Goal: Task Accomplishment & Management: Manage account settings

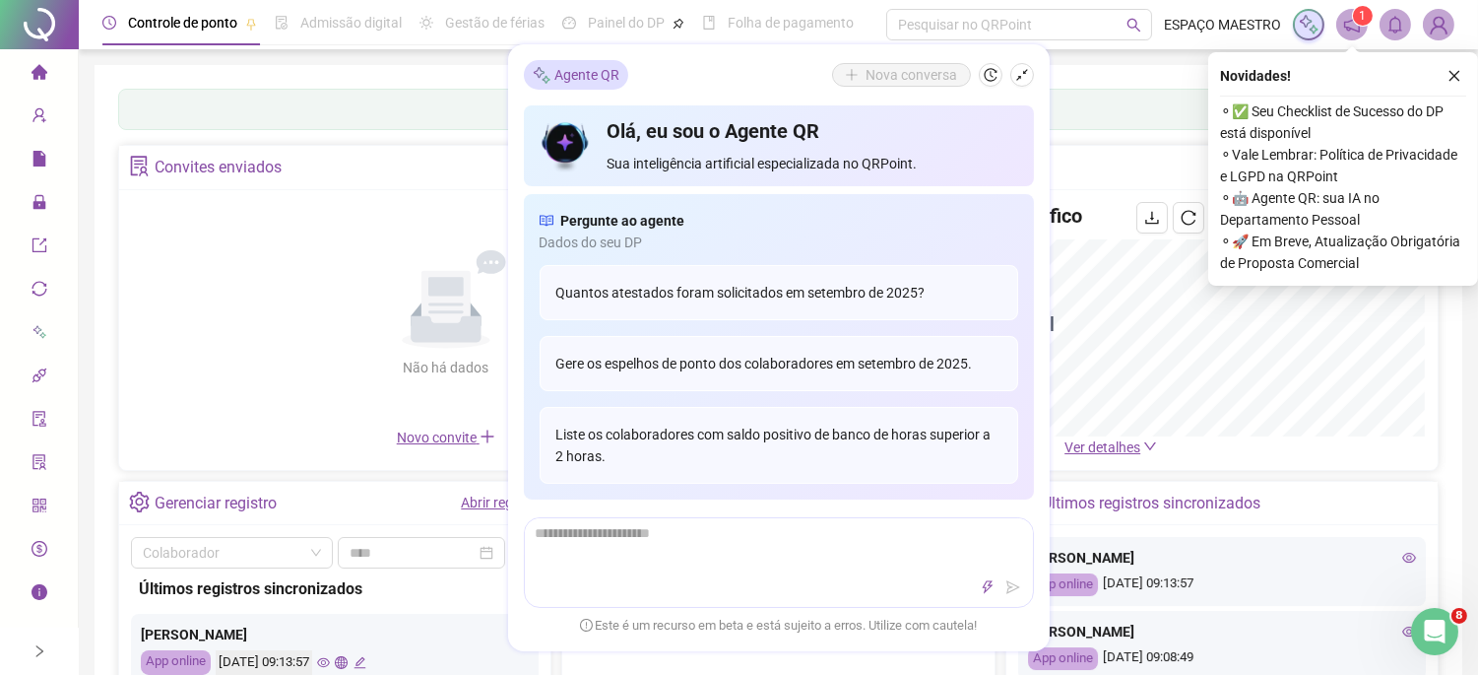
drag, startPoint x: 1027, startPoint y: 75, endPoint x: 958, endPoint y: 132, distance: 89.5
click at [1027, 77] on icon "shrink" at bounding box center [1022, 75] width 14 height 14
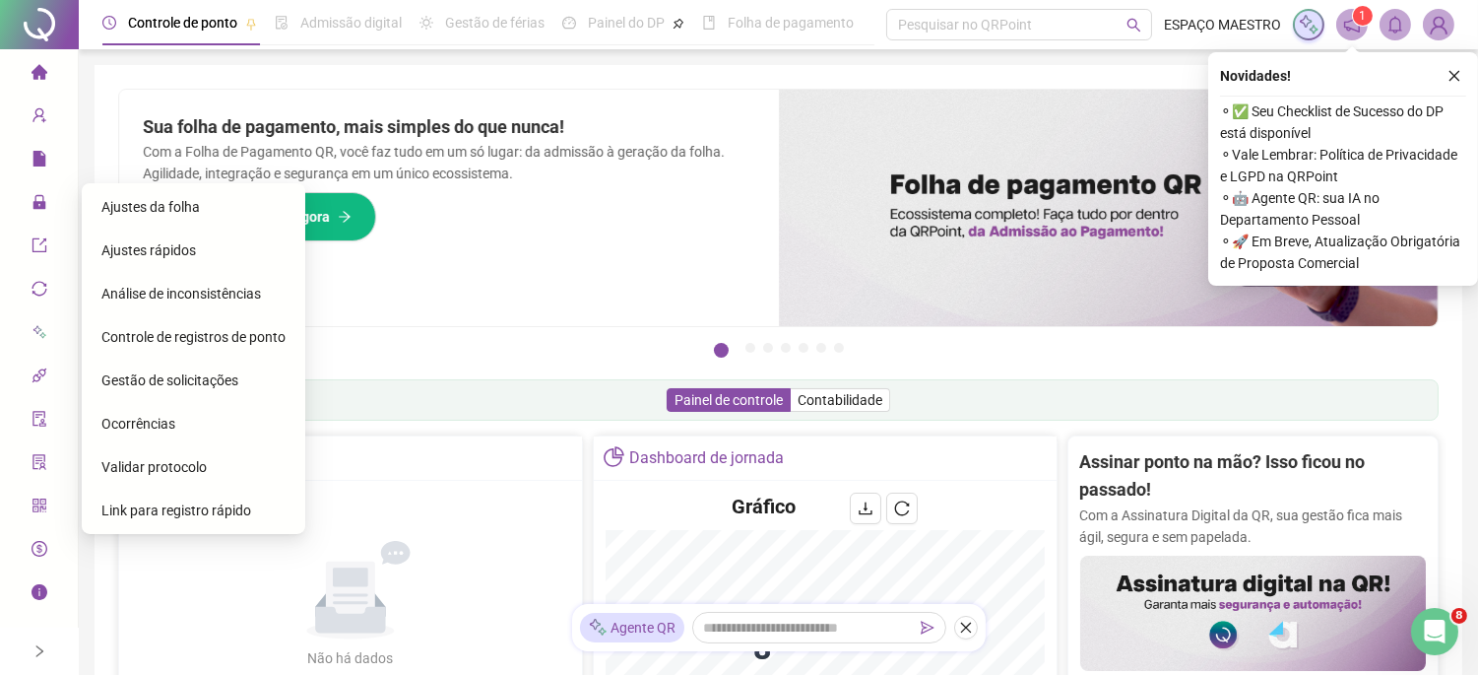
click at [178, 209] on span "Ajustes da folha" at bounding box center [150, 207] width 98 height 16
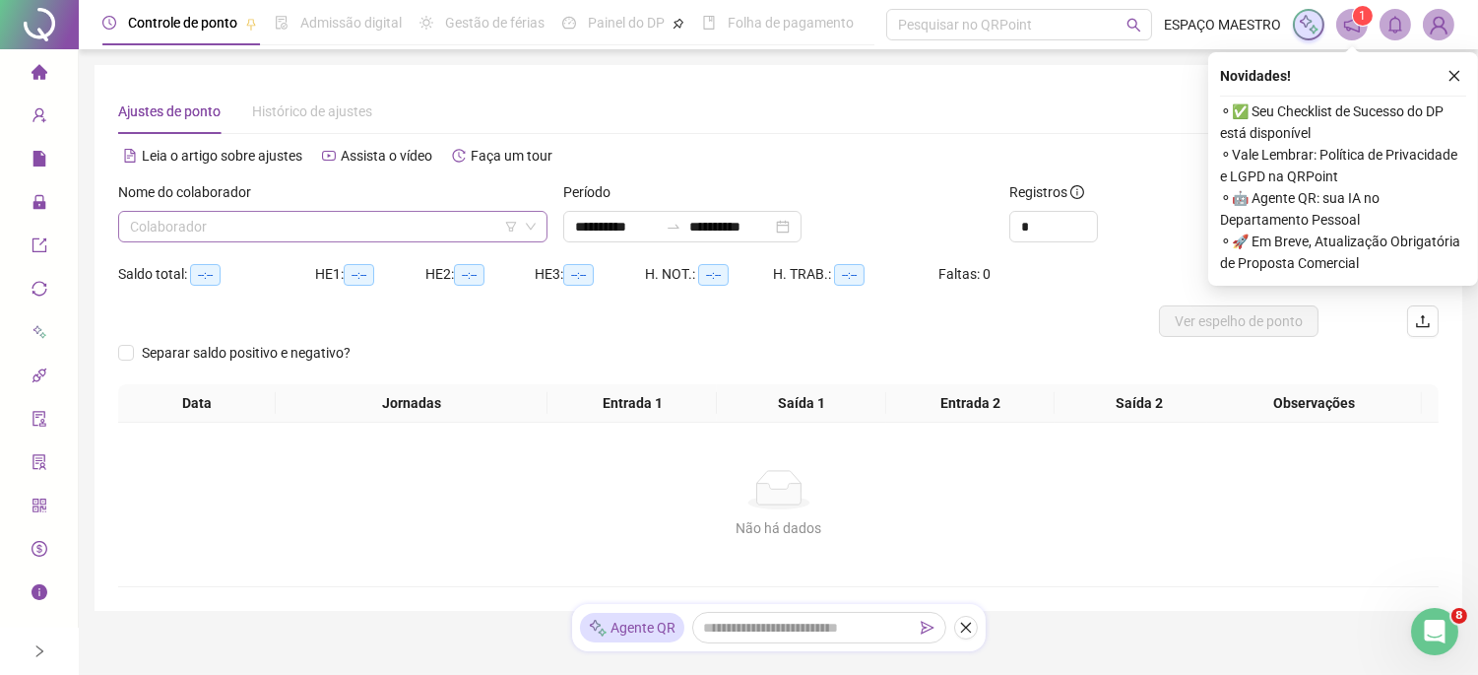
drag, startPoint x: 409, startPoint y: 229, endPoint x: 392, endPoint y: 239, distance: 19.4
click at [402, 233] on input "search" at bounding box center [324, 227] width 388 height 30
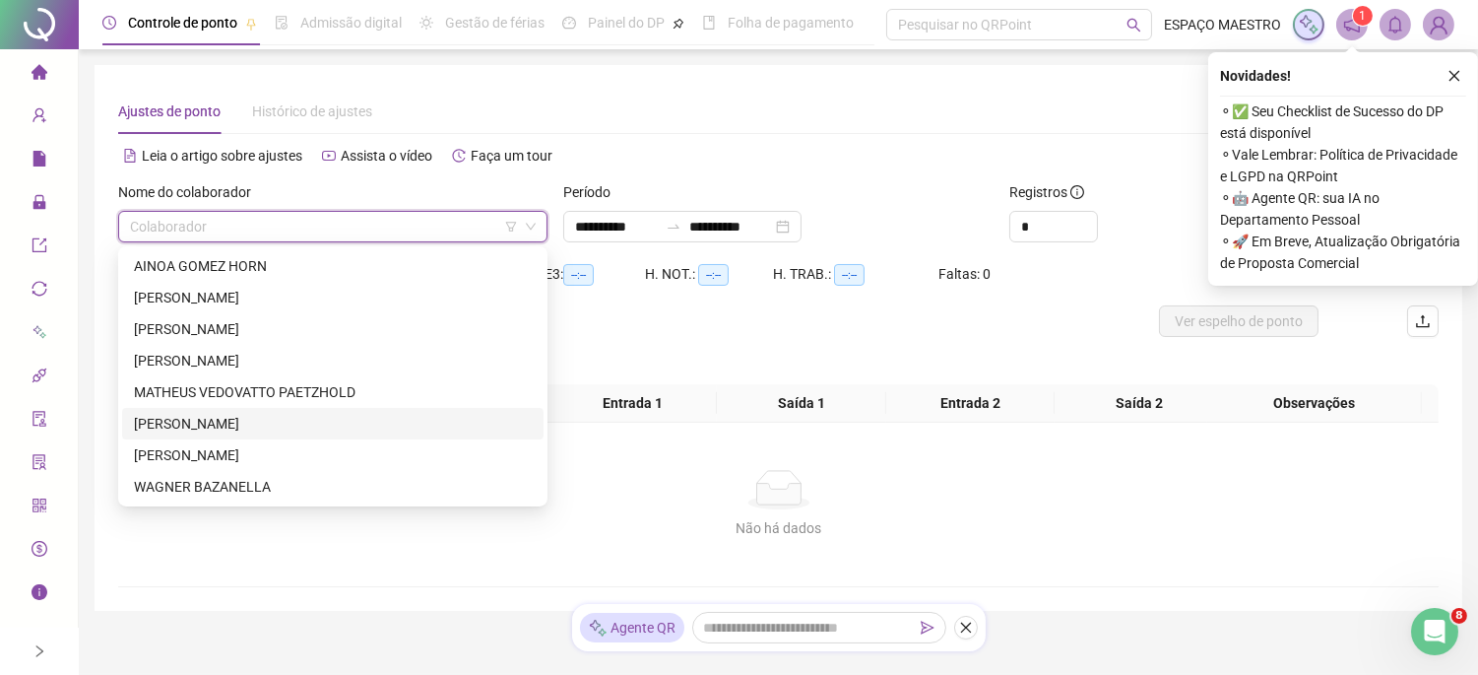
click at [209, 424] on div "[PERSON_NAME]" at bounding box center [333, 424] width 398 height 22
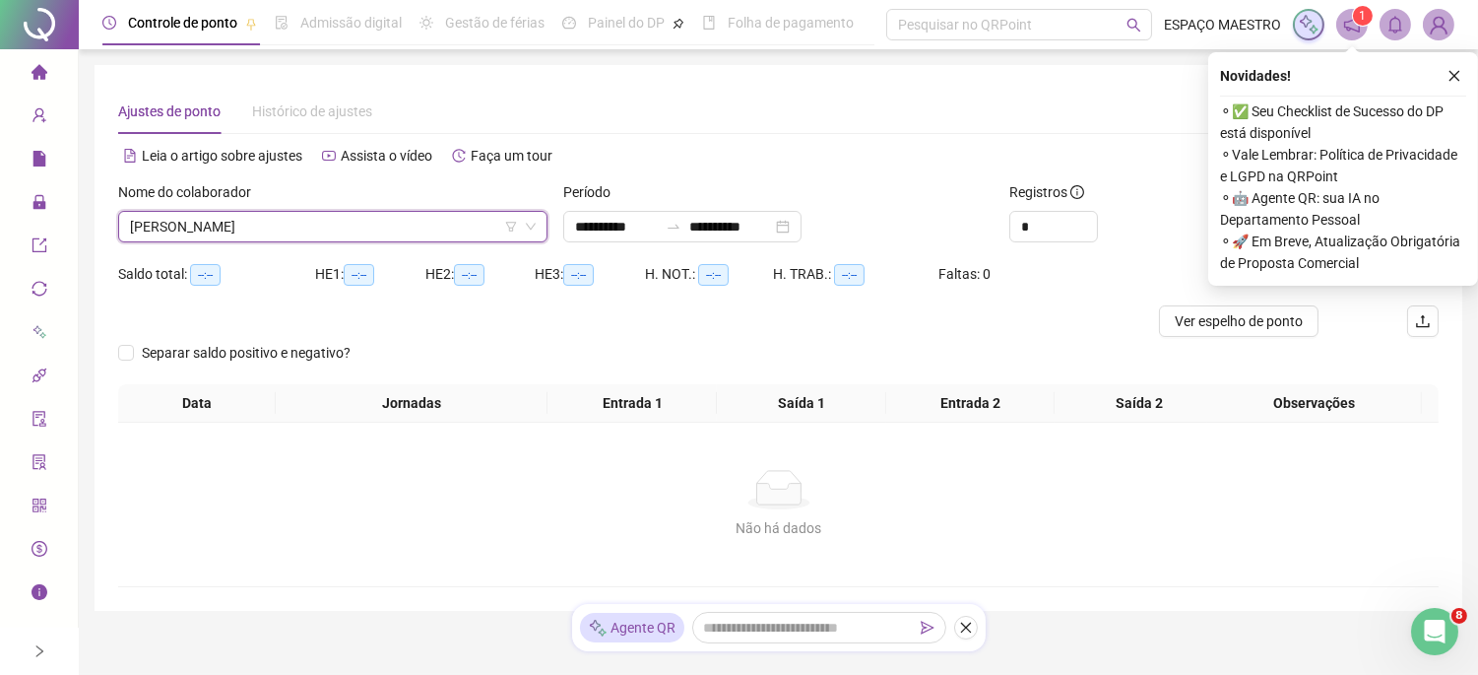
drag, startPoint x: 1451, startPoint y: 72, endPoint x: 1445, endPoint y: 93, distance: 21.5
click at [1451, 71] on icon "close" at bounding box center [1455, 76] width 14 height 14
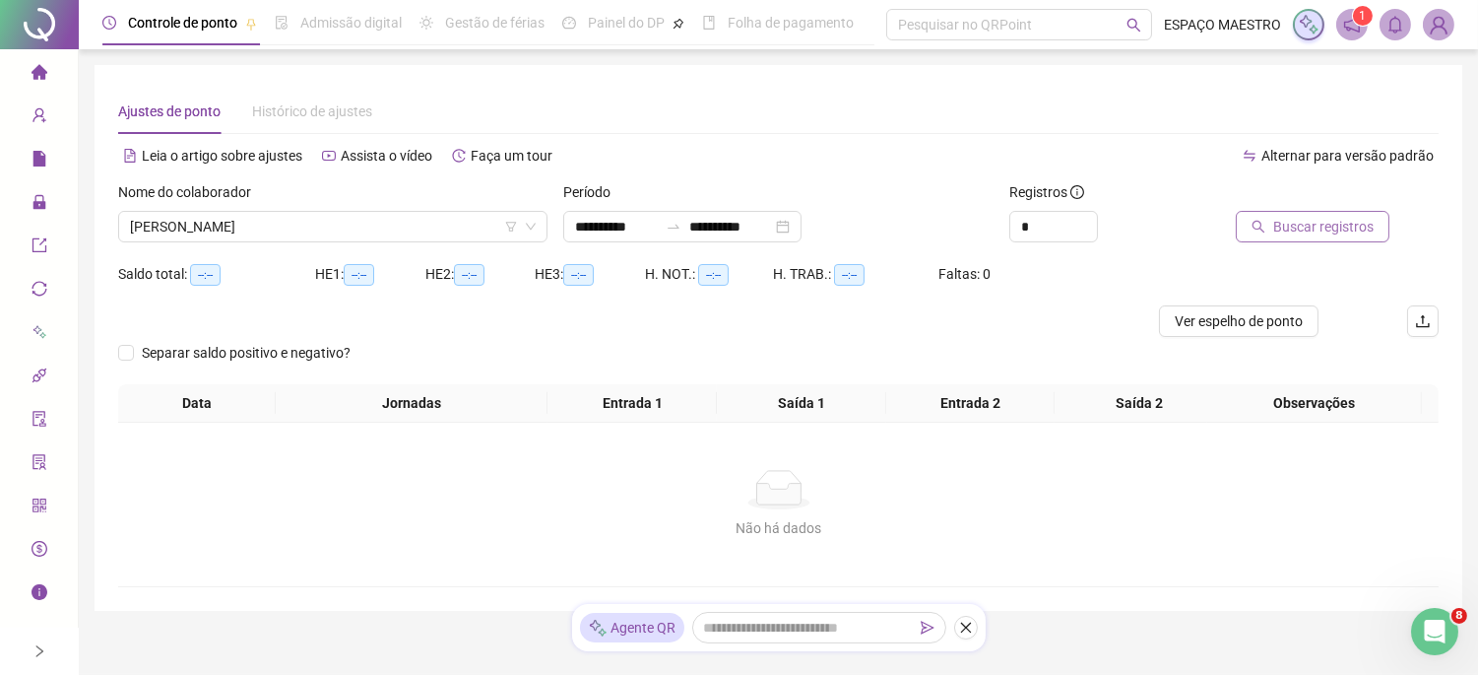
click at [1316, 220] on span "Buscar registros" at bounding box center [1323, 227] width 100 height 22
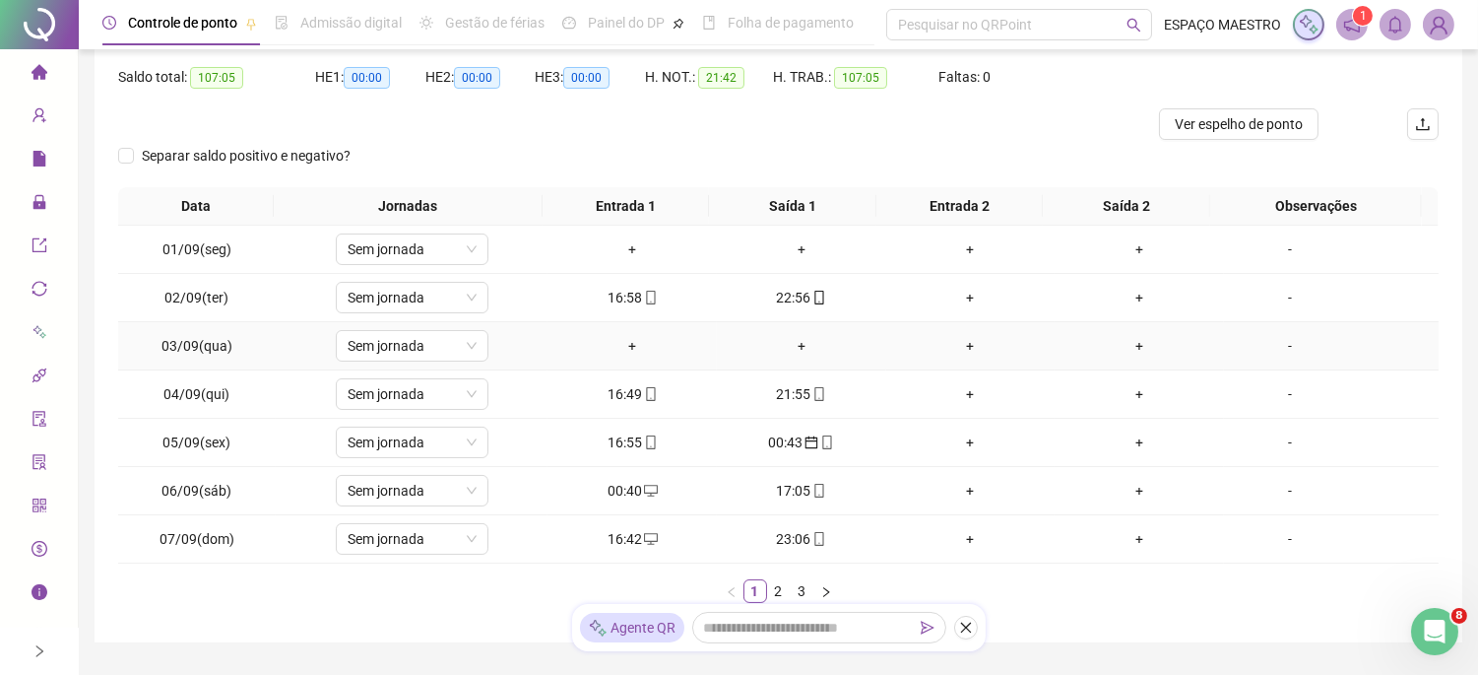
scroll to position [296, 0]
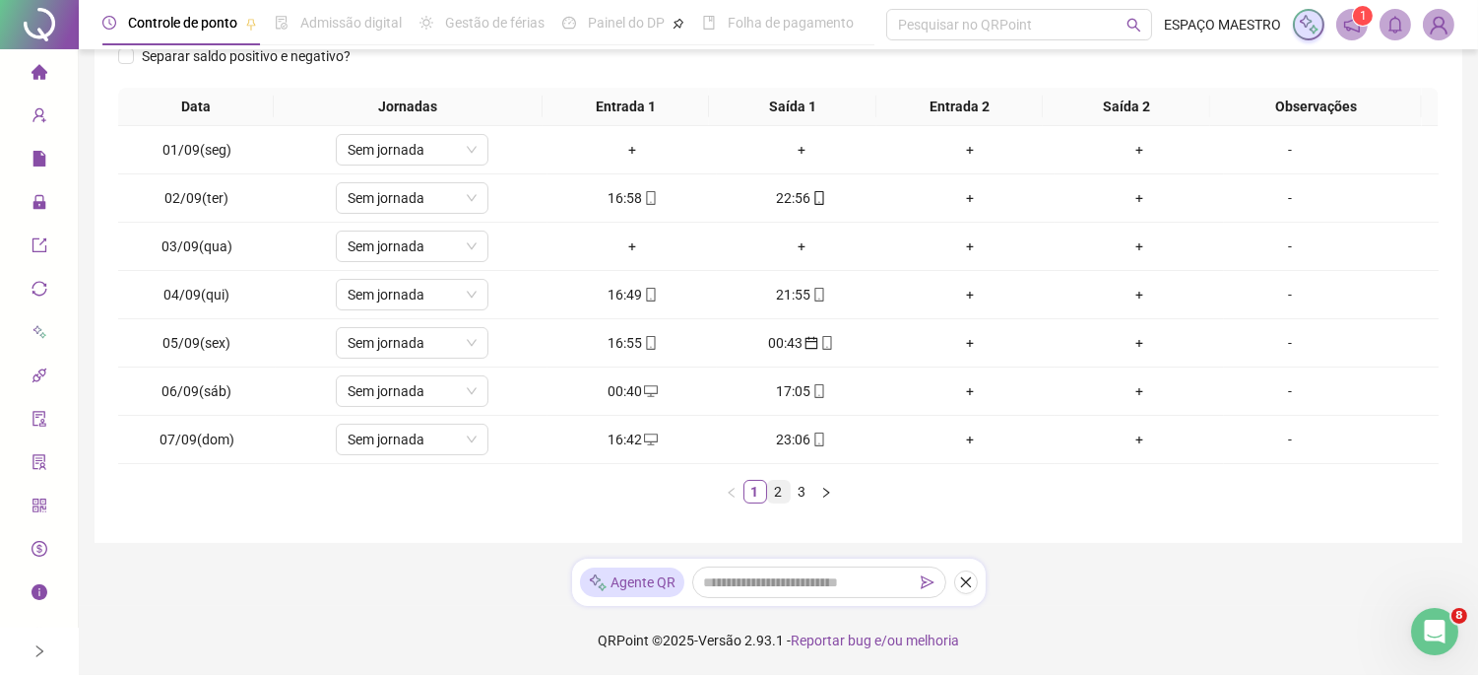
click at [773, 484] on link "2" at bounding box center [779, 492] width 22 height 22
click at [620, 385] on div "00:36" at bounding box center [632, 391] width 154 height 22
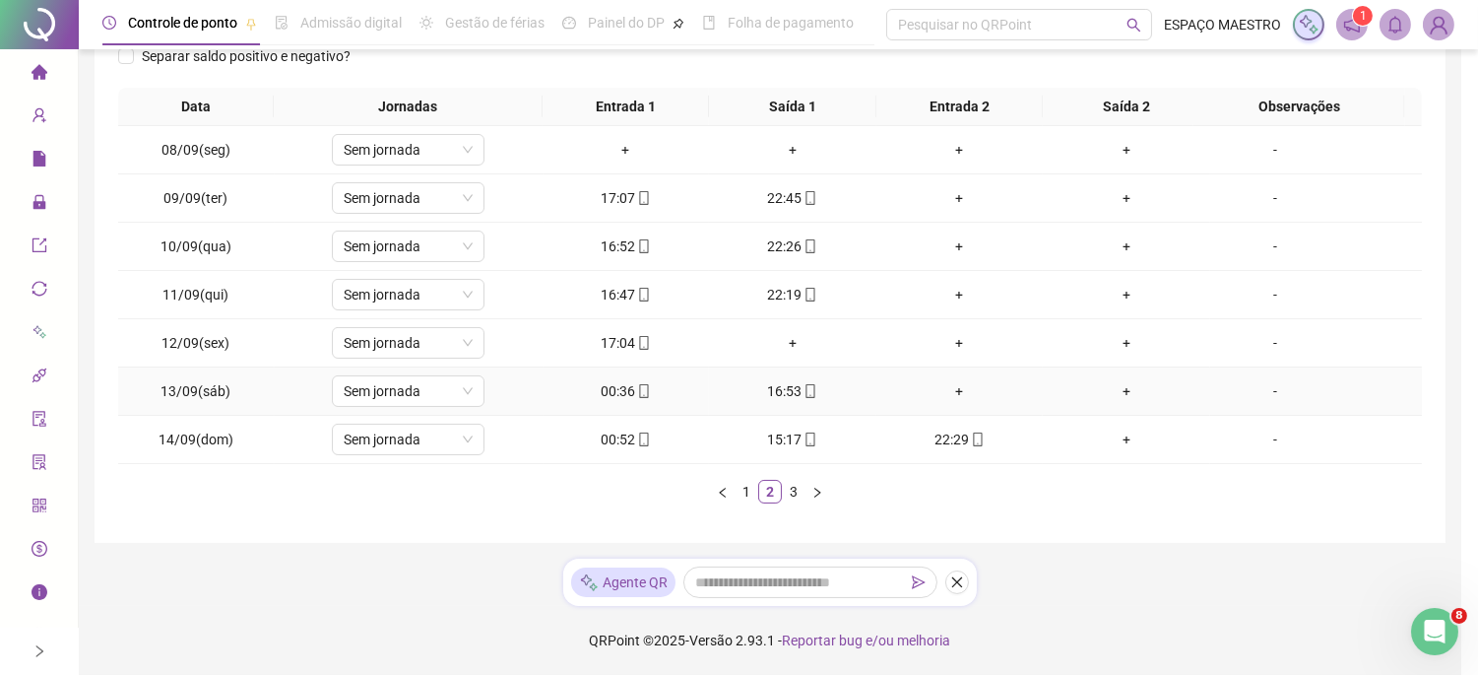
type input "**********"
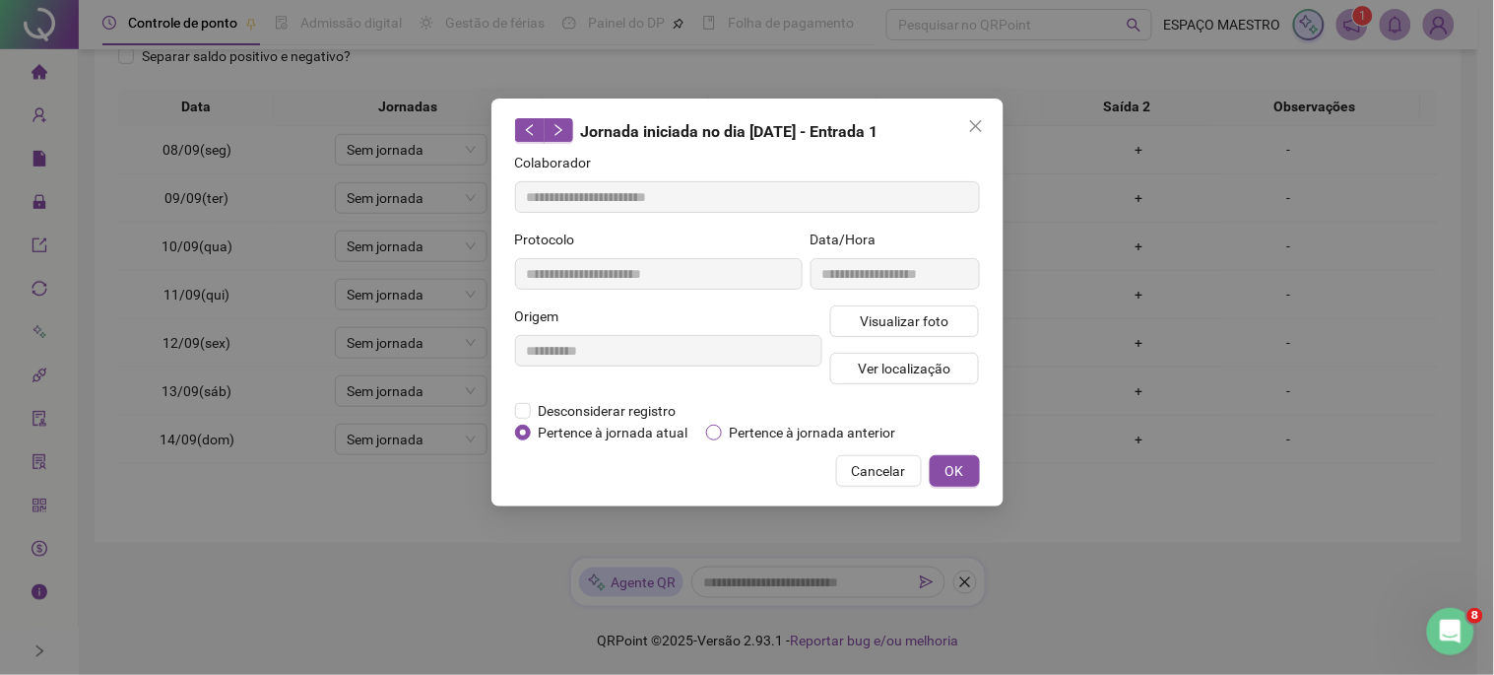
click at [771, 434] on span "Pertence à jornada anterior" at bounding box center [813, 433] width 182 height 22
click at [961, 470] on span "OK" at bounding box center [955, 471] width 19 height 22
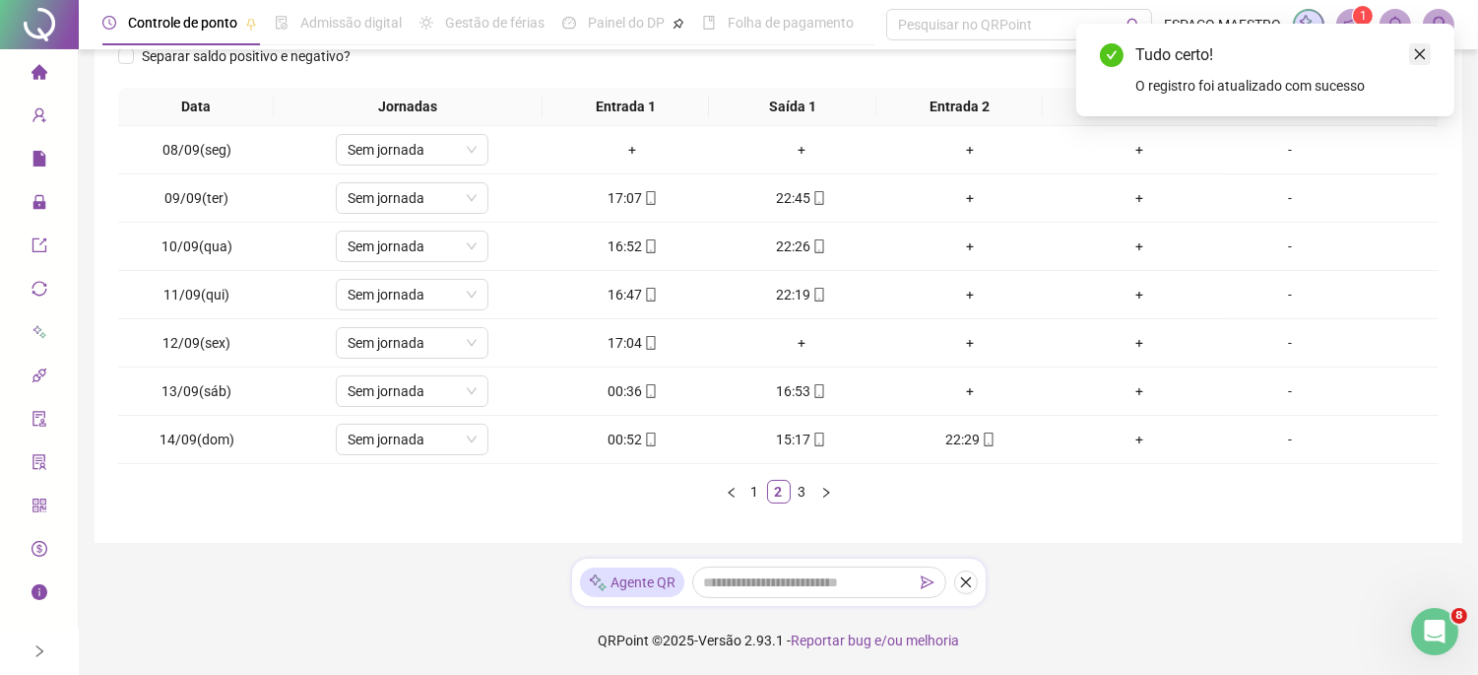
click at [1423, 46] on link "Close" at bounding box center [1420, 54] width 22 height 22
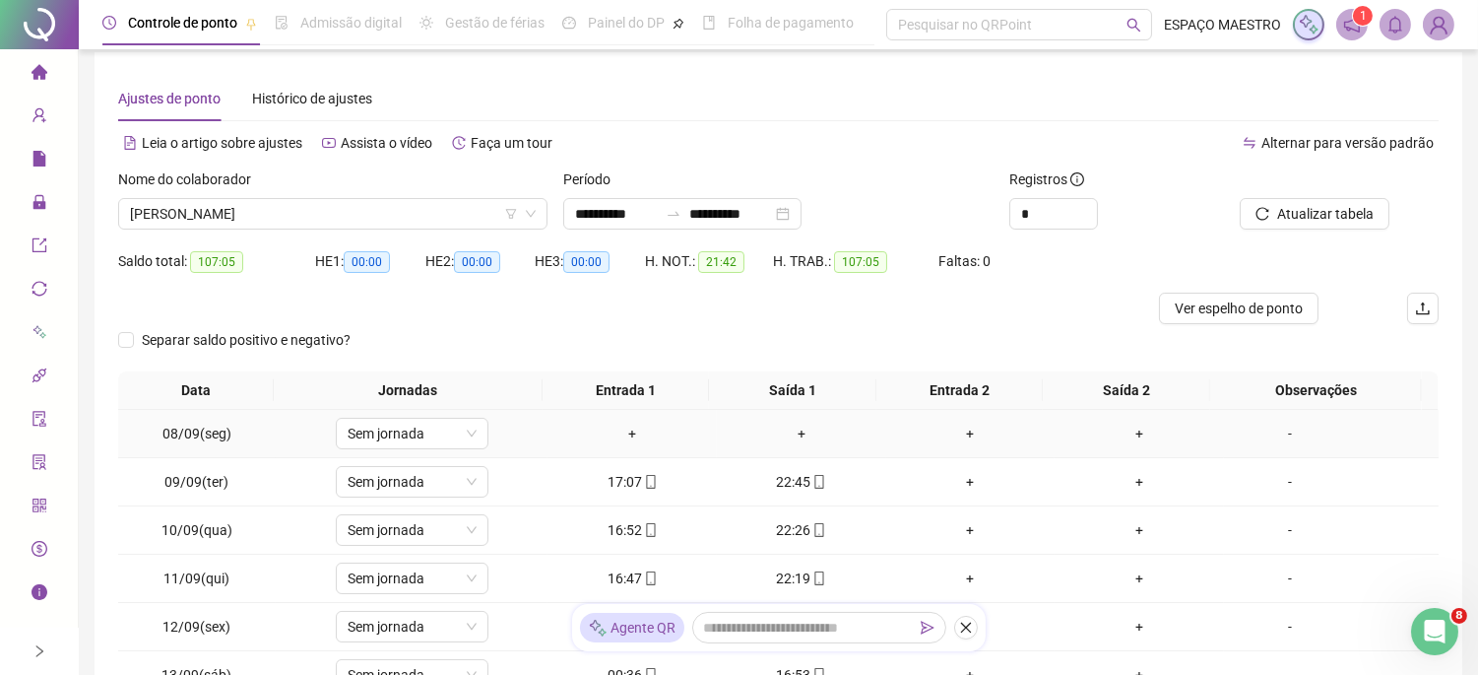
scroll to position [0, 0]
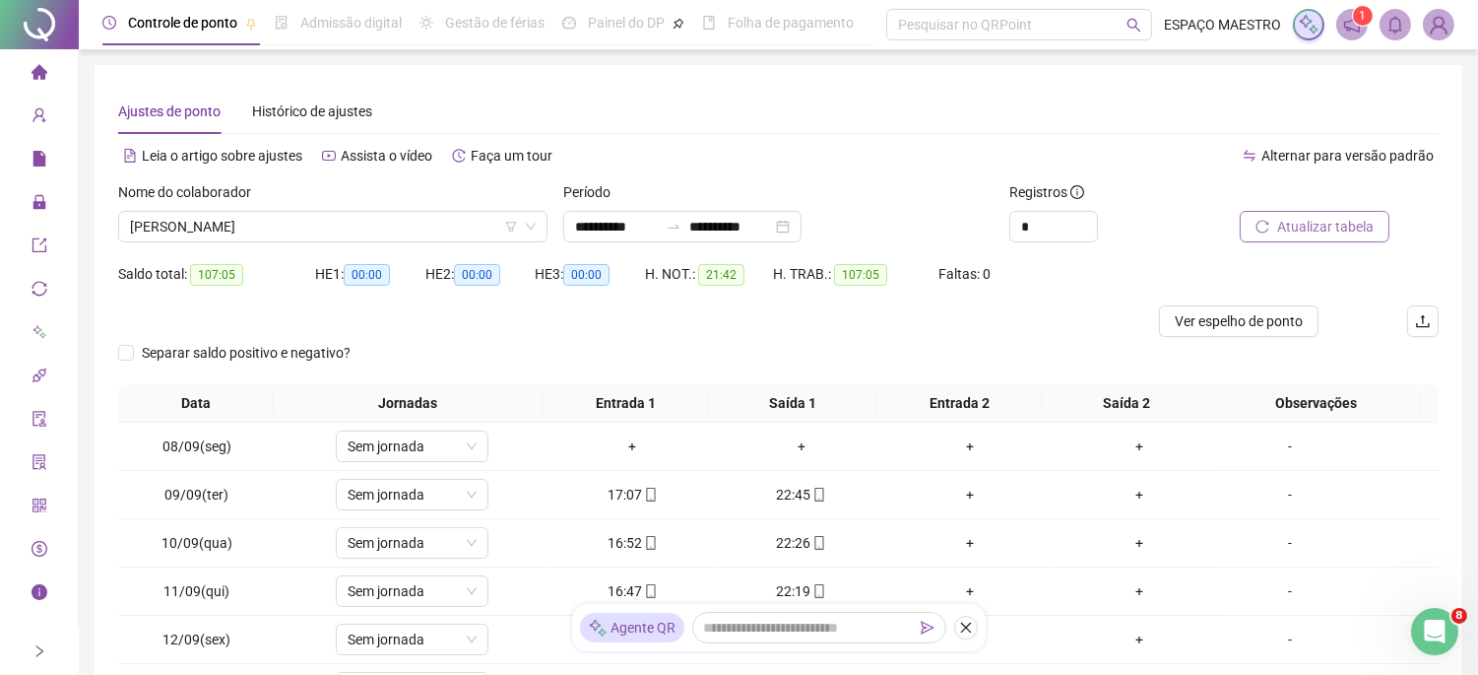
click at [1303, 223] on span "Atualizar tabela" at bounding box center [1325, 227] width 97 height 22
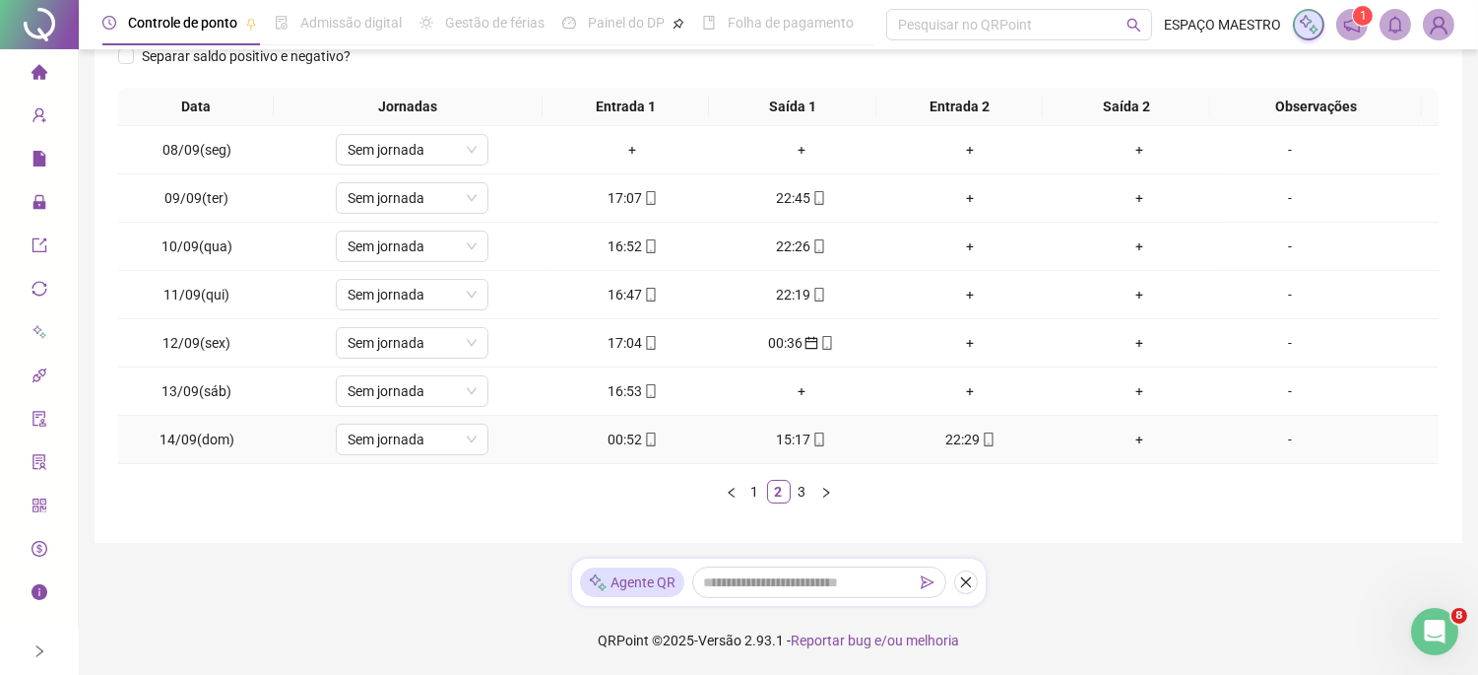
click at [612, 443] on div "00:52" at bounding box center [632, 439] width 154 height 22
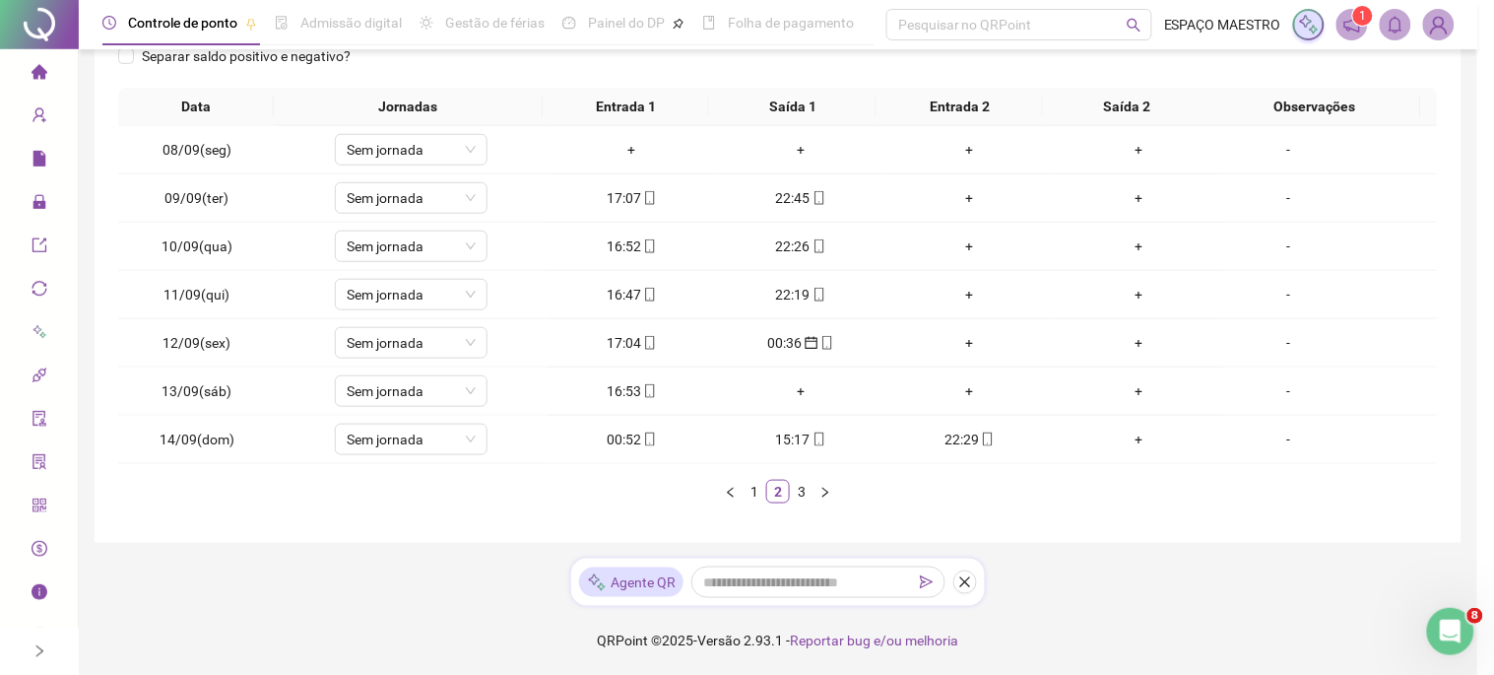
type input "**********"
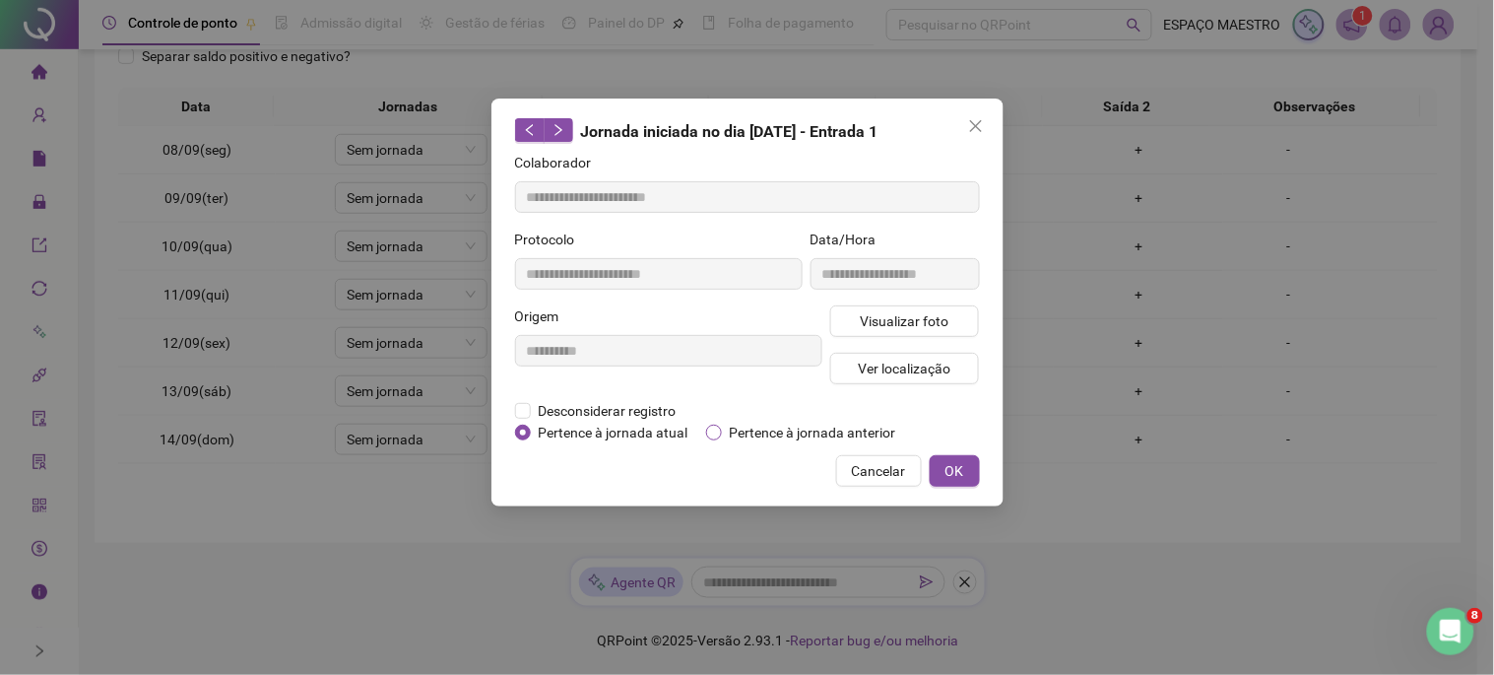
click at [779, 431] on span "Pertence à jornada anterior" at bounding box center [813, 433] width 182 height 22
click at [979, 478] on button "OK" at bounding box center [955, 471] width 50 height 32
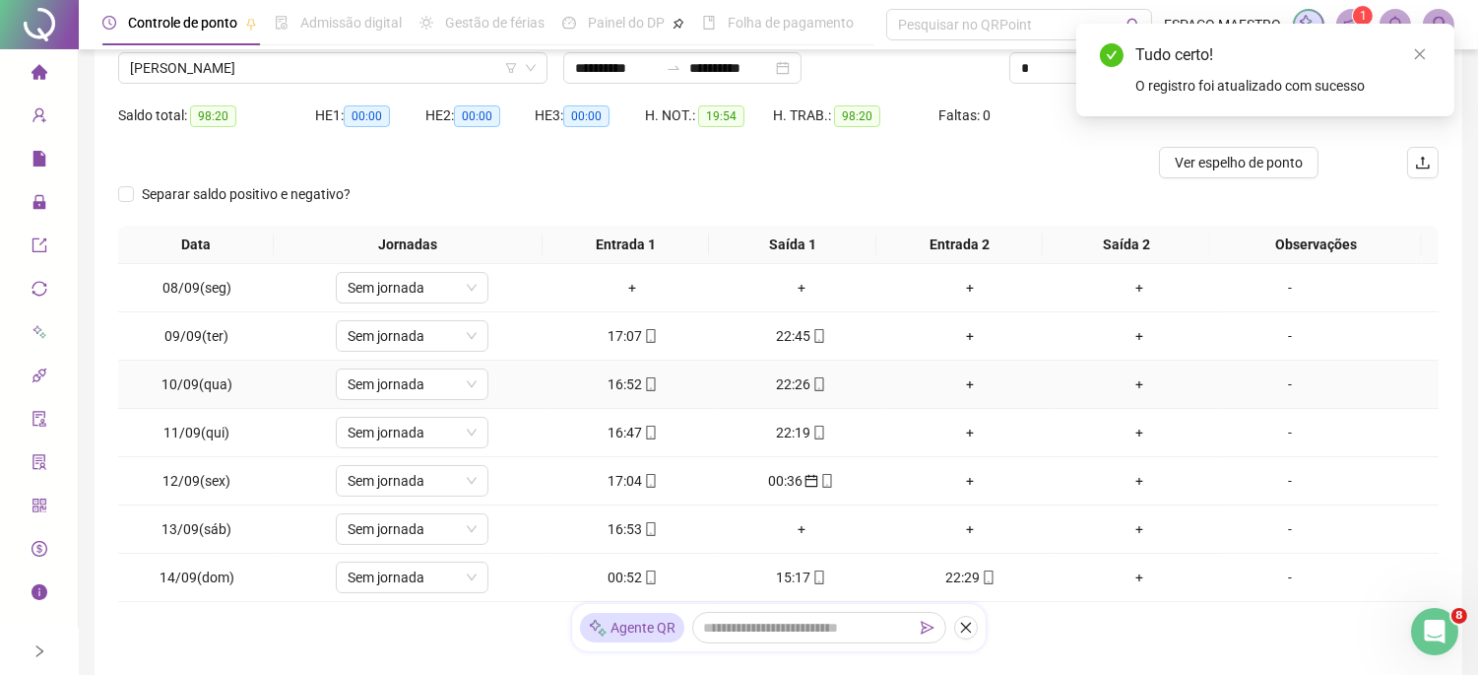
scroll to position [0, 0]
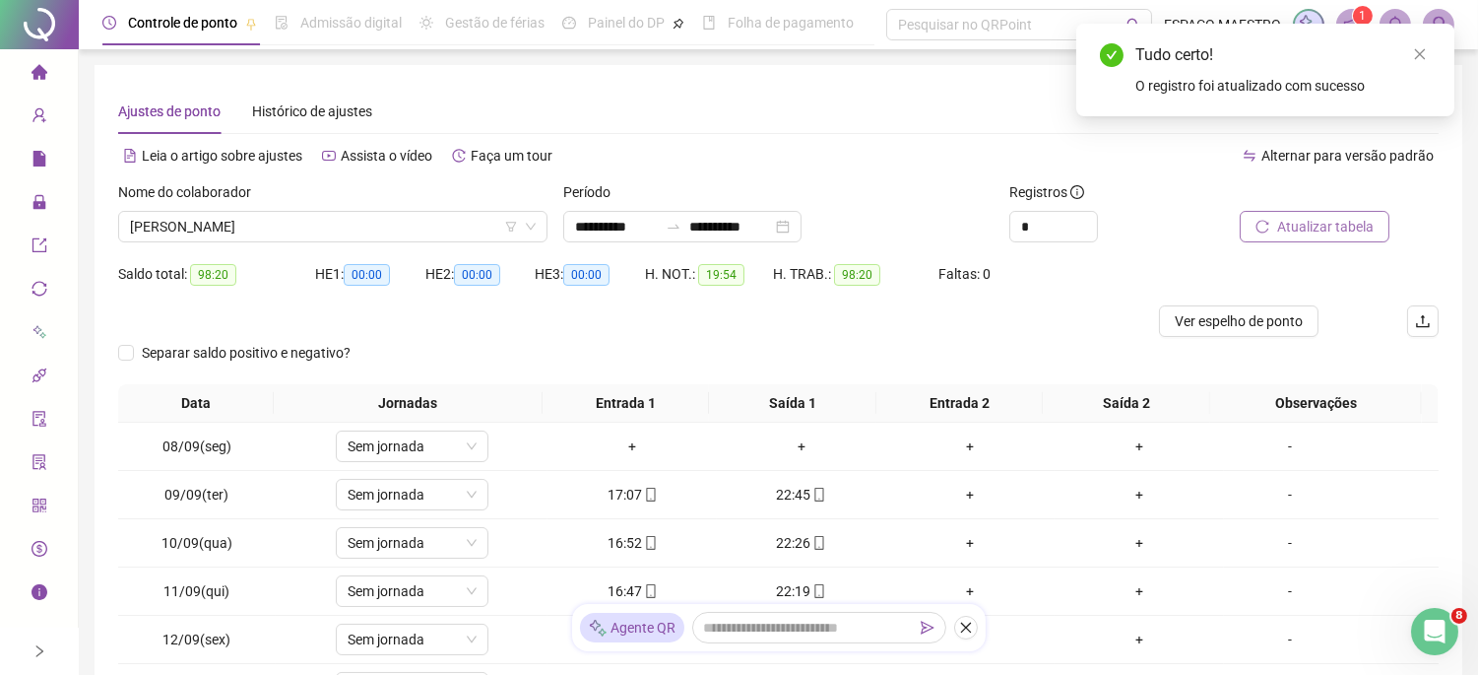
click at [1326, 224] on span "Atualizar tabela" at bounding box center [1325, 227] width 97 height 22
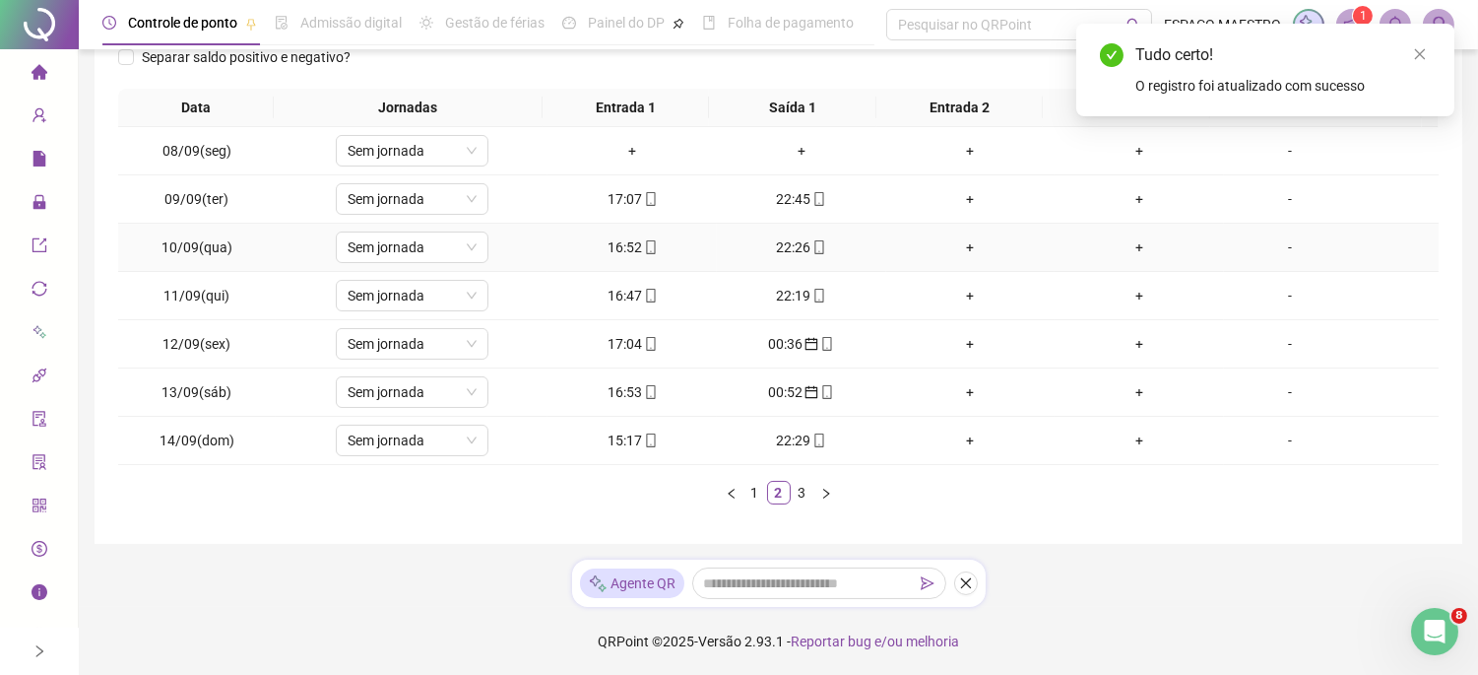
scroll to position [296, 0]
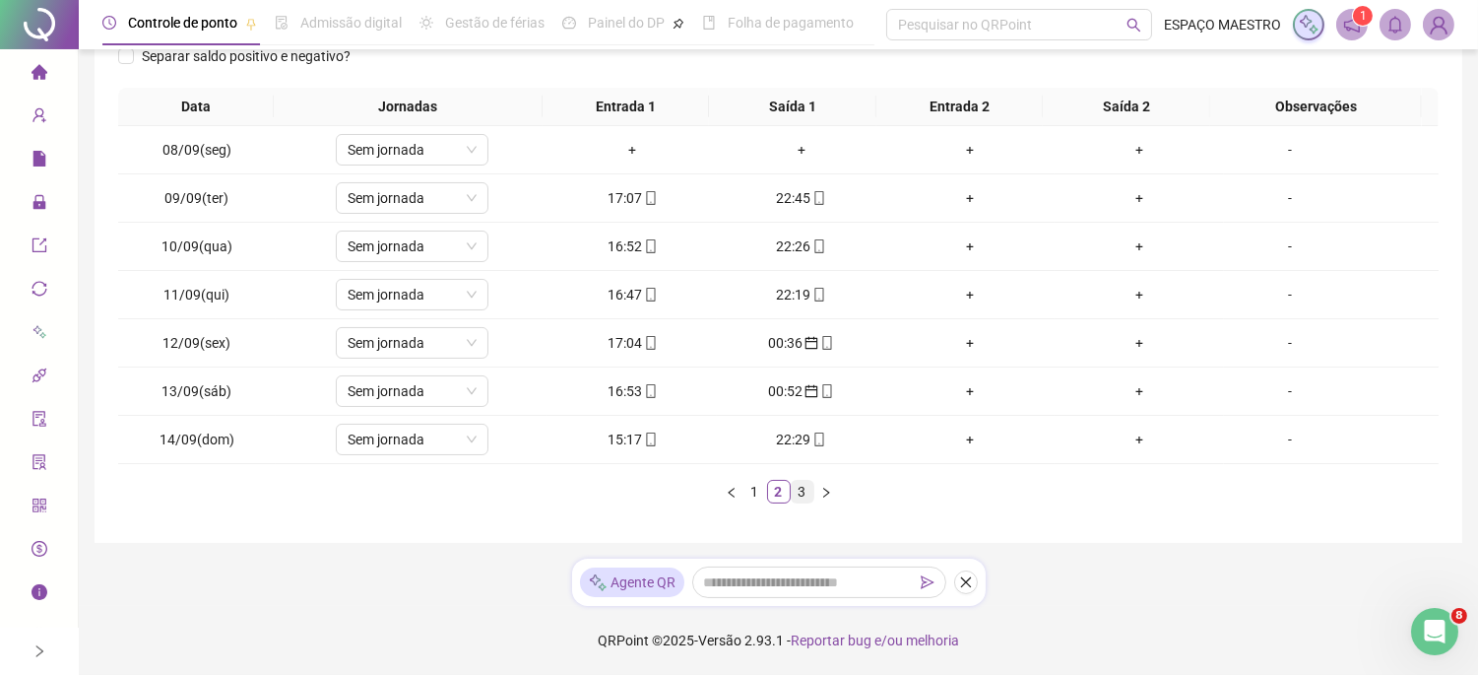
click at [802, 497] on link "3" at bounding box center [803, 492] width 22 height 22
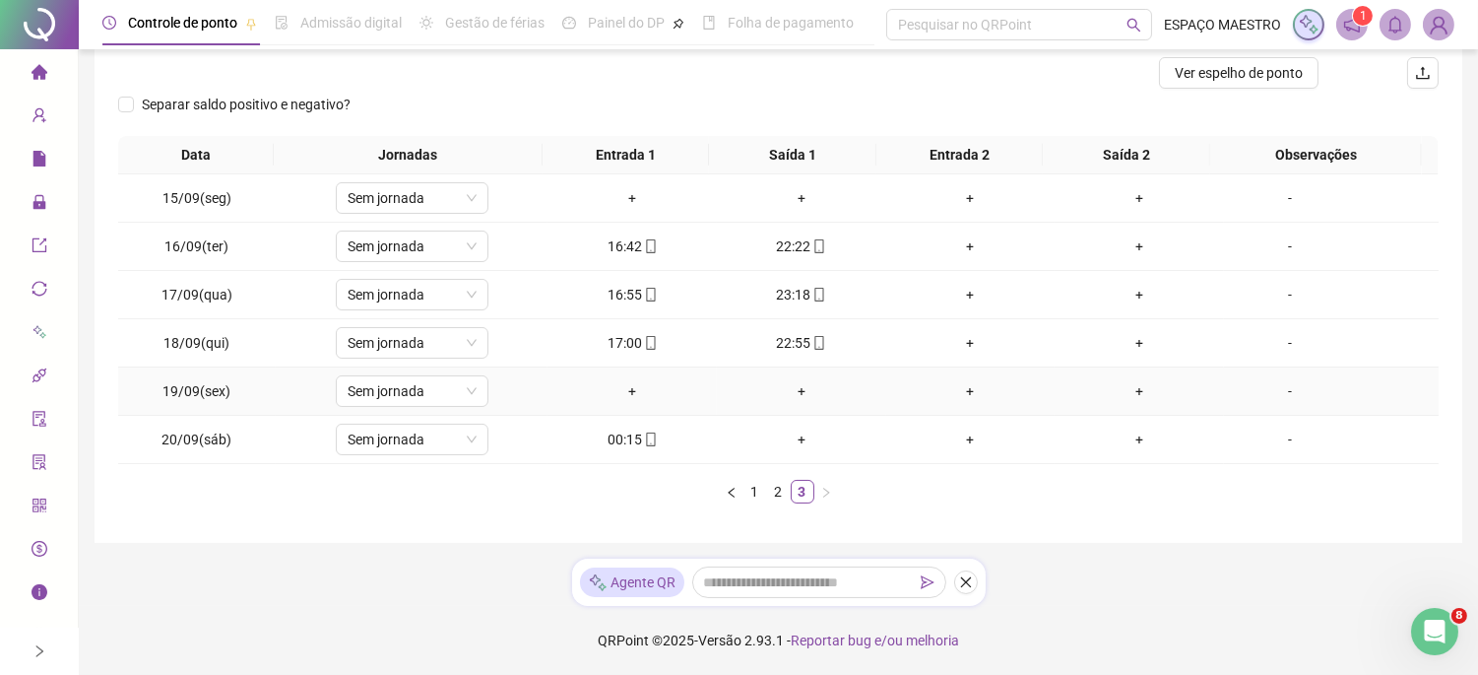
click at [624, 392] on div "+" at bounding box center [632, 391] width 154 height 22
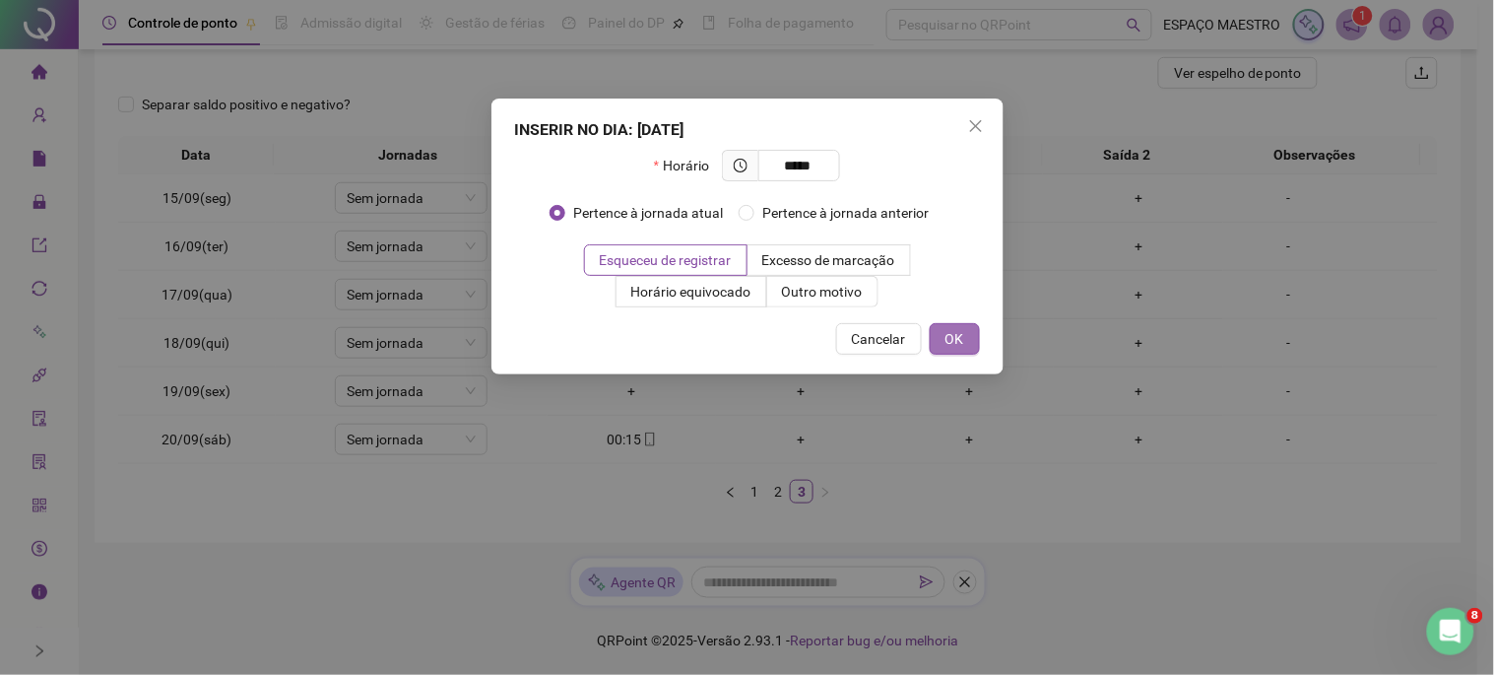
type input "*****"
click at [966, 353] on button "OK" at bounding box center [955, 339] width 50 height 32
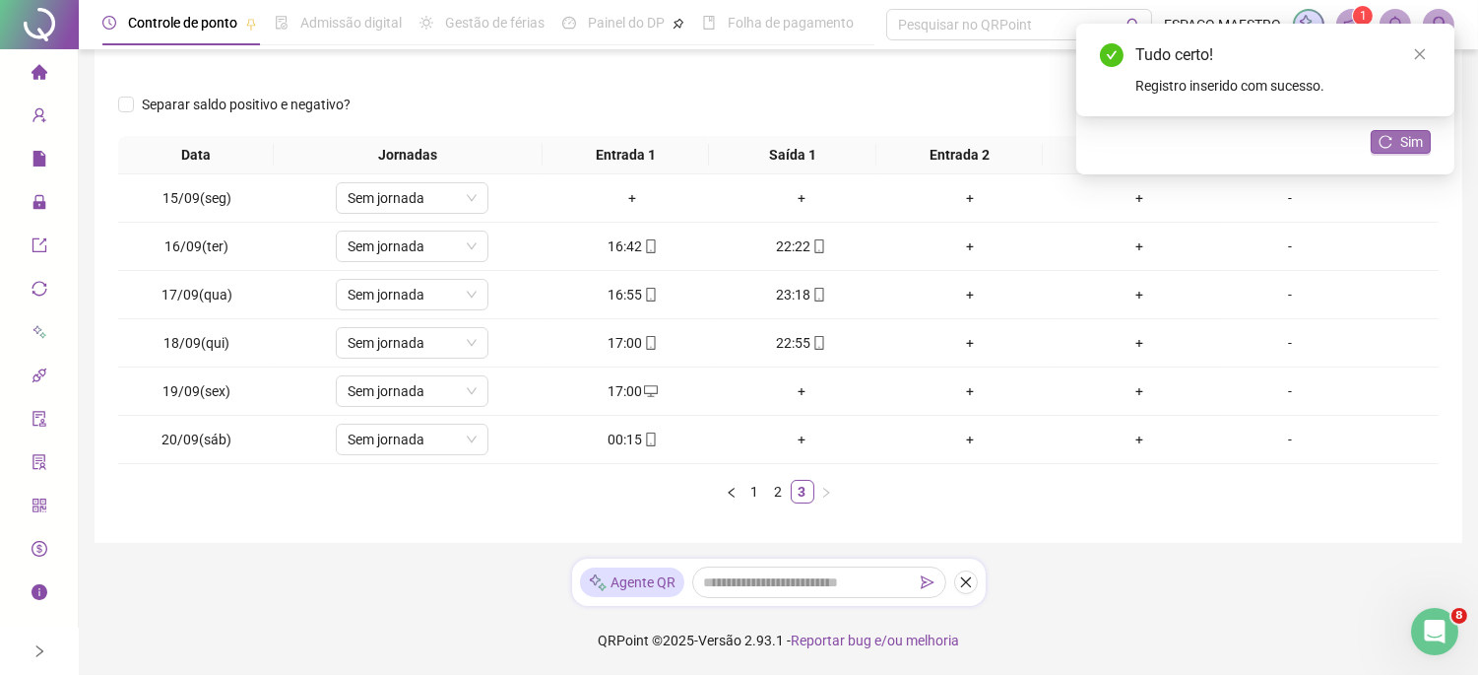
click at [1395, 139] on button "Sim" at bounding box center [1401, 142] width 60 height 24
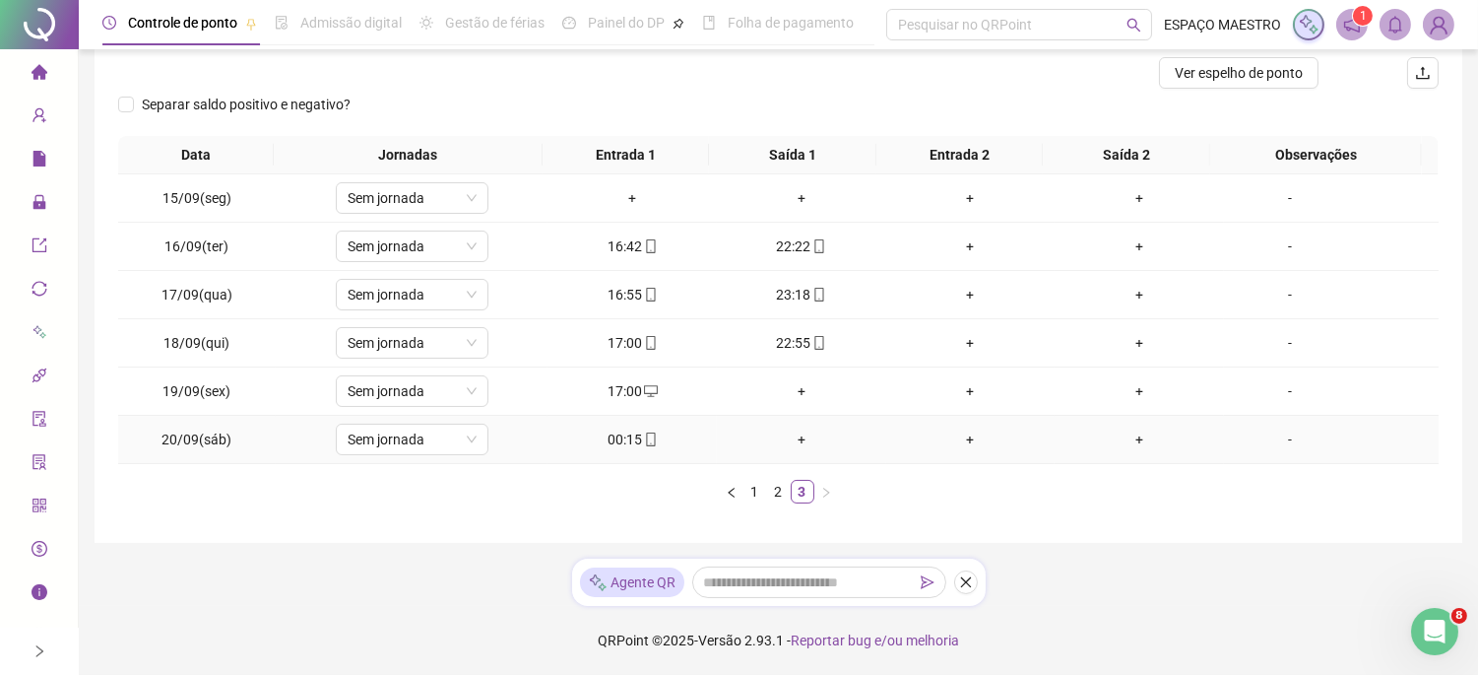
click at [613, 435] on div "00:15" at bounding box center [632, 439] width 154 height 22
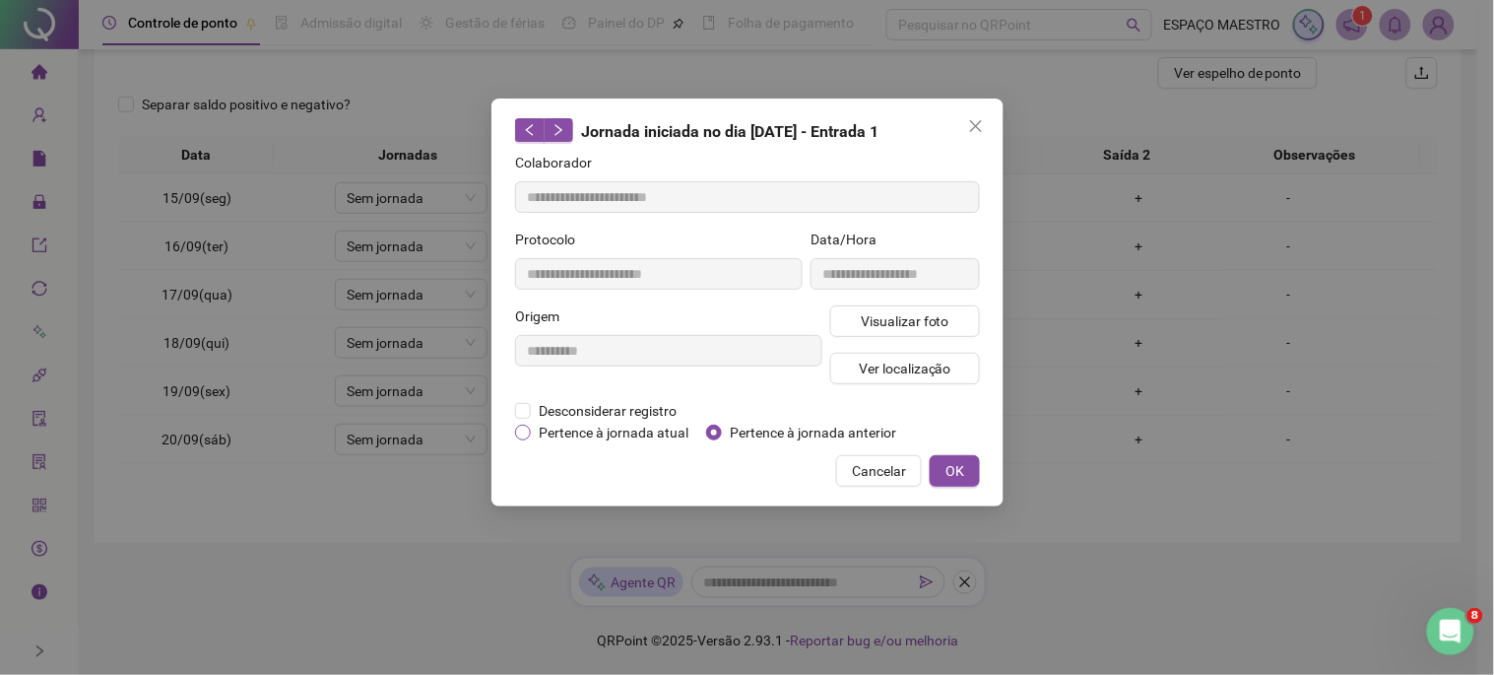
type input "**********"
click at [813, 431] on span "Pertence à jornada anterior" at bounding box center [813, 433] width 182 height 22
click at [962, 475] on span "OK" at bounding box center [955, 471] width 19 height 22
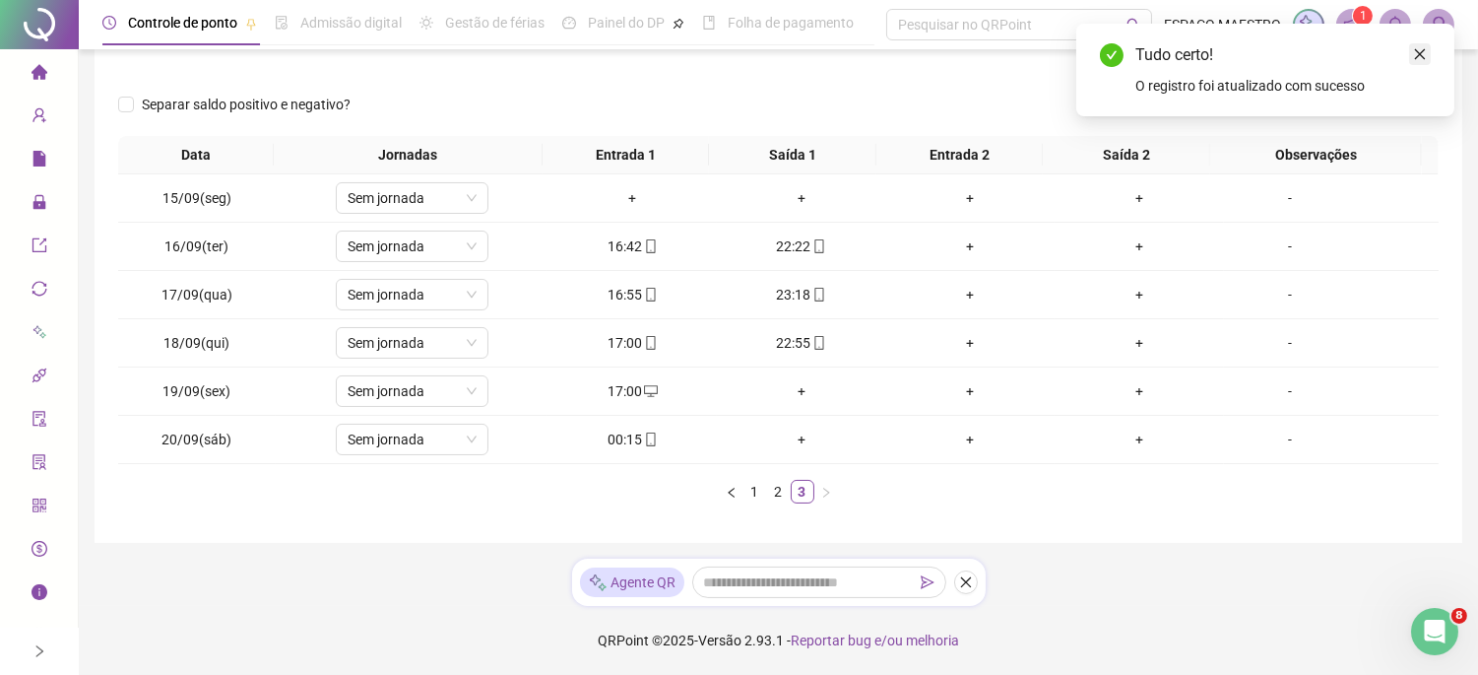
click at [1429, 52] on link "Close" at bounding box center [1420, 54] width 22 height 22
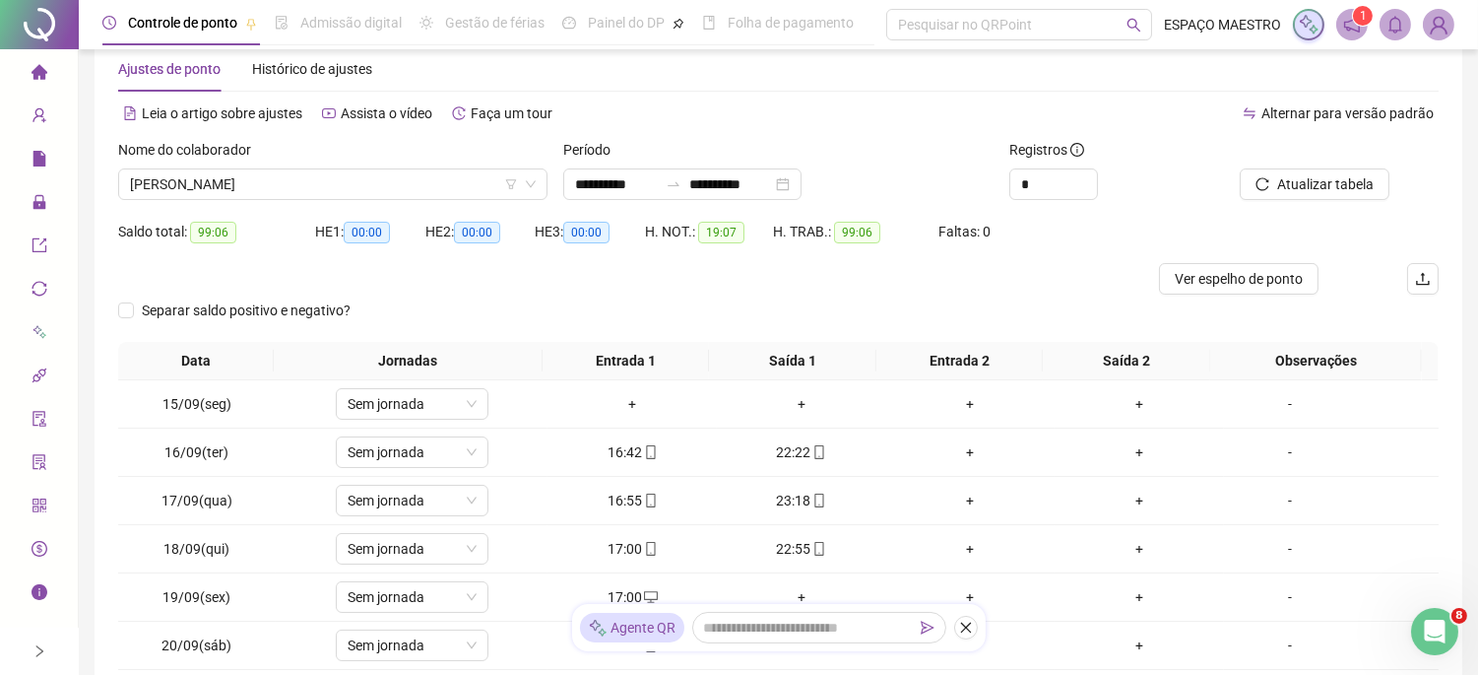
scroll to position [0, 0]
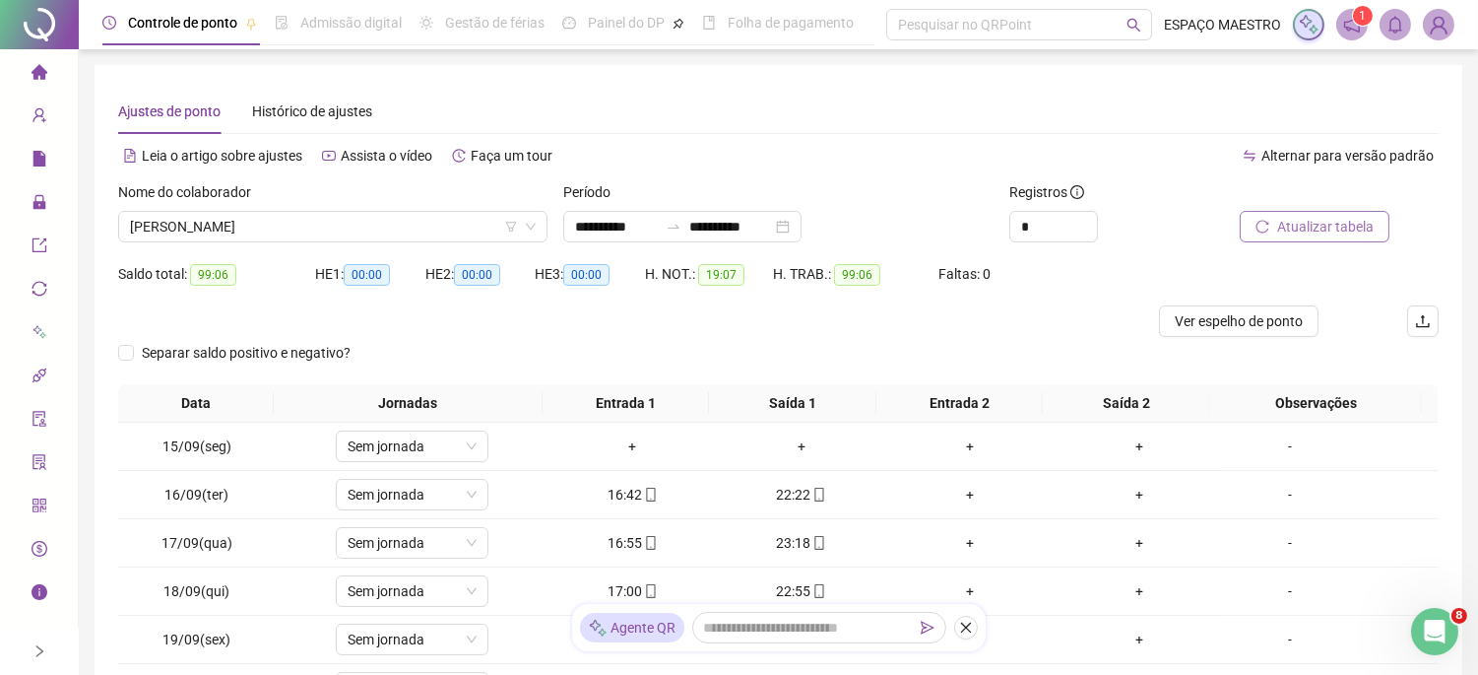
click at [1341, 219] on span "Atualizar tabela" at bounding box center [1325, 227] width 97 height 22
click at [376, 223] on span "[PERSON_NAME]" at bounding box center [333, 227] width 406 height 30
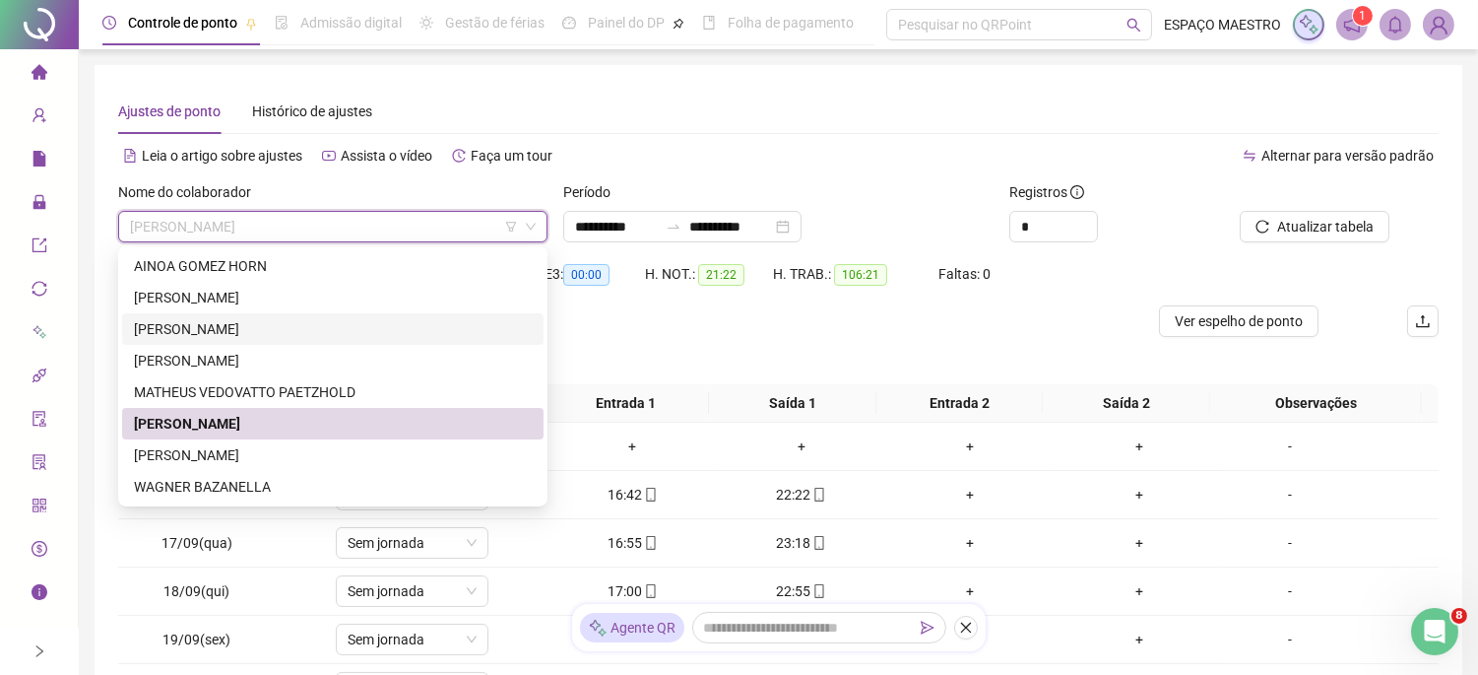
click at [240, 318] on div "[PERSON_NAME]" at bounding box center [333, 329] width 398 height 22
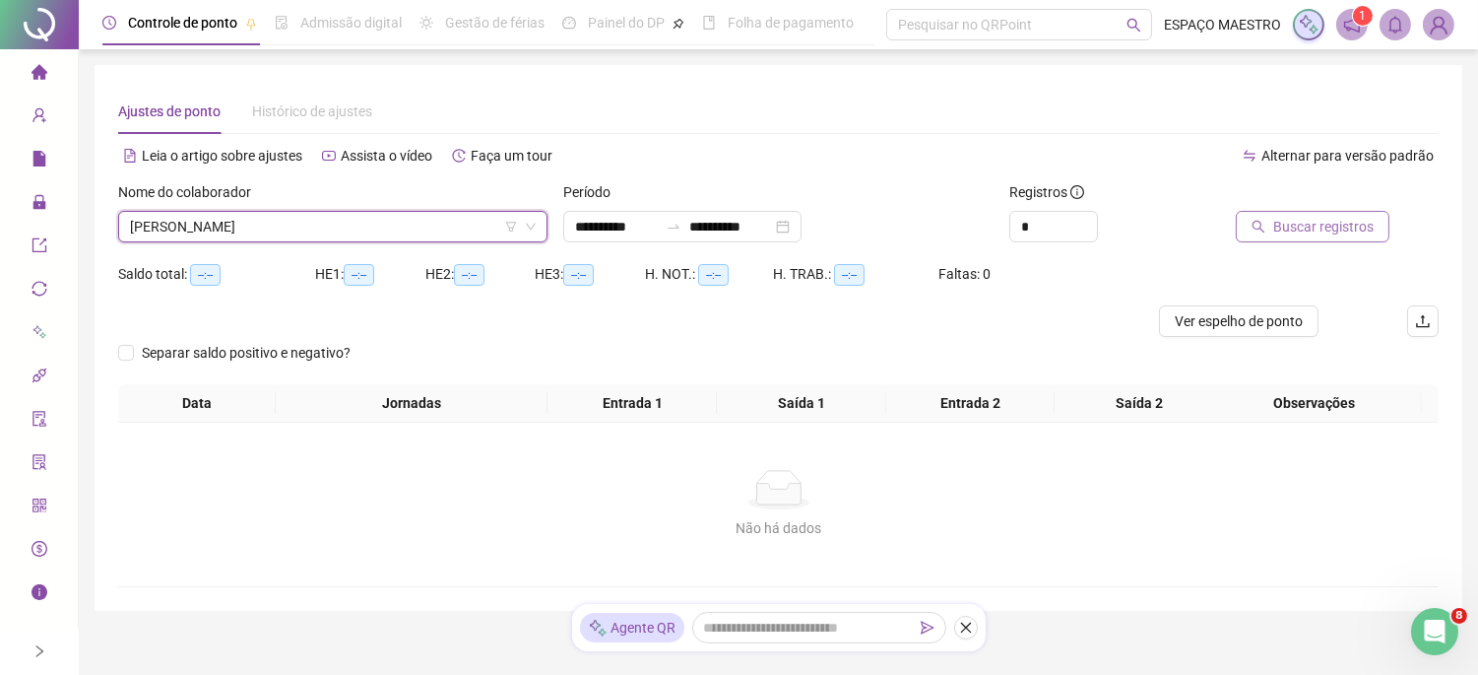
click at [1293, 224] on span "Buscar registros" at bounding box center [1323, 227] width 100 height 22
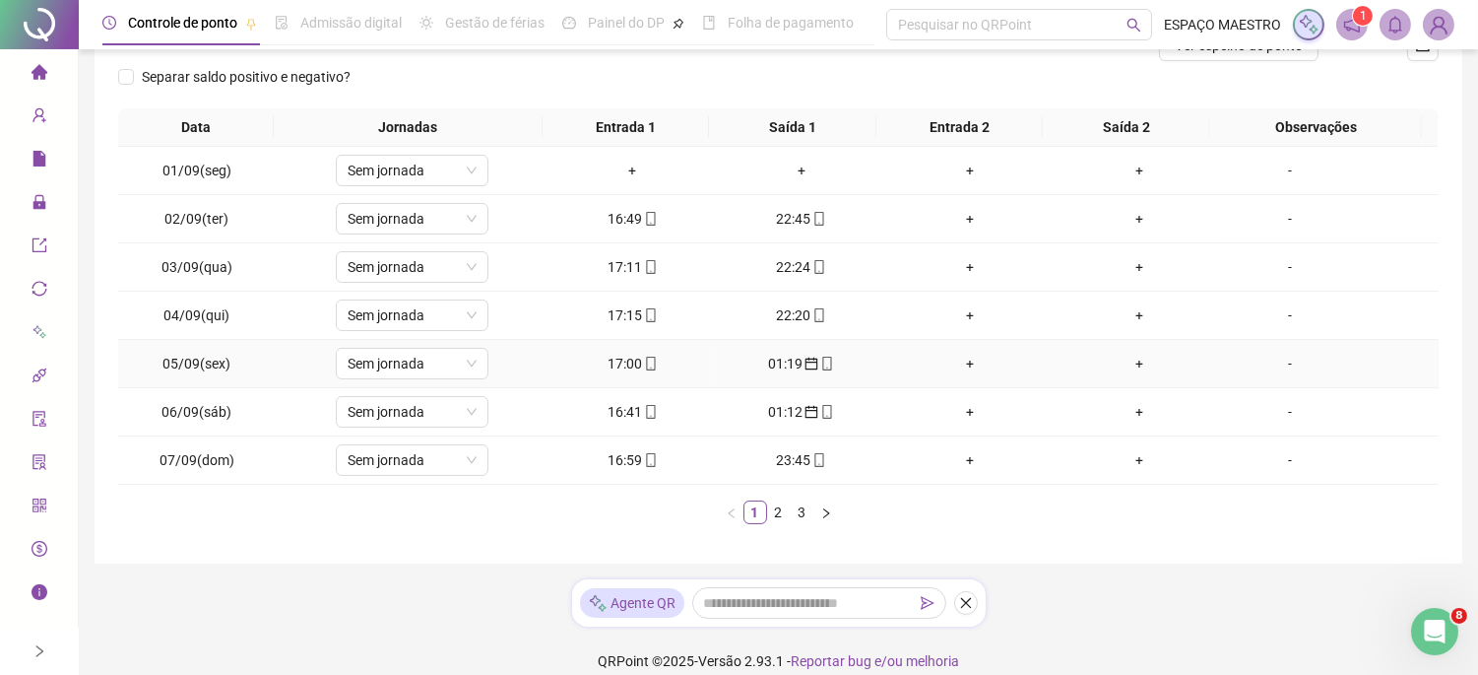
scroll to position [296, 0]
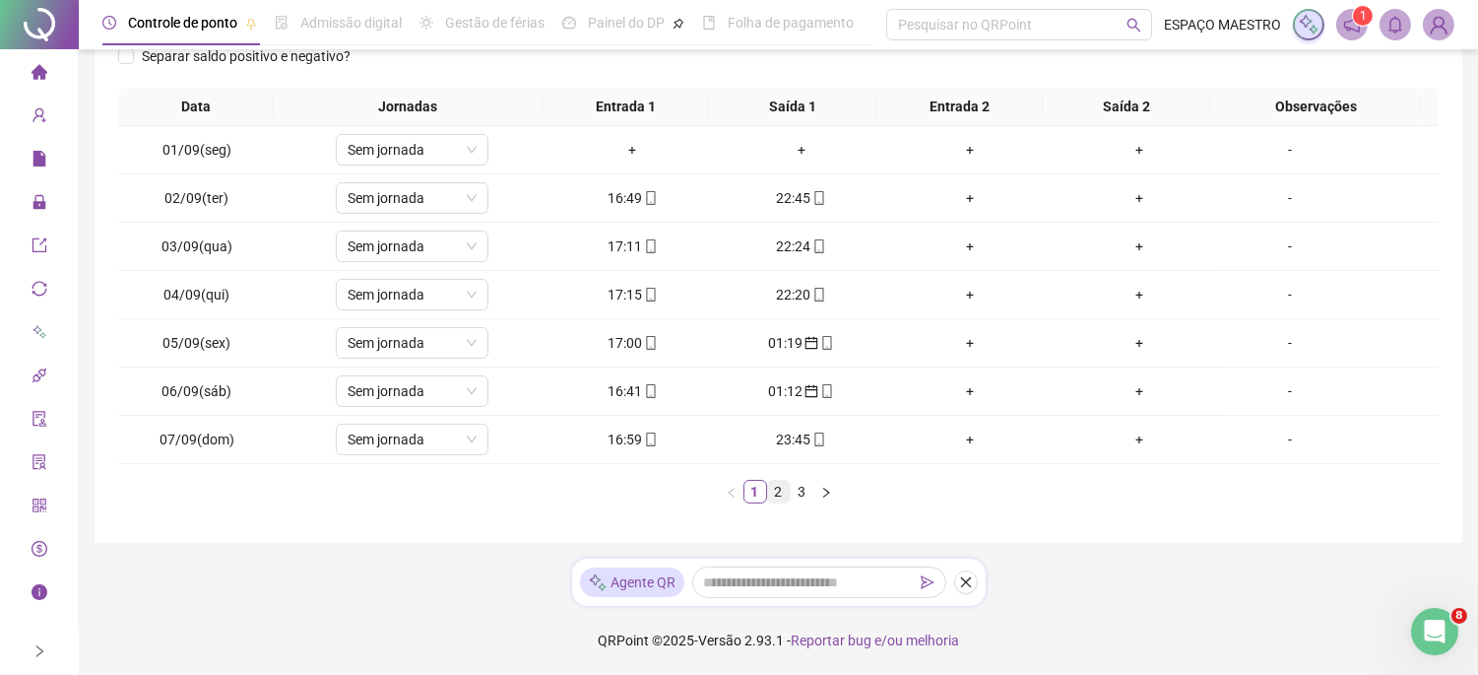
click at [782, 492] on link "2" at bounding box center [779, 492] width 22 height 22
click at [624, 391] on div "00:55" at bounding box center [632, 391] width 154 height 22
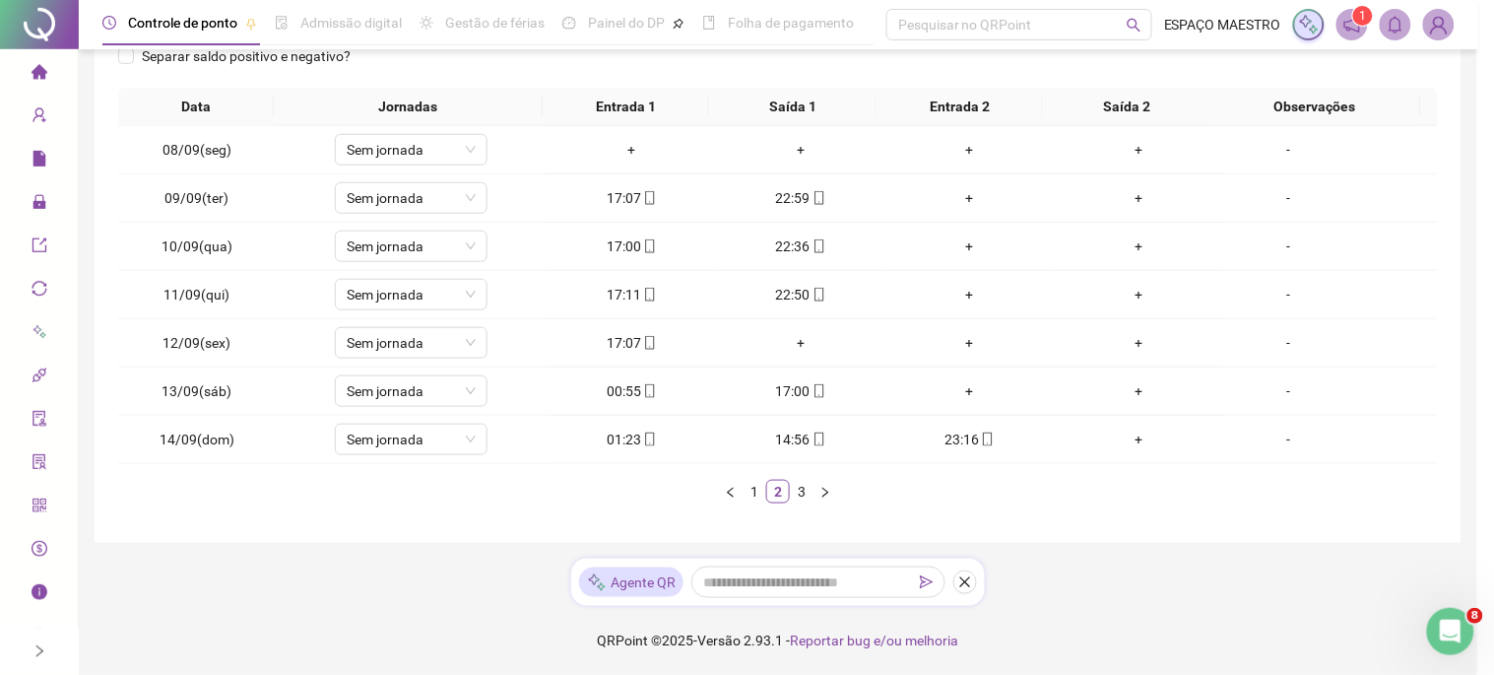
type input "**********"
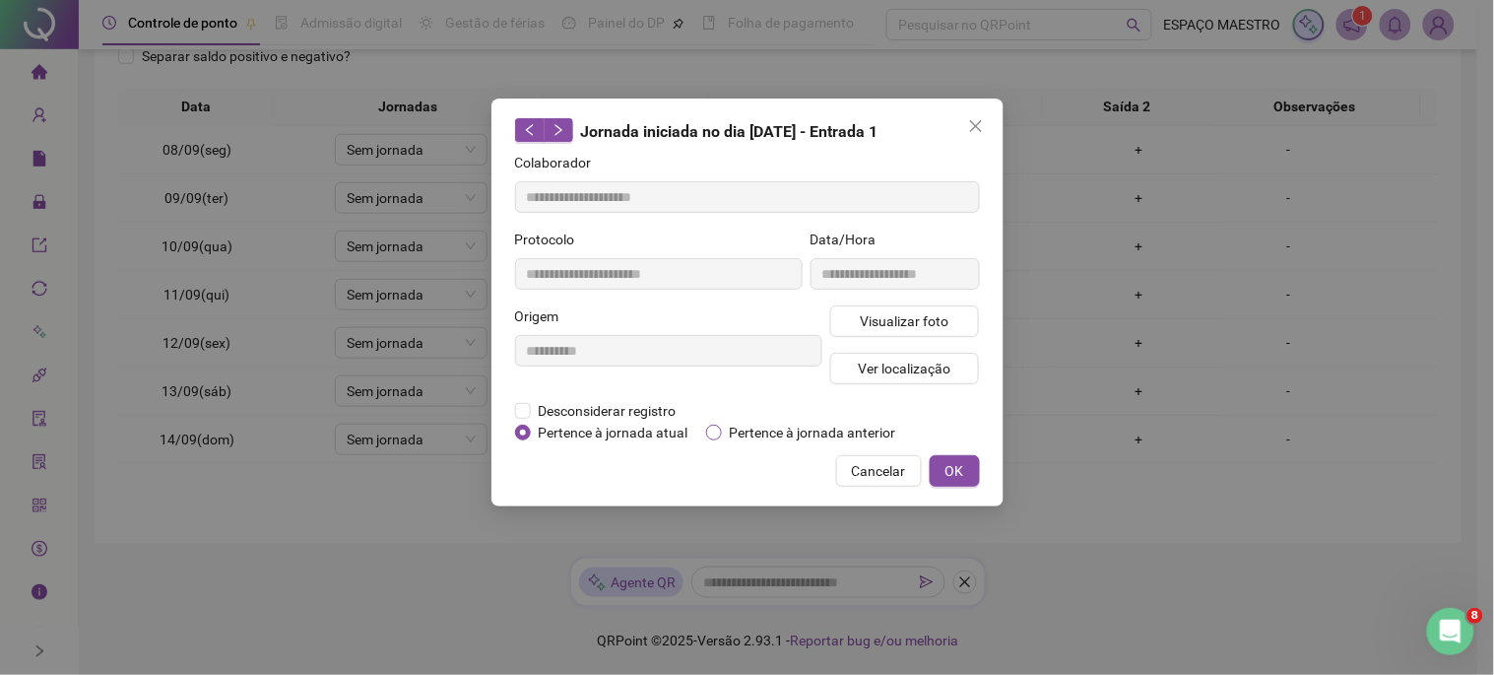
click at [751, 436] on span "Pertence à jornada anterior" at bounding box center [813, 433] width 182 height 22
click at [973, 477] on button "OK" at bounding box center [955, 471] width 50 height 32
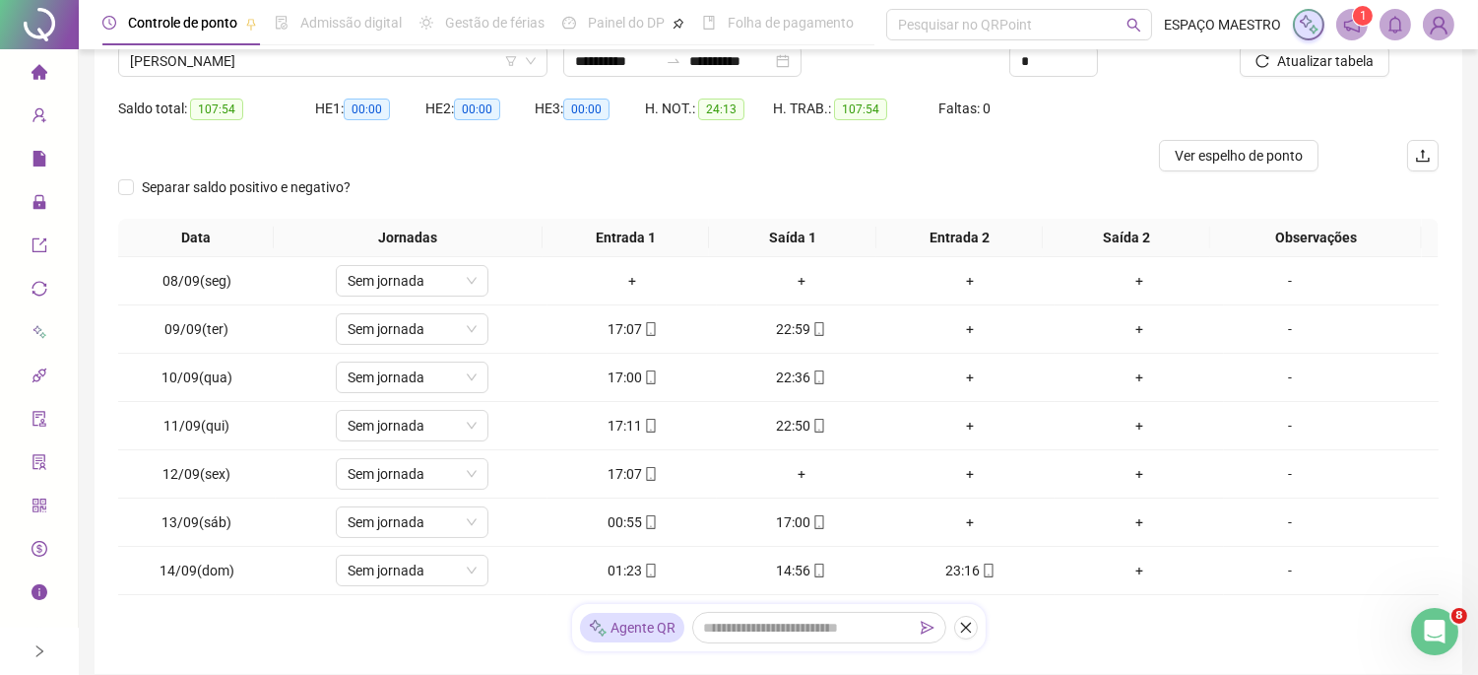
scroll to position [113, 0]
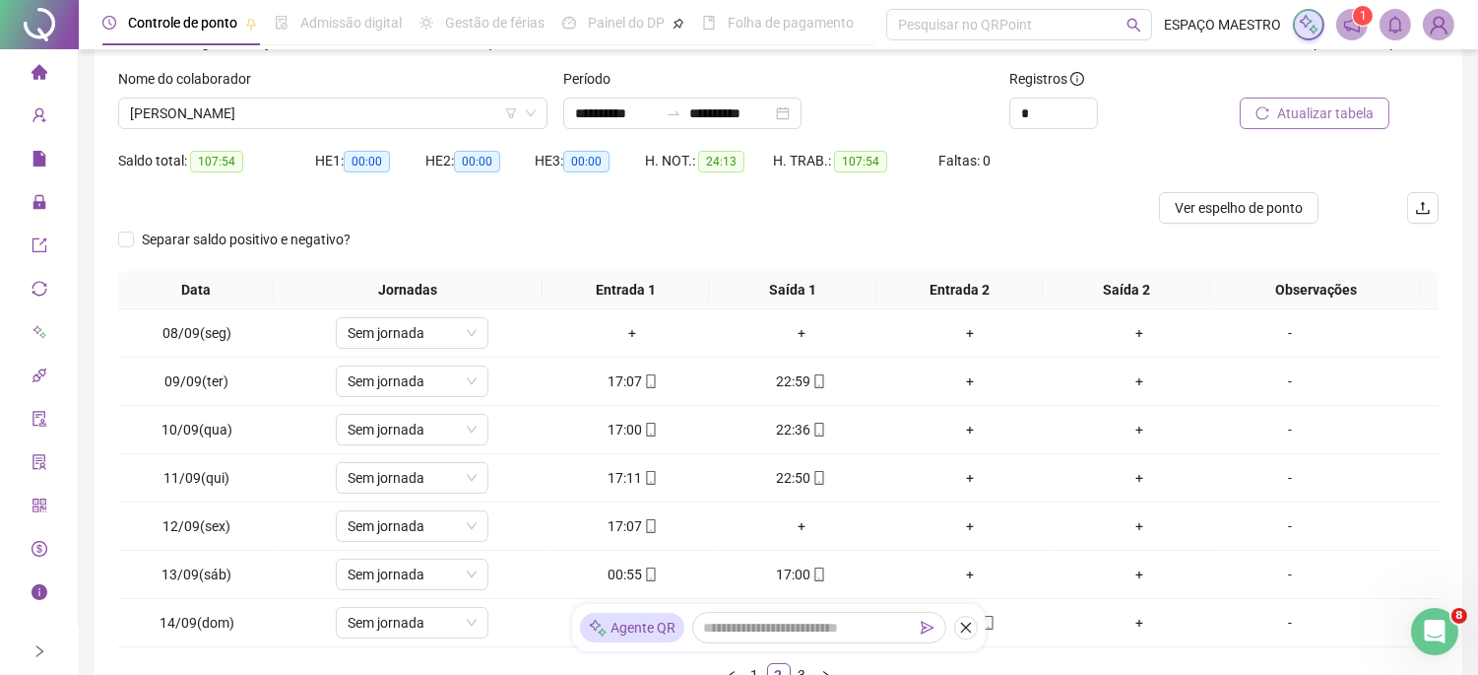
click at [1312, 100] on button "Atualizar tabela" at bounding box center [1315, 114] width 150 height 32
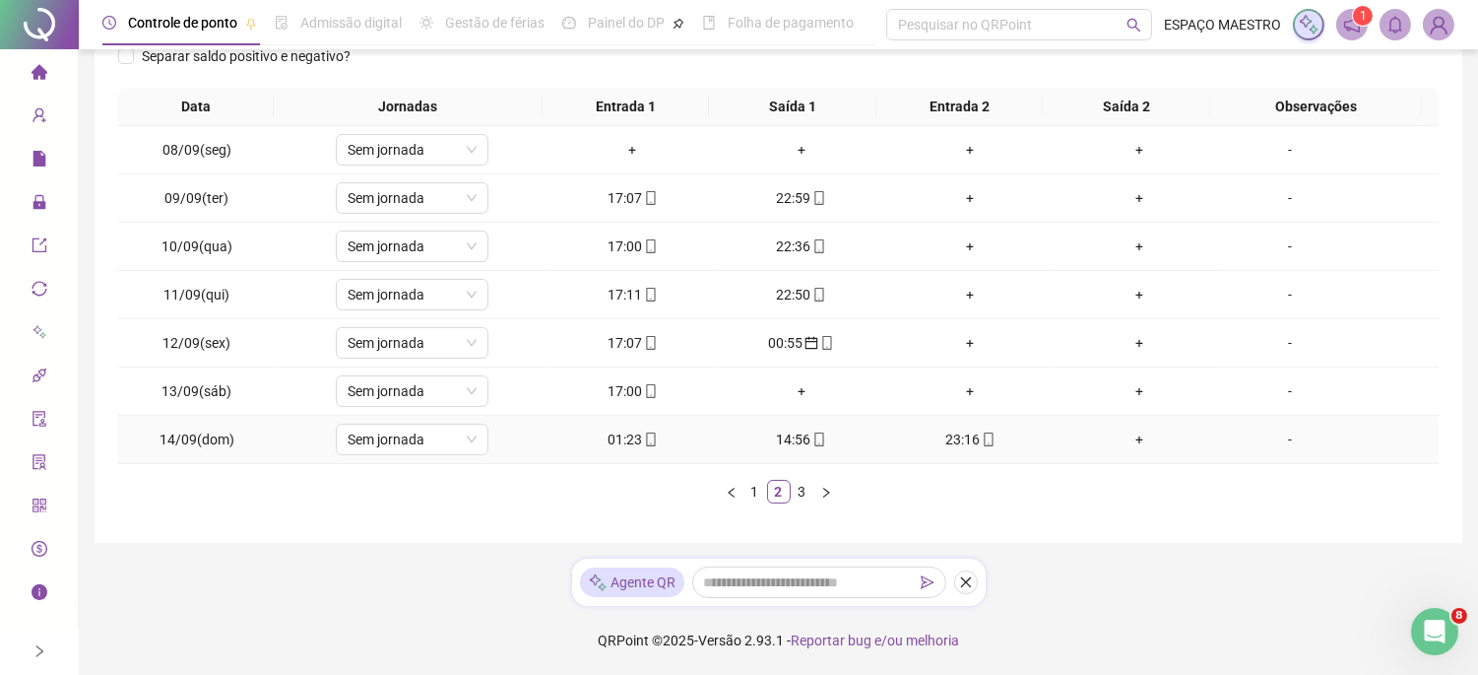
click at [619, 438] on div "01:23" at bounding box center [632, 439] width 154 height 22
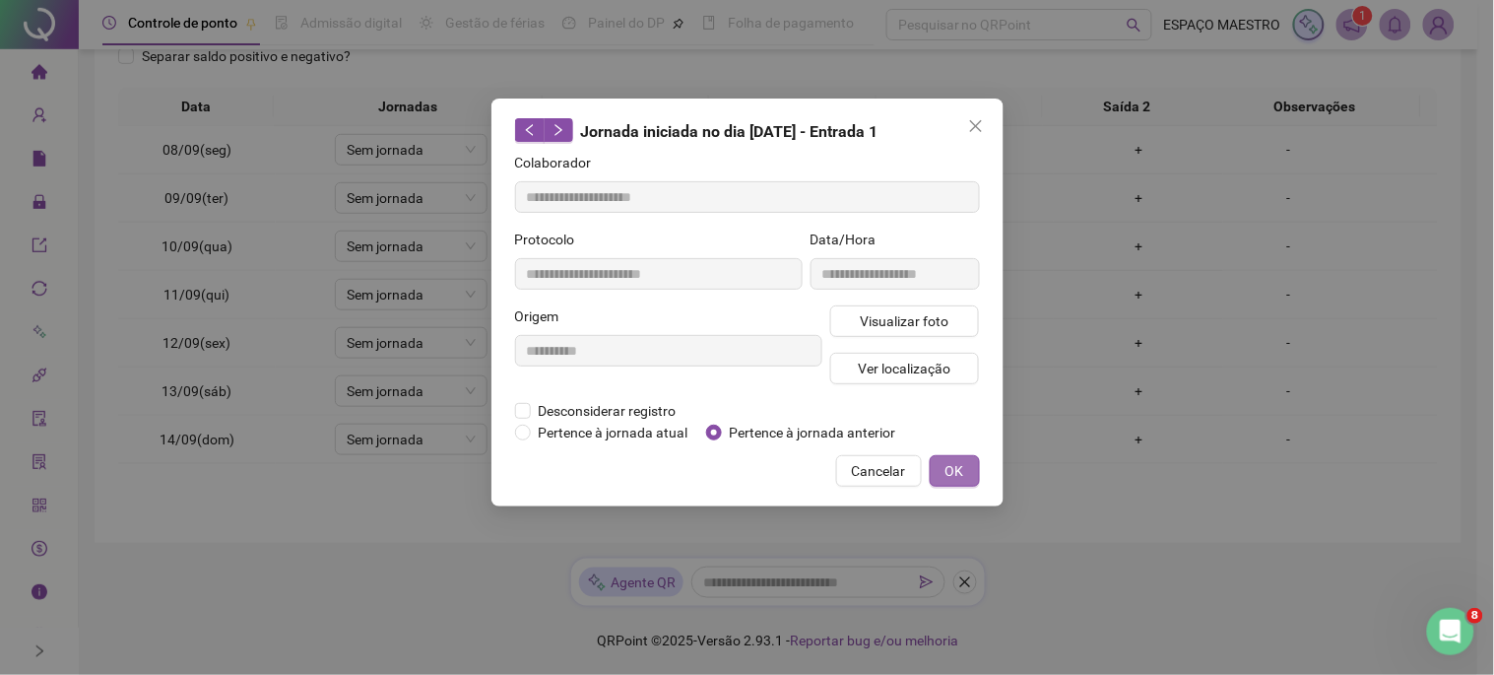
type input "**********"
click at [722, 433] on span "Pertence à jornada anterior" at bounding box center [813, 433] width 182 height 22
click at [958, 473] on span "OK" at bounding box center [955, 471] width 19 height 22
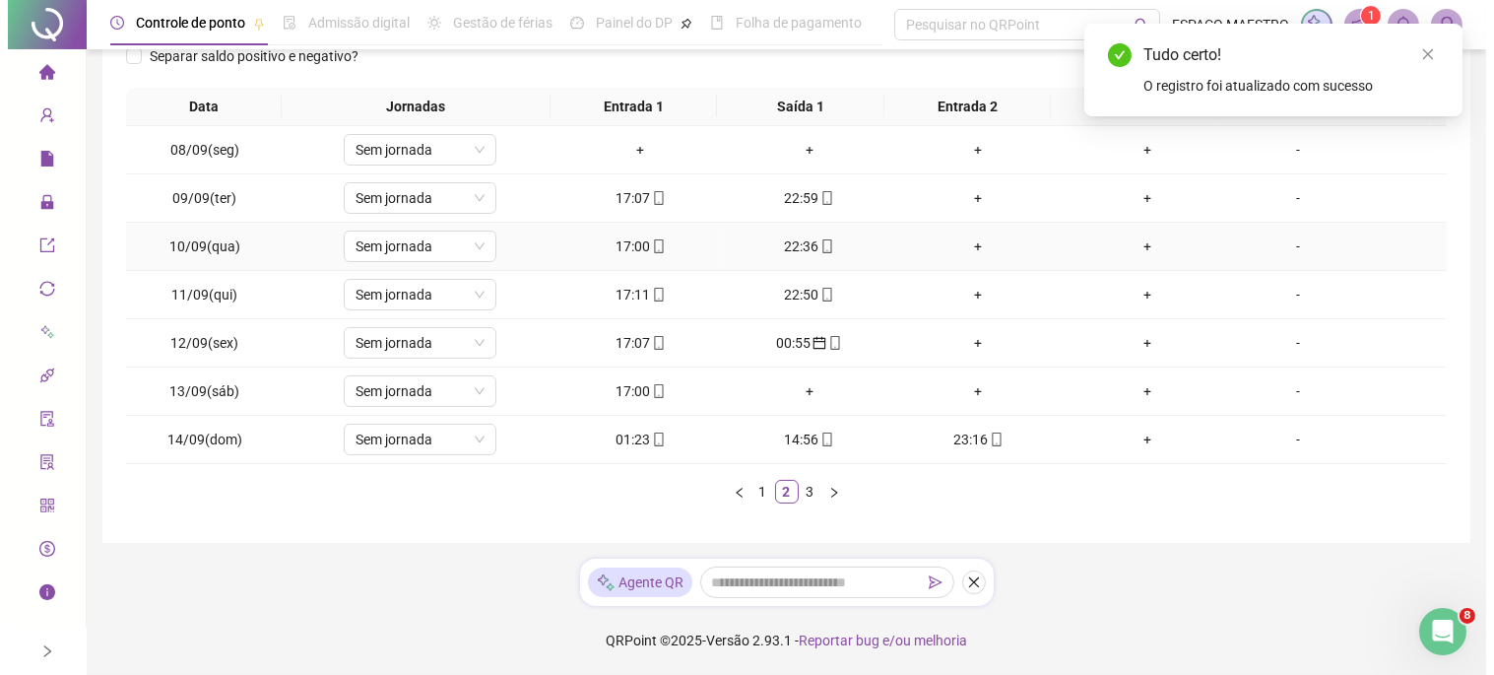
scroll to position [0, 0]
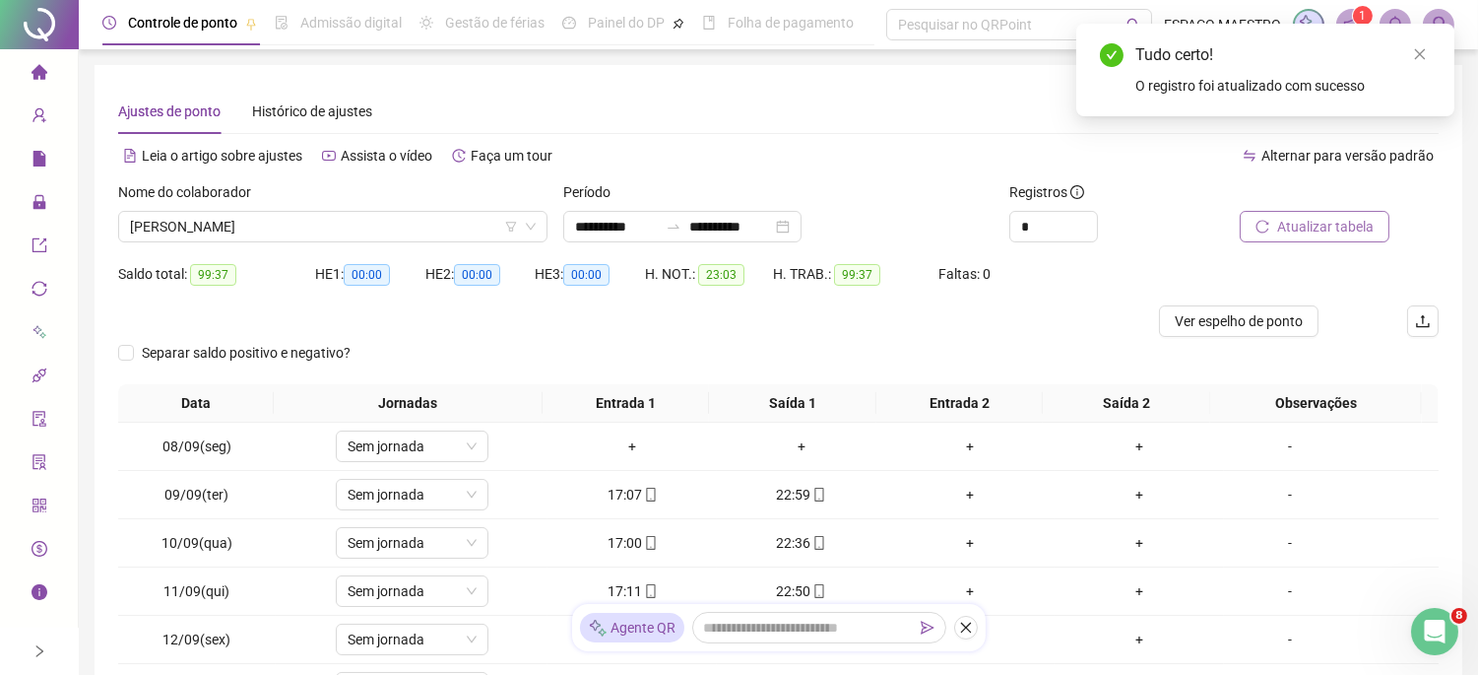
click at [1300, 228] on span "Atualizar tabela" at bounding box center [1325, 227] width 97 height 22
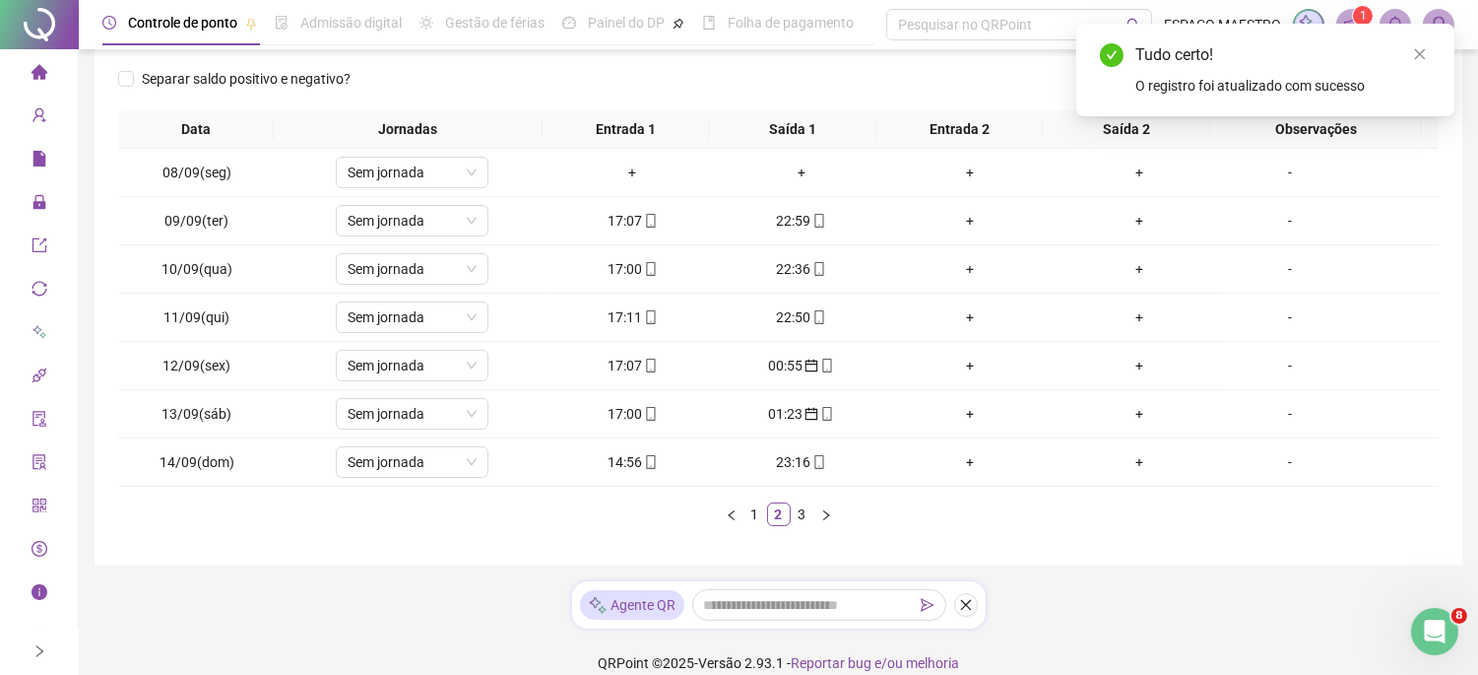
scroll to position [296, 0]
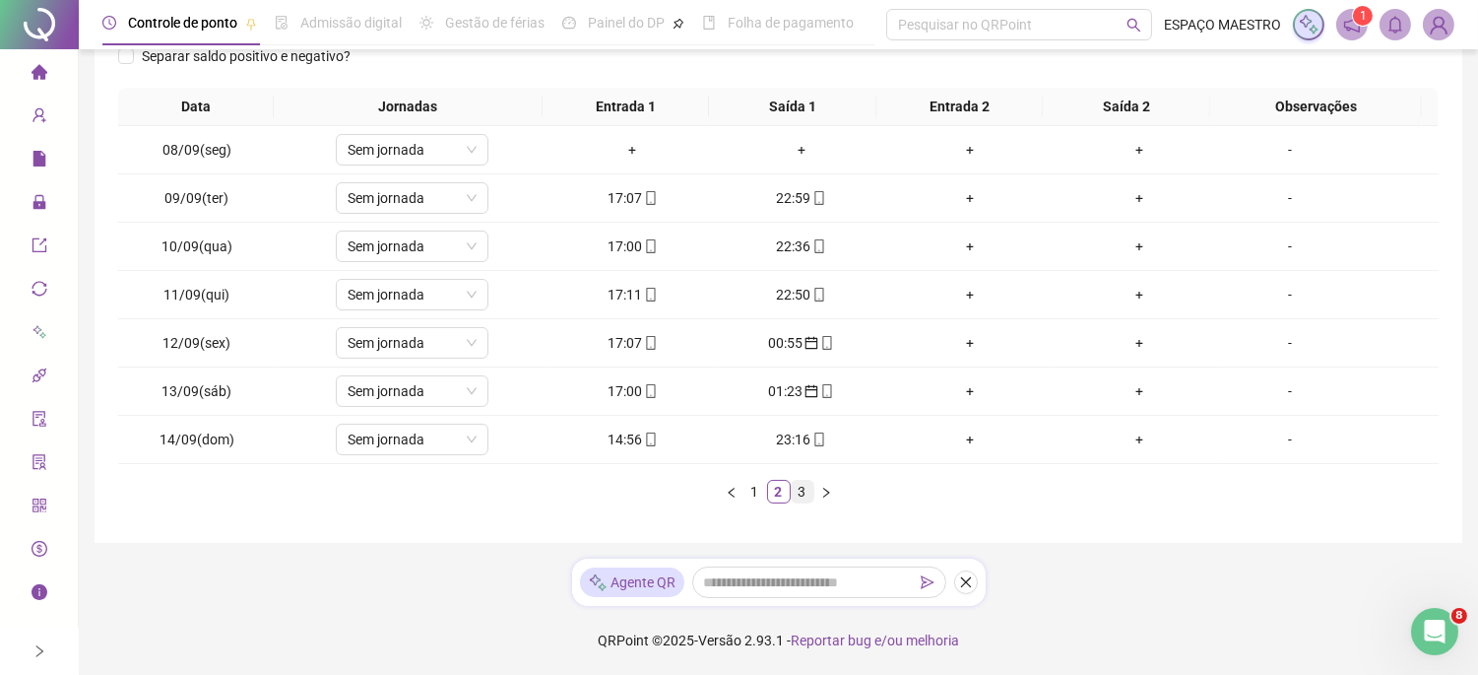
click at [808, 495] on link "3" at bounding box center [803, 492] width 22 height 22
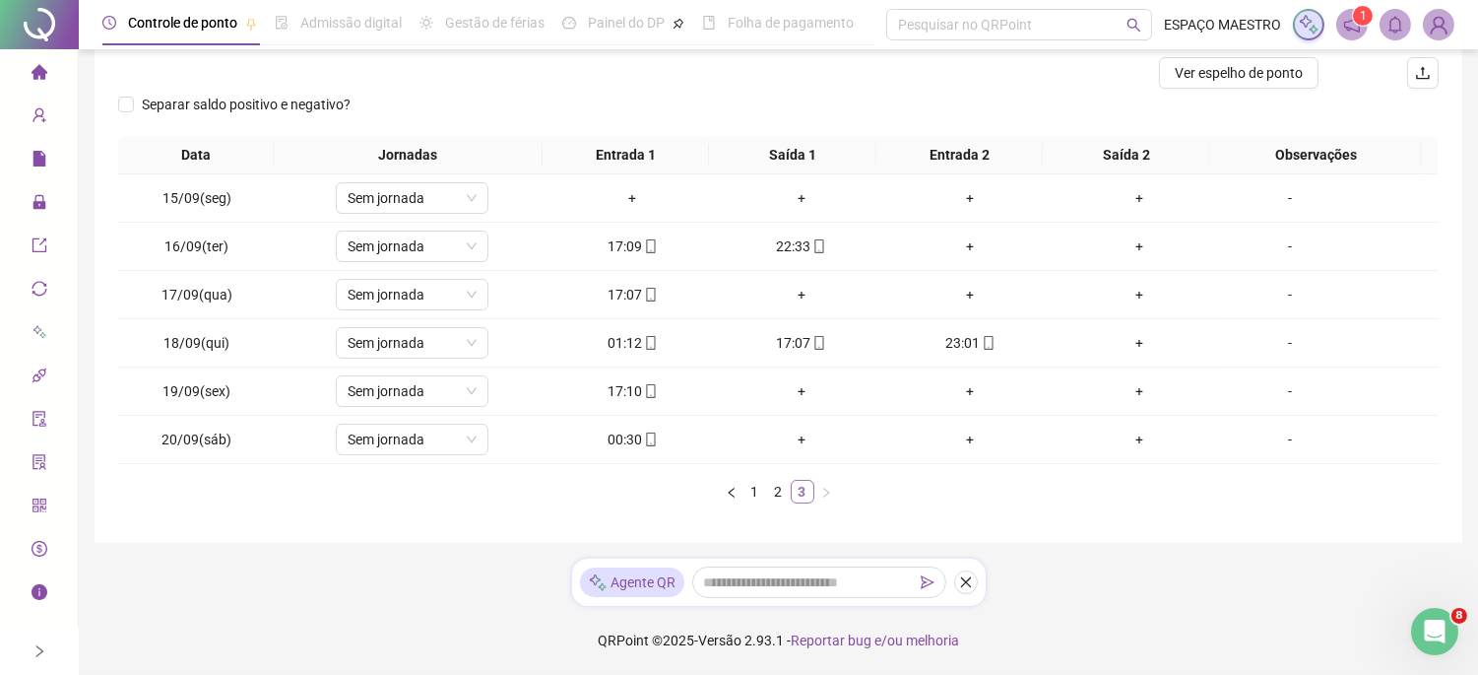
scroll to position [248, 0]
click at [618, 341] on div "01:12" at bounding box center [632, 343] width 154 height 22
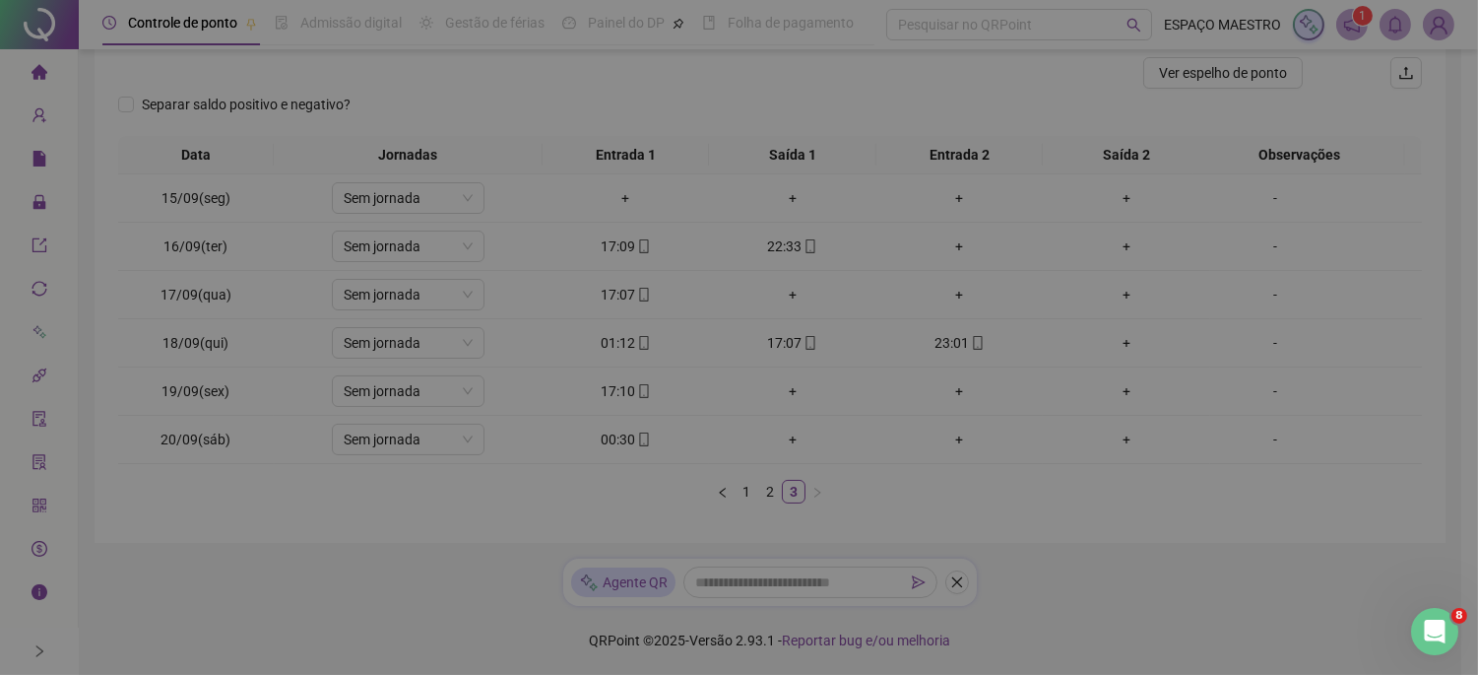
type input "**********"
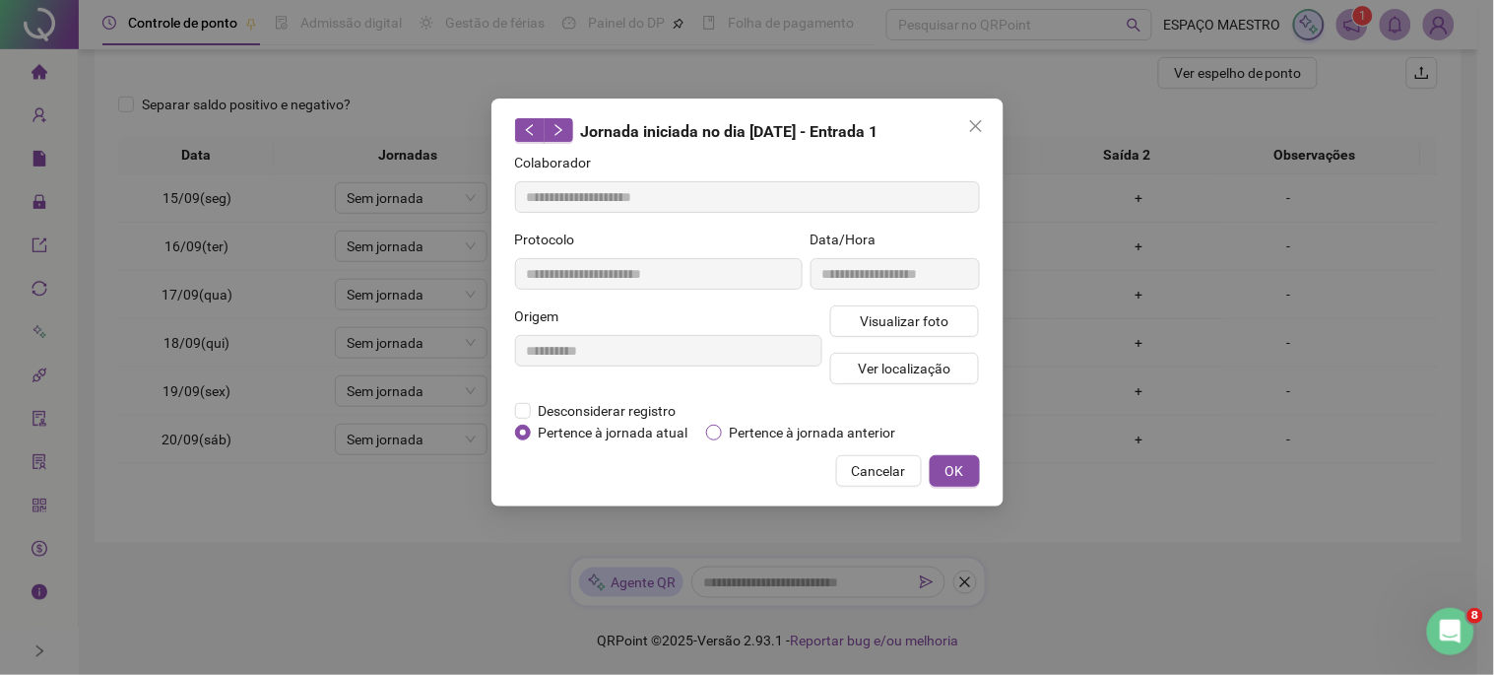
click at [782, 424] on span "Pertence à jornada anterior" at bounding box center [813, 433] width 182 height 22
click at [962, 473] on span "OK" at bounding box center [955, 471] width 19 height 22
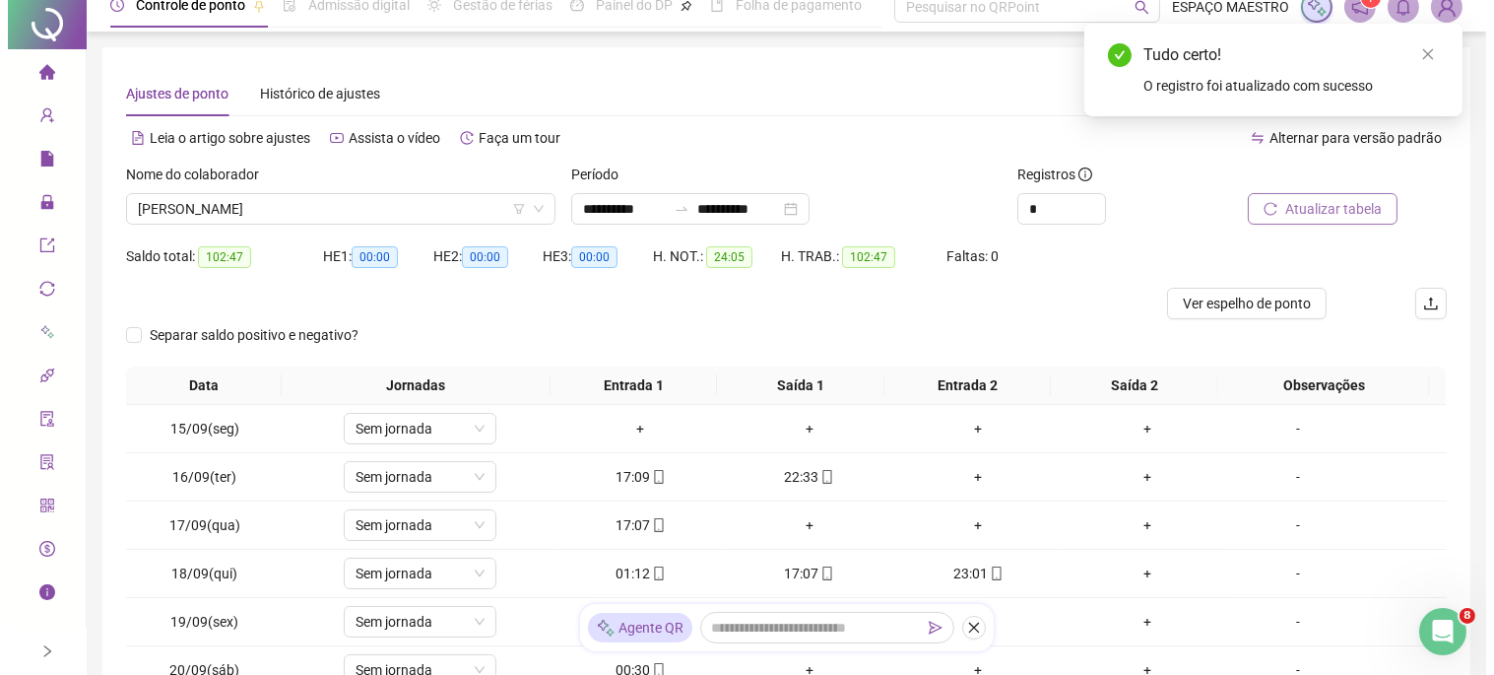
scroll to position [0, 0]
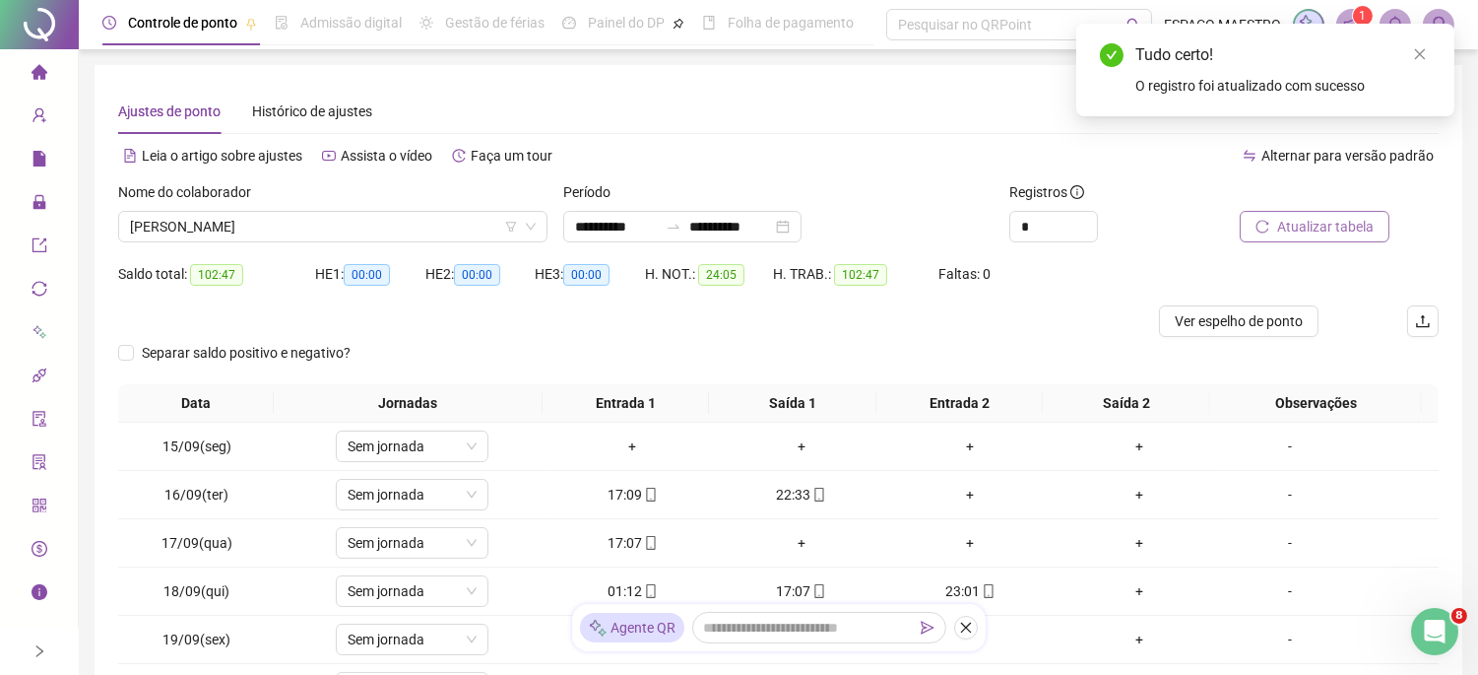
click at [1341, 218] on span "Atualizar tabela" at bounding box center [1325, 227] width 97 height 22
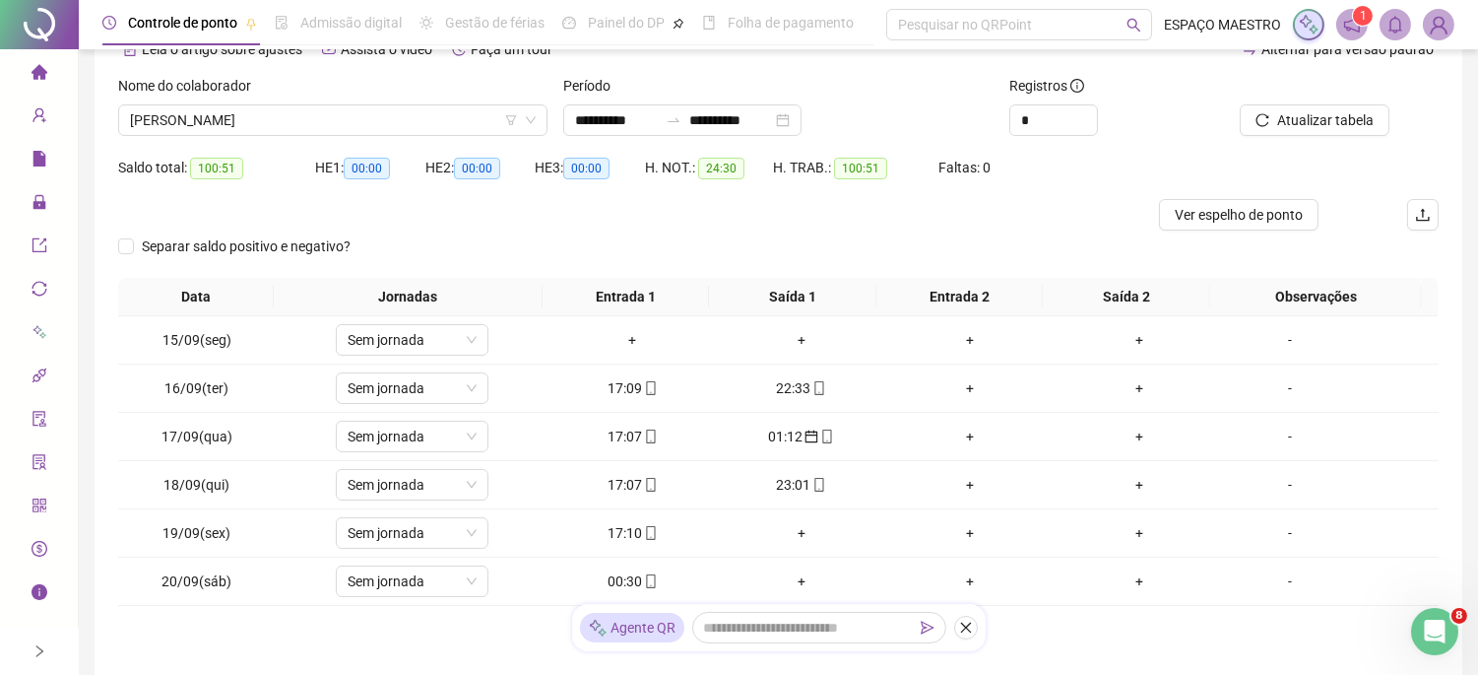
scroll to position [182, 0]
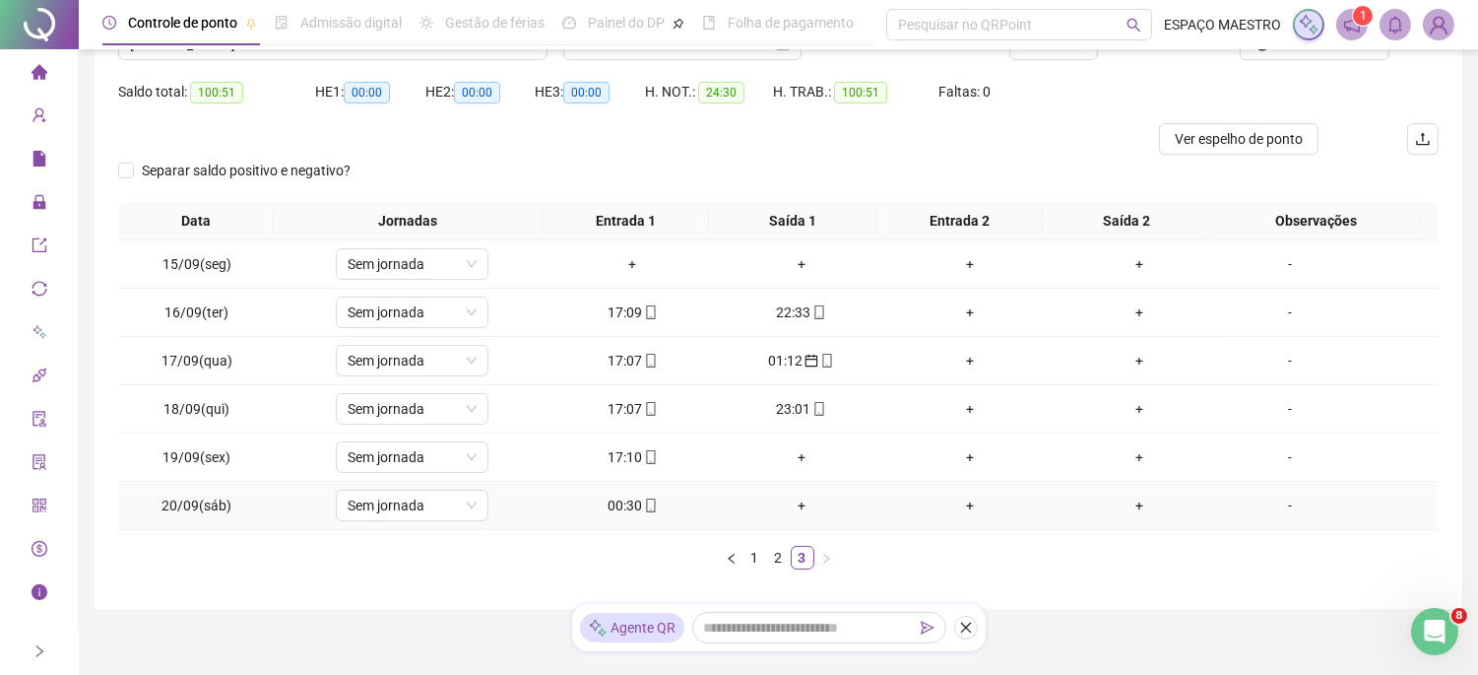
click at [623, 509] on div "00:30" at bounding box center [632, 505] width 154 height 22
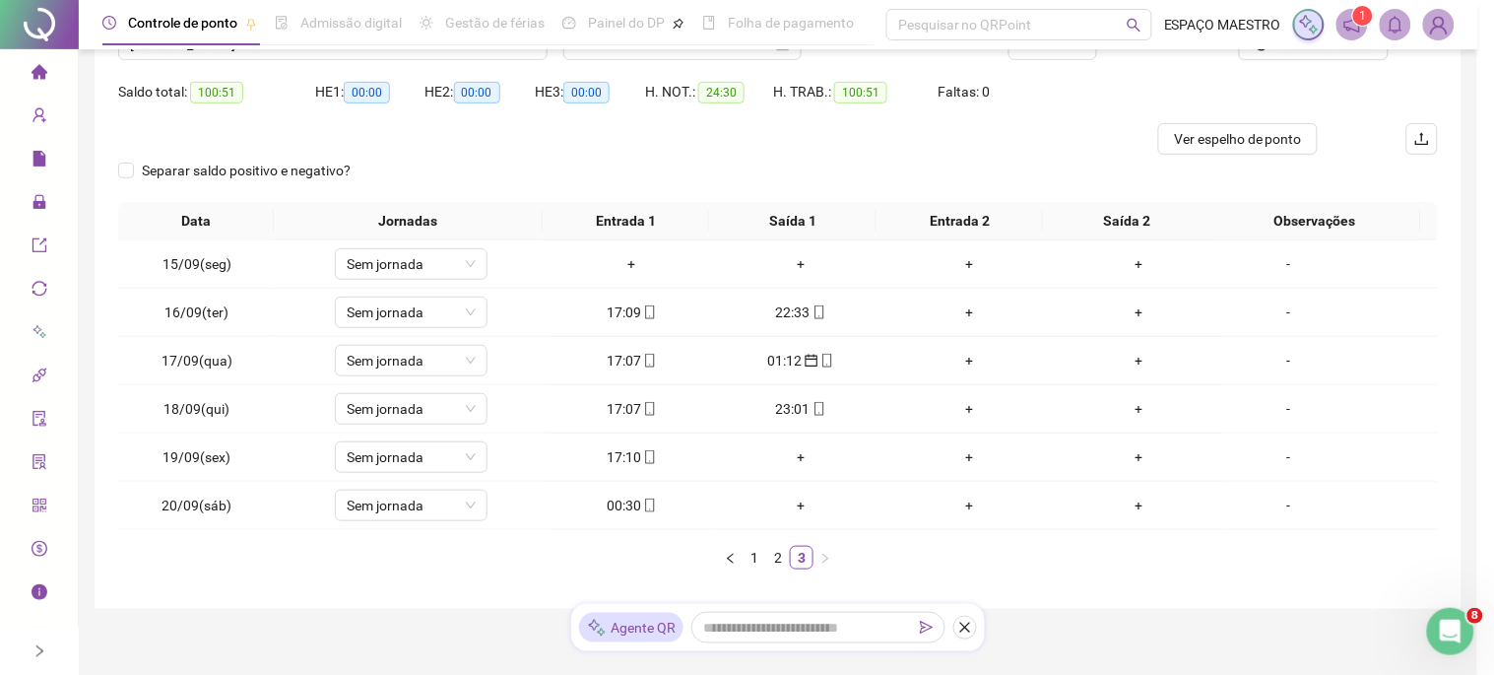
type input "**********"
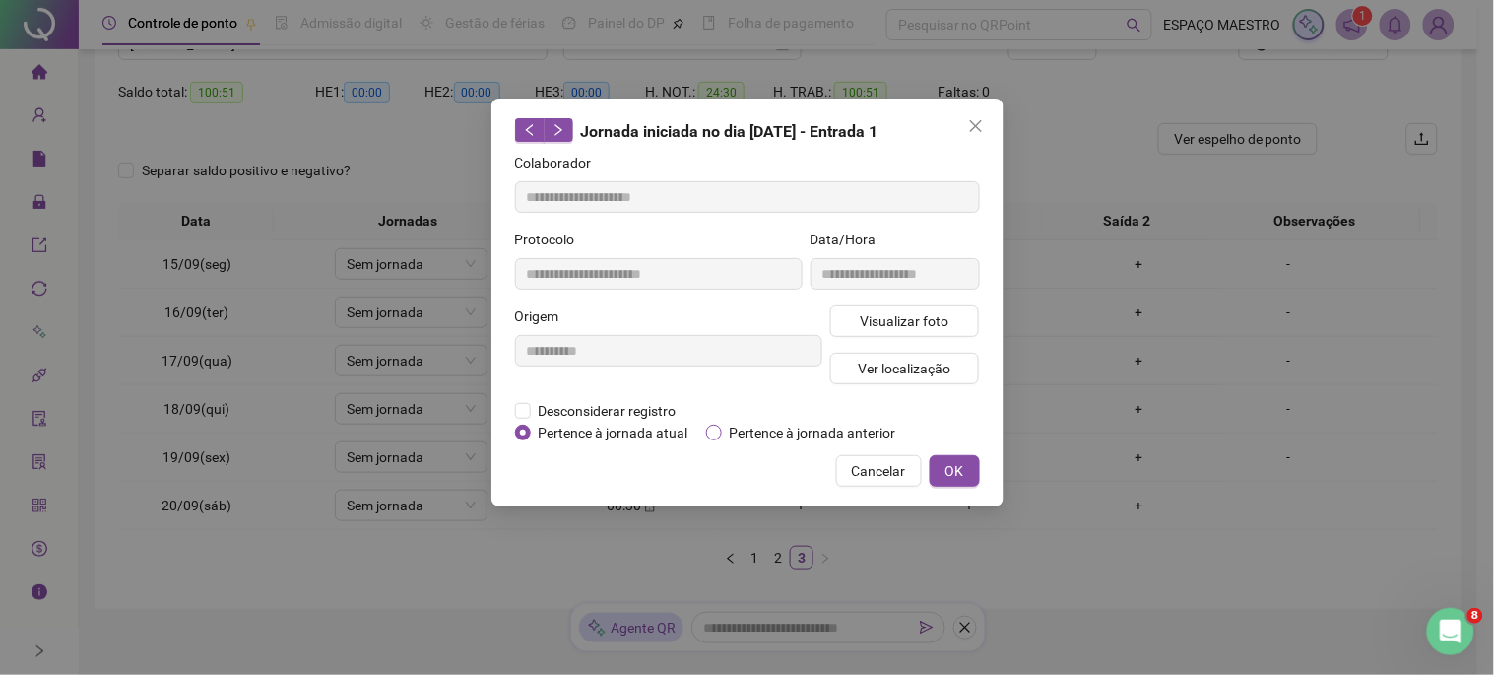
click at [752, 436] on span "Pertence à jornada anterior" at bounding box center [813, 433] width 182 height 22
click at [965, 470] on button "OK" at bounding box center [955, 471] width 50 height 32
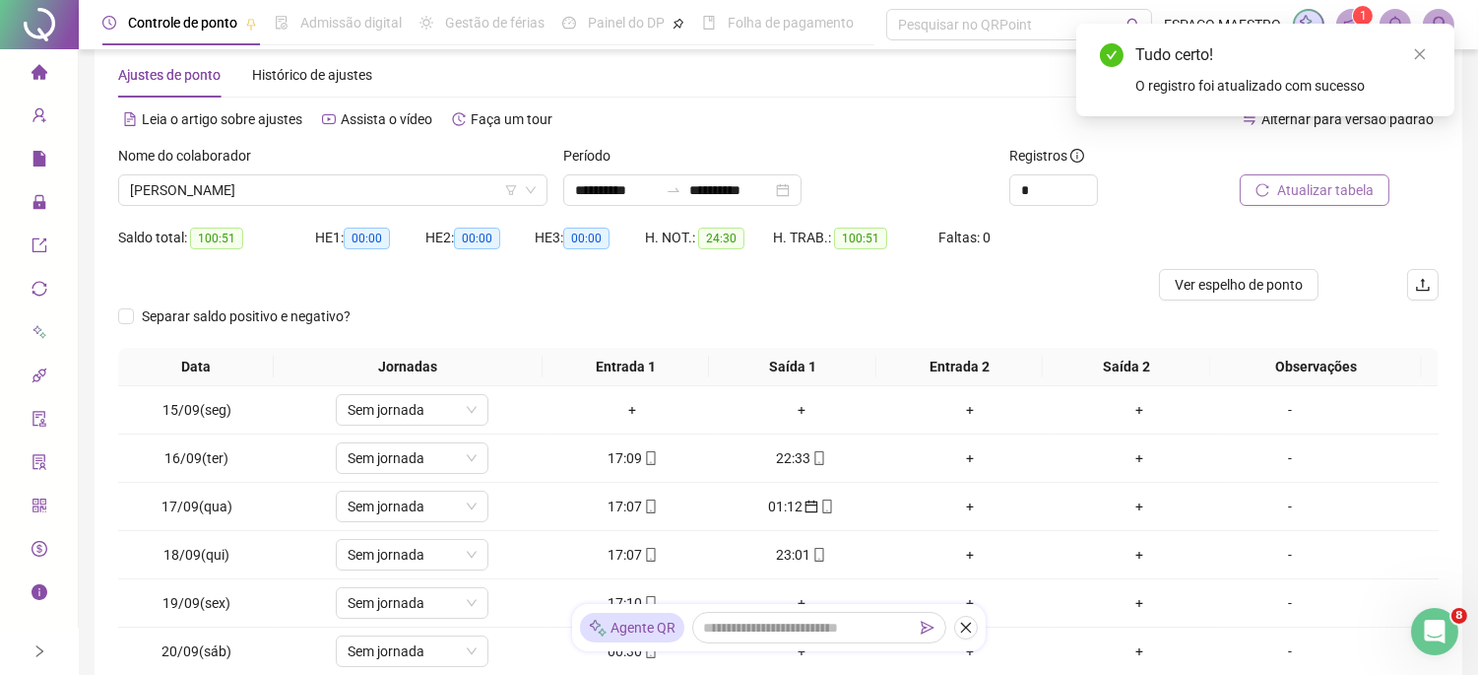
scroll to position [0, 0]
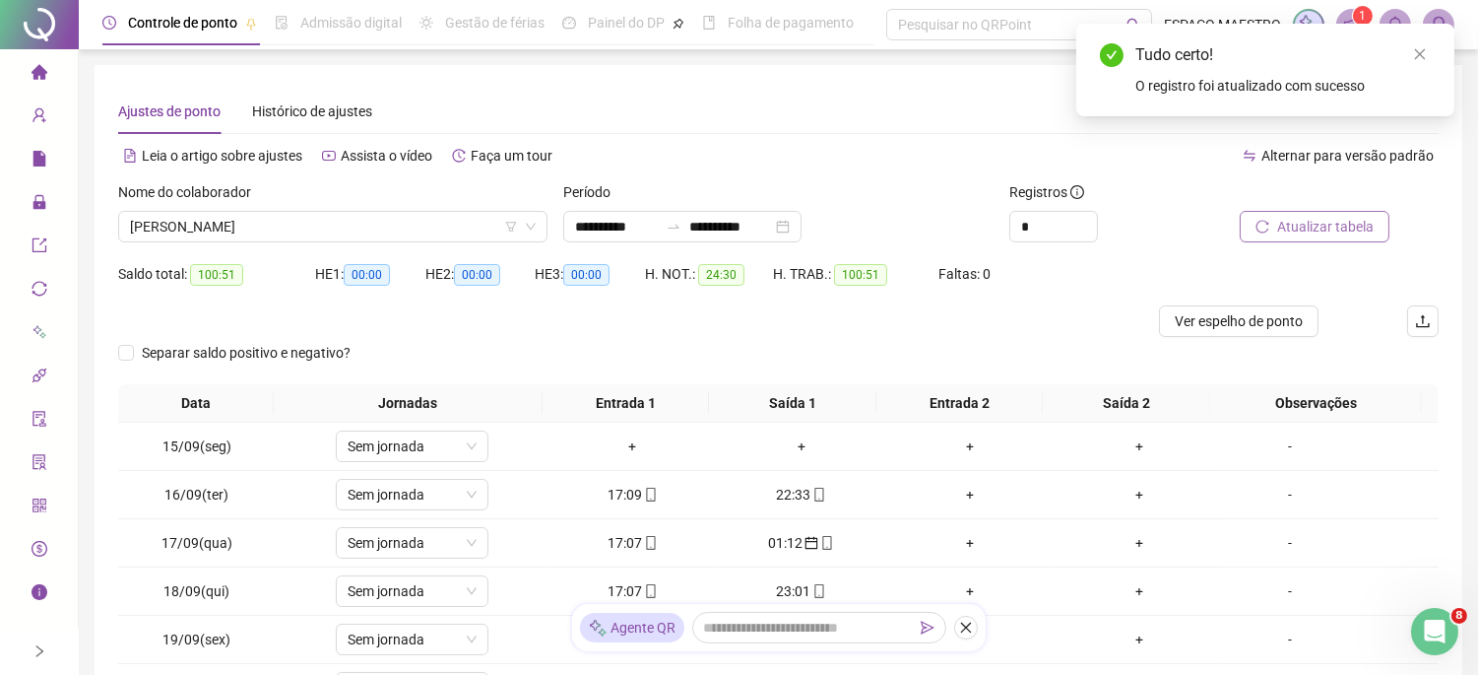
click at [1337, 224] on span "Atualizar tabela" at bounding box center [1325, 227] width 97 height 22
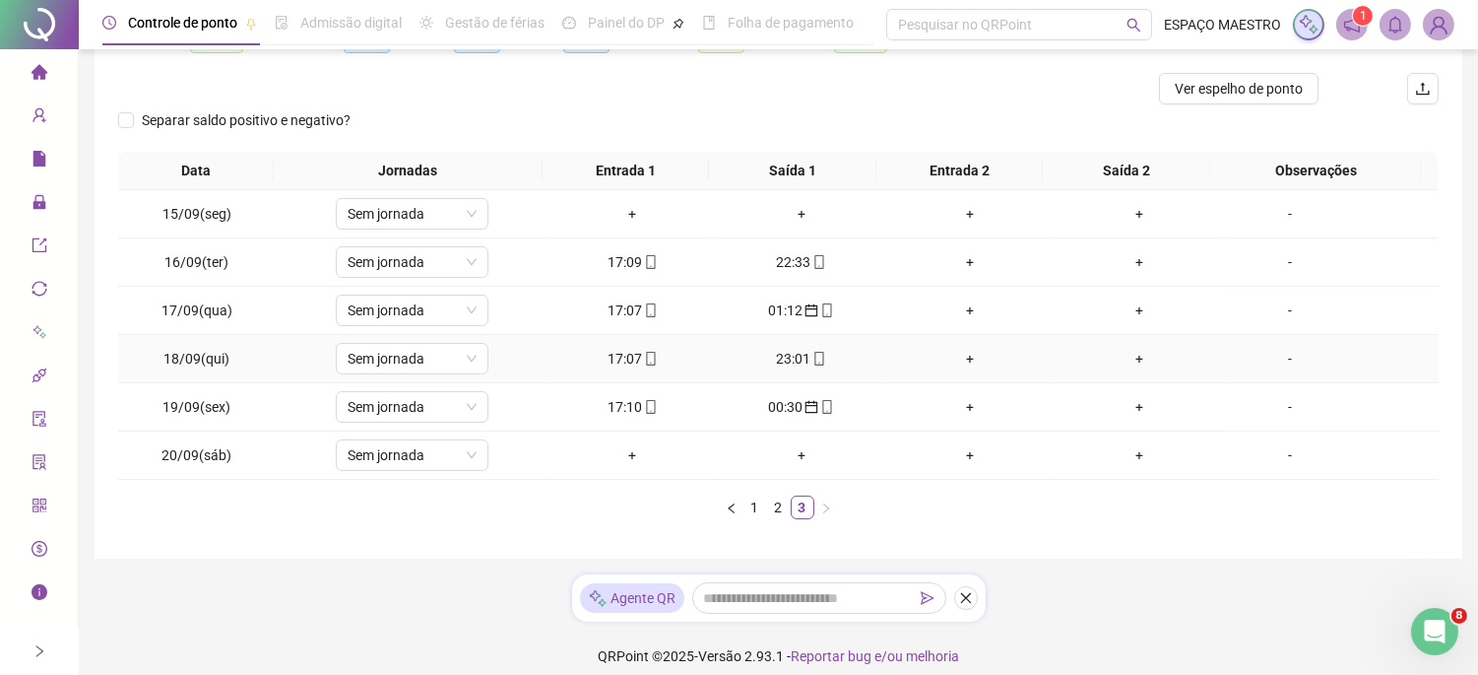
scroll to position [248, 0]
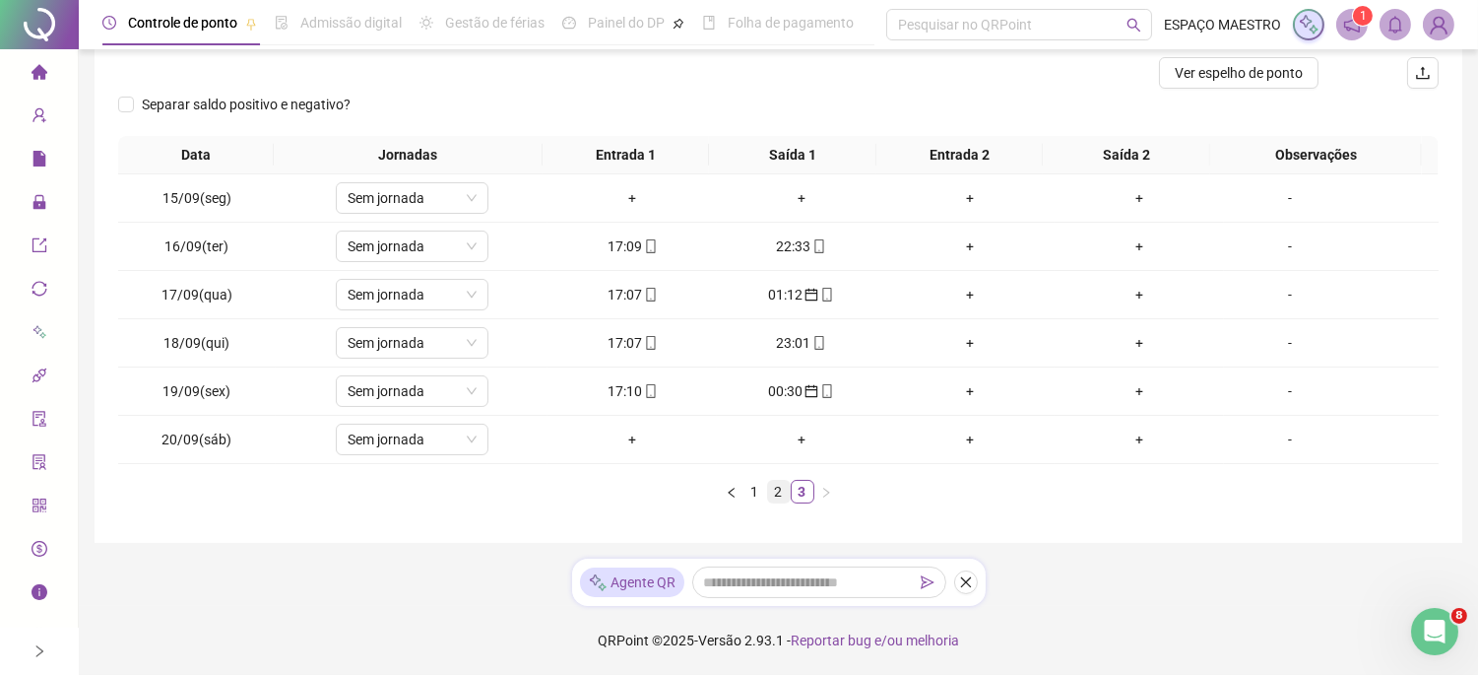
click at [773, 490] on link "2" at bounding box center [779, 492] width 22 height 22
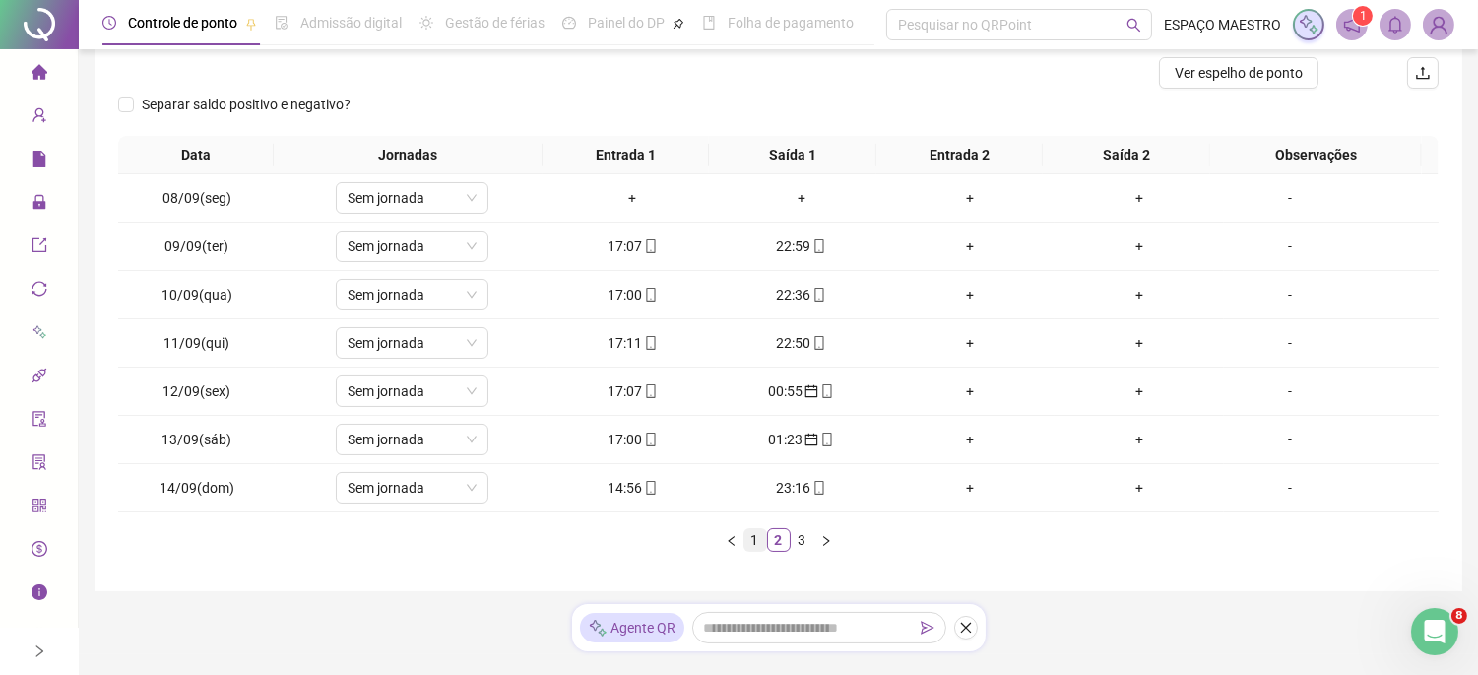
click at [754, 549] on link "1" at bounding box center [756, 540] width 22 height 22
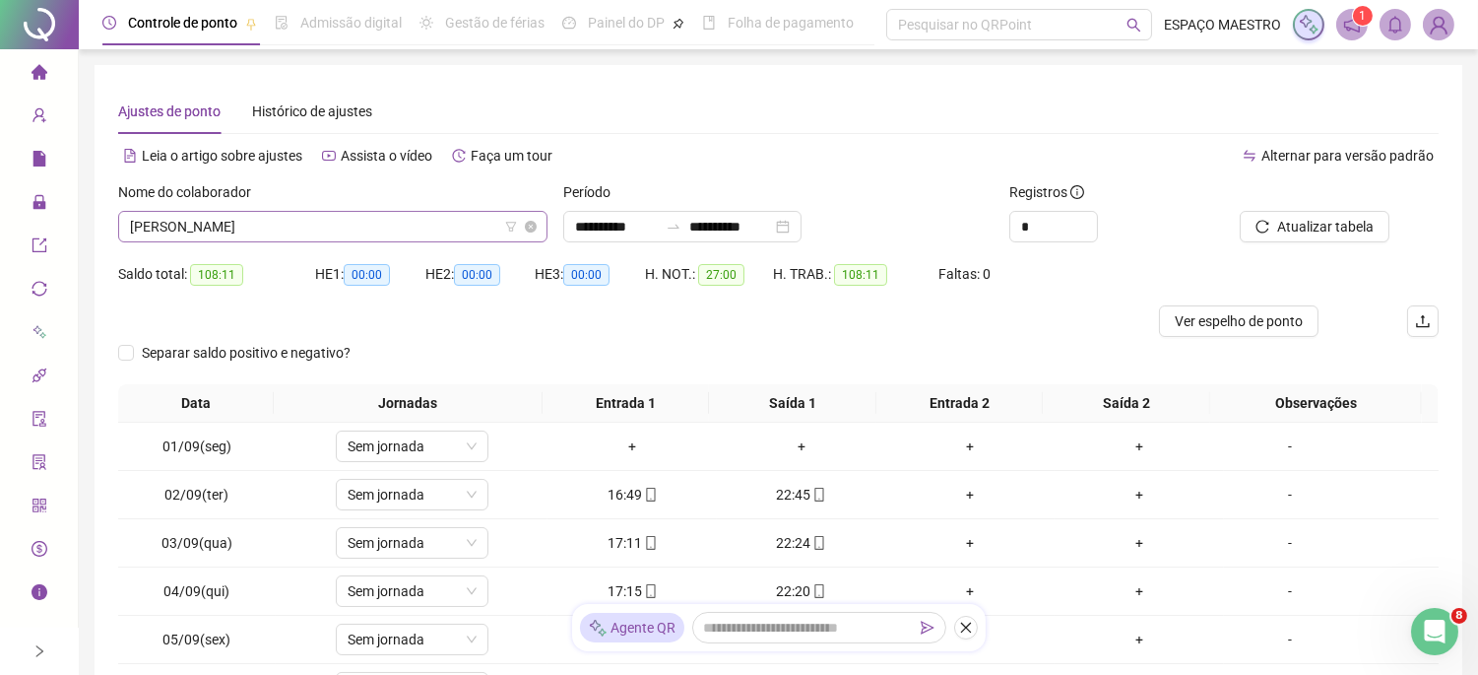
click at [358, 224] on span "[PERSON_NAME]" at bounding box center [333, 227] width 406 height 30
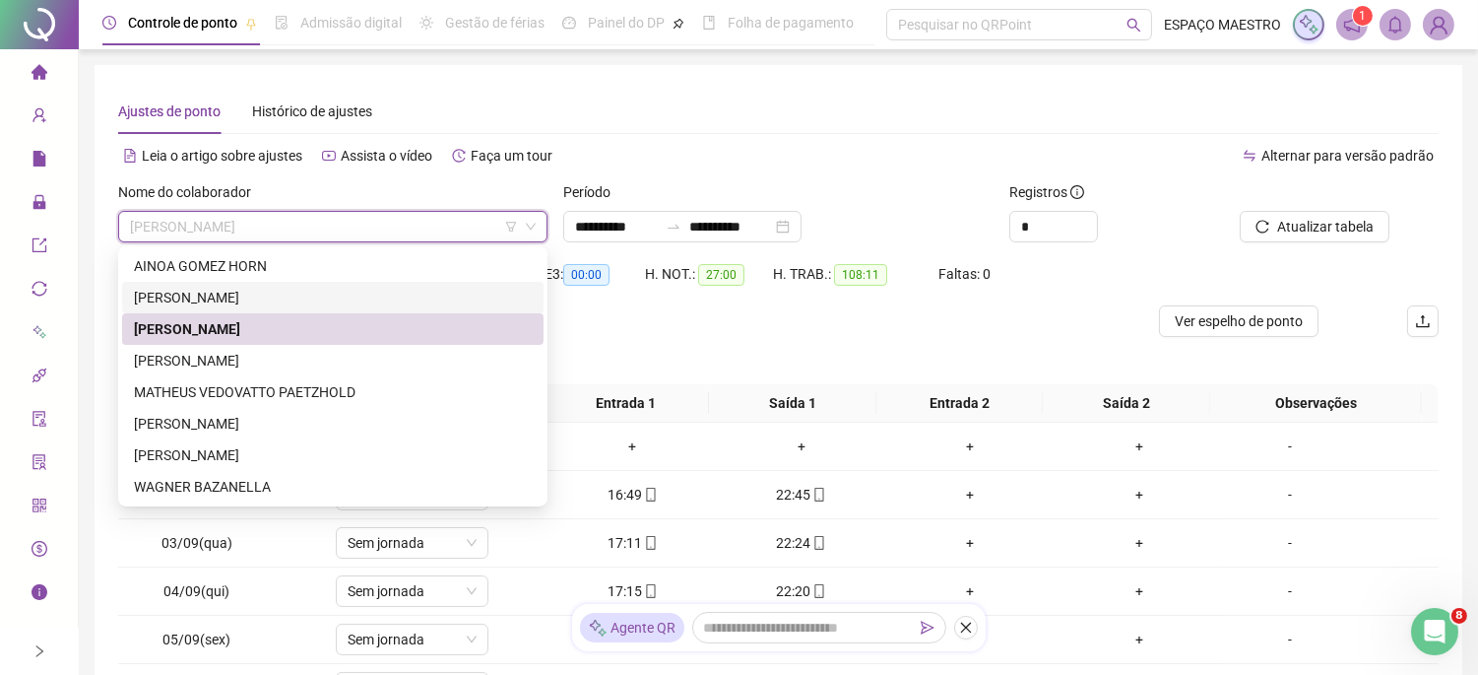
click at [234, 295] on div "[PERSON_NAME]" at bounding box center [333, 298] width 398 height 22
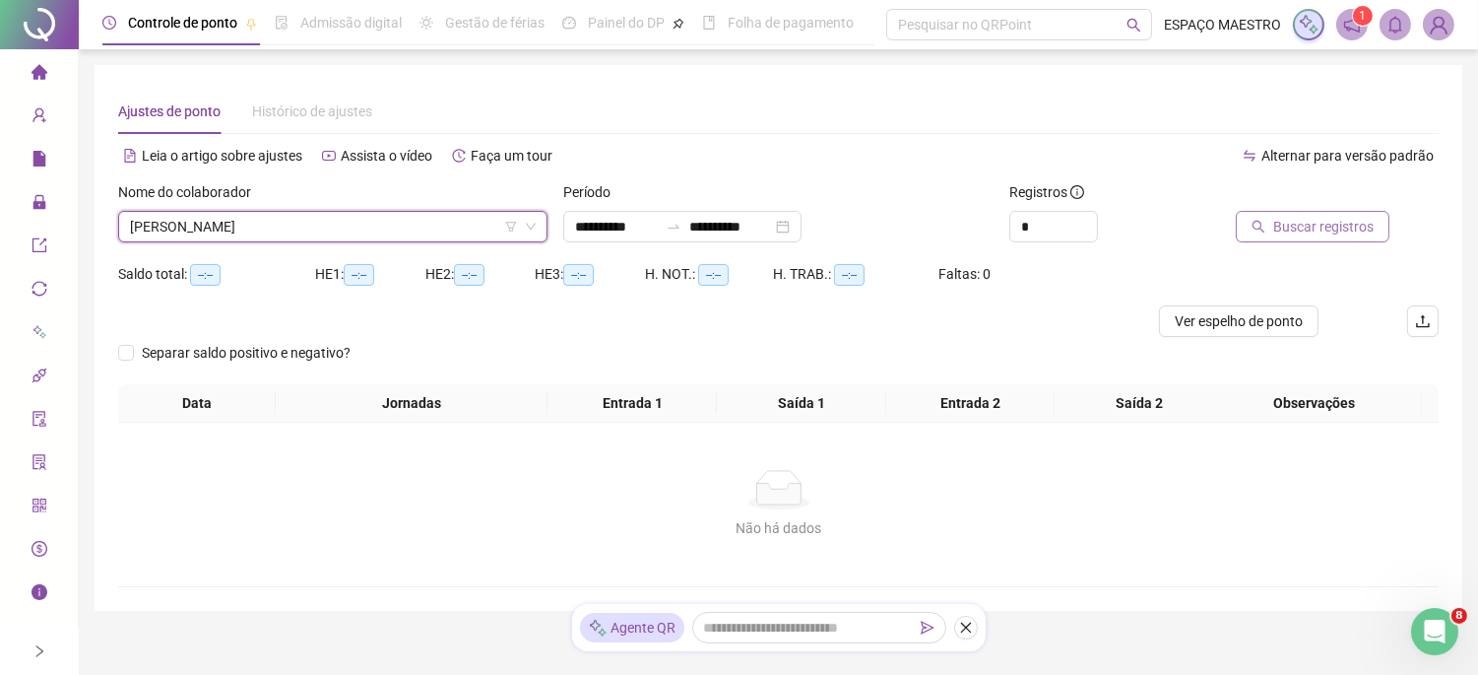
click at [1306, 221] on span "Buscar registros" at bounding box center [1323, 227] width 100 height 22
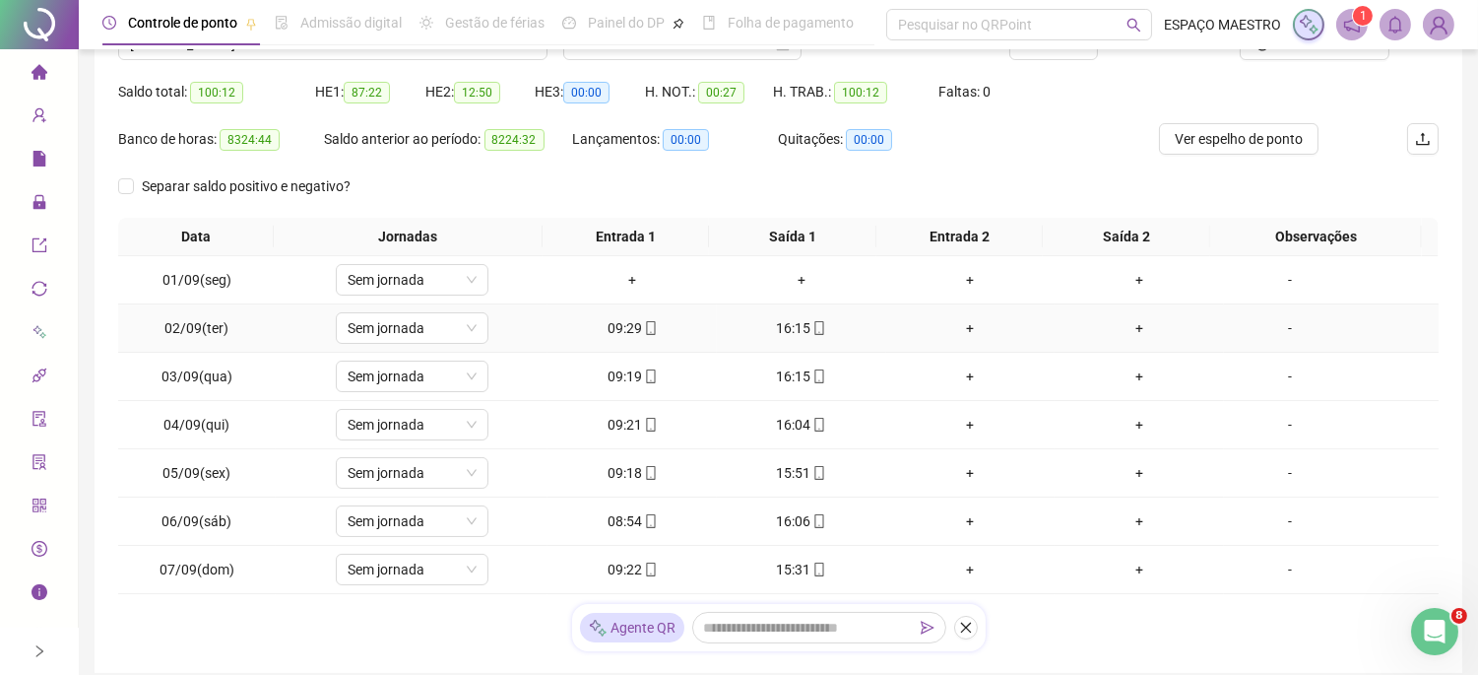
scroll to position [311, 0]
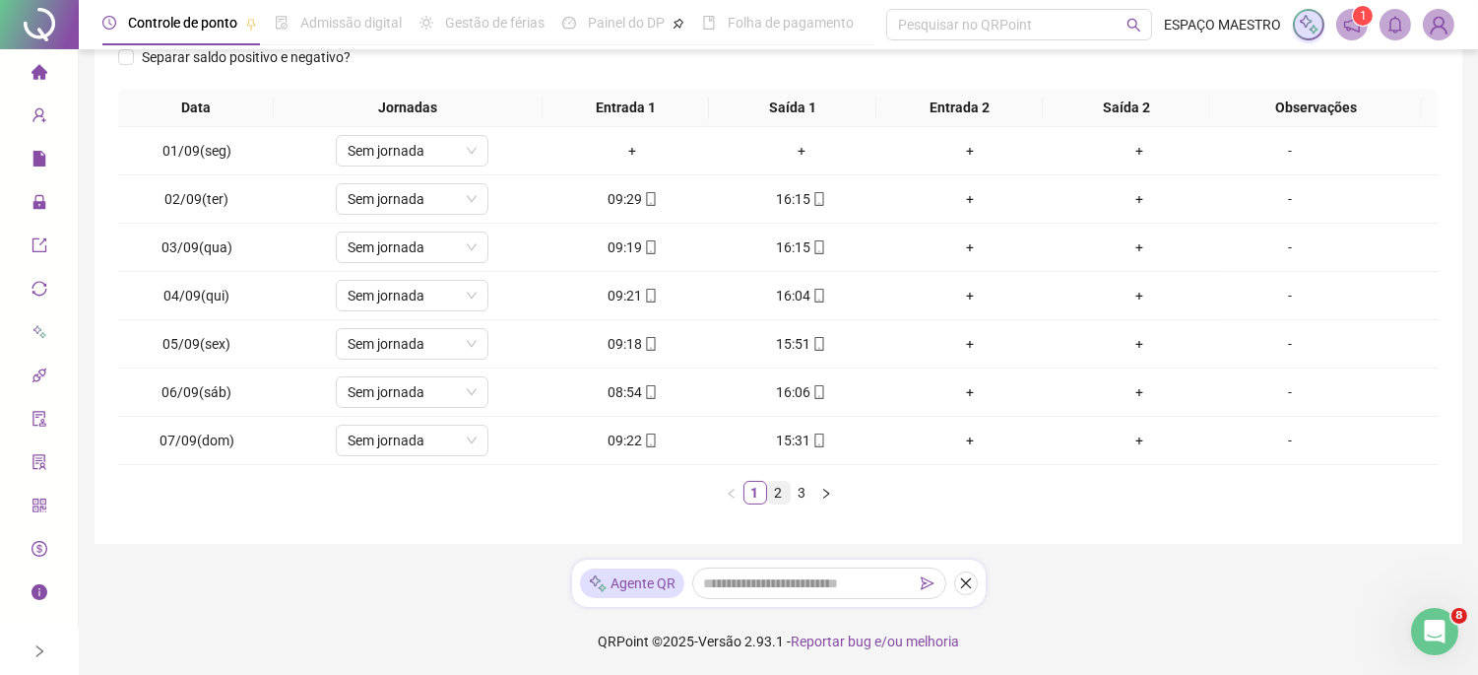
click at [776, 494] on link "2" at bounding box center [779, 493] width 22 height 22
click at [808, 494] on link "3" at bounding box center [803, 493] width 22 height 22
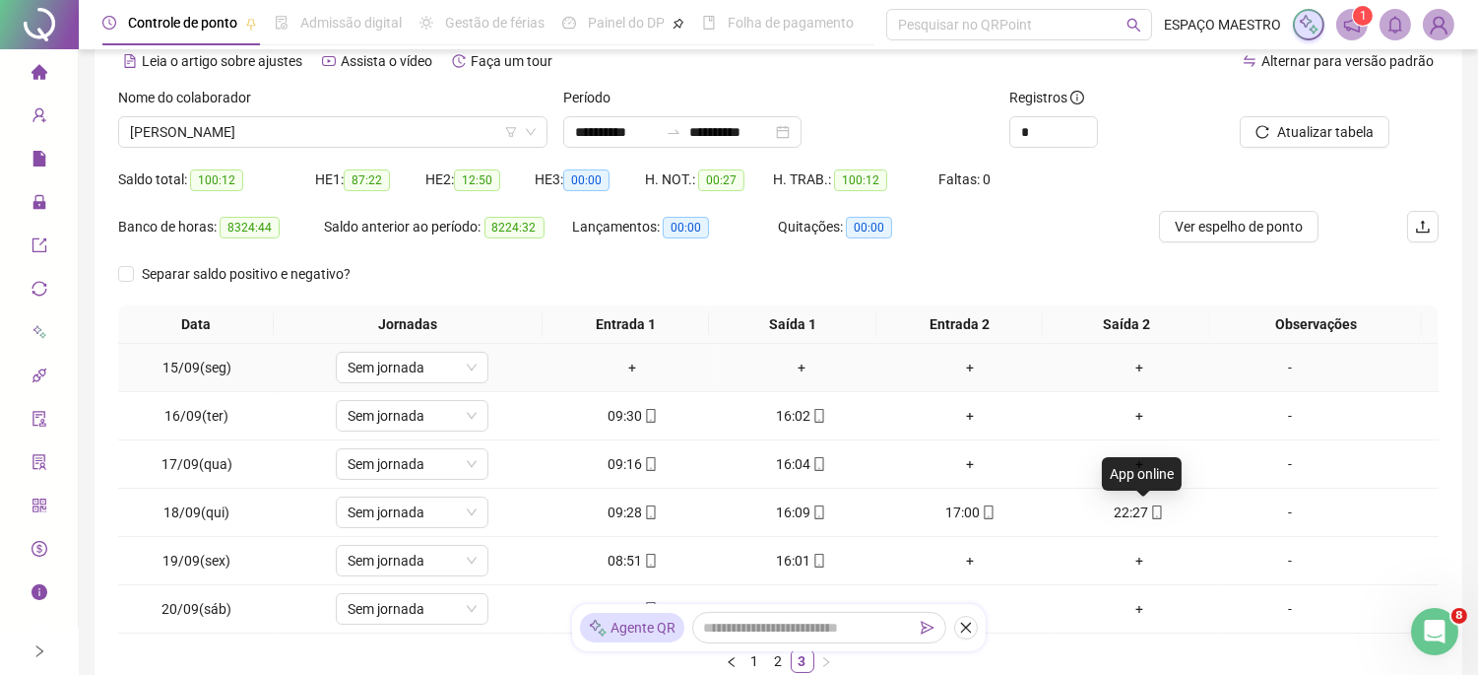
scroll to position [81, 0]
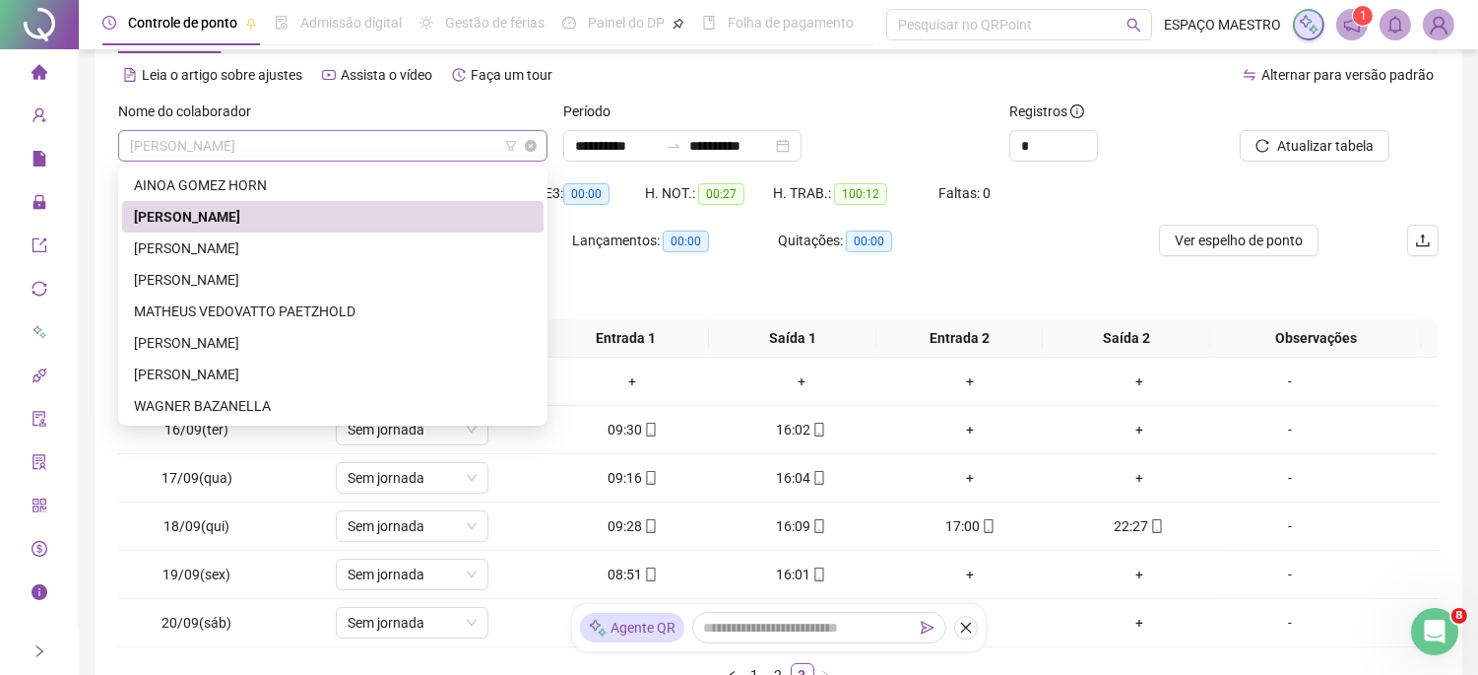
click at [364, 139] on span "[PERSON_NAME]" at bounding box center [333, 146] width 406 height 30
click at [281, 274] on div "[PERSON_NAME]" at bounding box center [333, 280] width 398 height 22
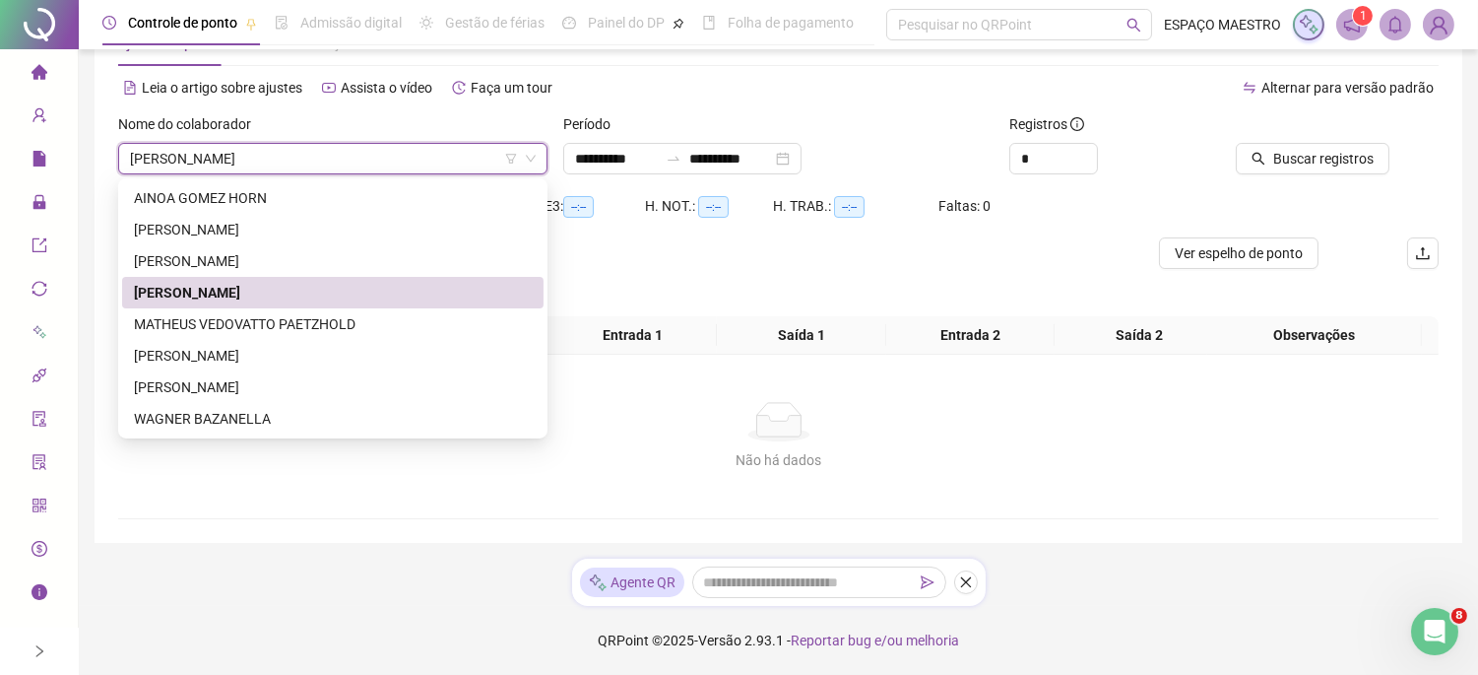
scroll to position [67, 0]
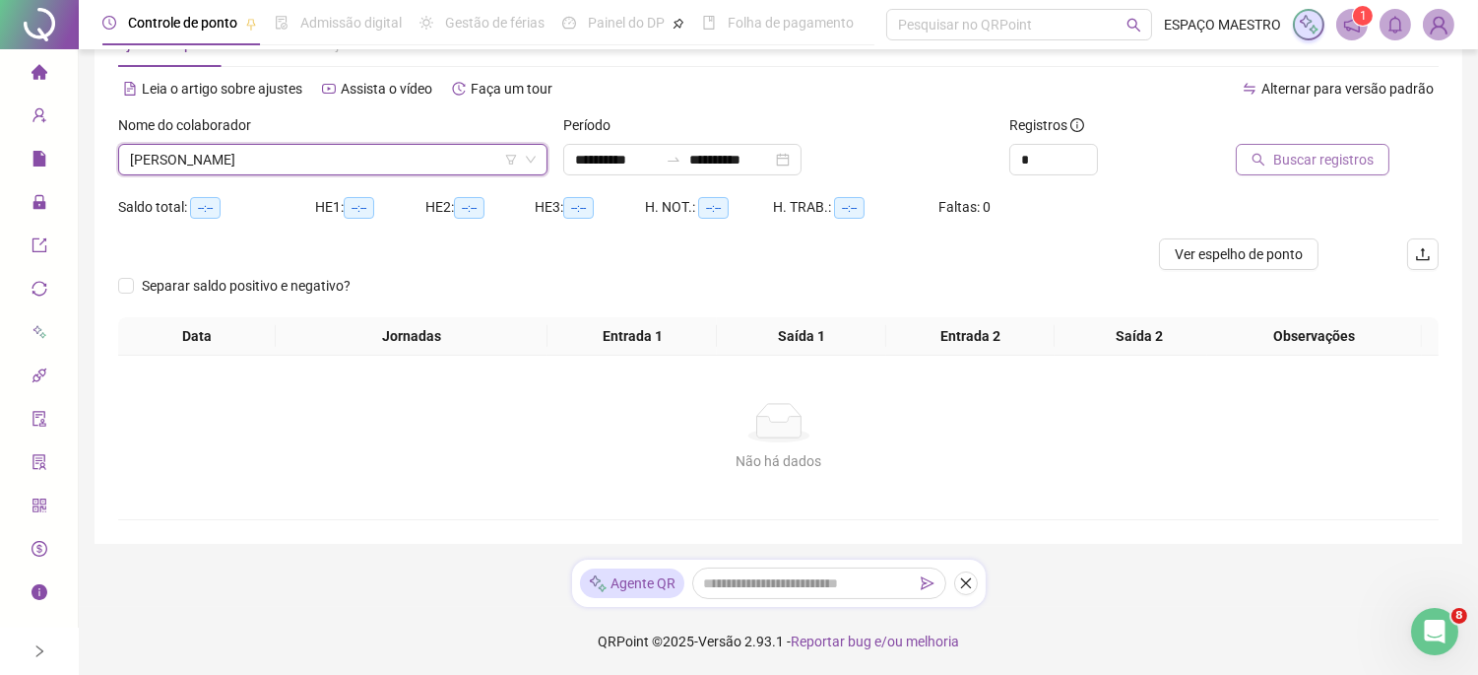
click at [1266, 154] on icon "search" at bounding box center [1259, 160] width 14 height 14
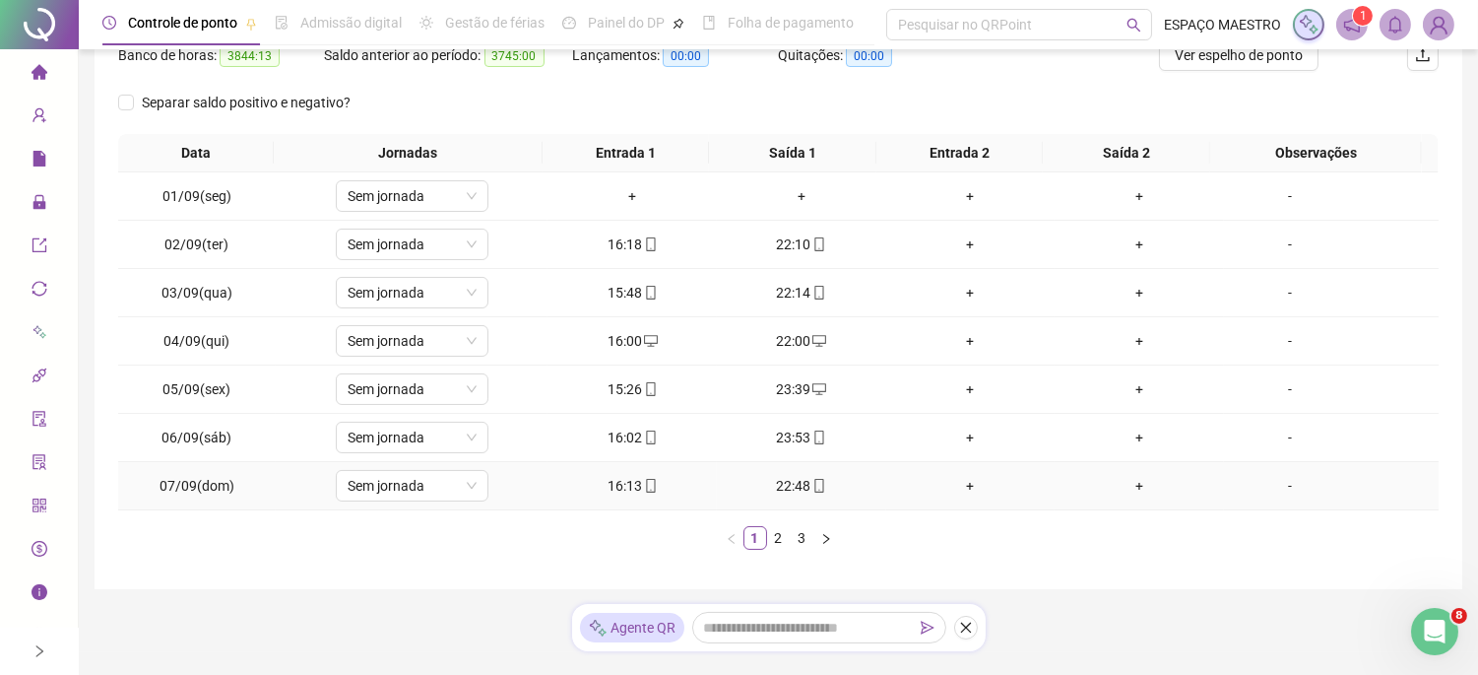
scroll to position [311, 0]
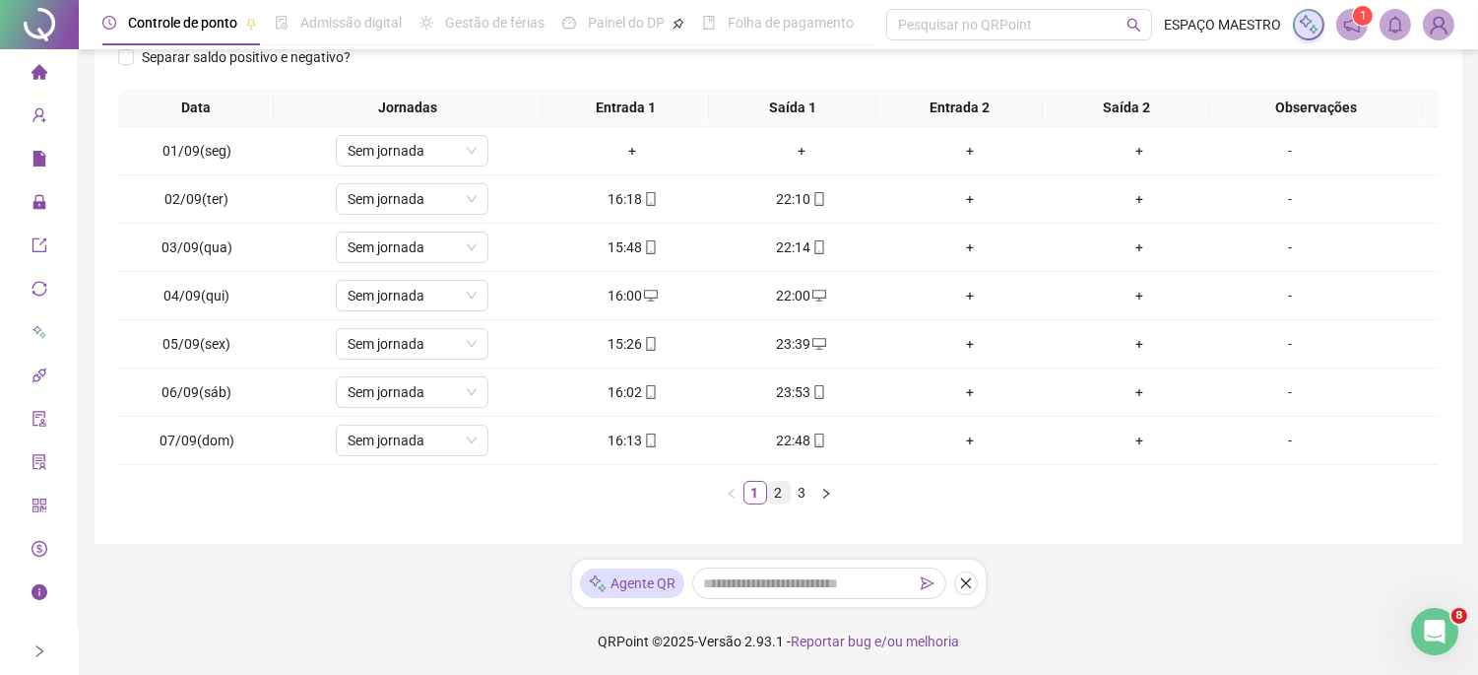
click at [784, 494] on link "2" at bounding box center [779, 493] width 22 height 22
click at [805, 492] on link "3" at bounding box center [803, 493] width 22 height 22
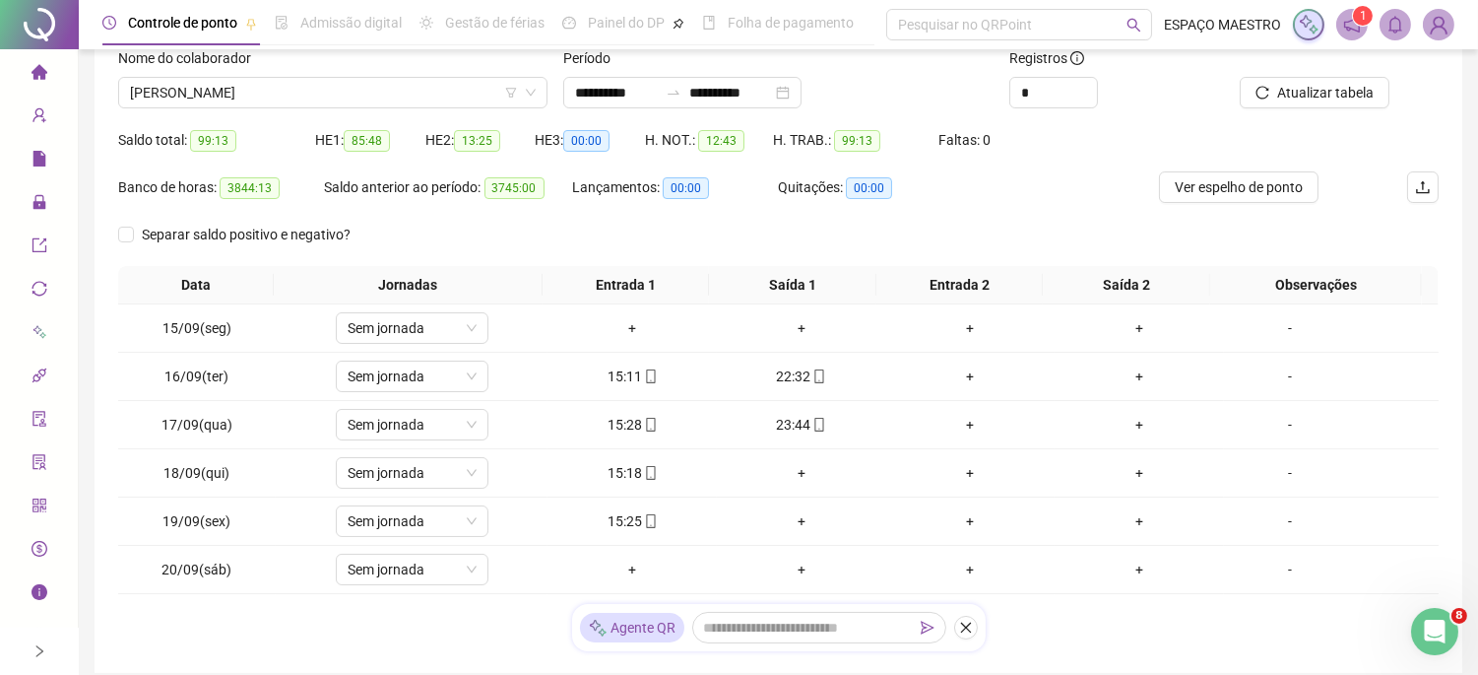
scroll to position [81, 0]
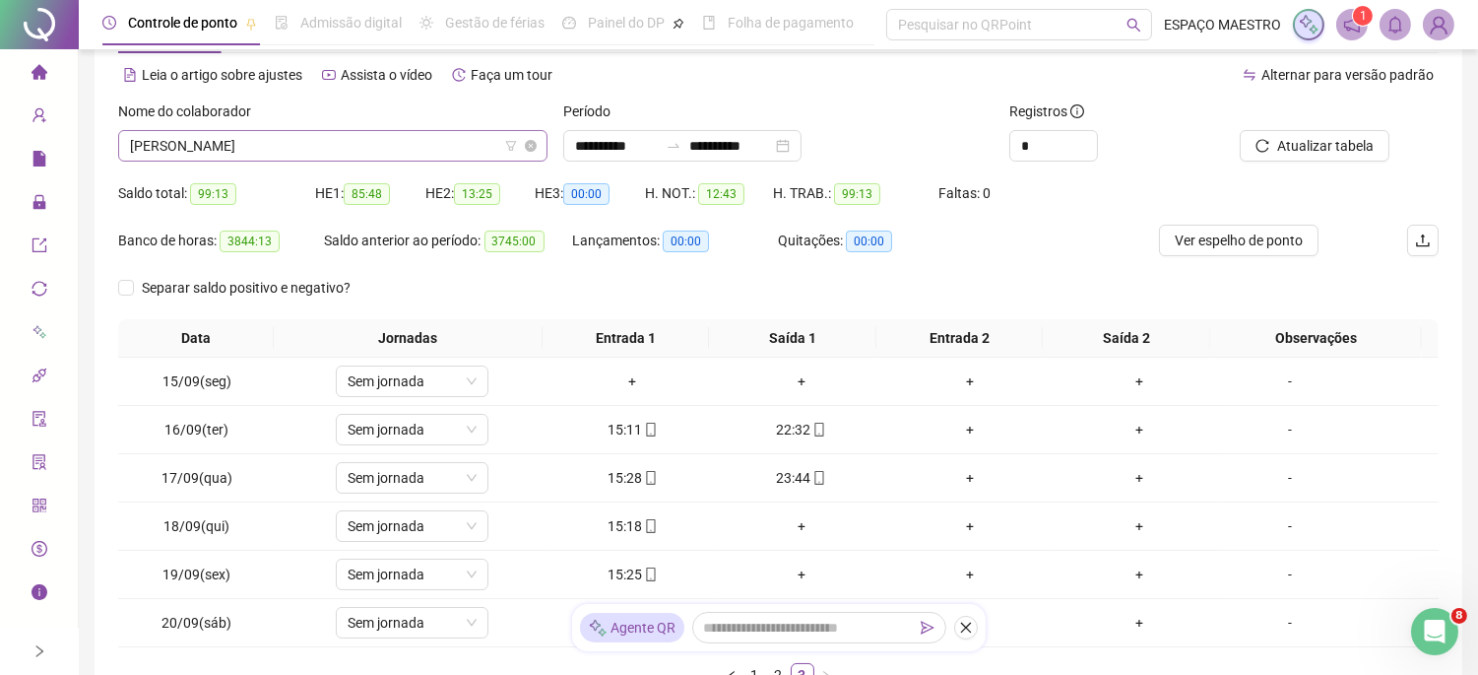
click at [400, 144] on span "[PERSON_NAME]" at bounding box center [333, 146] width 406 height 30
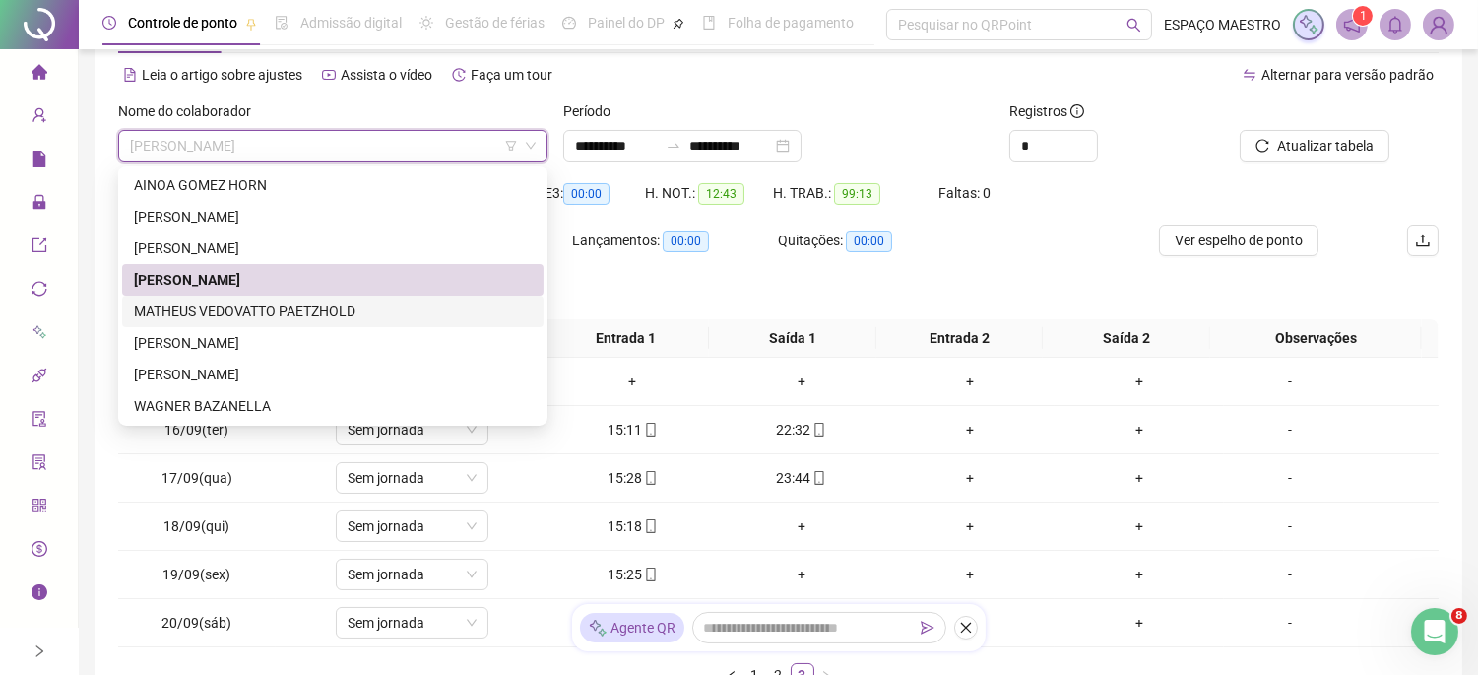
click at [296, 313] on div "MATHEUS VEDOVATTO PAETZHOLD" at bounding box center [333, 311] width 398 height 22
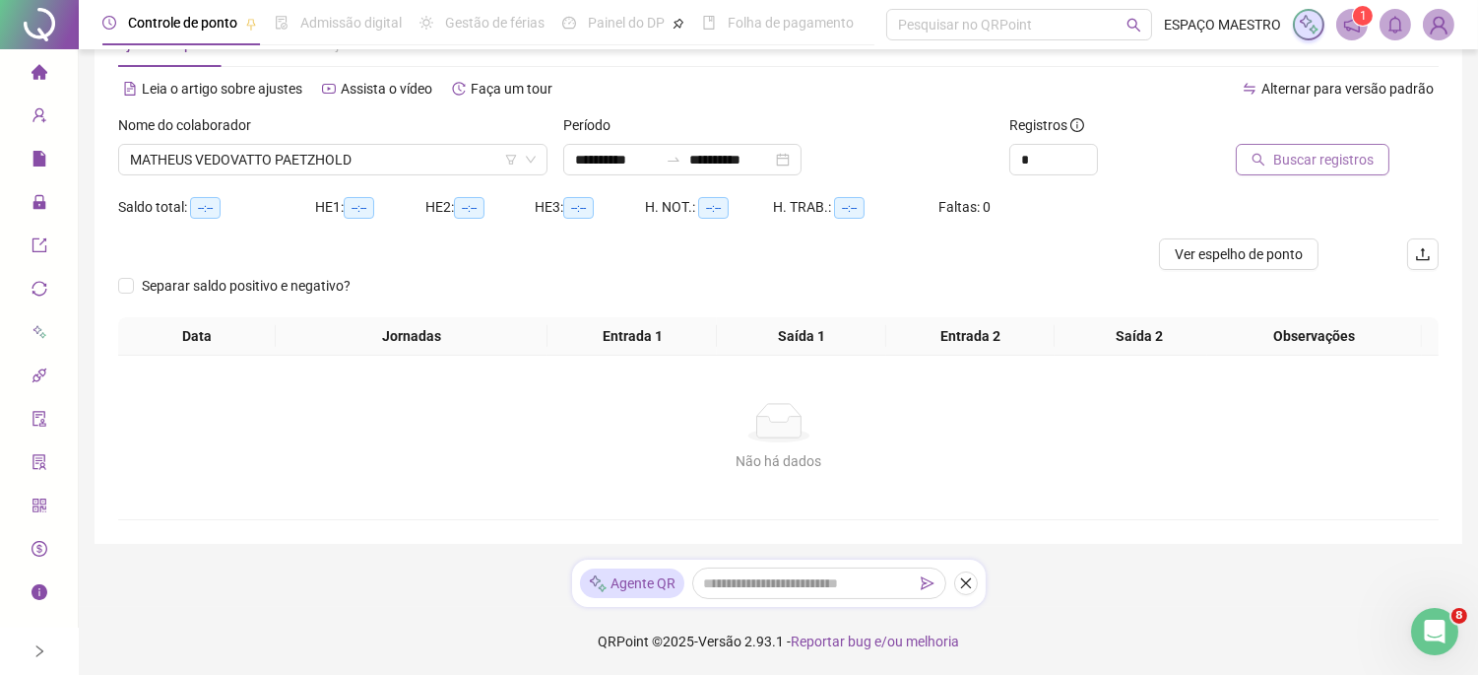
click at [1291, 158] on span "Buscar registros" at bounding box center [1323, 160] width 100 height 22
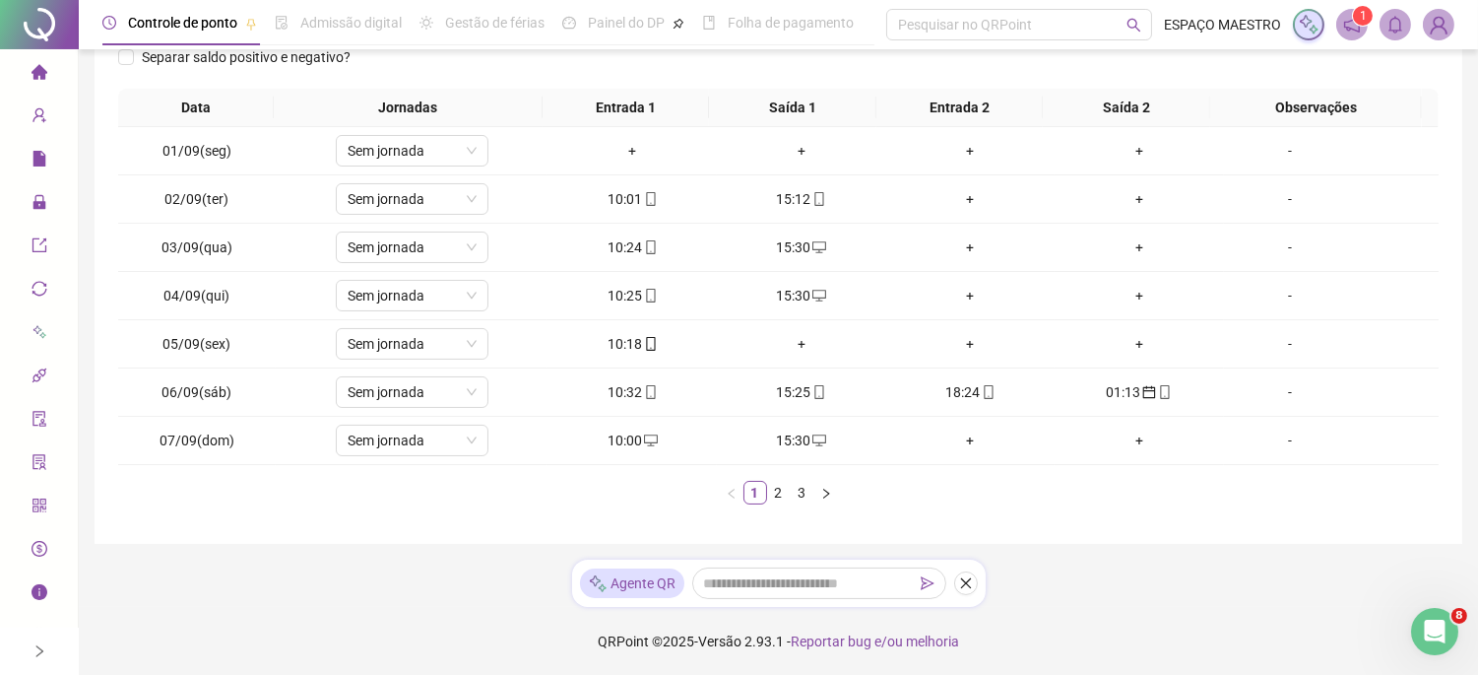
scroll to position [296, 0]
click at [628, 341] on div "10:18" at bounding box center [632, 343] width 154 height 22
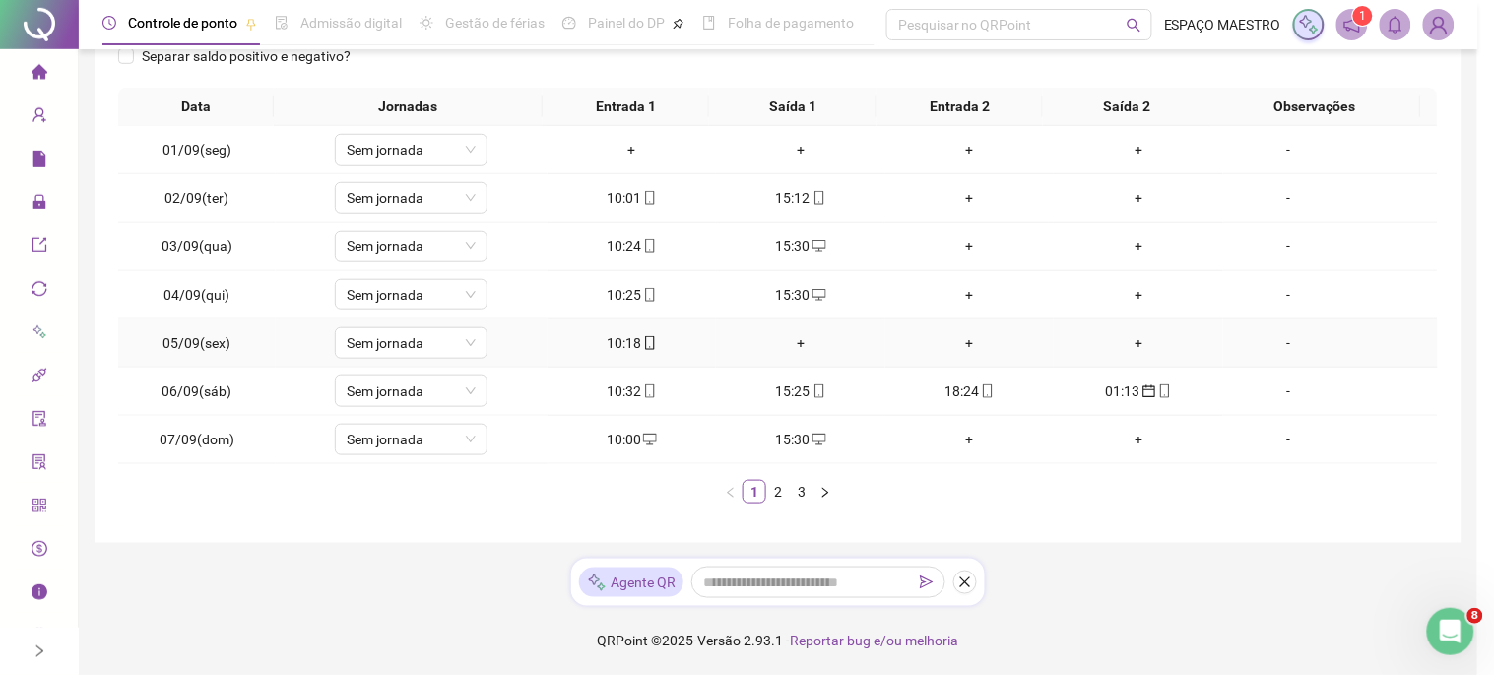
type input "**********"
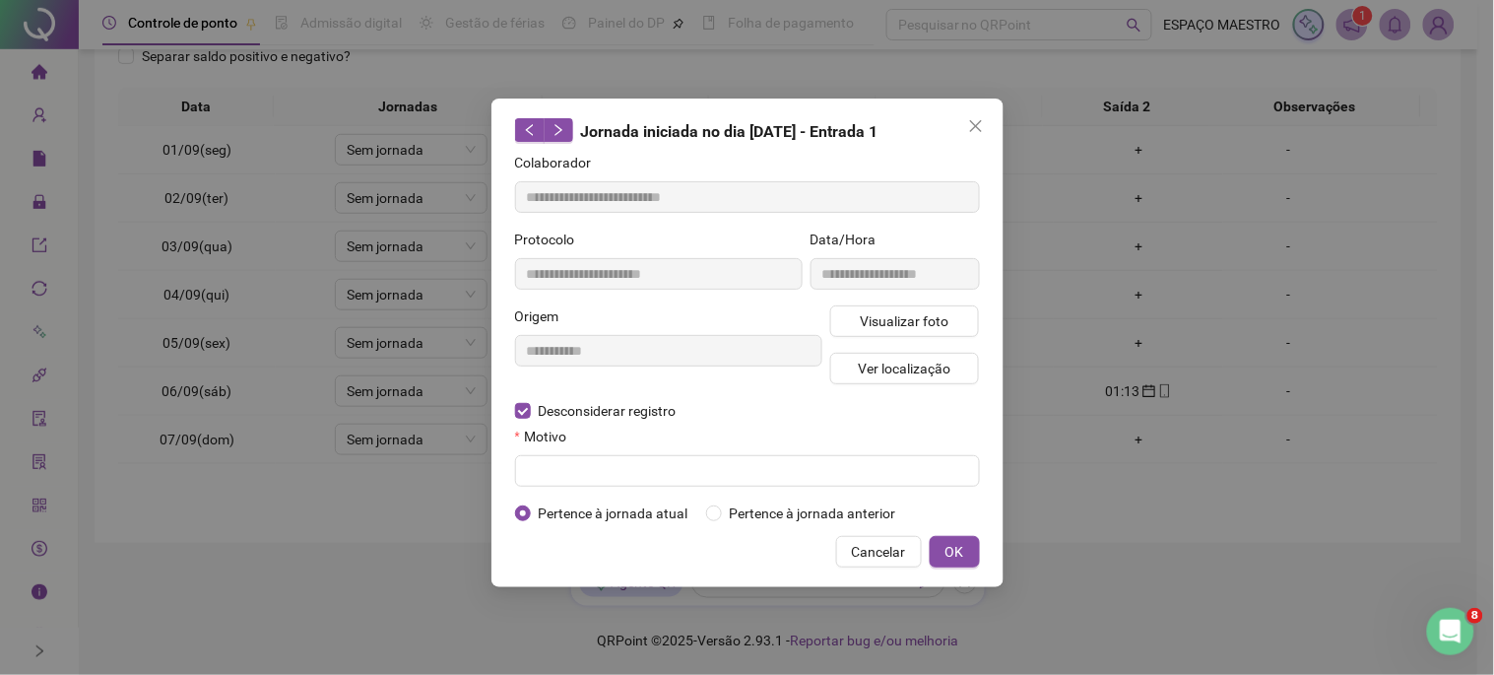
click at [687, 488] on form "**********" at bounding box center [747, 338] width 465 height 372
click at [701, 475] on input "text" at bounding box center [747, 471] width 465 height 32
type input "**********"
click at [969, 555] on button "OK" at bounding box center [955, 552] width 50 height 32
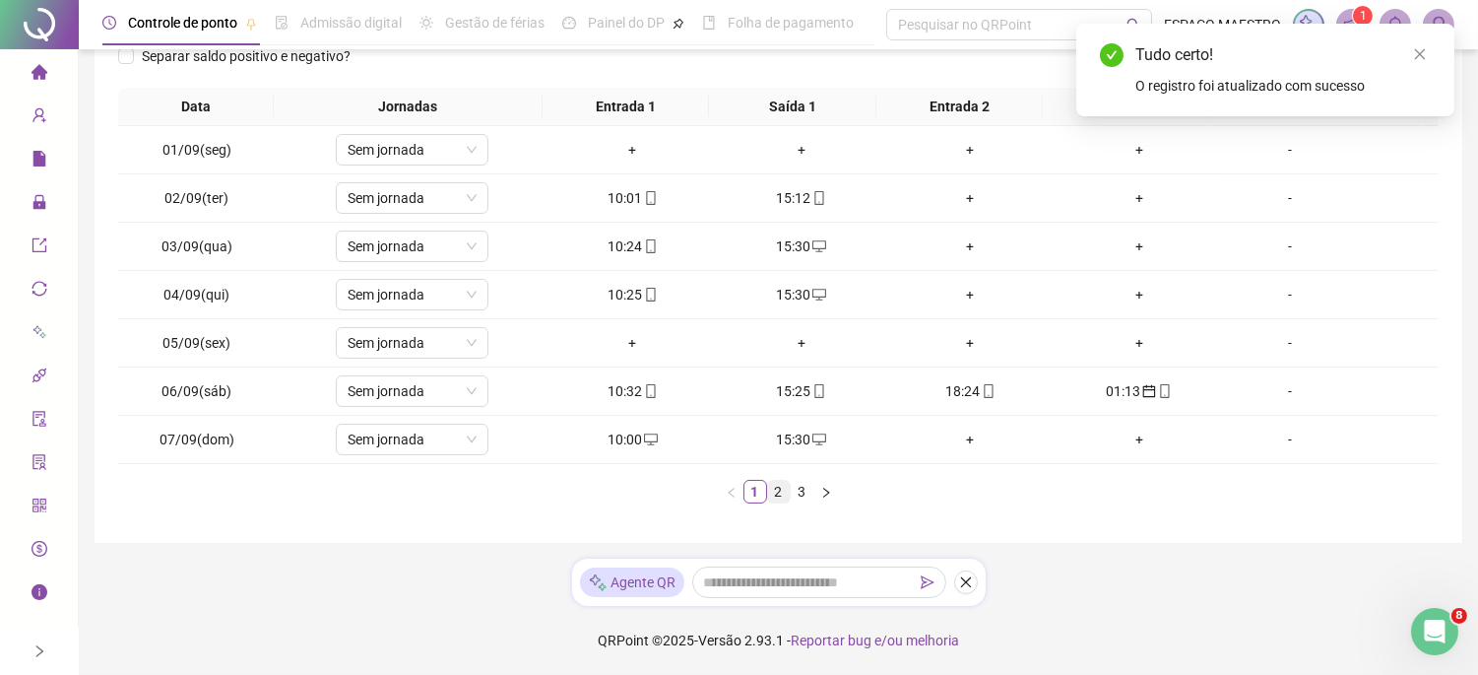
click at [775, 493] on link "2" at bounding box center [779, 492] width 22 height 22
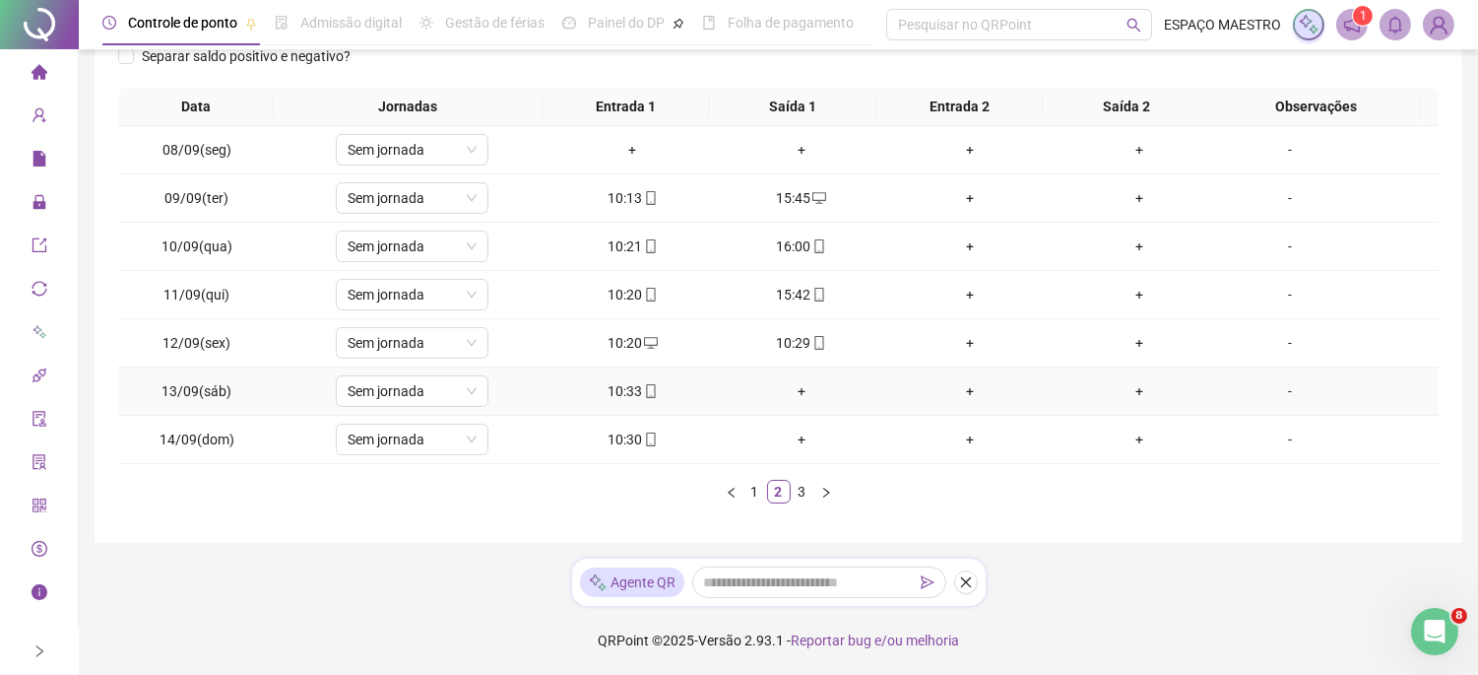
click at [793, 392] on div "+" at bounding box center [802, 391] width 154 height 22
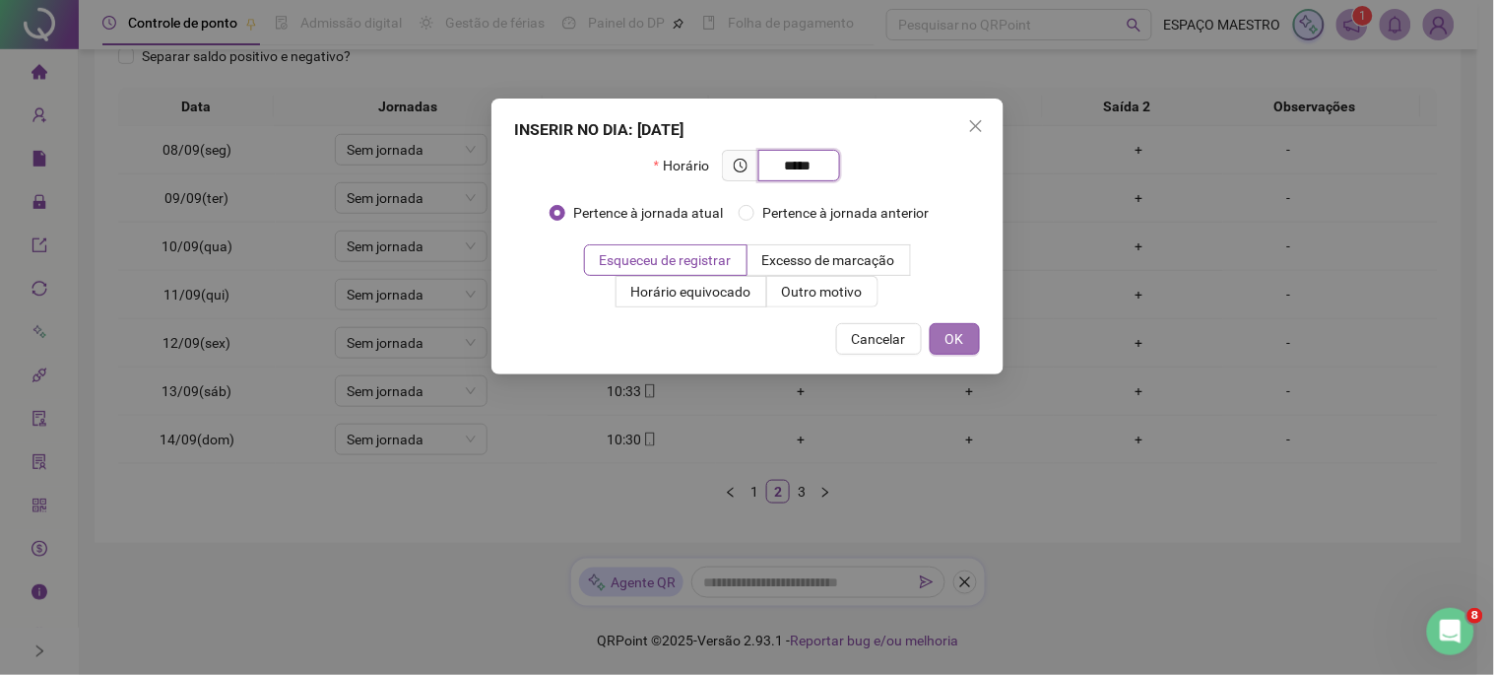
type input "*****"
click at [965, 335] on button "OK" at bounding box center [955, 339] width 50 height 32
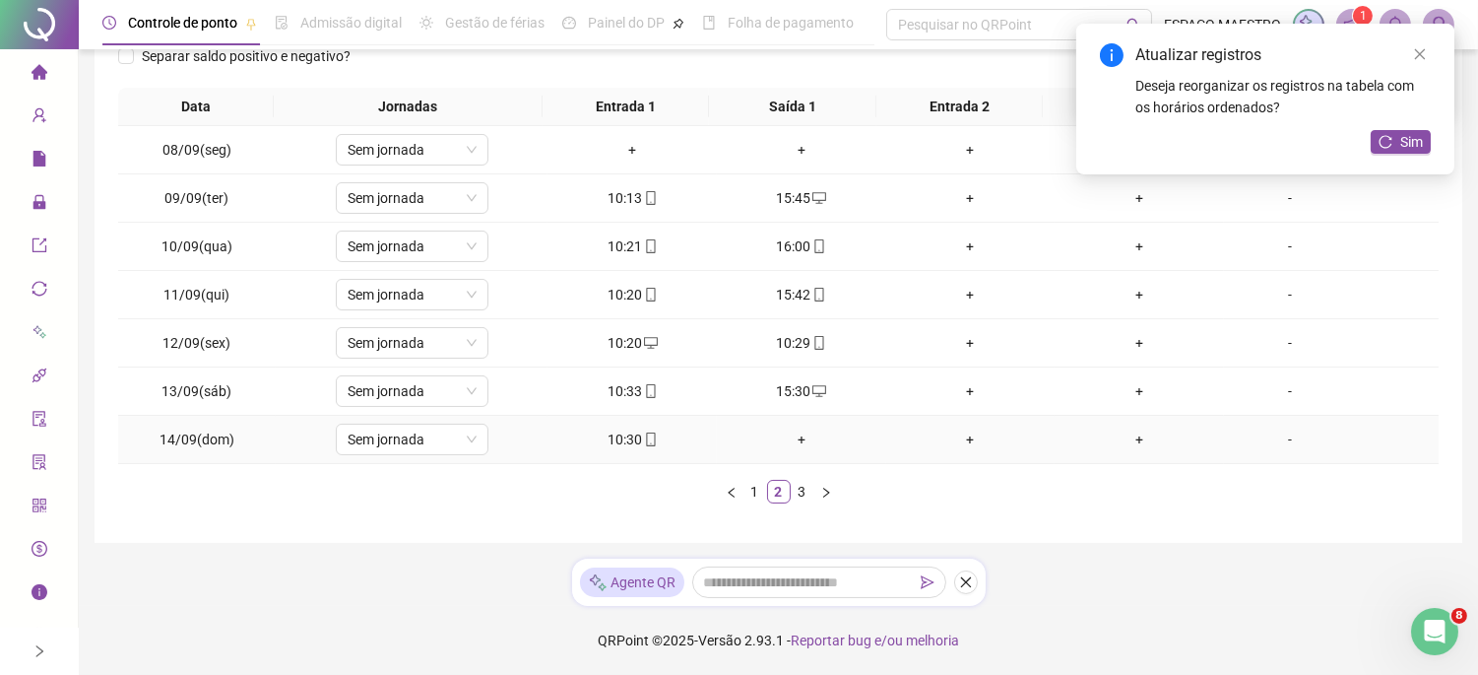
click at [794, 437] on div "+" at bounding box center [802, 439] width 154 height 22
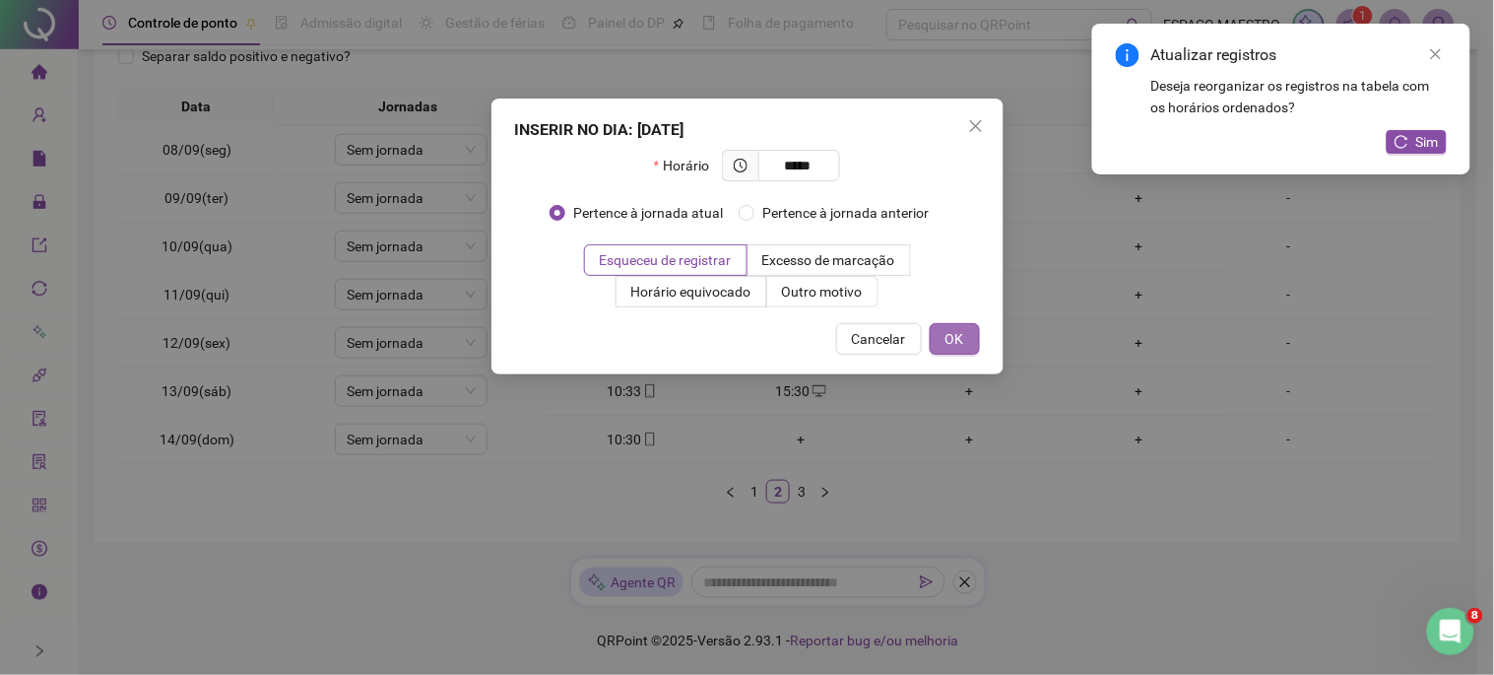
type input "*****"
click at [955, 350] on button "OK" at bounding box center [955, 339] width 50 height 32
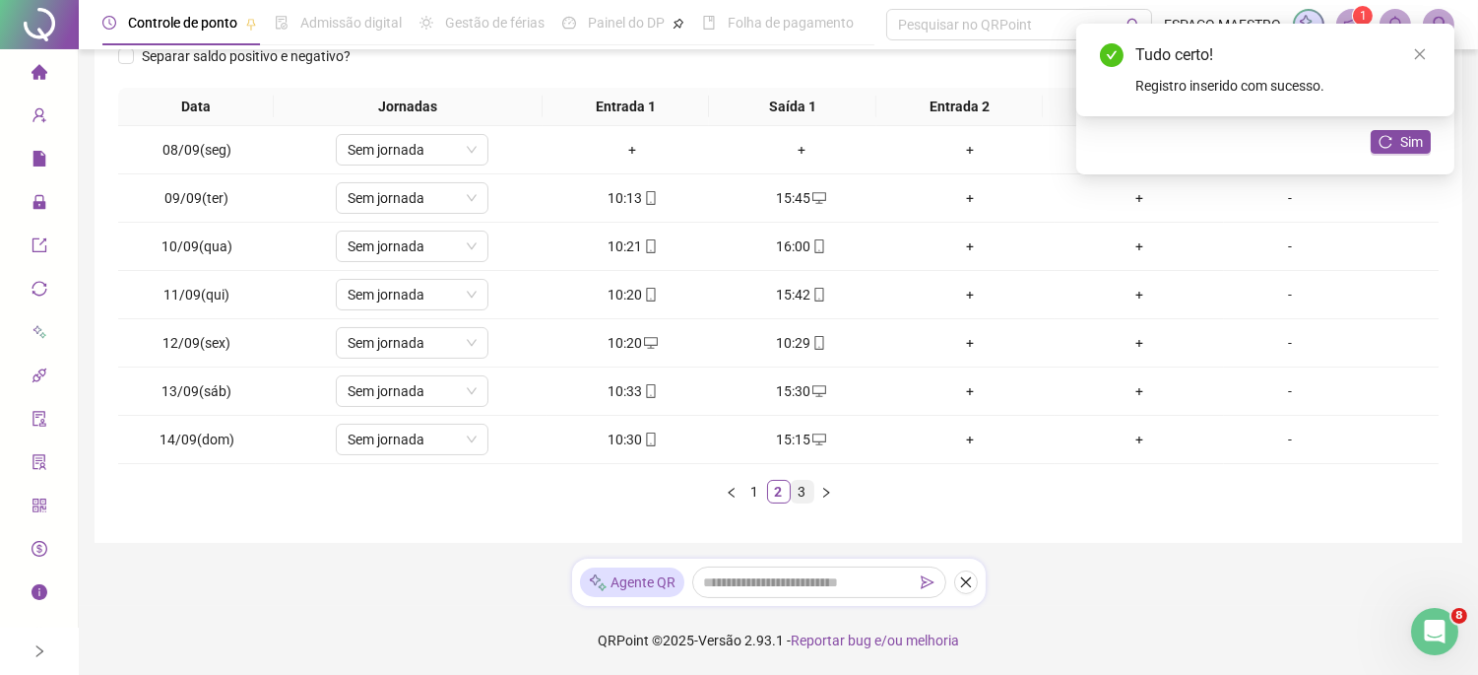
click at [800, 494] on link "3" at bounding box center [803, 492] width 22 height 22
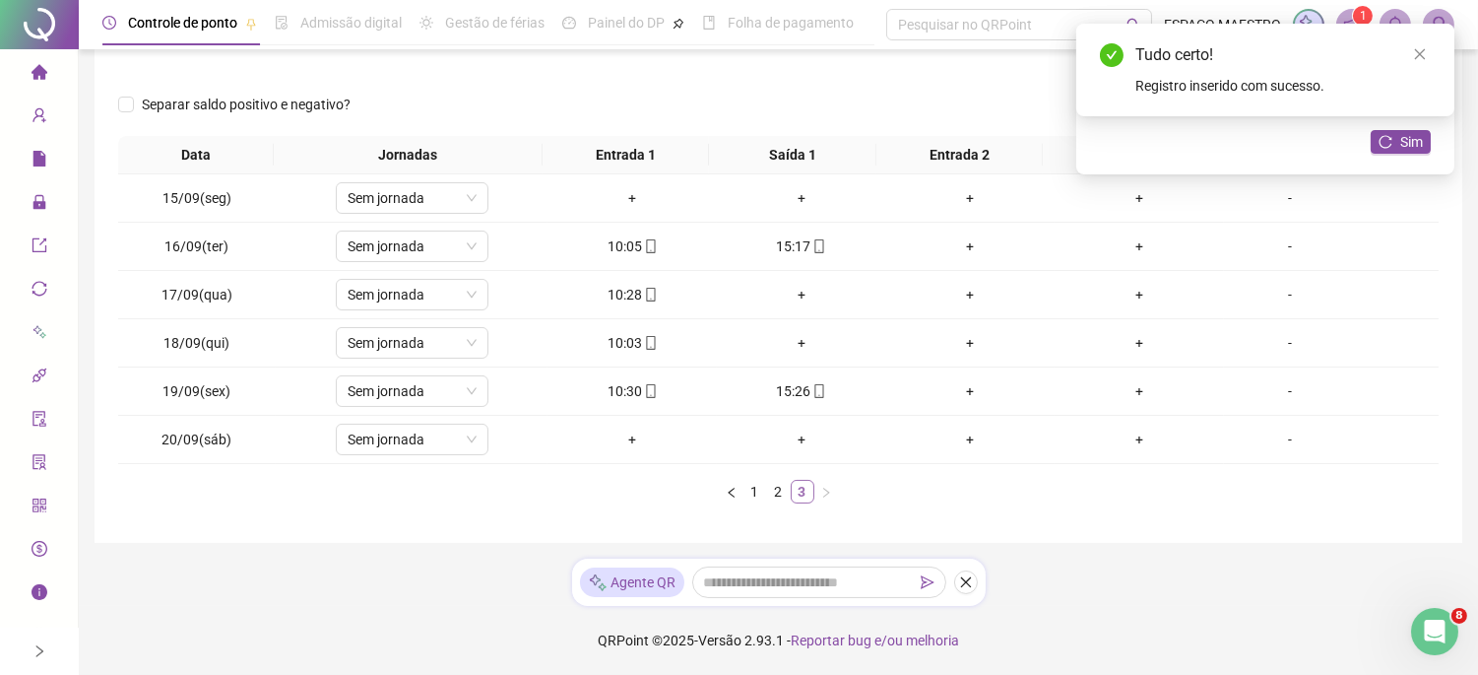
scroll to position [248, 0]
click at [792, 284] on div "+" at bounding box center [802, 295] width 154 height 22
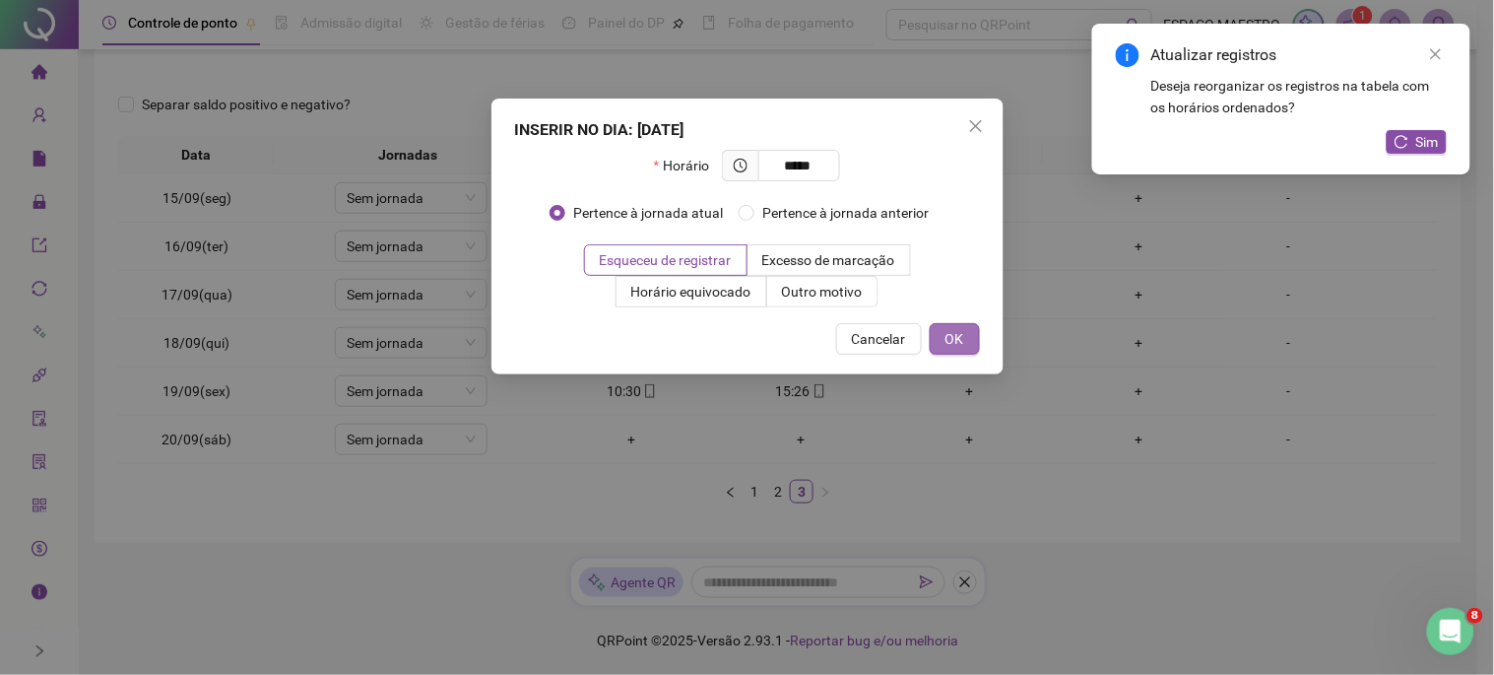
type input "*****"
click at [949, 339] on span "OK" at bounding box center [955, 339] width 19 height 22
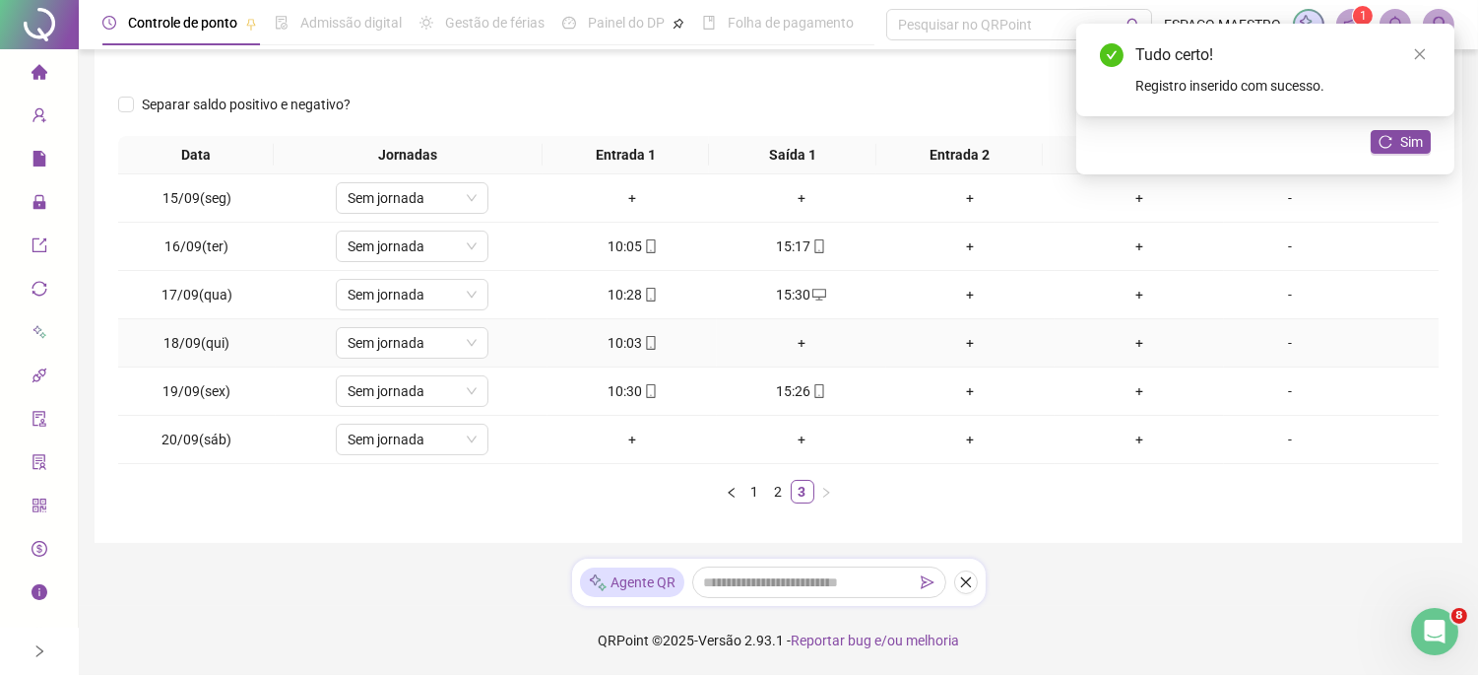
click at [791, 338] on div "+" at bounding box center [802, 343] width 154 height 22
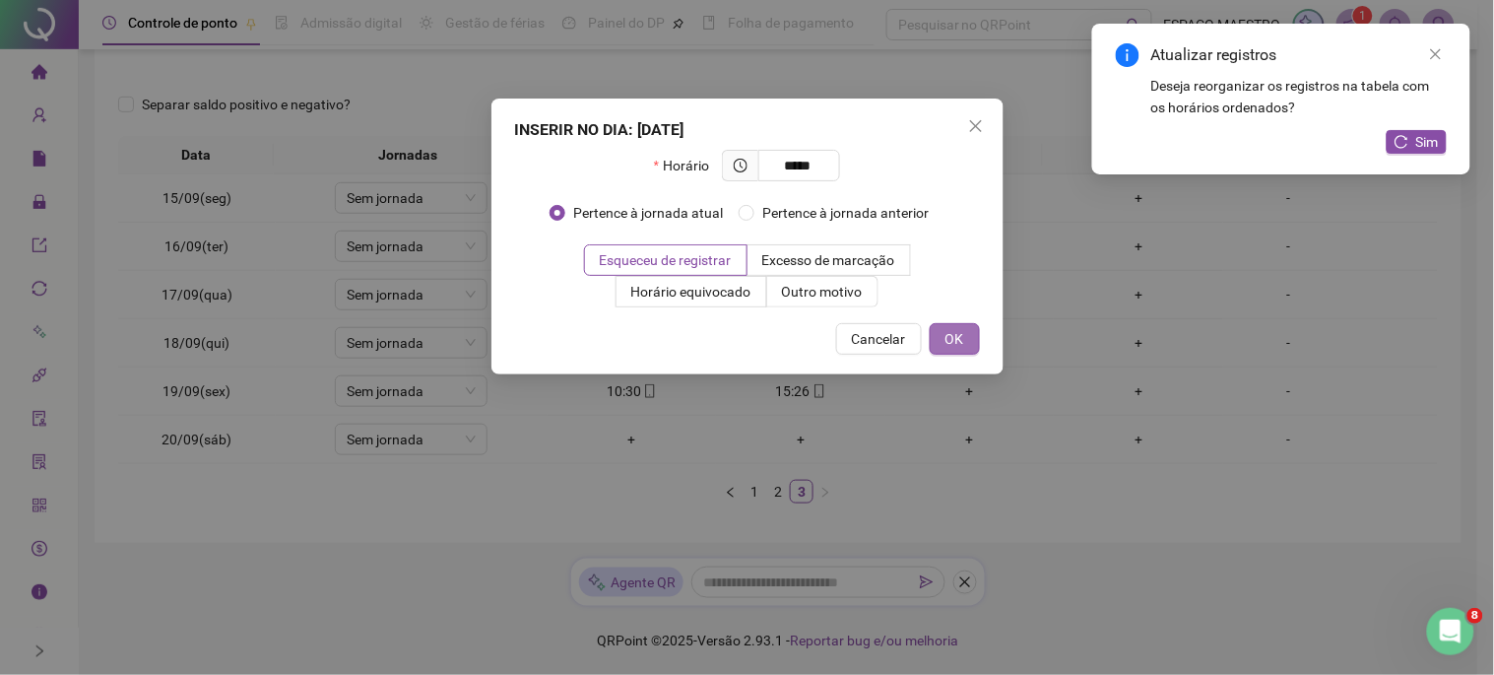
type input "*****"
drag, startPoint x: 961, startPoint y: 341, endPoint x: 865, endPoint y: 617, distance: 292.2
click at [961, 340] on span "OK" at bounding box center [955, 339] width 19 height 22
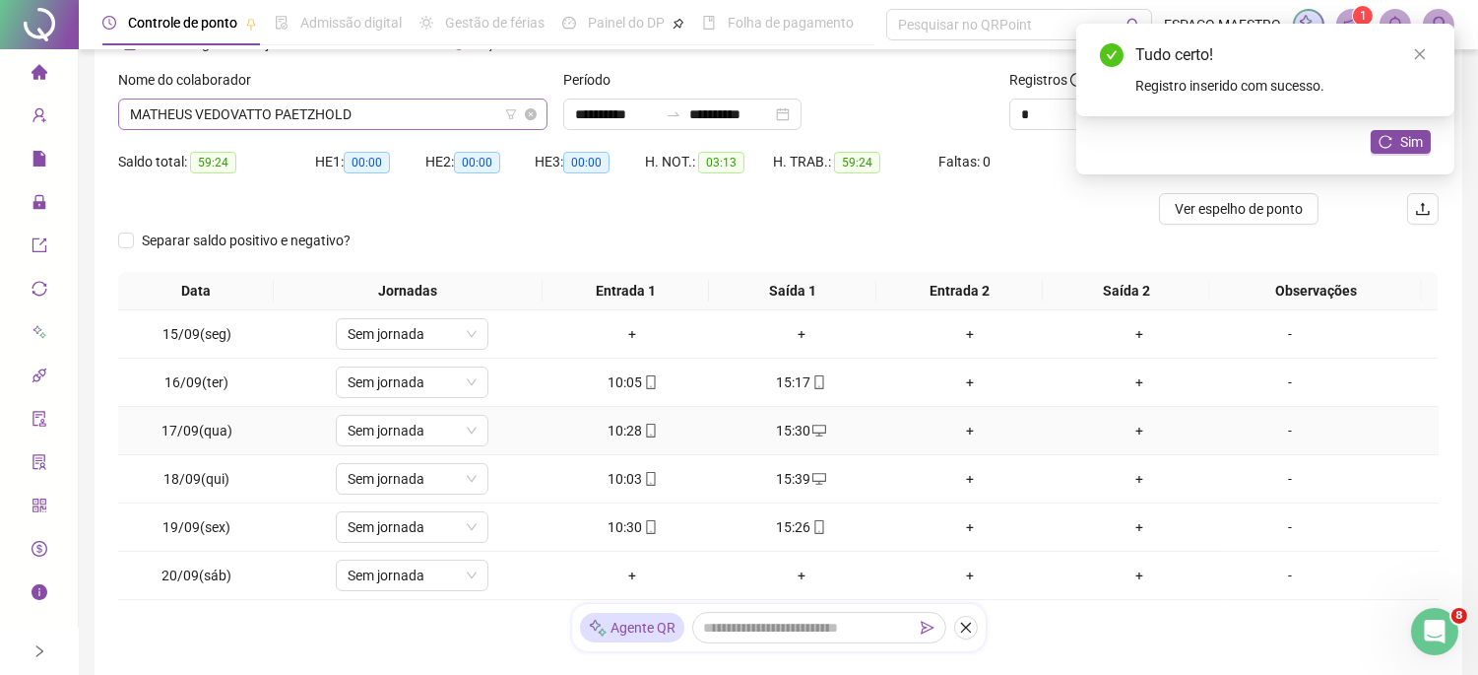
scroll to position [0, 0]
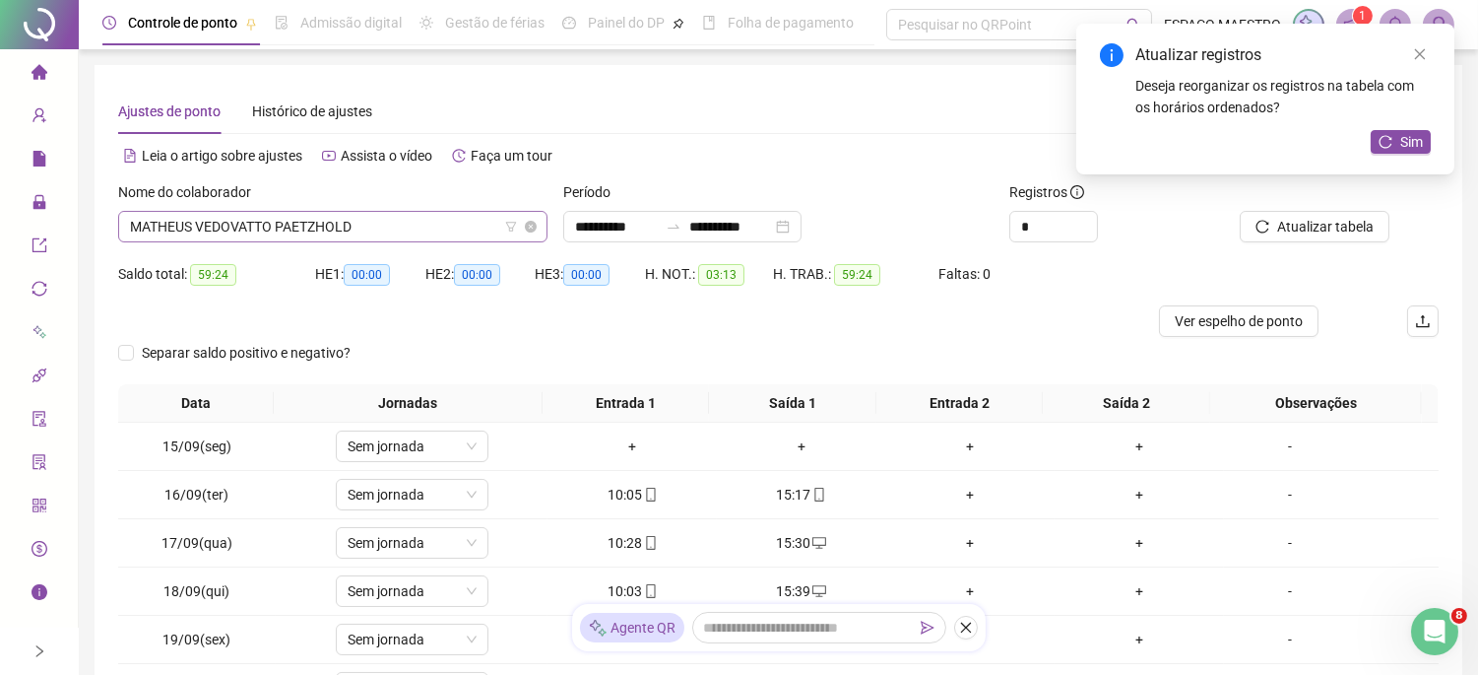
click at [359, 223] on span "MATHEUS VEDOVATTO PAETZHOLD" at bounding box center [333, 227] width 406 height 30
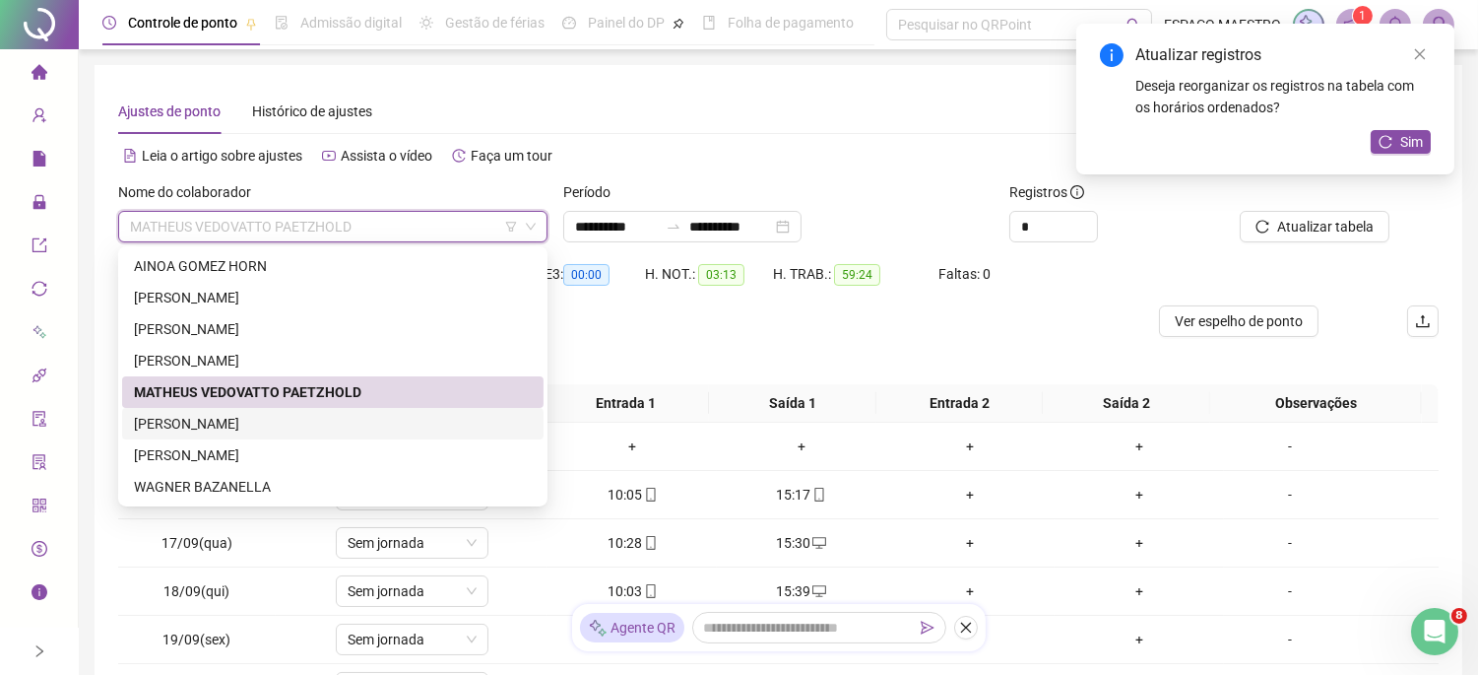
click at [268, 426] on div "[PERSON_NAME]" at bounding box center [333, 424] width 398 height 22
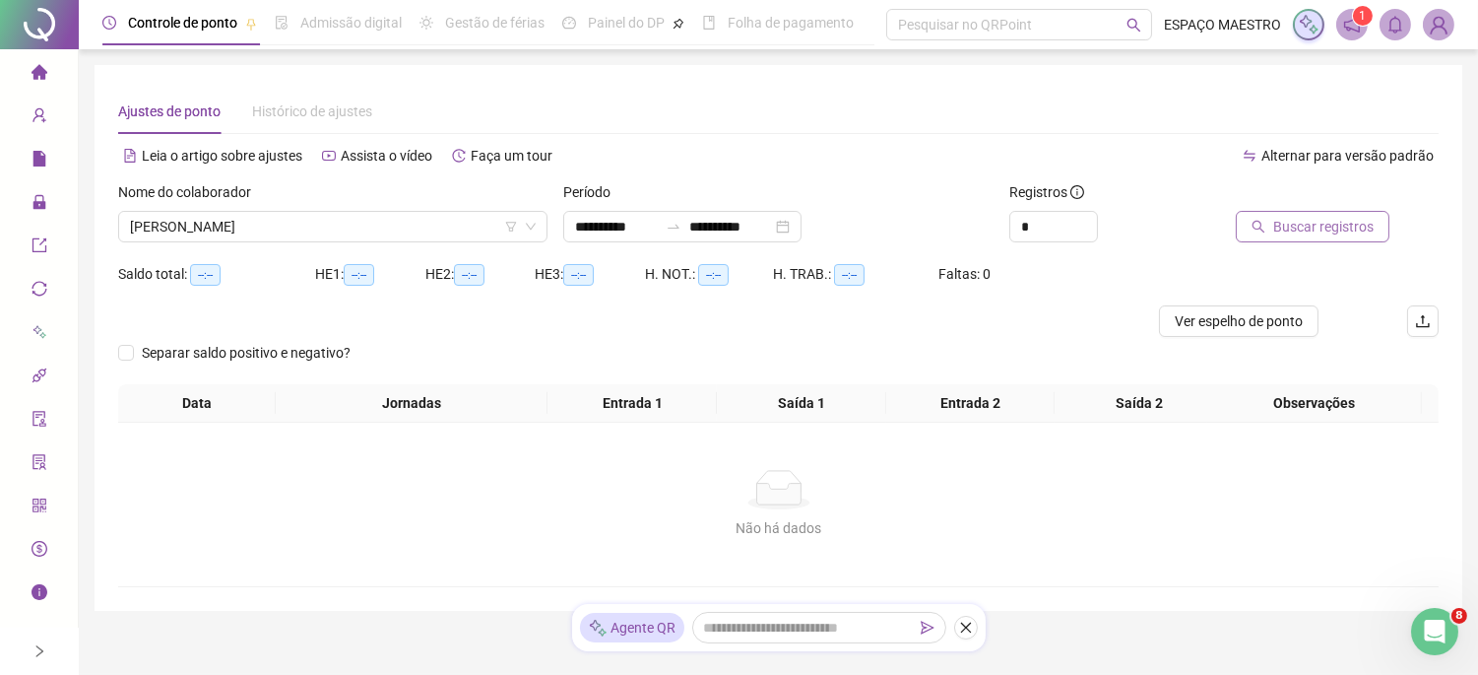
click at [1326, 219] on span "Buscar registros" at bounding box center [1323, 227] width 100 height 22
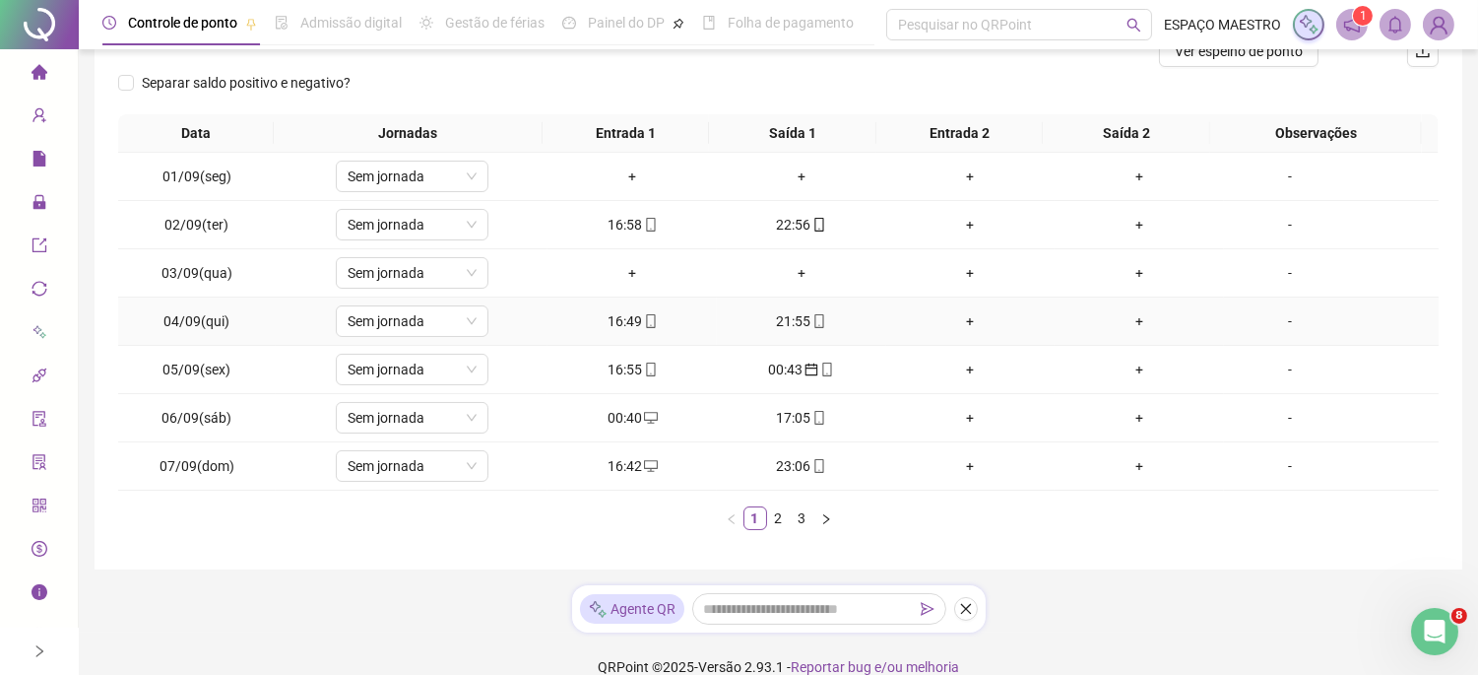
scroll to position [296, 0]
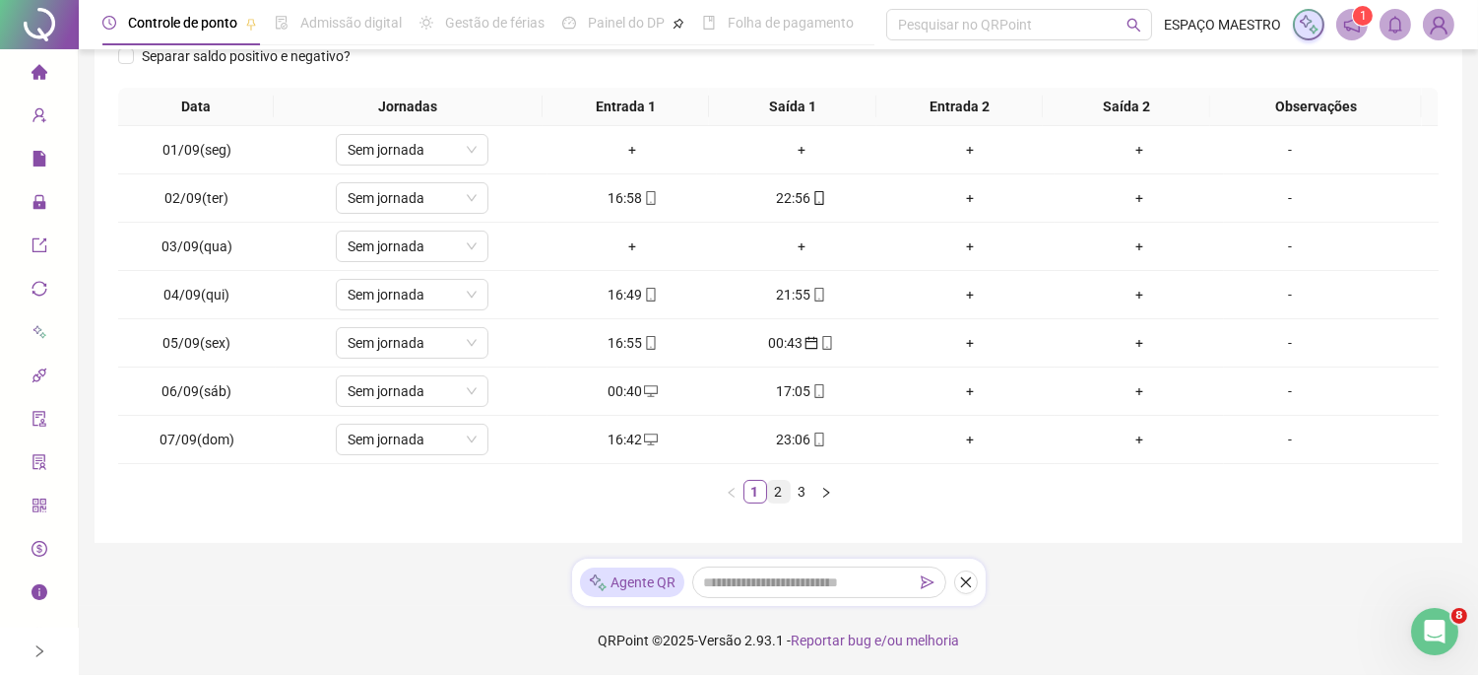
click at [775, 494] on link "2" at bounding box center [779, 492] width 22 height 22
click at [799, 499] on link "3" at bounding box center [803, 492] width 22 height 22
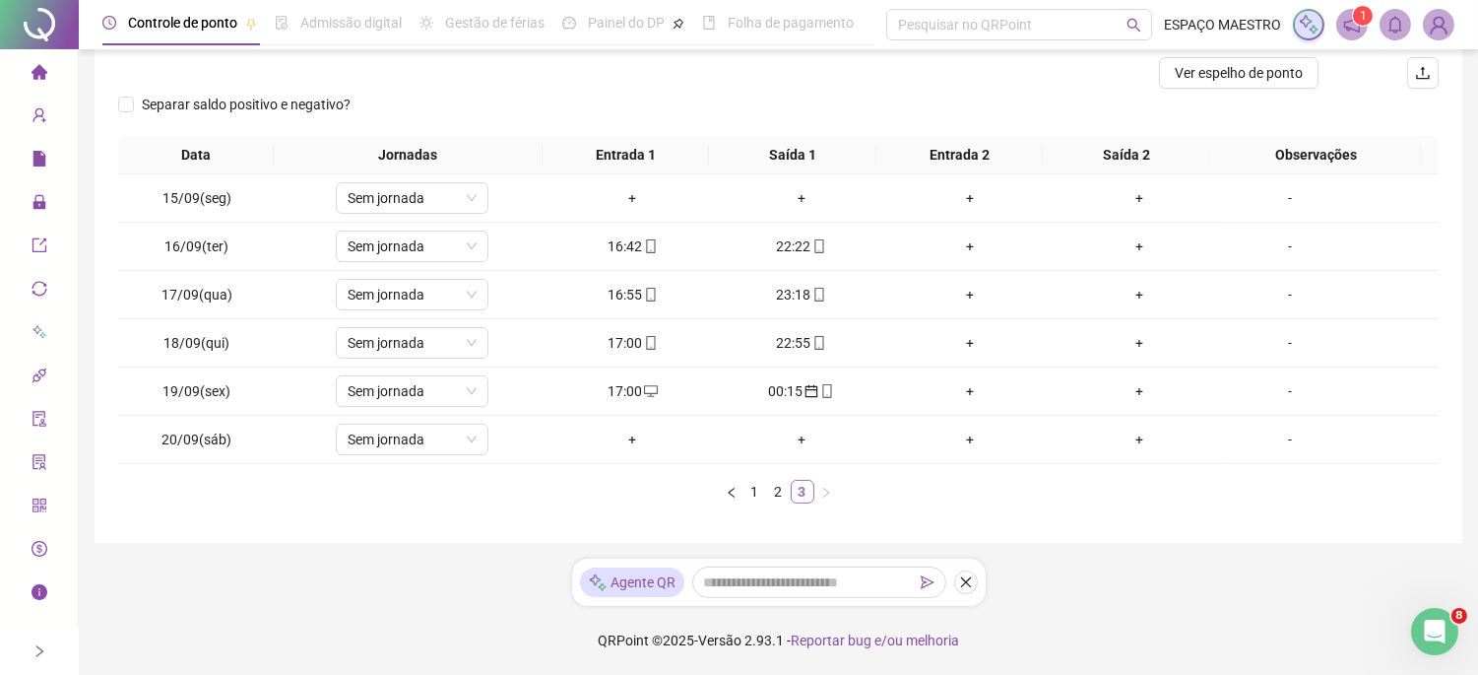
scroll to position [248, 0]
click at [754, 497] on link "1" at bounding box center [756, 492] width 22 height 22
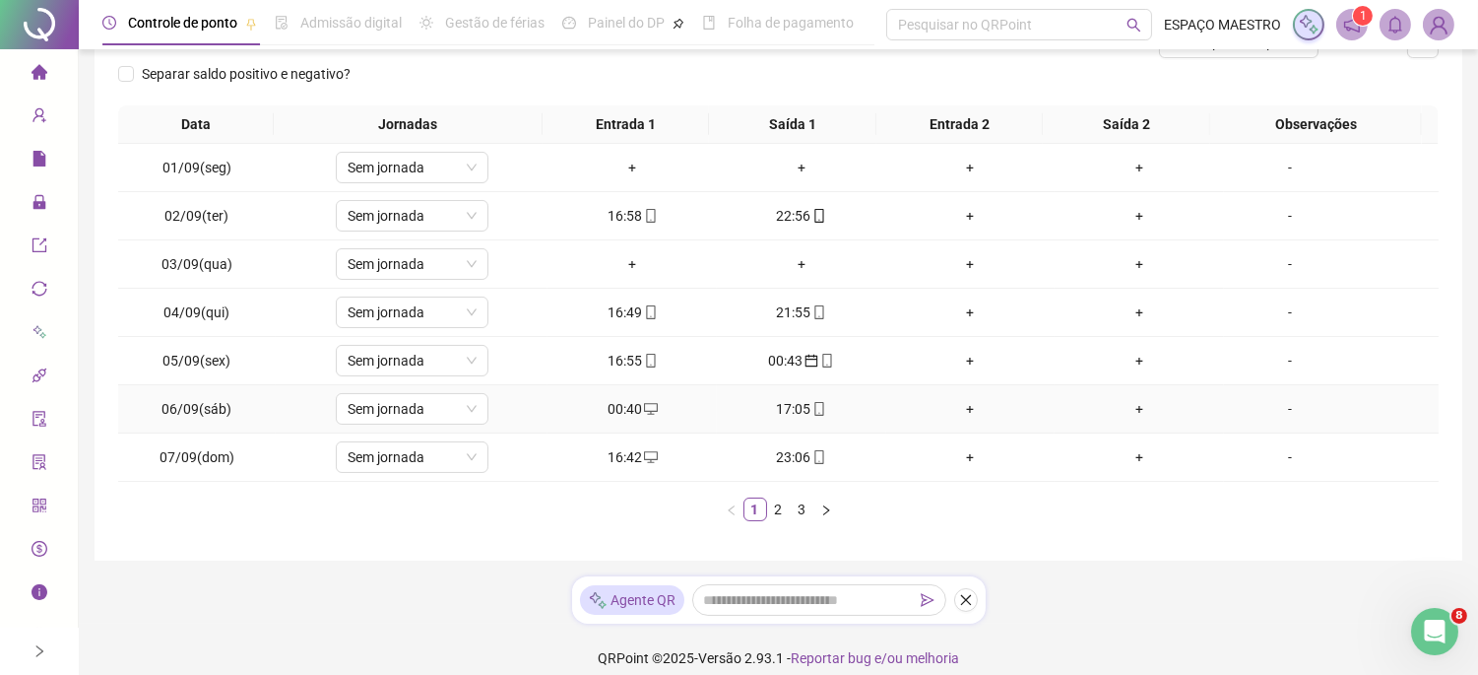
scroll to position [296, 0]
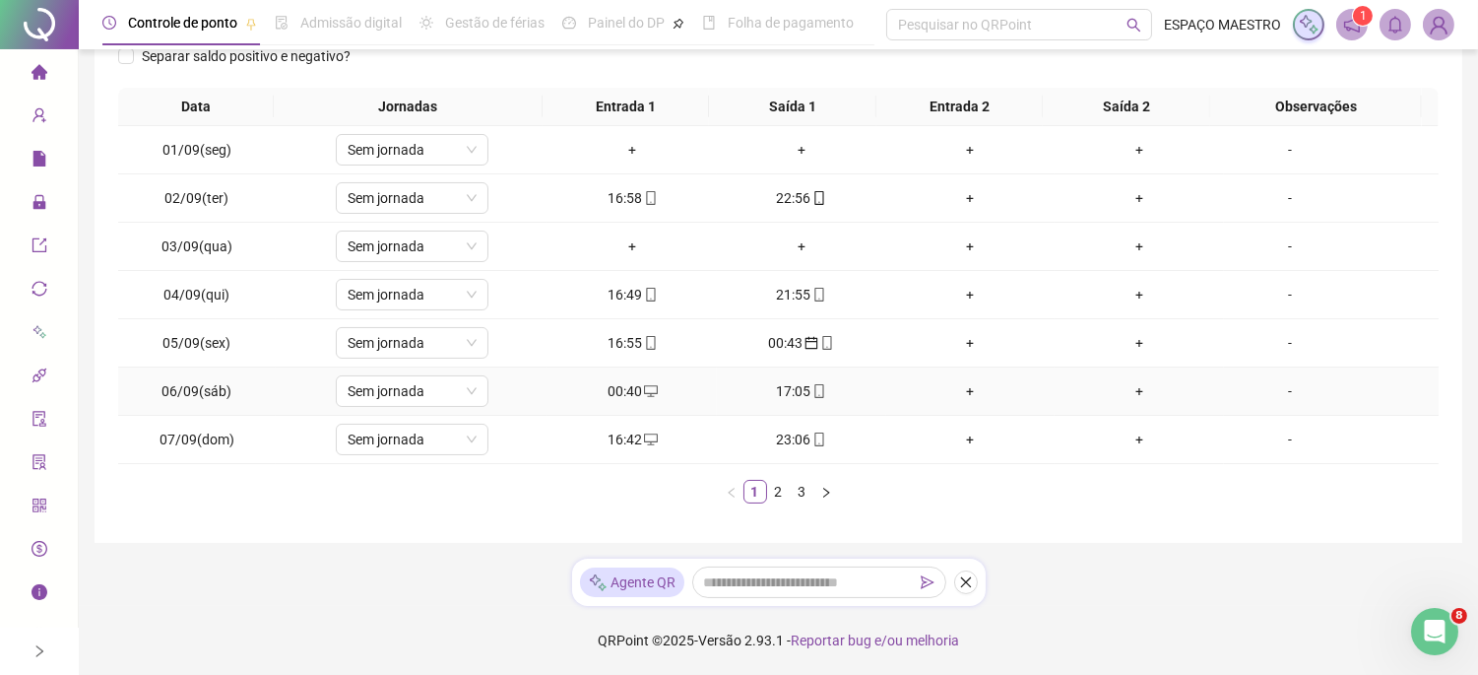
click at [620, 389] on div "00:40" at bounding box center [632, 391] width 154 height 22
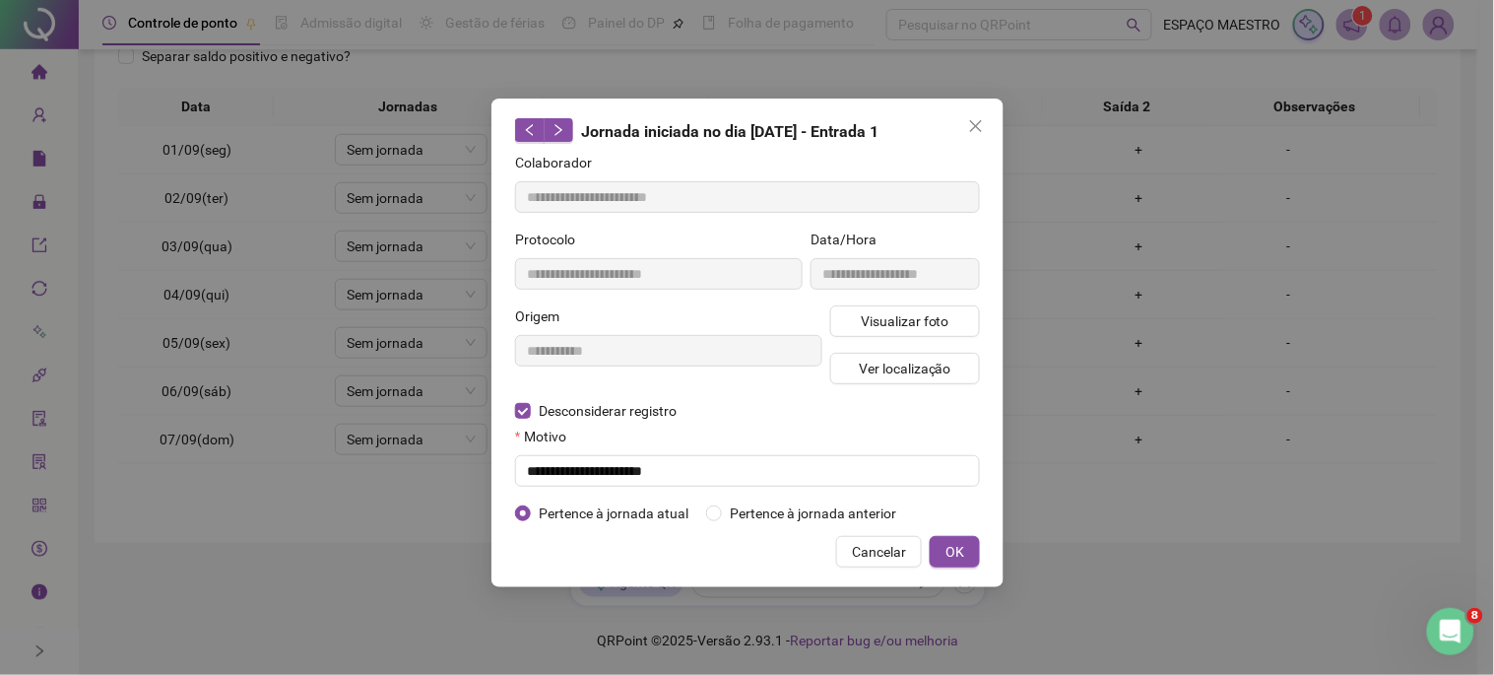
type input "**********"
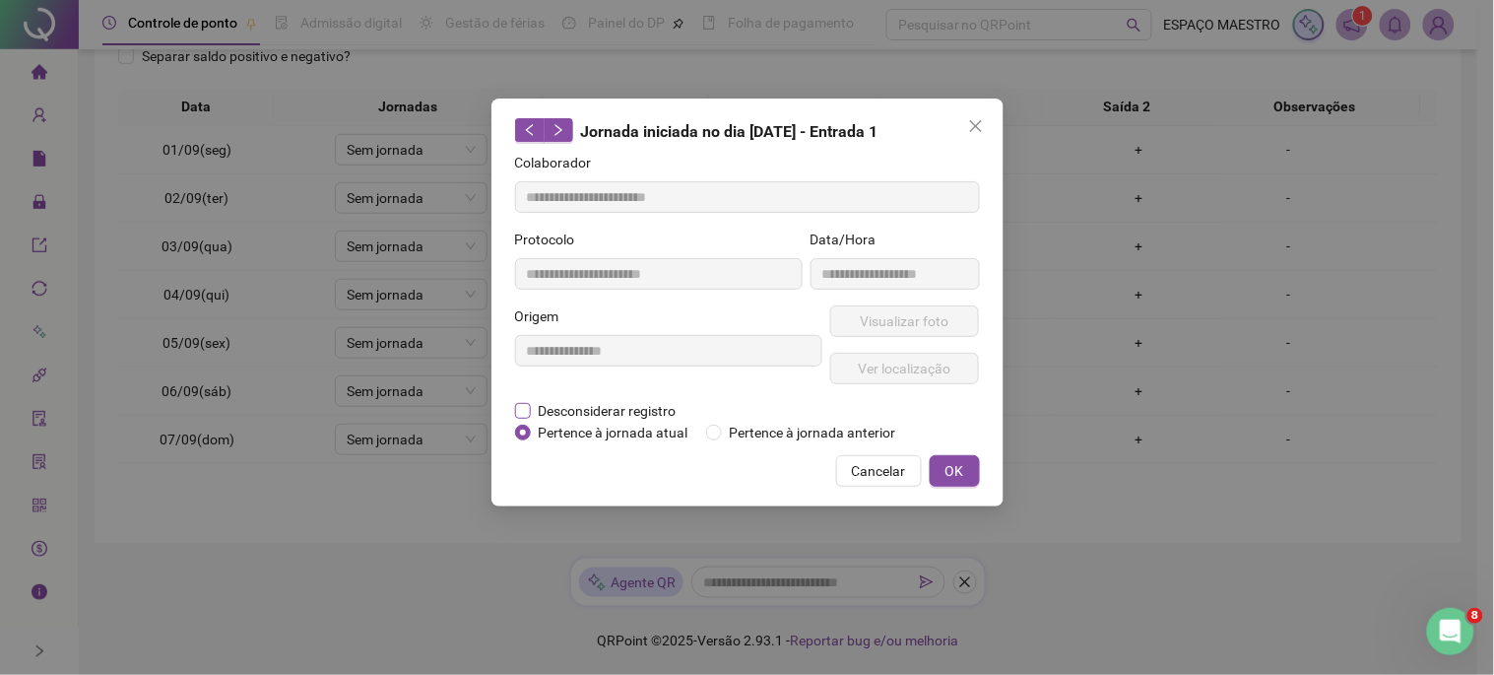
click at [542, 405] on span "Desconsiderar registro" at bounding box center [608, 411] width 154 height 22
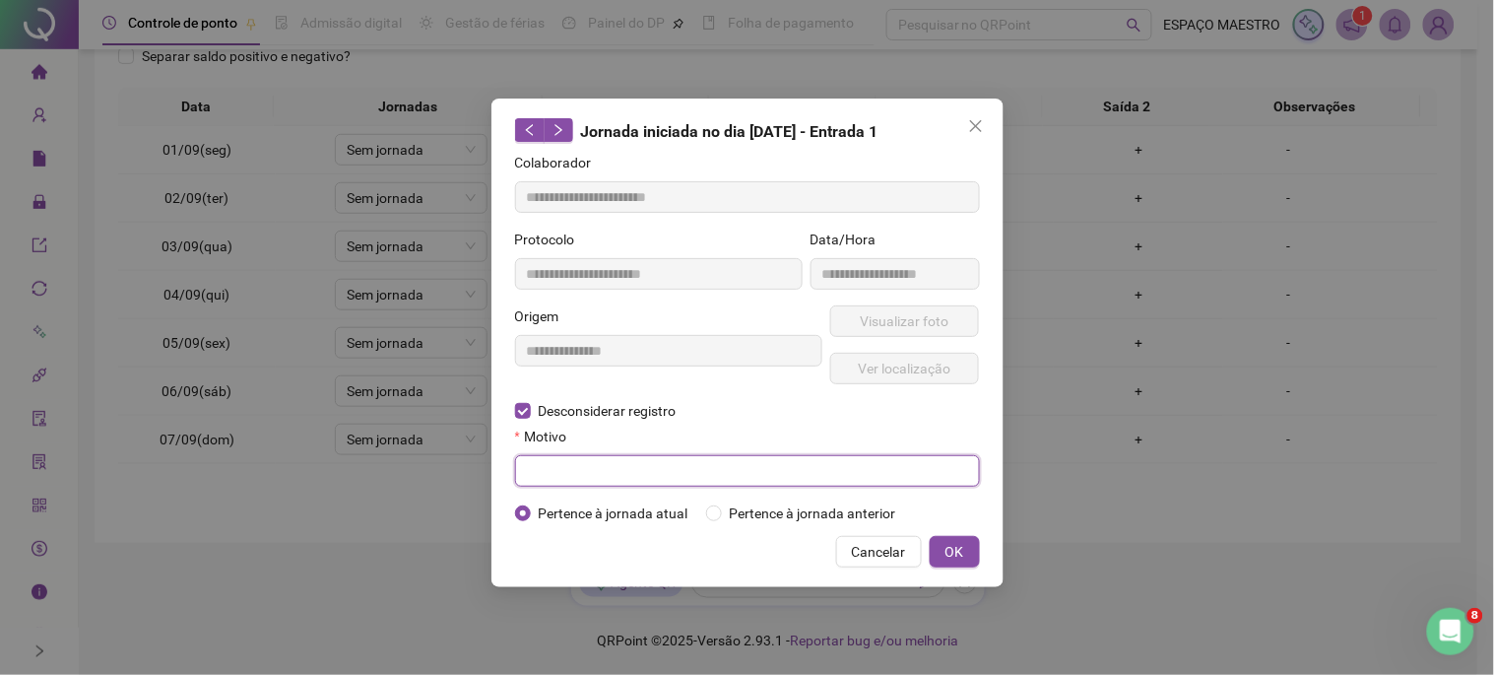
click at [775, 477] on input "text" at bounding box center [747, 471] width 465 height 32
type input "**********"
click at [962, 558] on span "OK" at bounding box center [955, 552] width 19 height 22
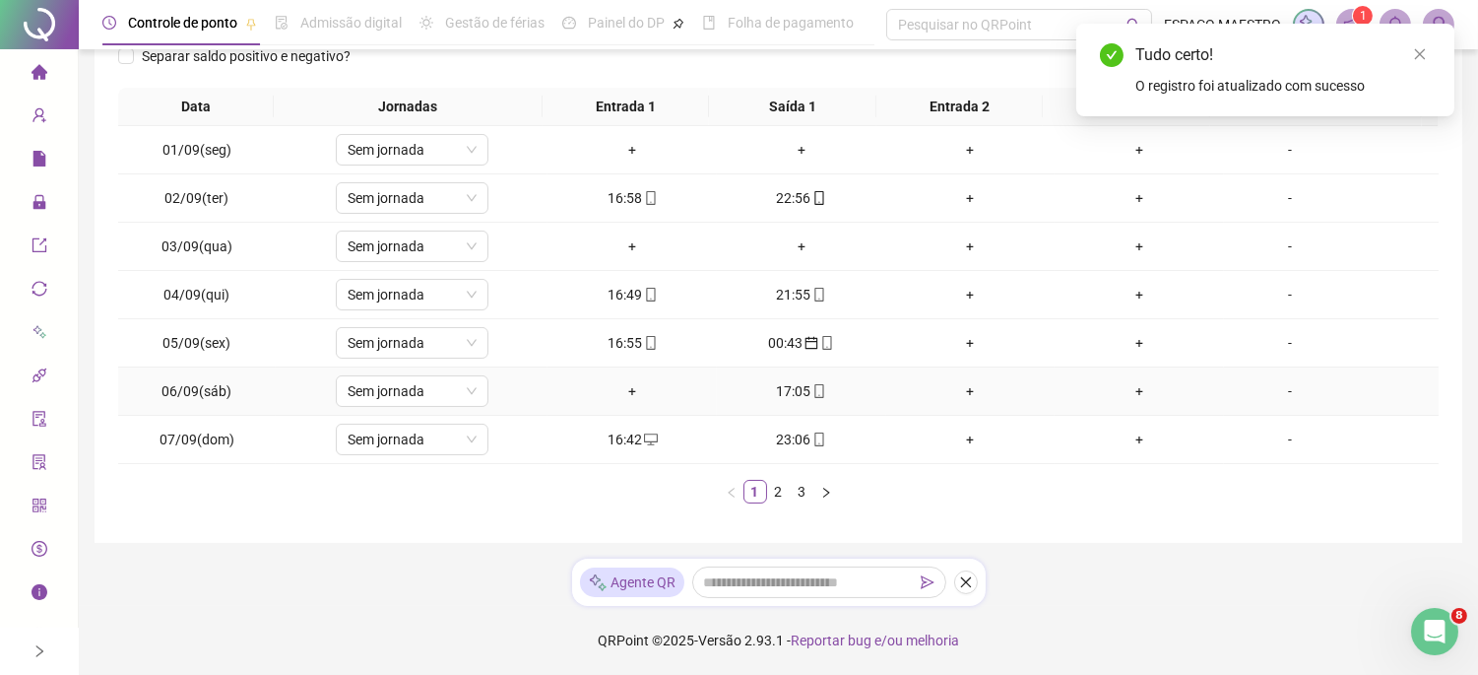
click at [792, 392] on div "17:05" at bounding box center [802, 391] width 154 height 22
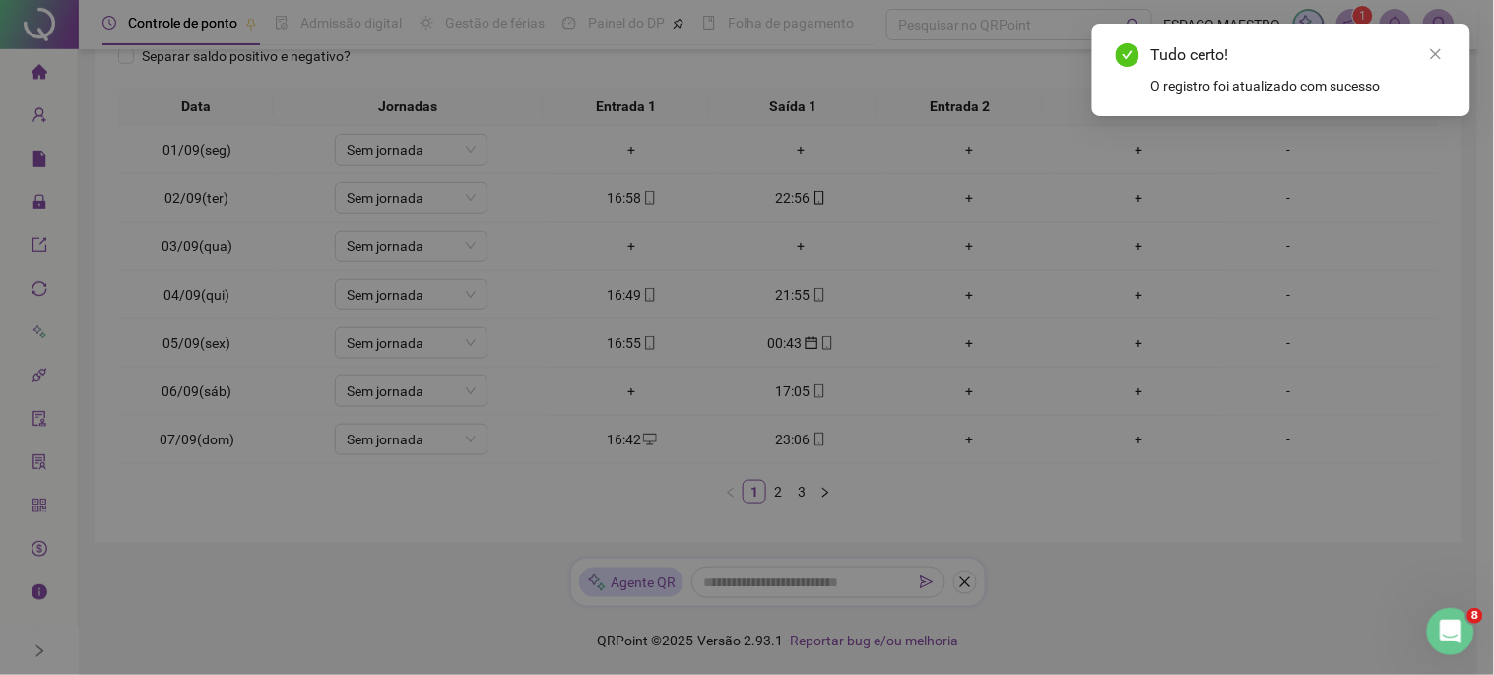
type input "**********"
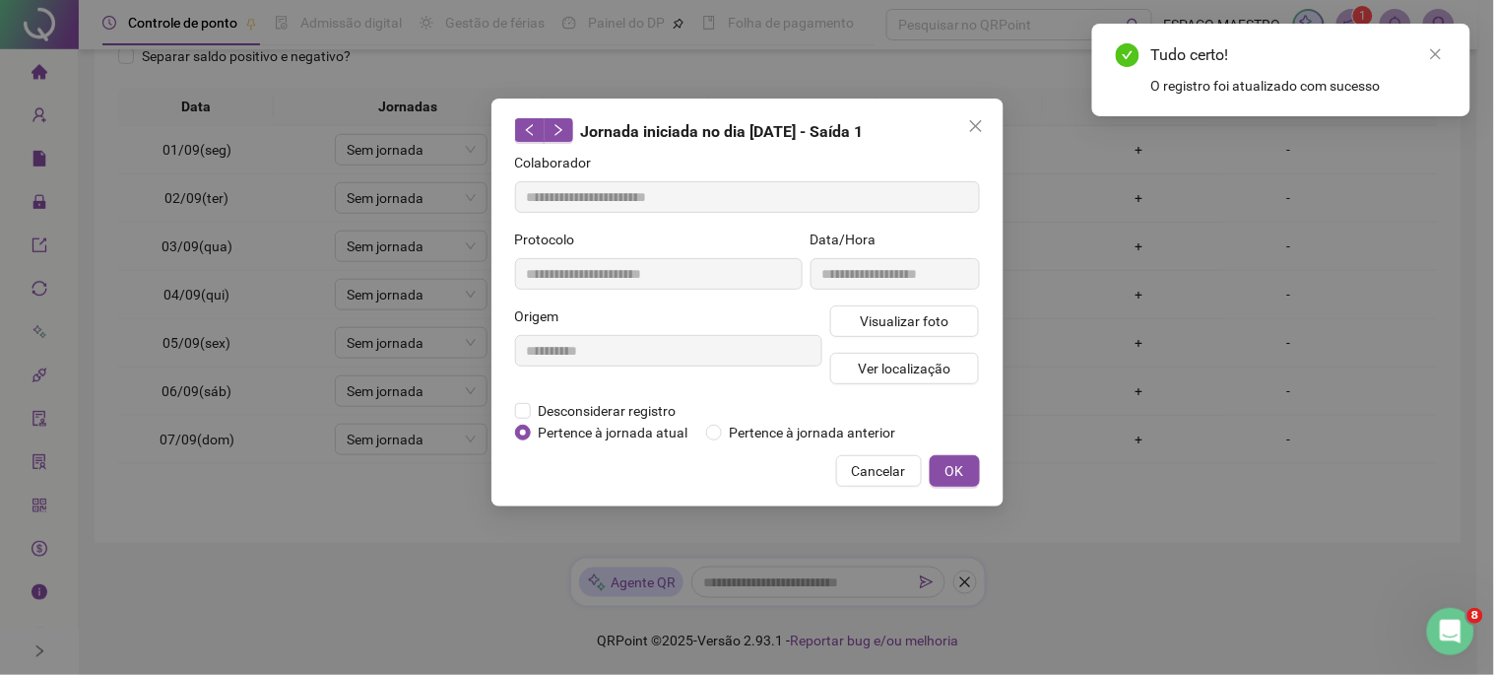
click at [1103, 556] on div "**********" at bounding box center [747, 337] width 1494 height 675
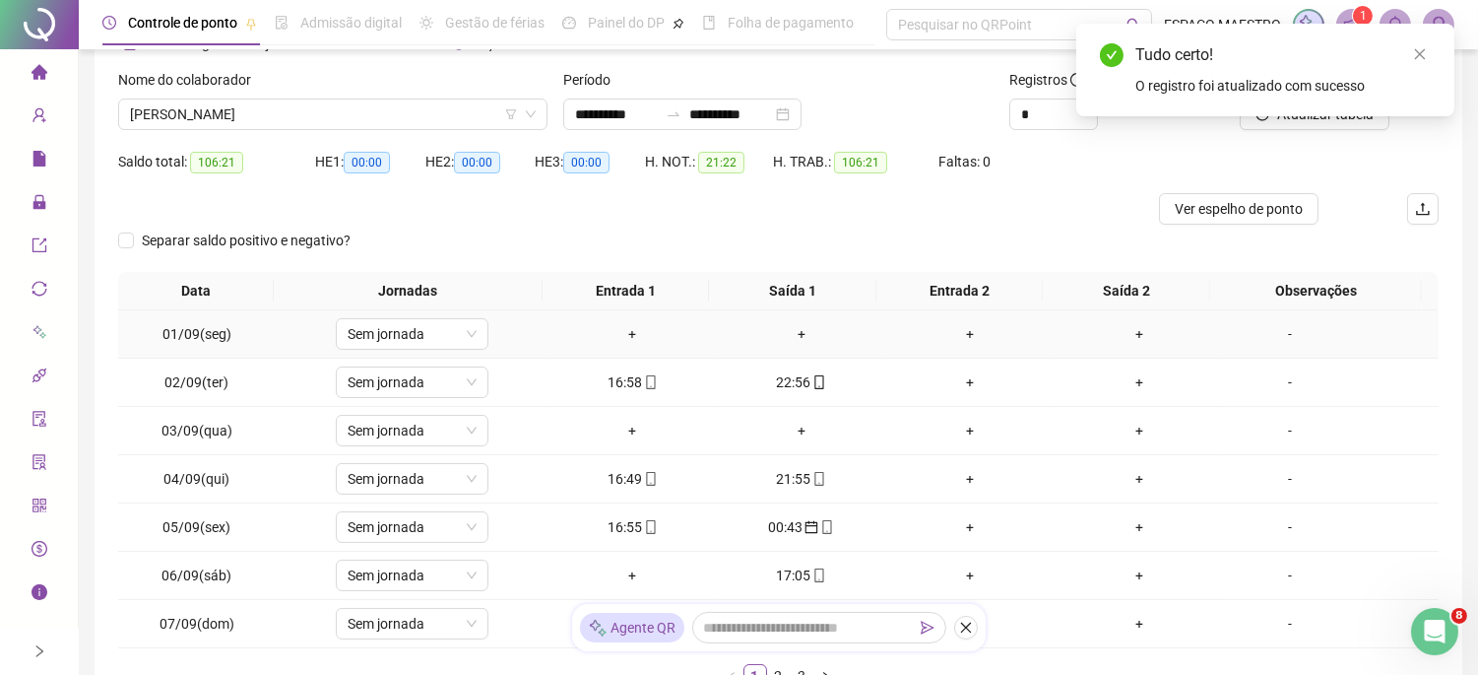
scroll to position [0, 0]
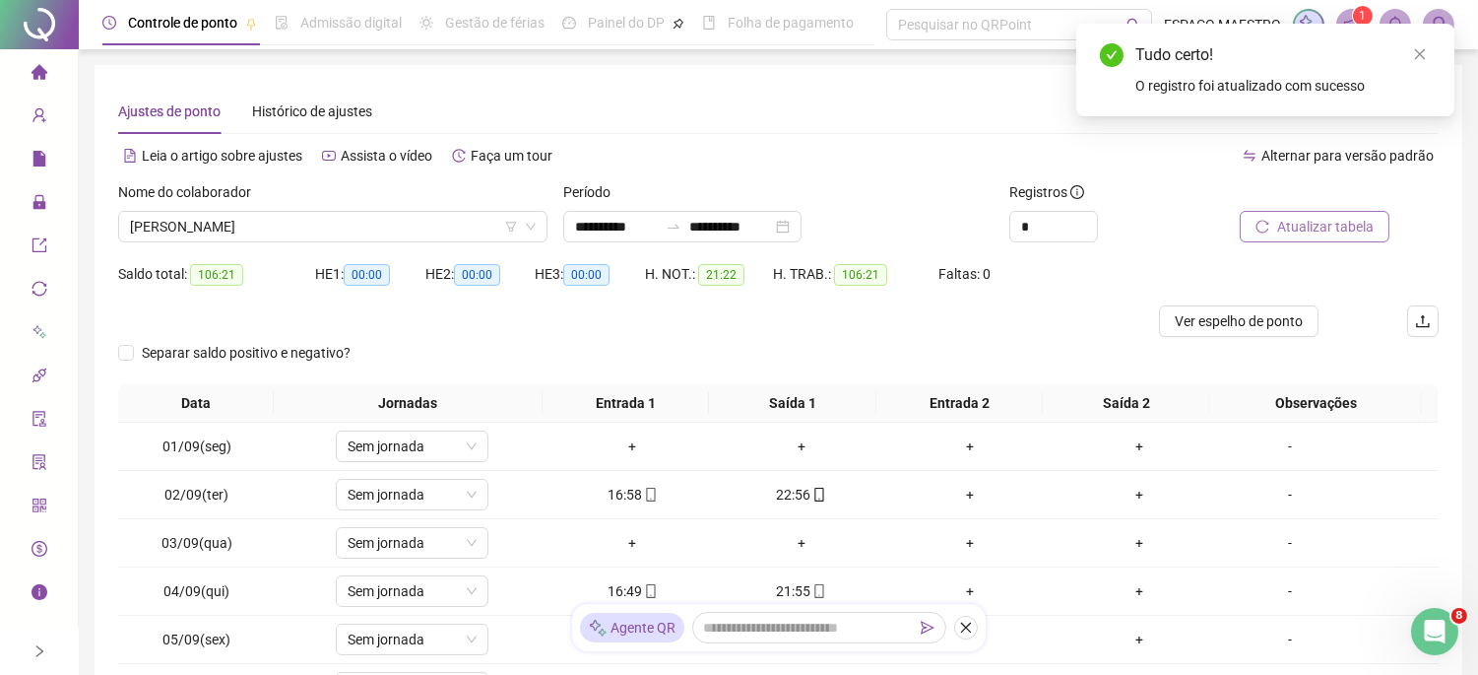
click at [1338, 224] on span "Atualizar tabela" at bounding box center [1325, 227] width 97 height 22
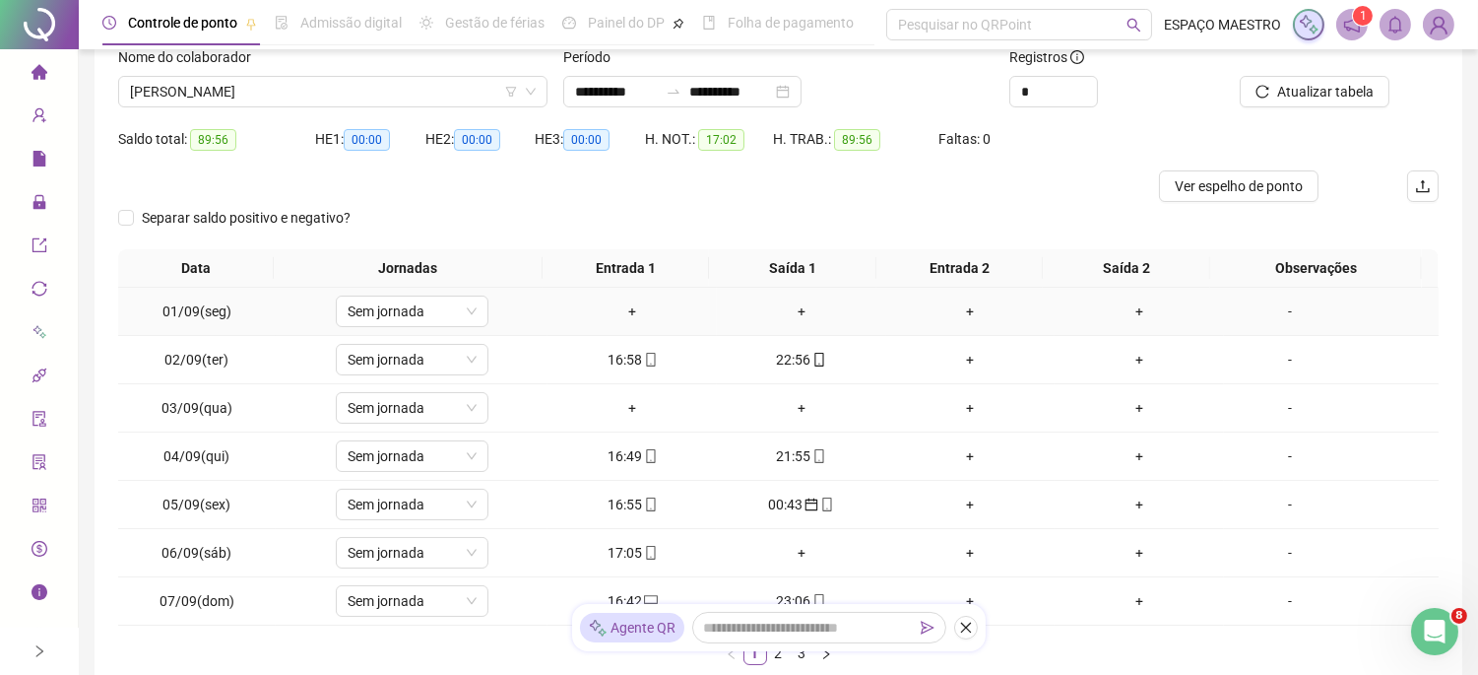
scroll to position [296, 0]
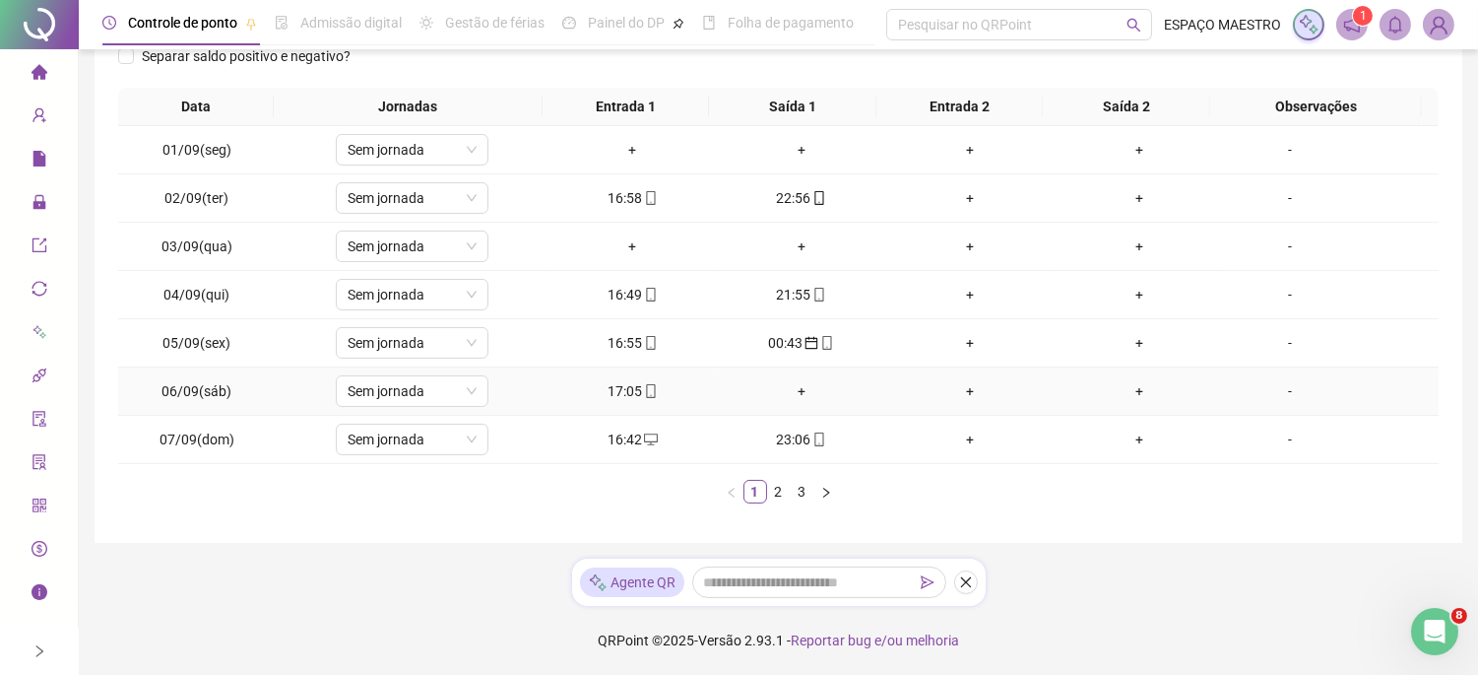
click at [794, 386] on div "+" at bounding box center [802, 391] width 154 height 22
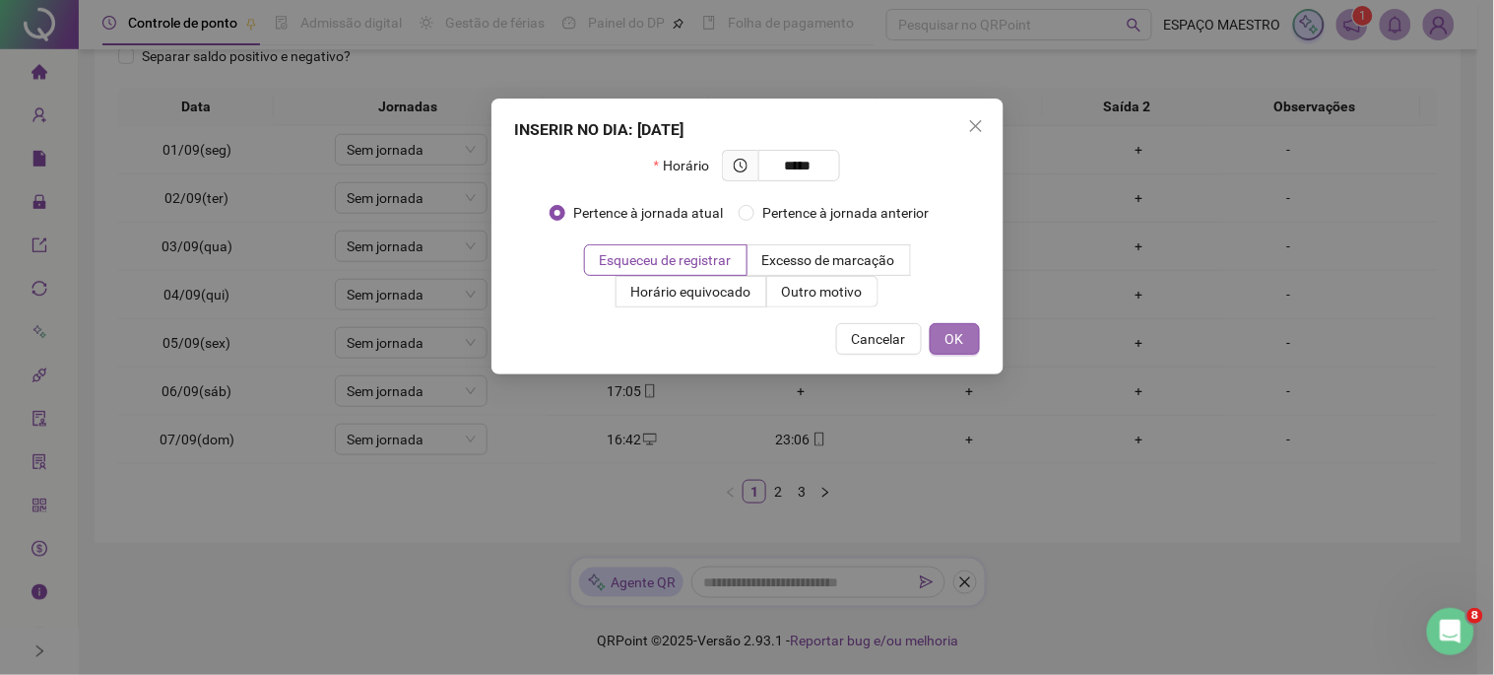
type input "*****"
click at [967, 339] on button "OK" at bounding box center [955, 339] width 50 height 32
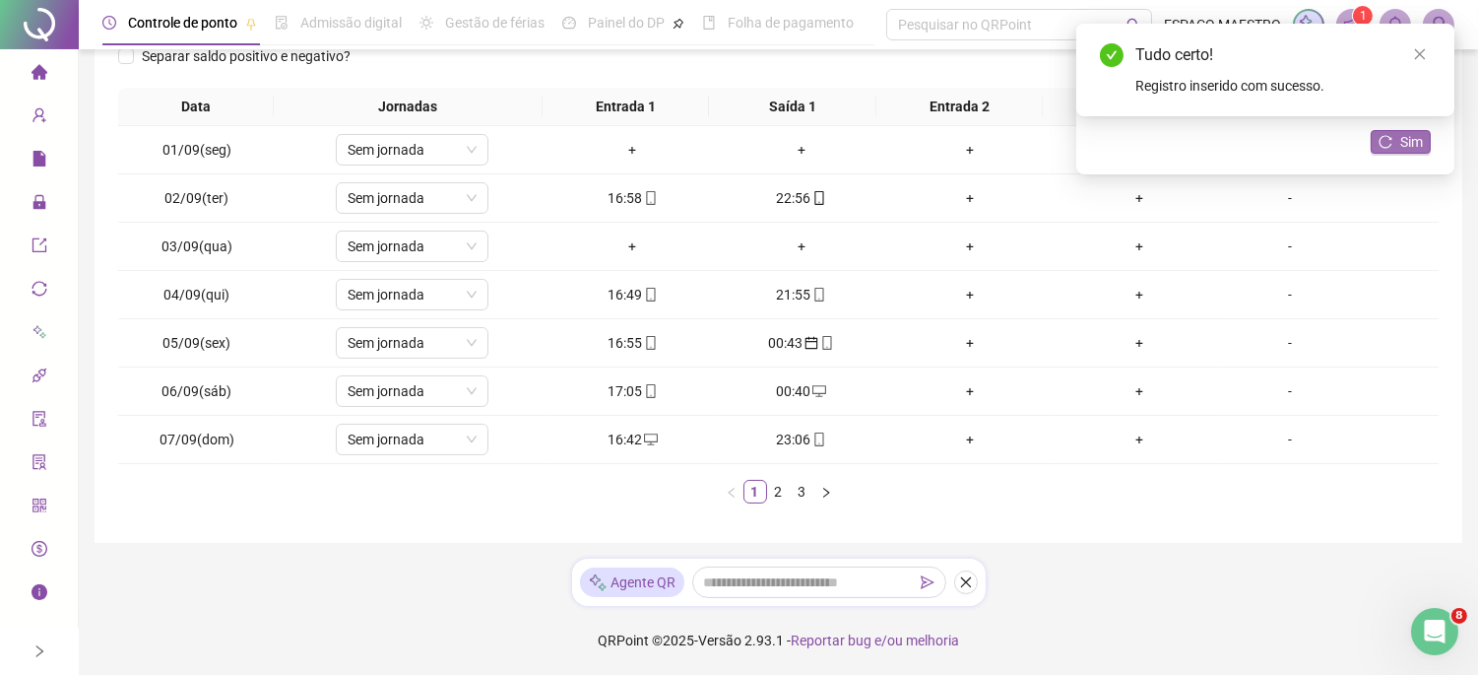
click at [1412, 138] on span "Sim" at bounding box center [1412, 142] width 23 height 22
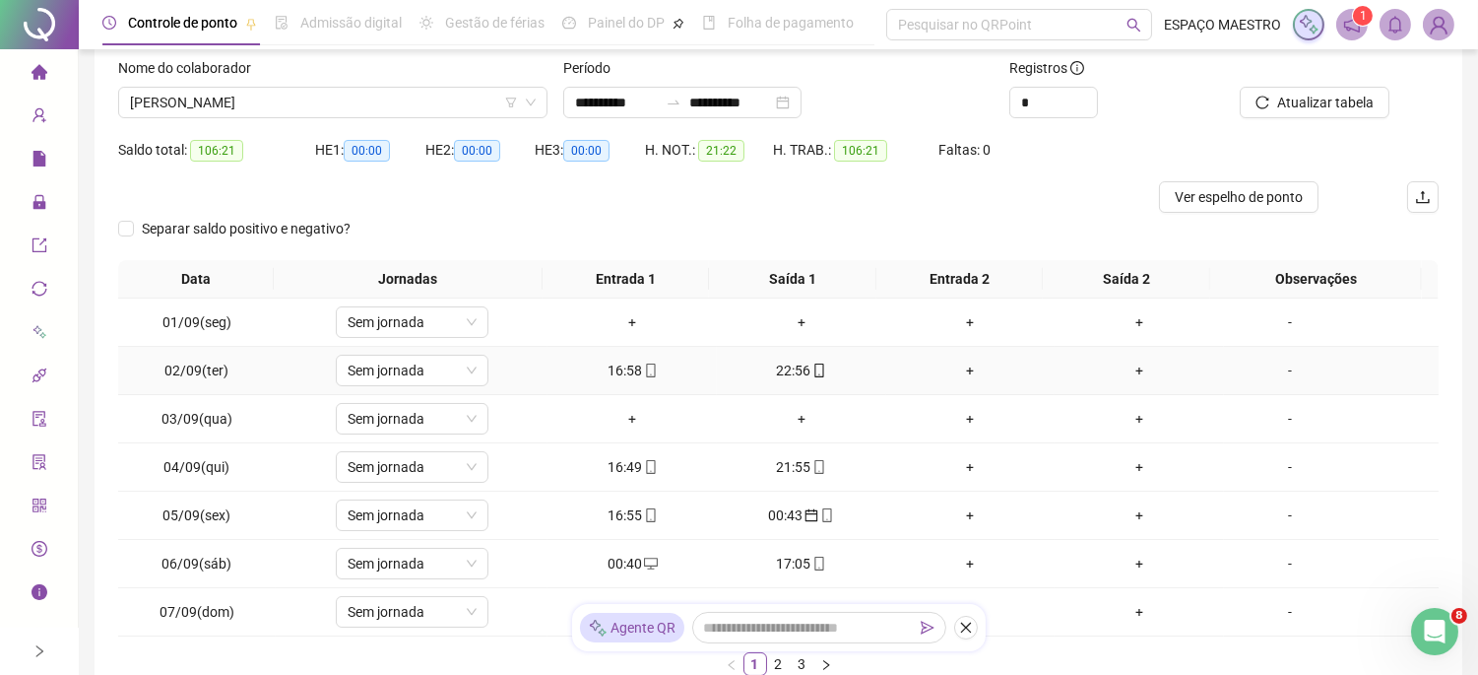
scroll to position [0, 0]
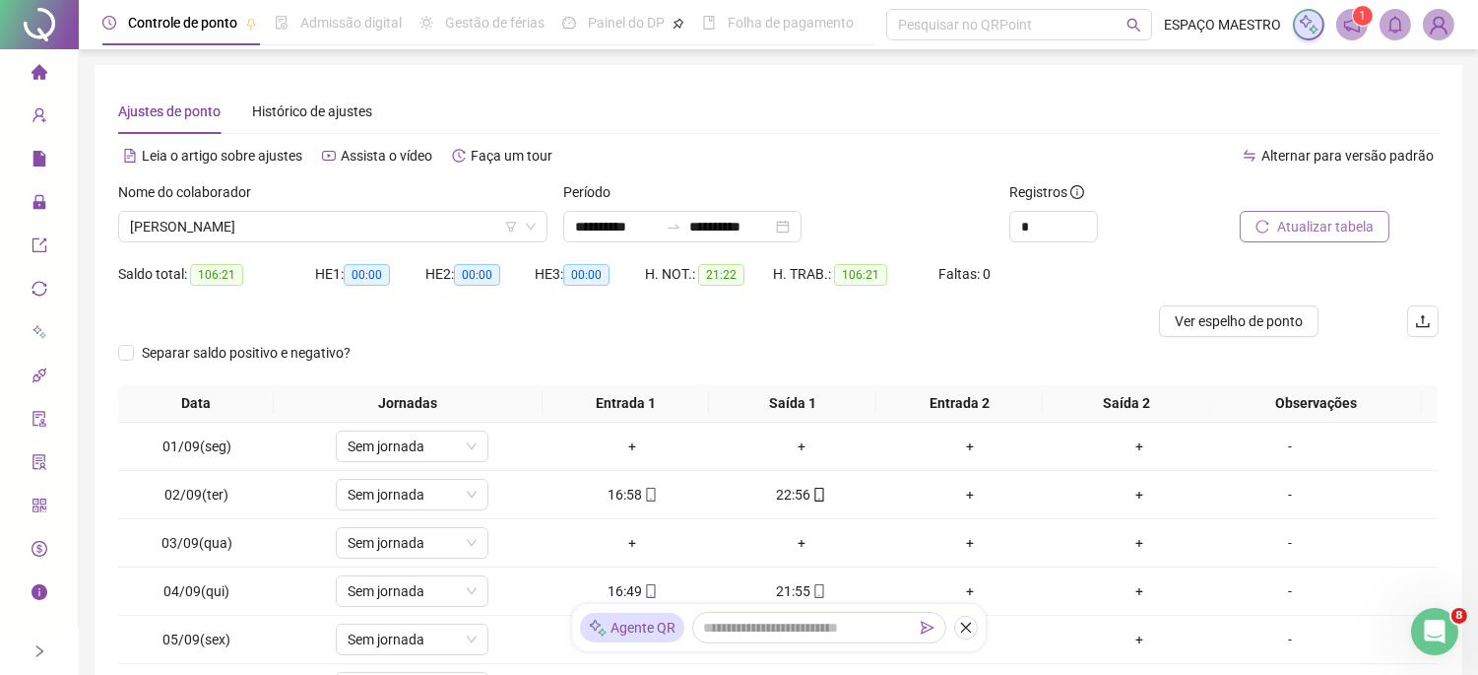
click at [1345, 234] on span "Atualizar tabela" at bounding box center [1325, 227] width 97 height 22
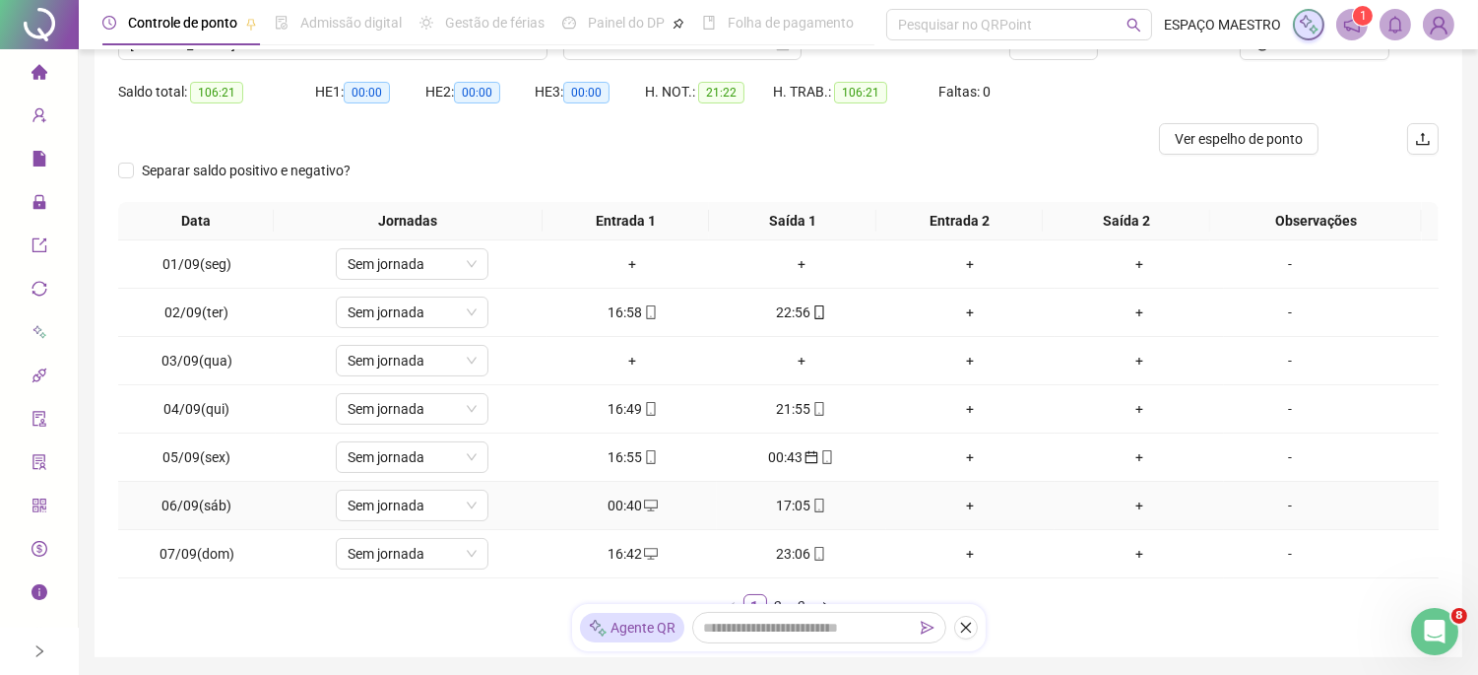
click at [612, 512] on div "00:40" at bounding box center [632, 505] width 154 height 22
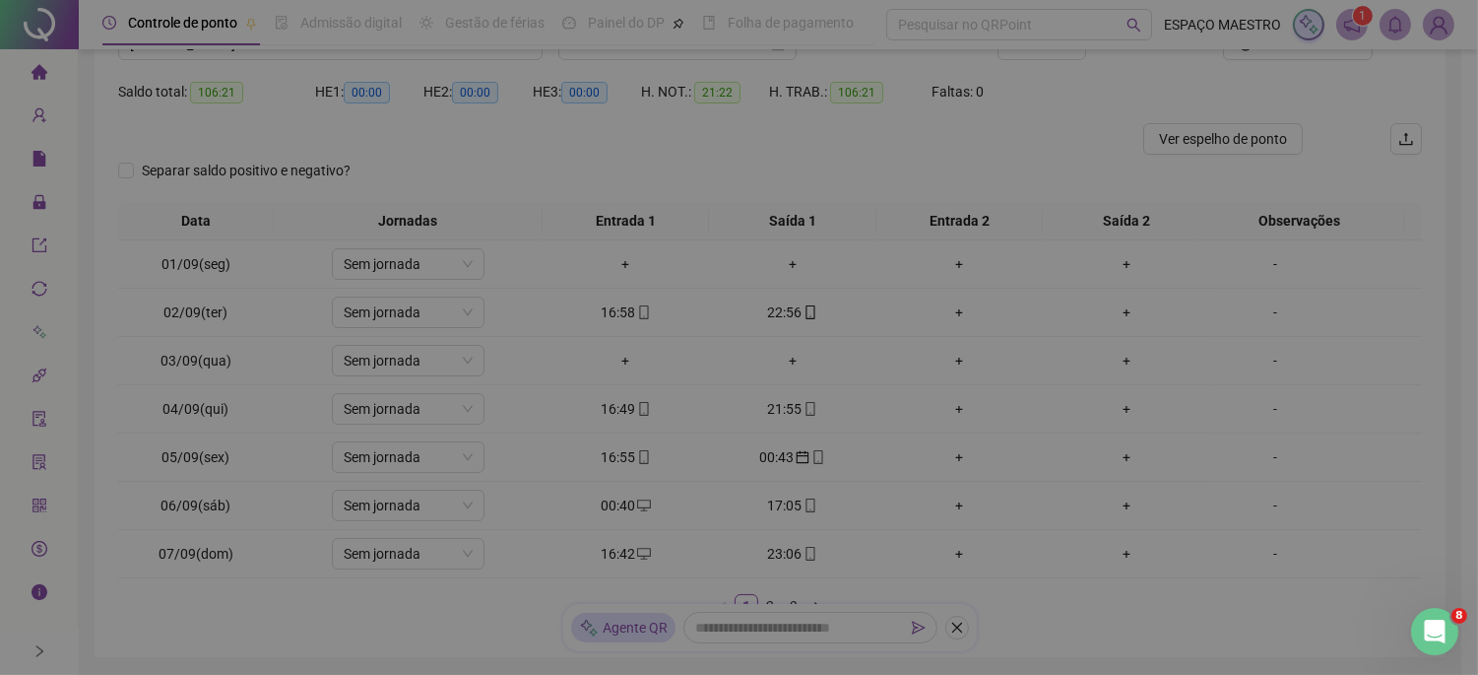
type input "**********"
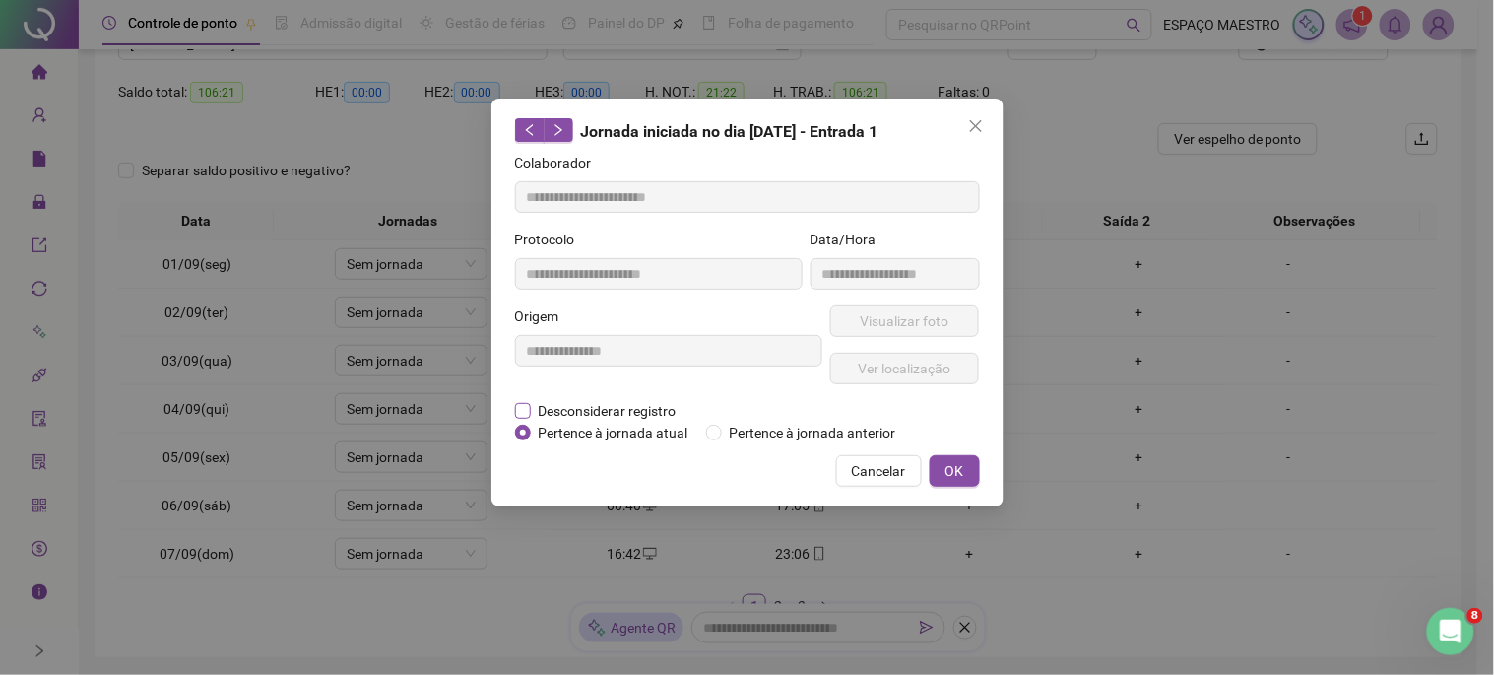
drag, startPoint x: 592, startPoint y: 408, endPoint x: 650, endPoint y: 420, distance: 59.3
click at [593, 408] on span "Desconsiderar registro" at bounding box center [608, 411] width 154 height 22
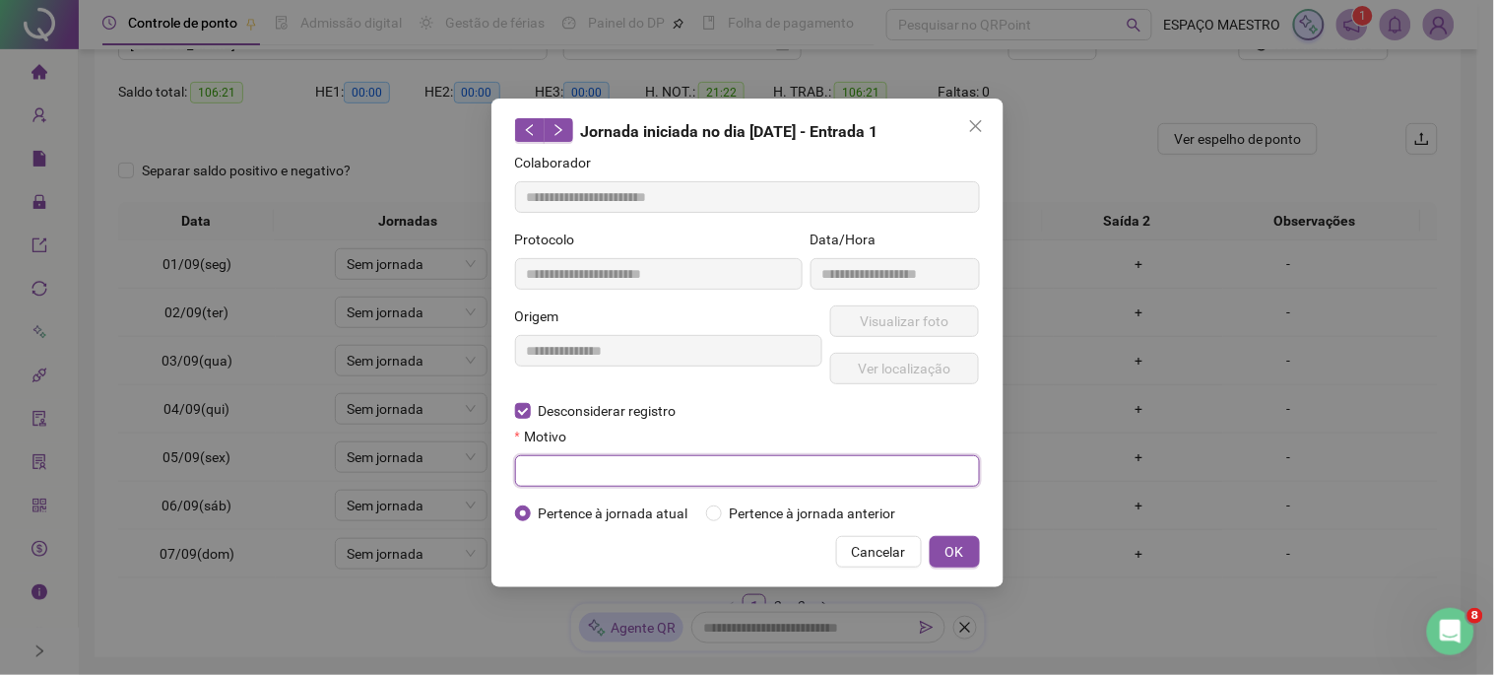
click at [658, 468] on input "text" at bounding box center [747, 471] width 465 height 32
type input "**********"
click at [943, 555] on button "OK" at bounding box center [955, 552] width 50 height 32
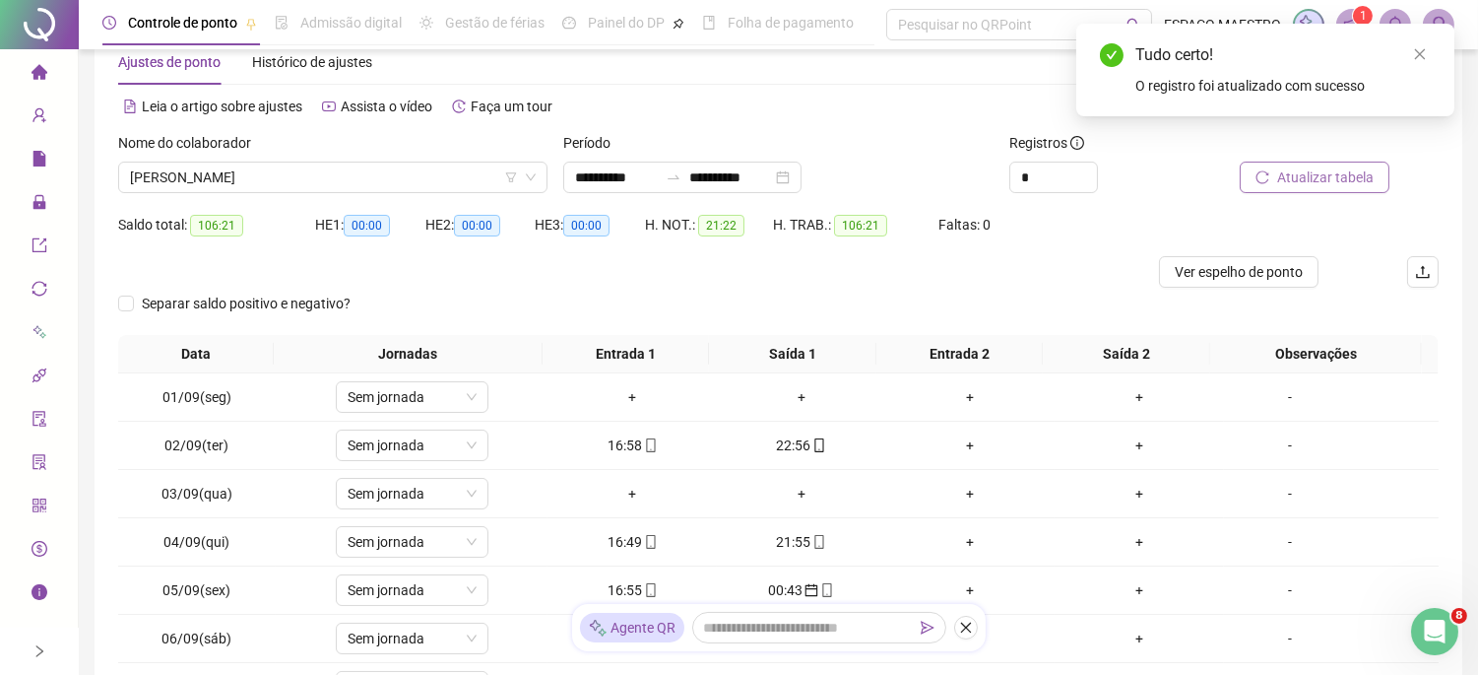
scroll to position [0, 0]
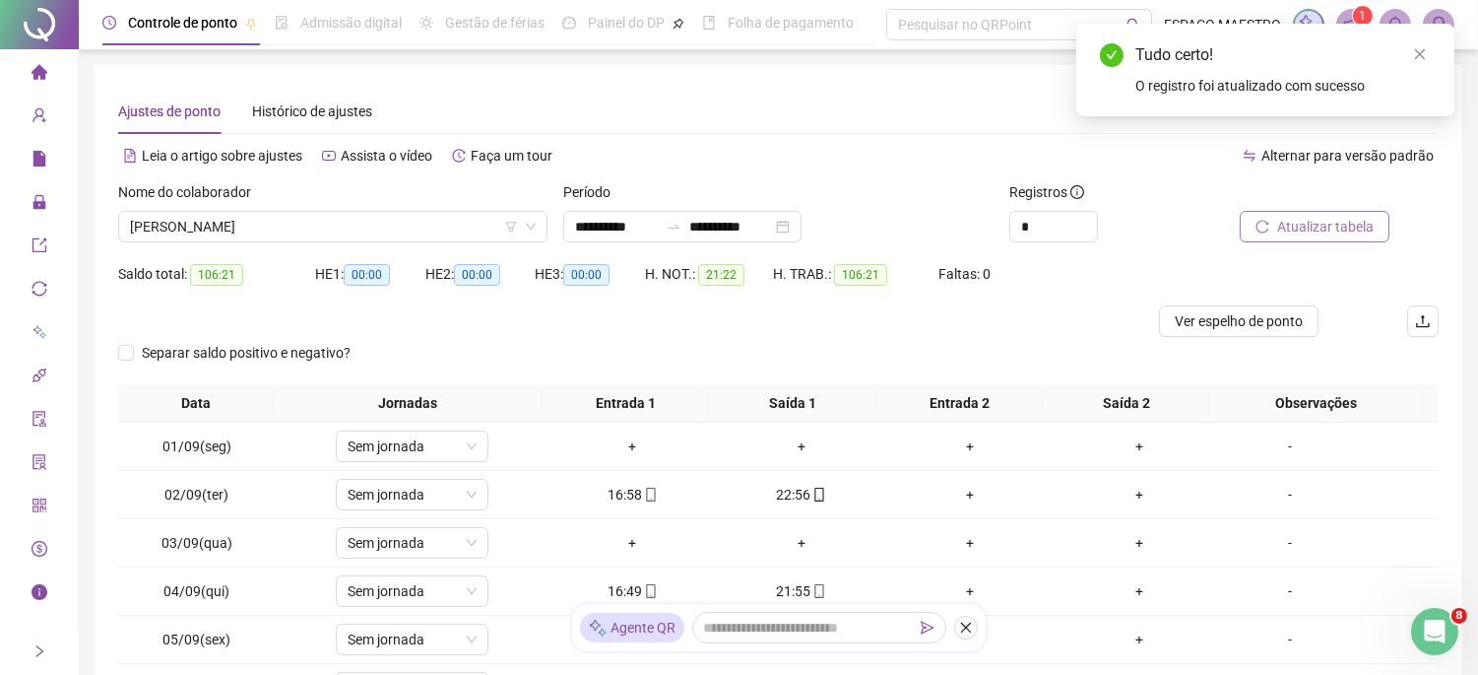
click at [1331, 224] on span "Atualizar tabela" at bounding box center [1325, 227] width 97 height 22
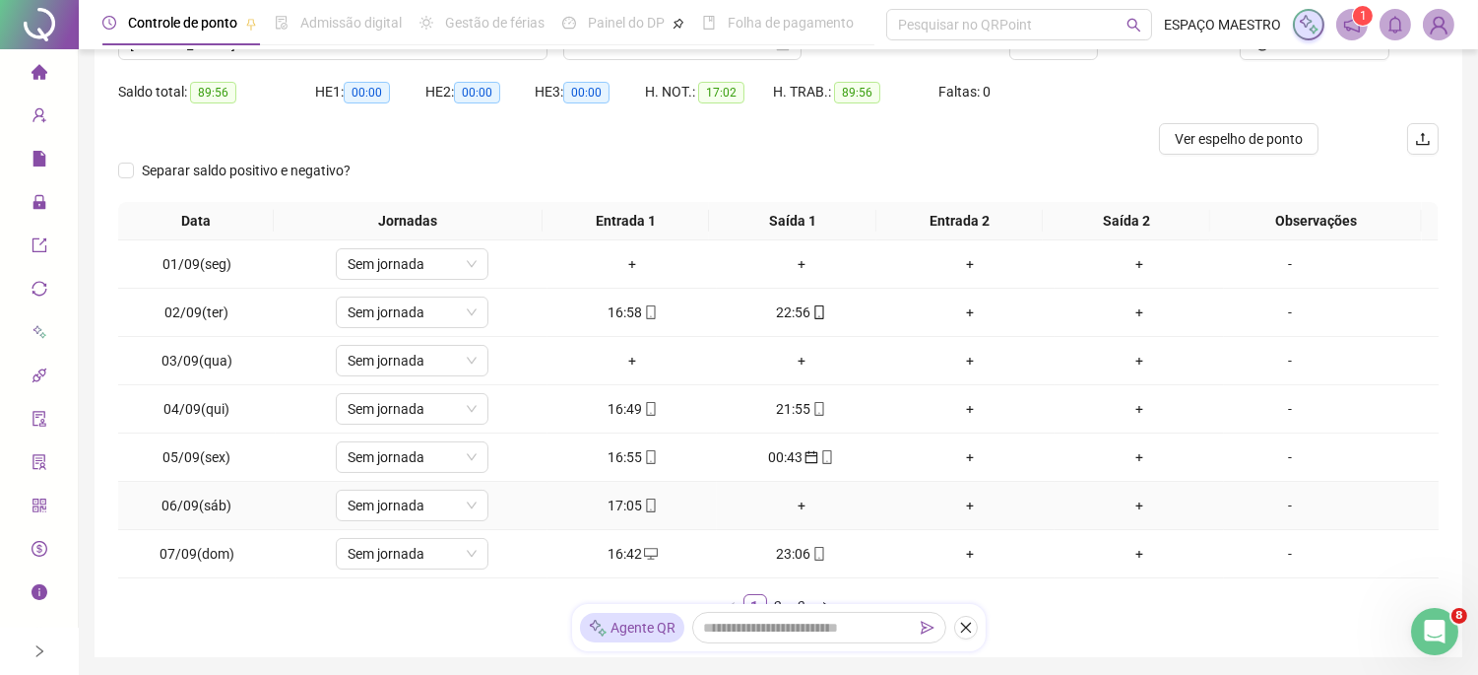
click at [791, 504] on div "+" at bounding box center [802, 505] width 154 height 22
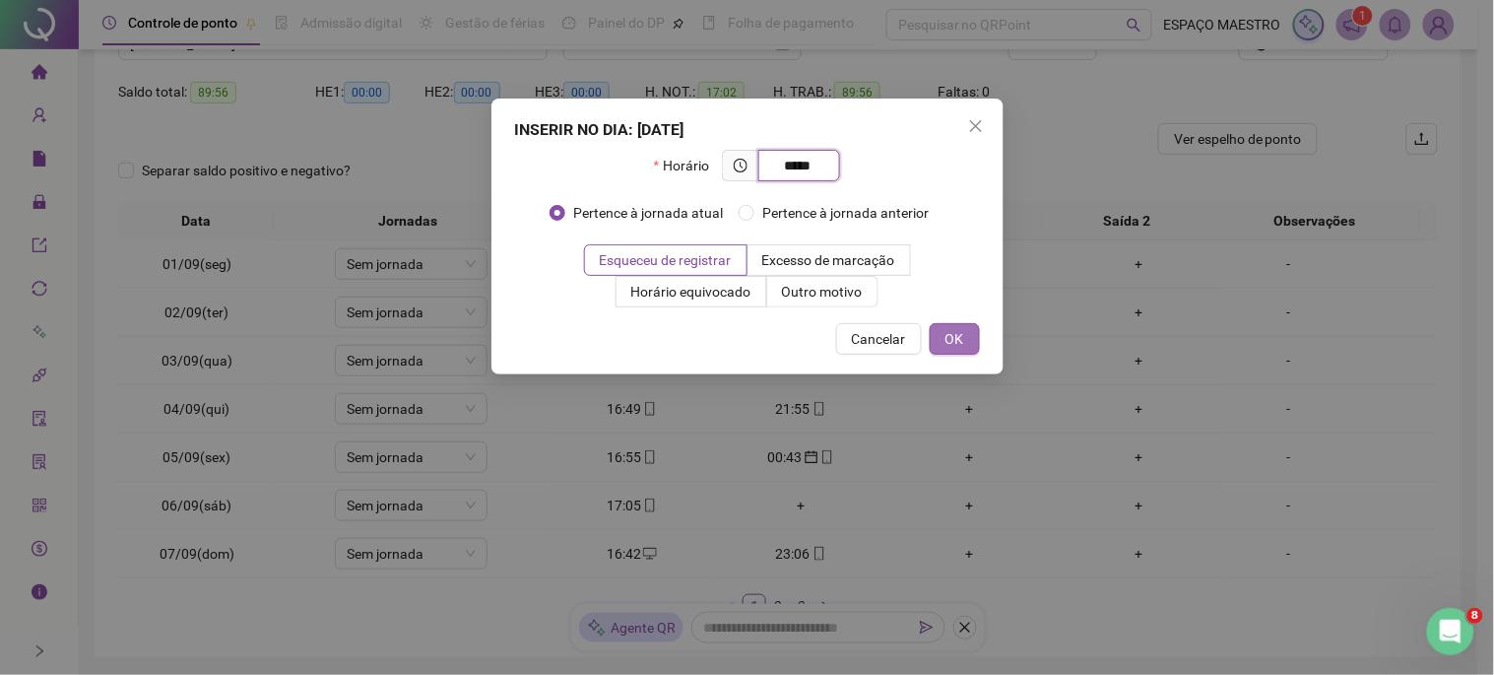
type input "*****"
click at [961, 330] on span "OK" at bounding box center [955, 339] width 19 height 22
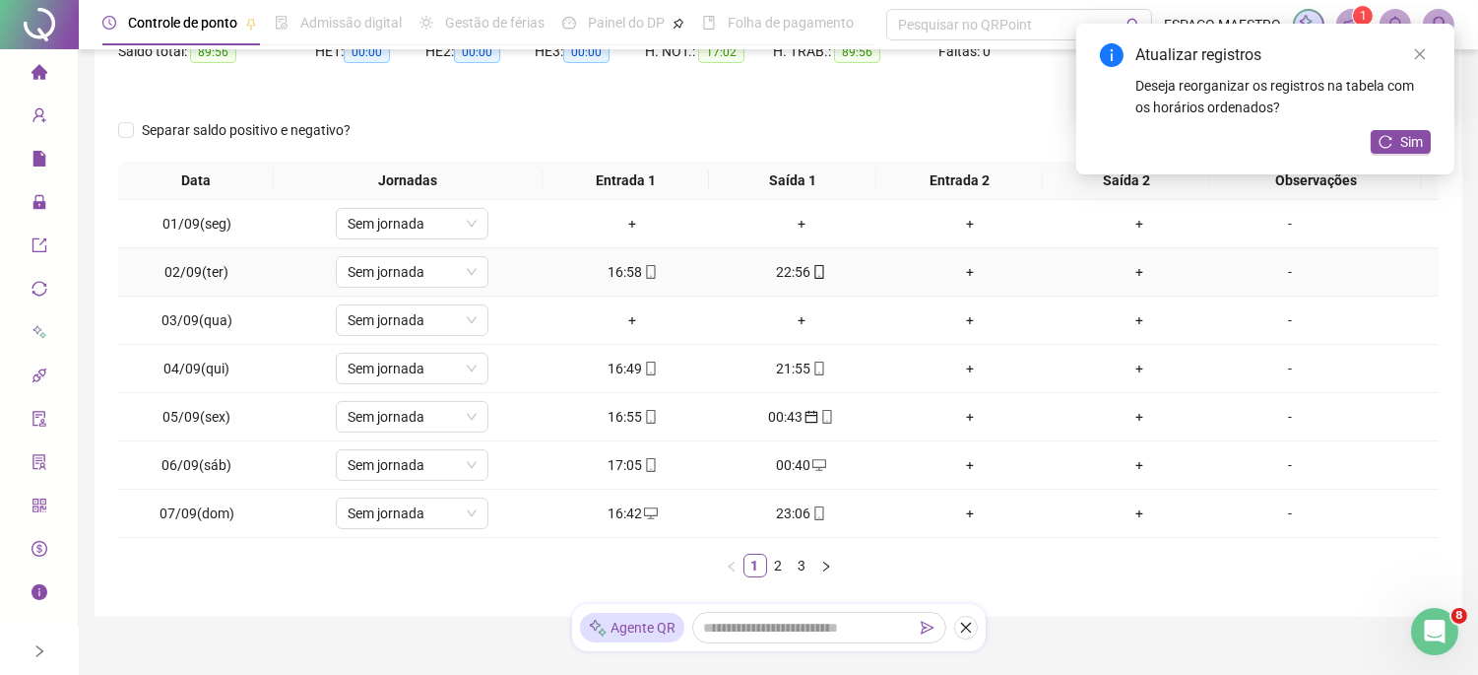
scroll to position [296, 0]
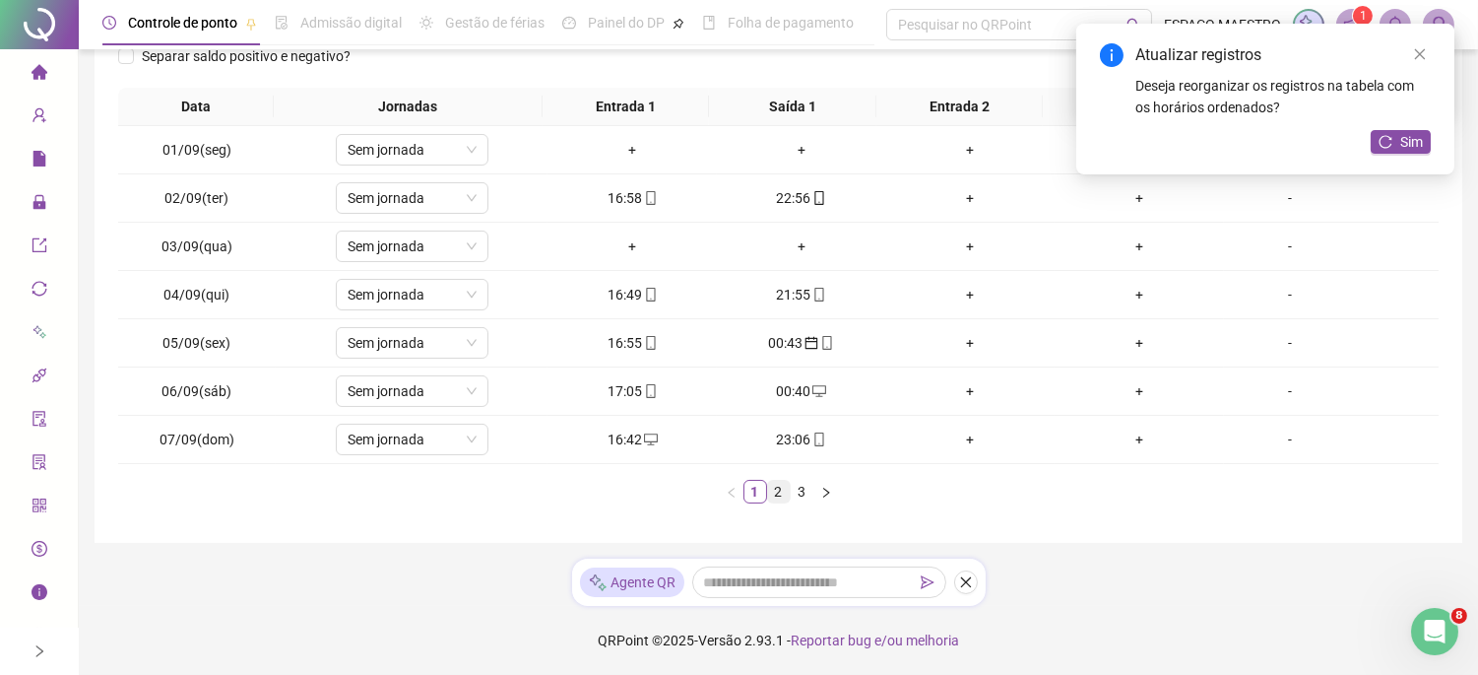
click at [773, 500] on link "2" at bounding box center [779, 492] width 22 height 22
click at [809, 490] on link "3" at bounding box center [803, 492] width 22 height 22
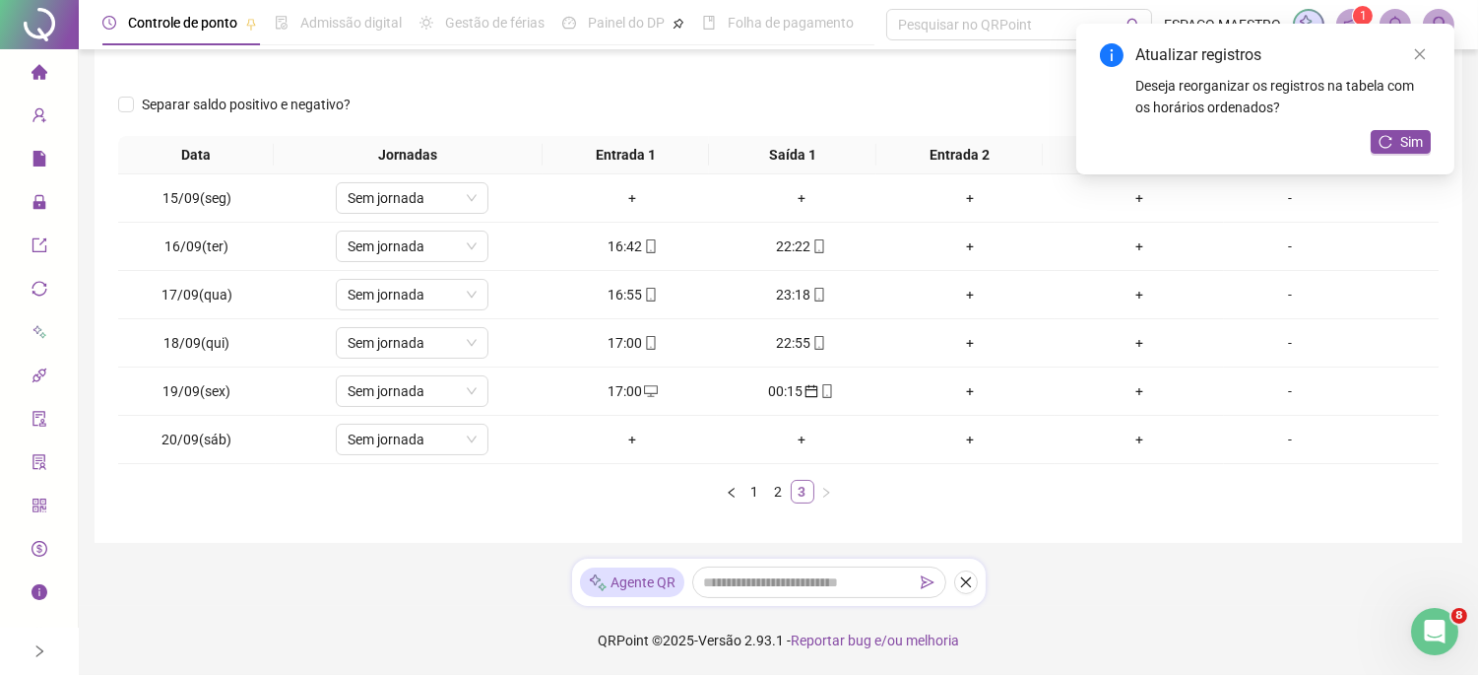
scroll to position [248, 0]
click at [773, 494] on link "2" at bounding box center [779, 492] width 22 height 22
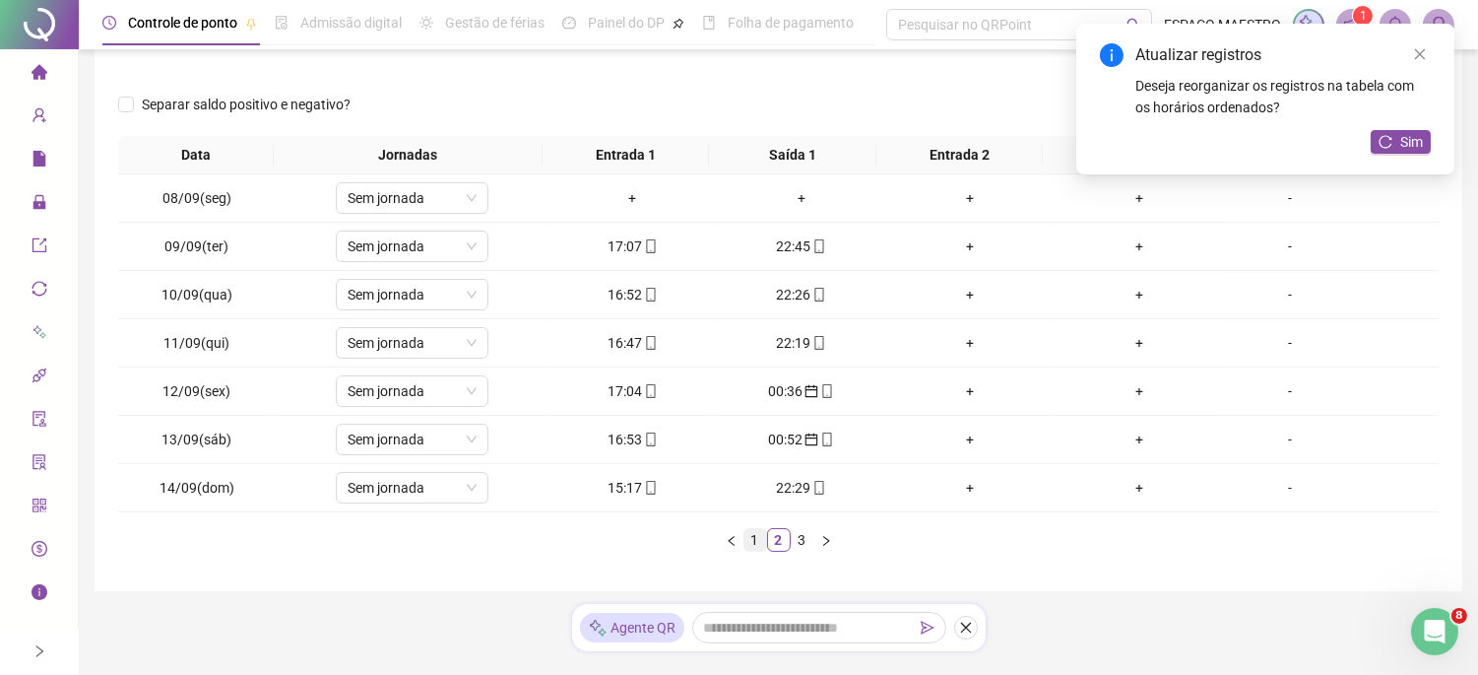
click at [753, 545] on link "1" at bounding box center [756, 540] width 22 height 22
drag, startPoint x: 774, startPoint y: 543, endPoint x: 796, endPoint y: 547, distance: 22.0
click at [776, 543] on link "2" at bounding box center [779, 540] width 22 height 22
click at [804, 540] on link "3" at bounding box center [803, 540] width 22 height 22
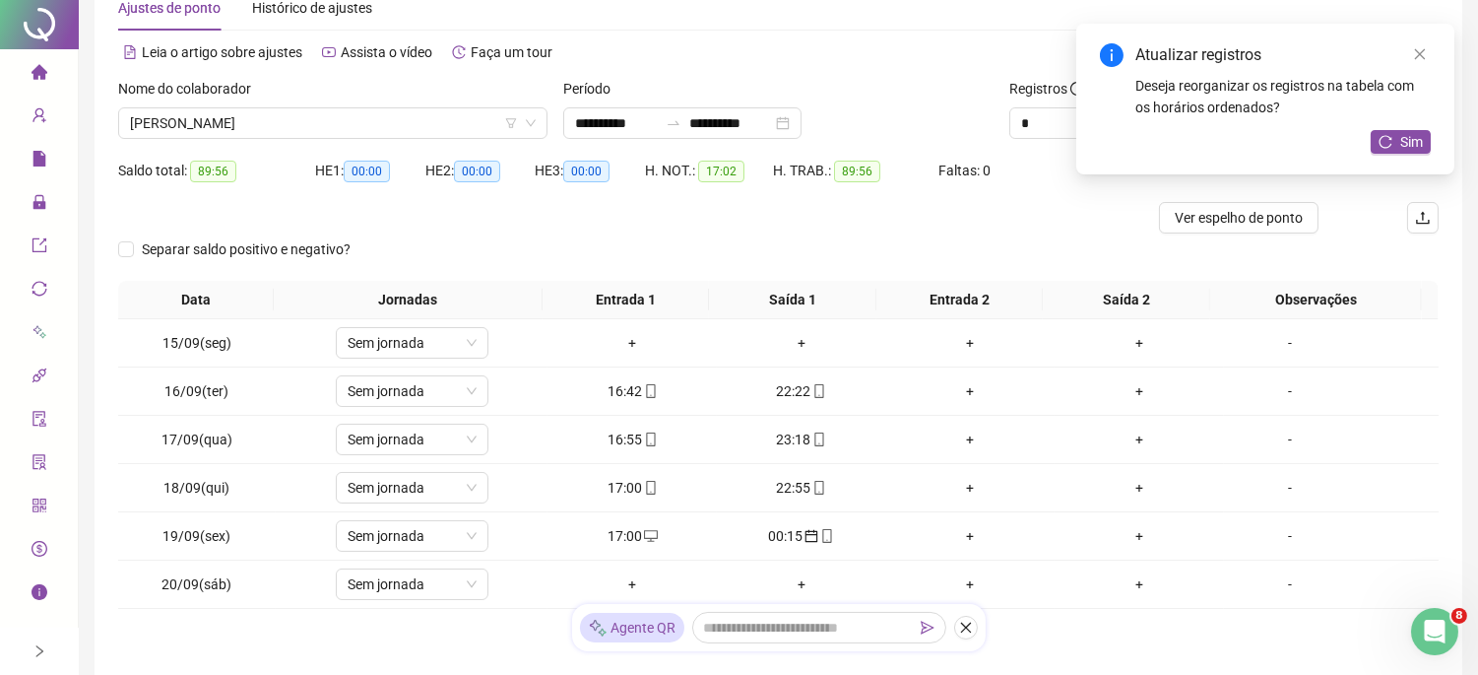
scroll to position [0, 0]
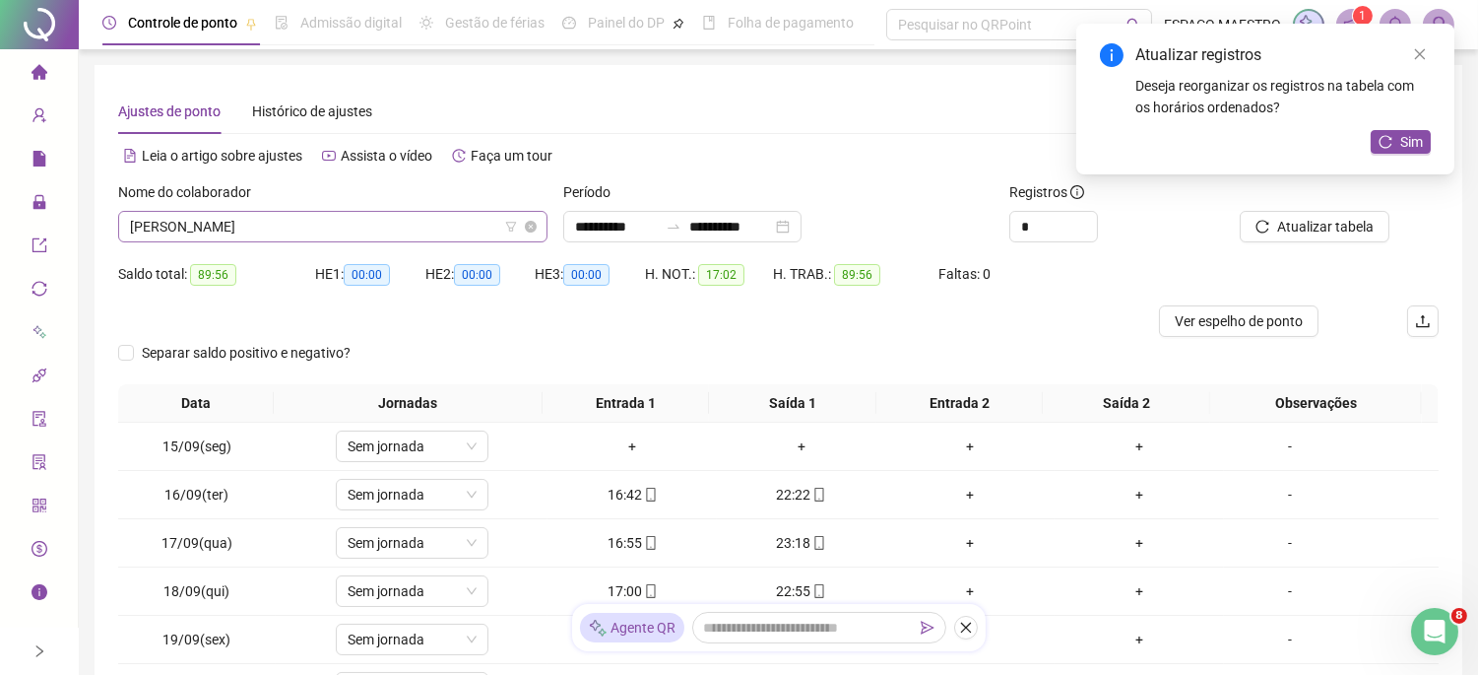
click at [327, 228] on span "[PERSON_NAME]" at bounding box center [333, 227] width 406 height 30
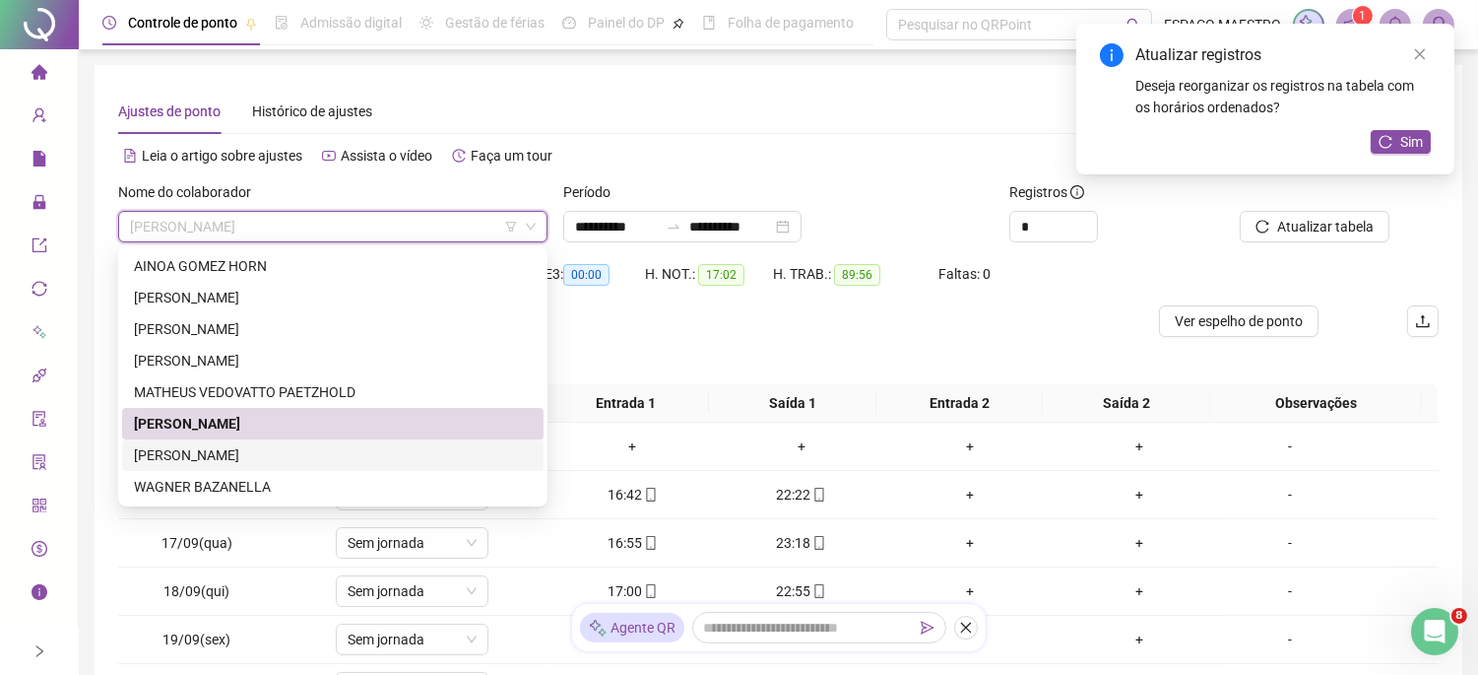
click at [254, 457] on div "[PERSON_NAME]" at bounding box center [333, 455] width 398 height 22
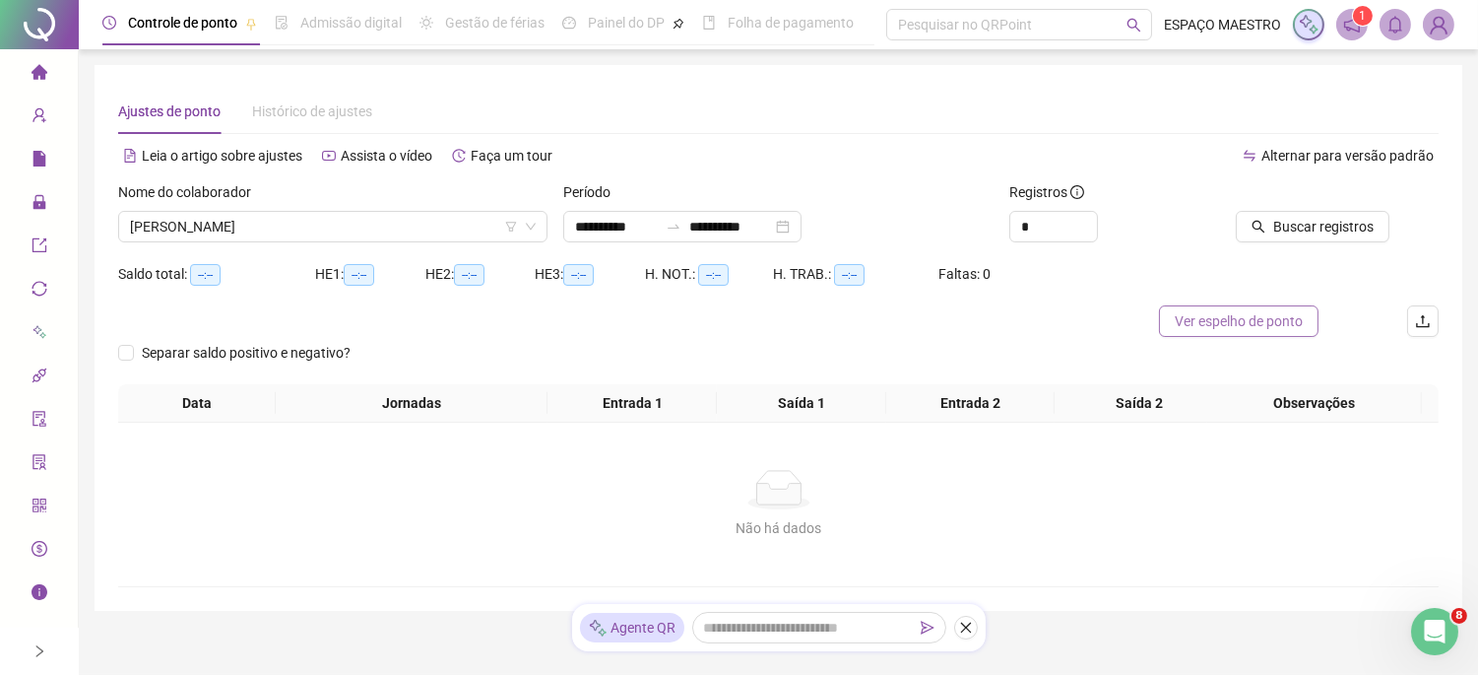
click at [1273, 327] on span "Ver espelho de ponto" at bounding box center [1239, 321] width 128 height 22
click at [1320, 228] on span "Buscar registros" at bounding box center [1323, 227] width 100 height 22
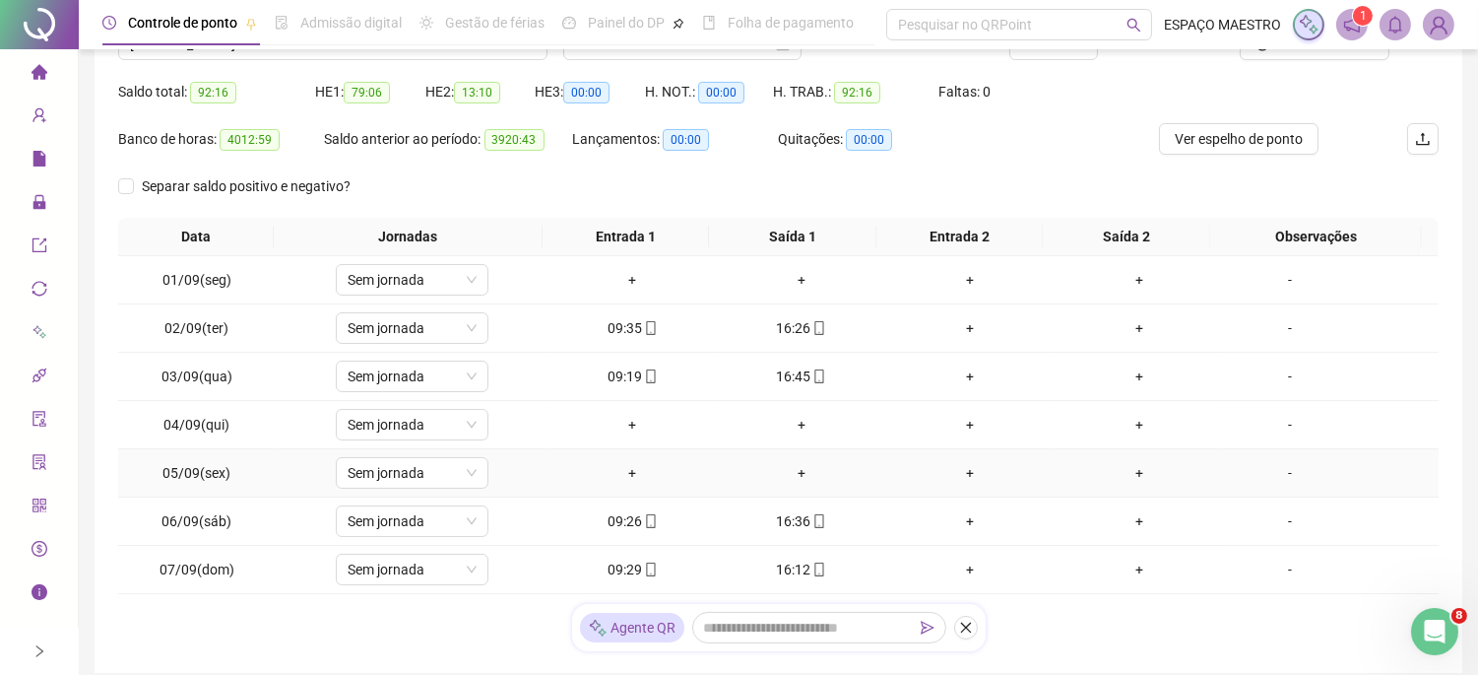
scroll to position [311, 0]
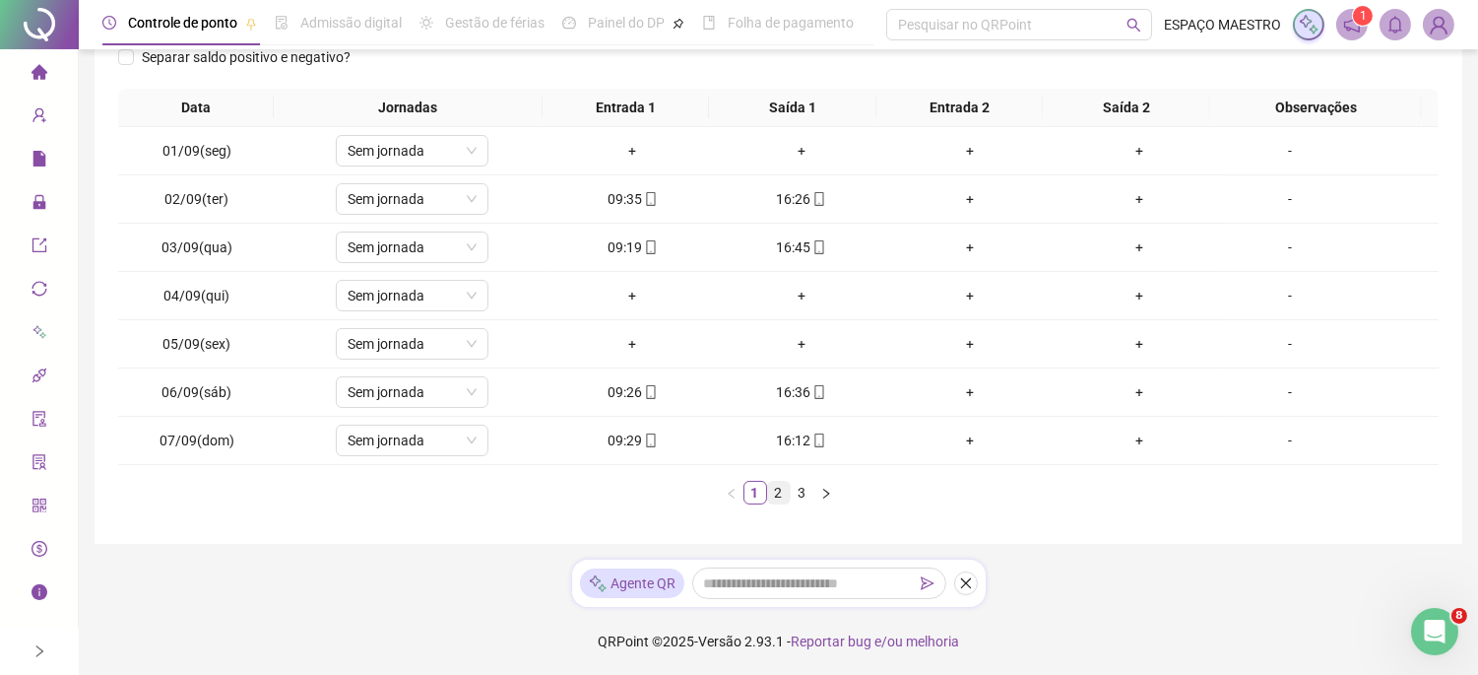
click at [779, 496] on link "2" at bounding box center [779, 493] width 22 height 22
click at [801, 495] on link "3" at bounding box center [803, 493] width 22 height 22
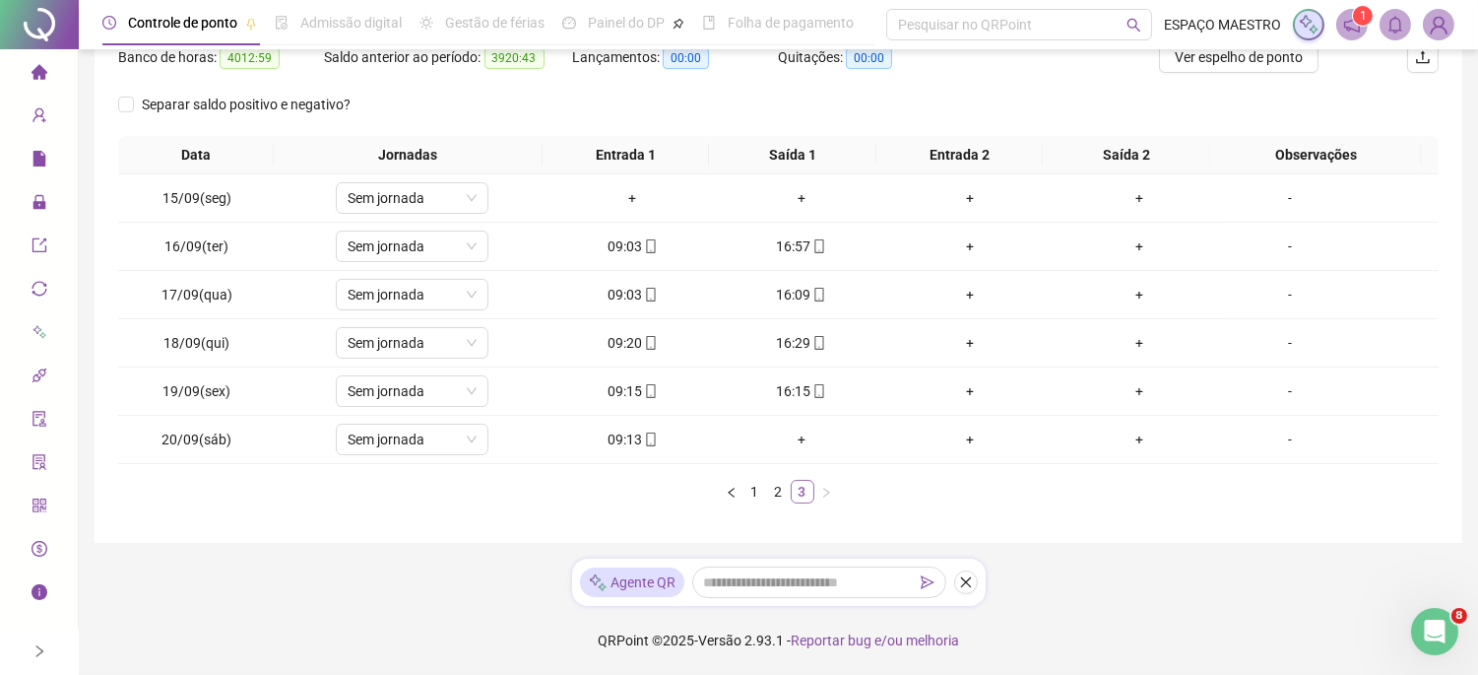
scroll to position [263, 0]
click at [760, 498] on link "1" at bounding box center [756, 493] width 22 height 22
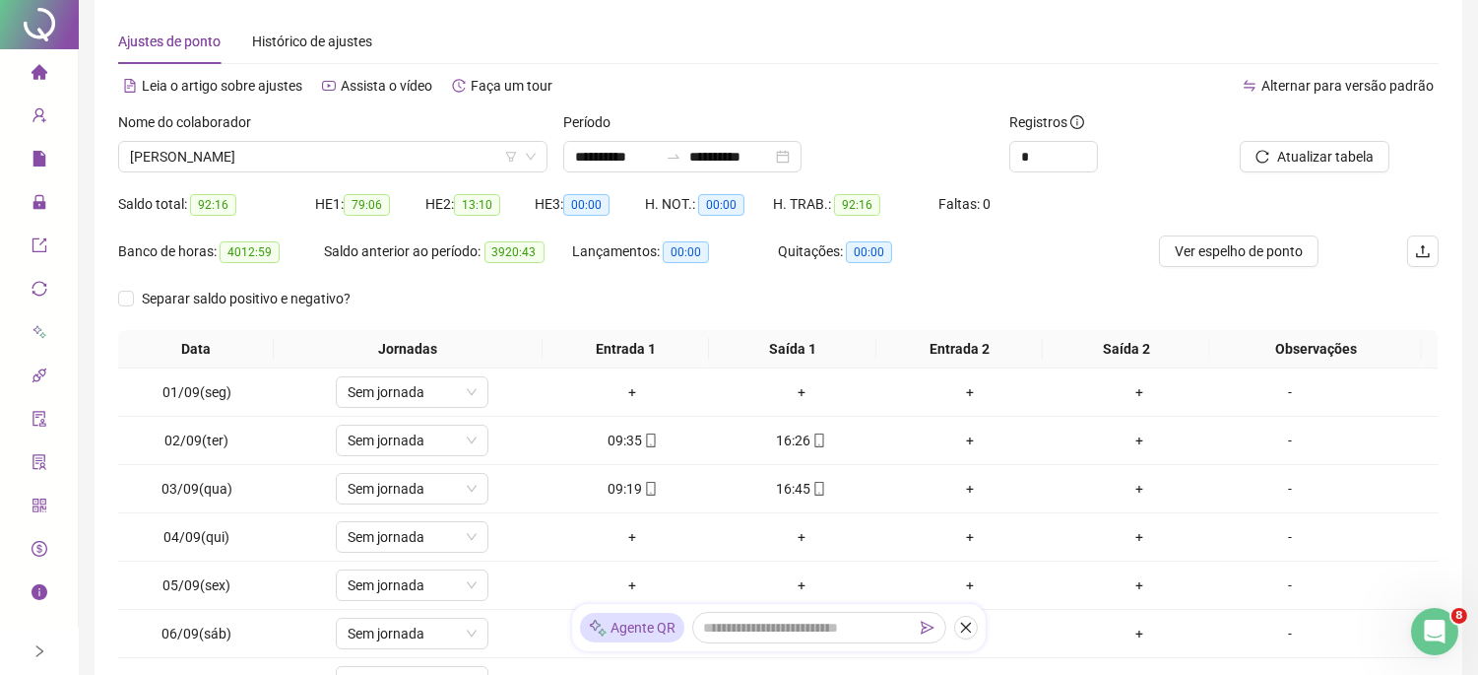
scroll to position [0, 0]
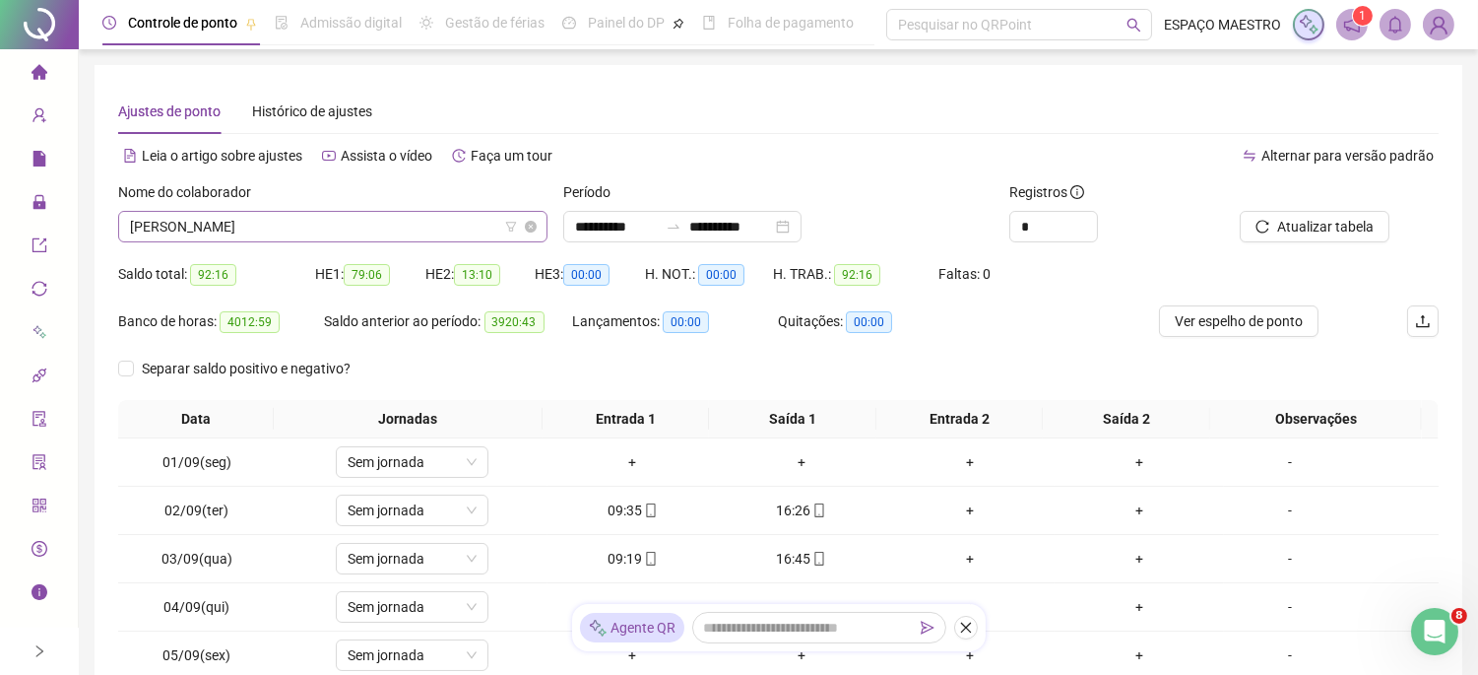
click at [359, 221] on span "[PERSON_NAME]" at bounding box center [333, 227] width 406 height 30
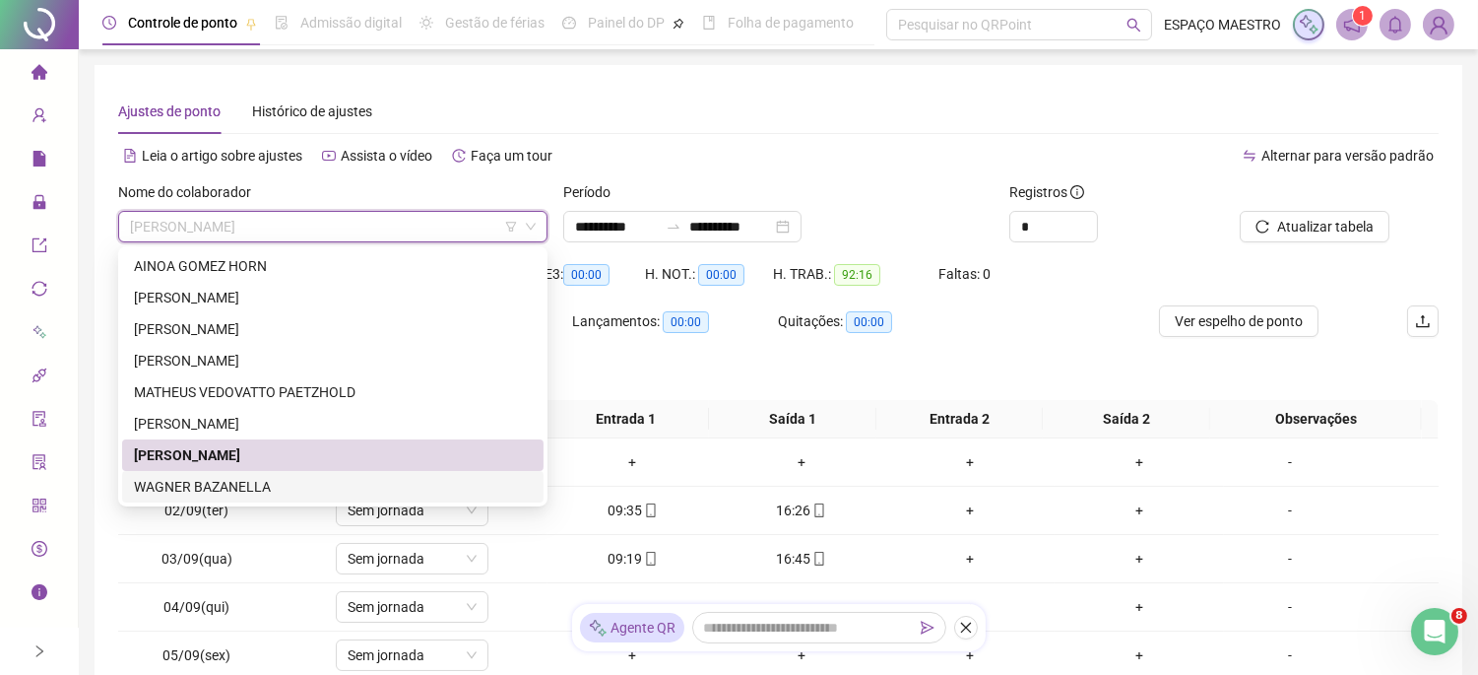
click at [263, 488] on div "WAGNER BAZANELLA" at bounding box center [333, 487] width 398 height 22
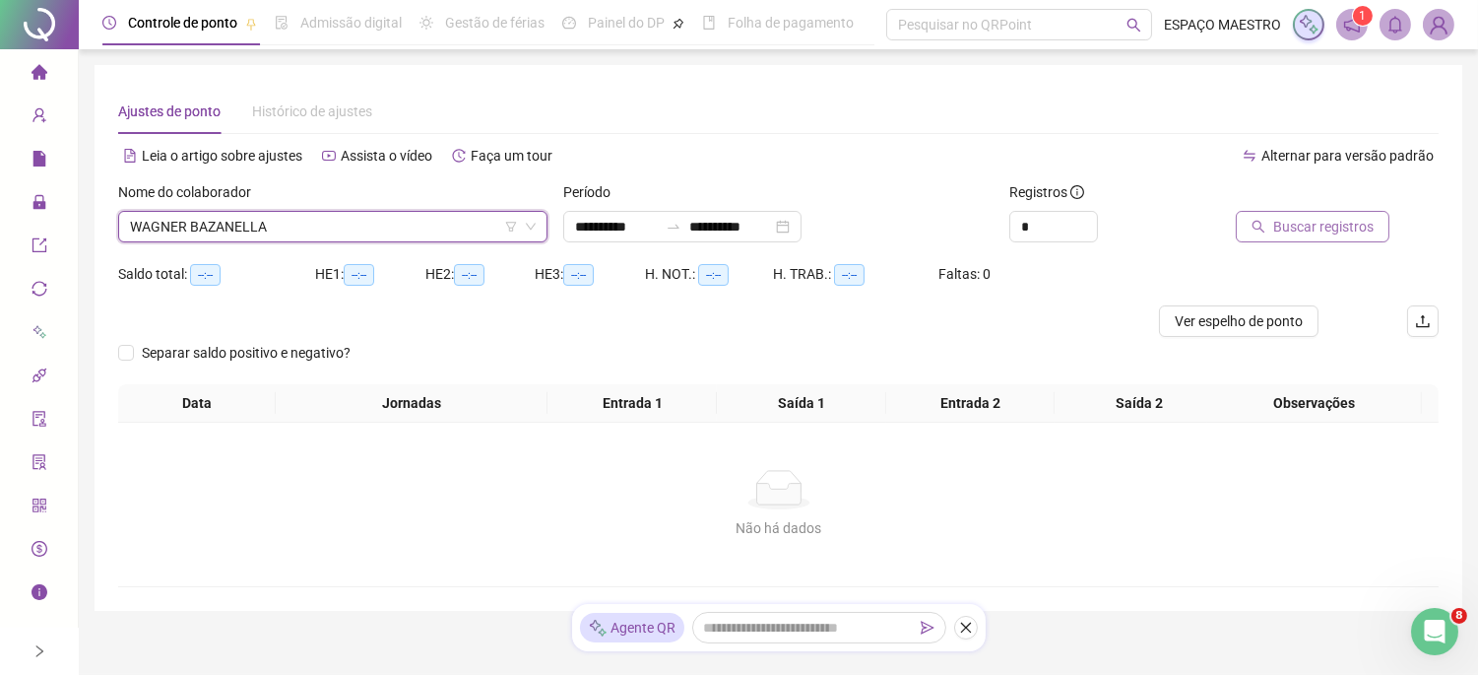
click at [1331, 227] on span "Buscar registros" at bounding box center [1323, 227] width 100 height 22
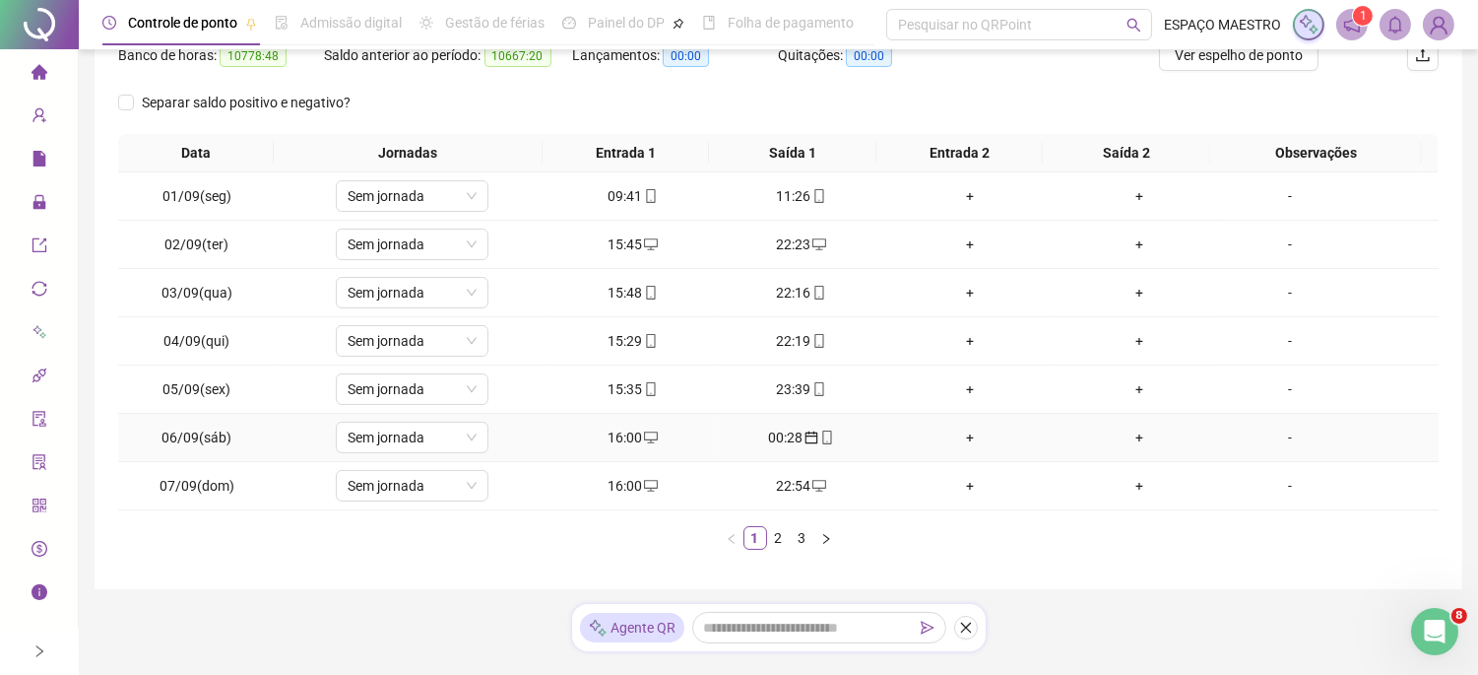
scroll to position [311, 0]
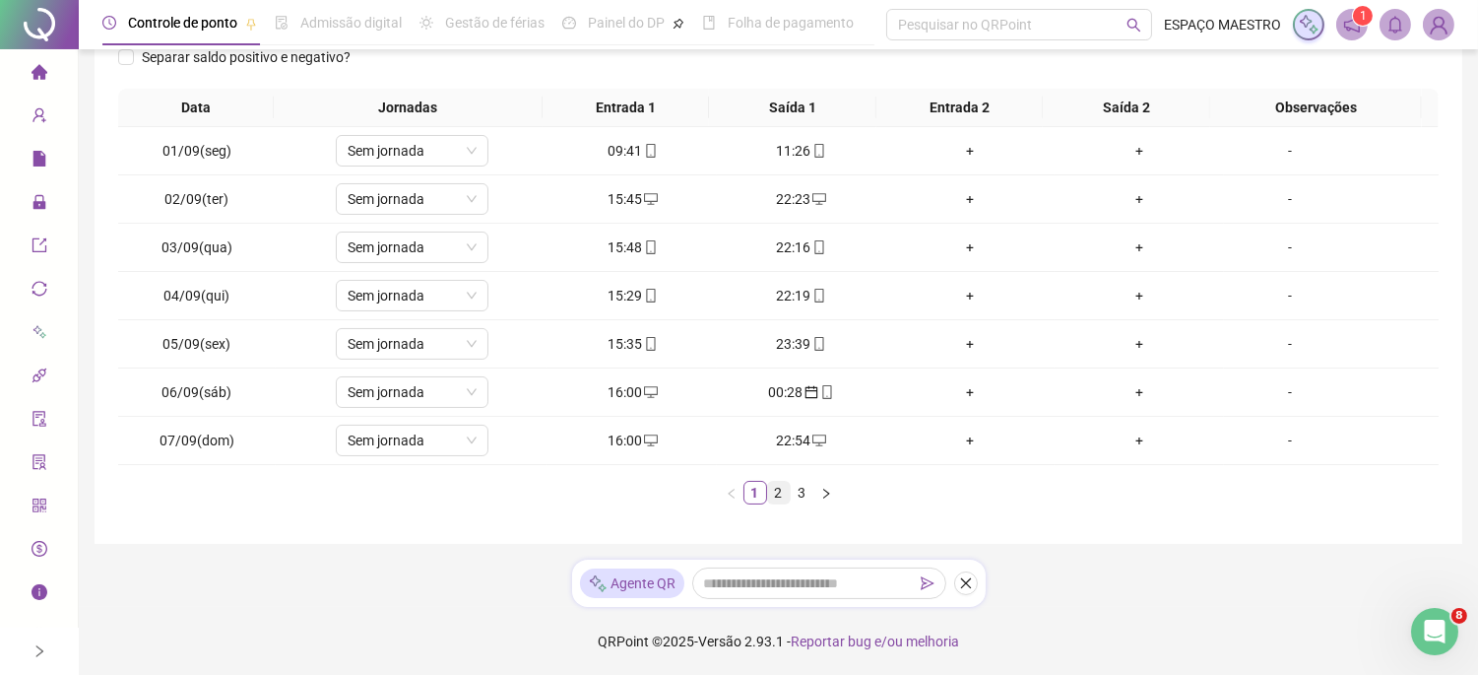
click at [784, 499] on link "2" at bounding box center [779, 493] width 22 height 22
click at [810, 498] on link "3" at bounding box center [803, 493] width 22 height 22
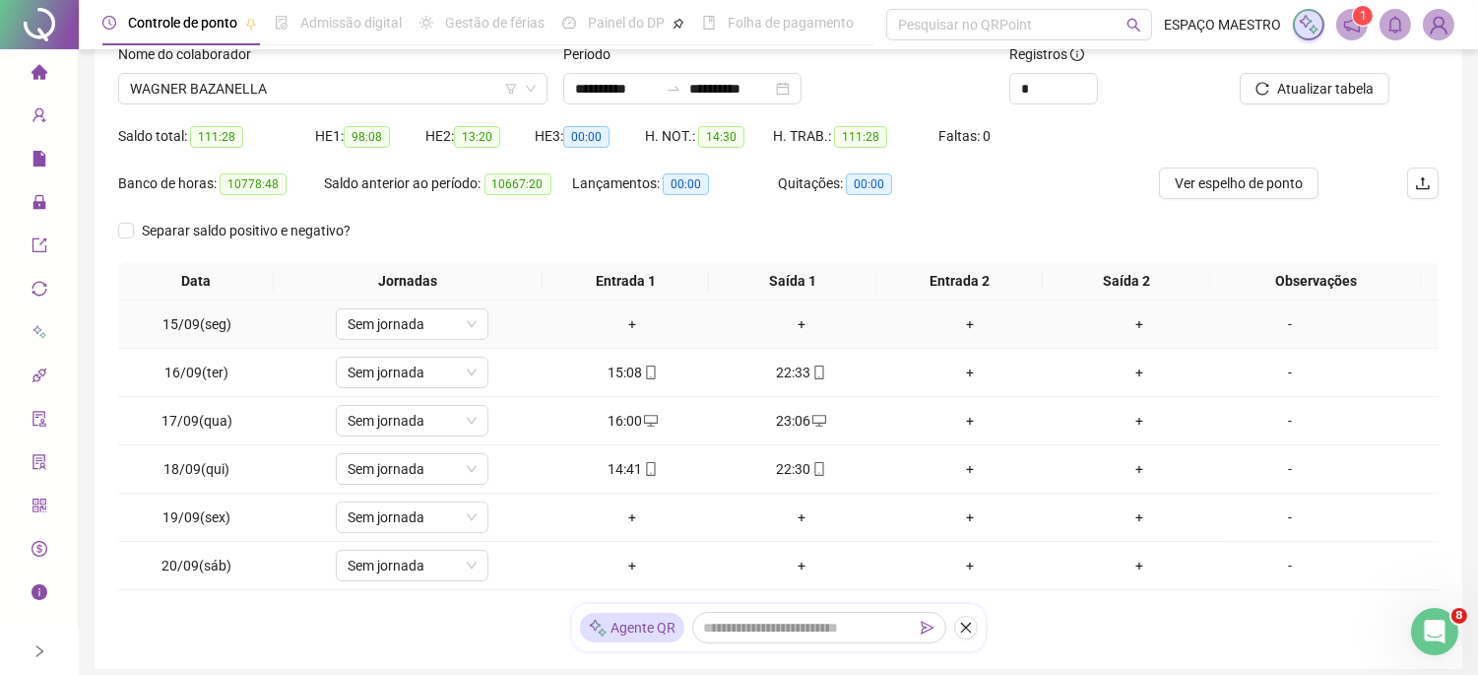
scroll to position [263, 0]
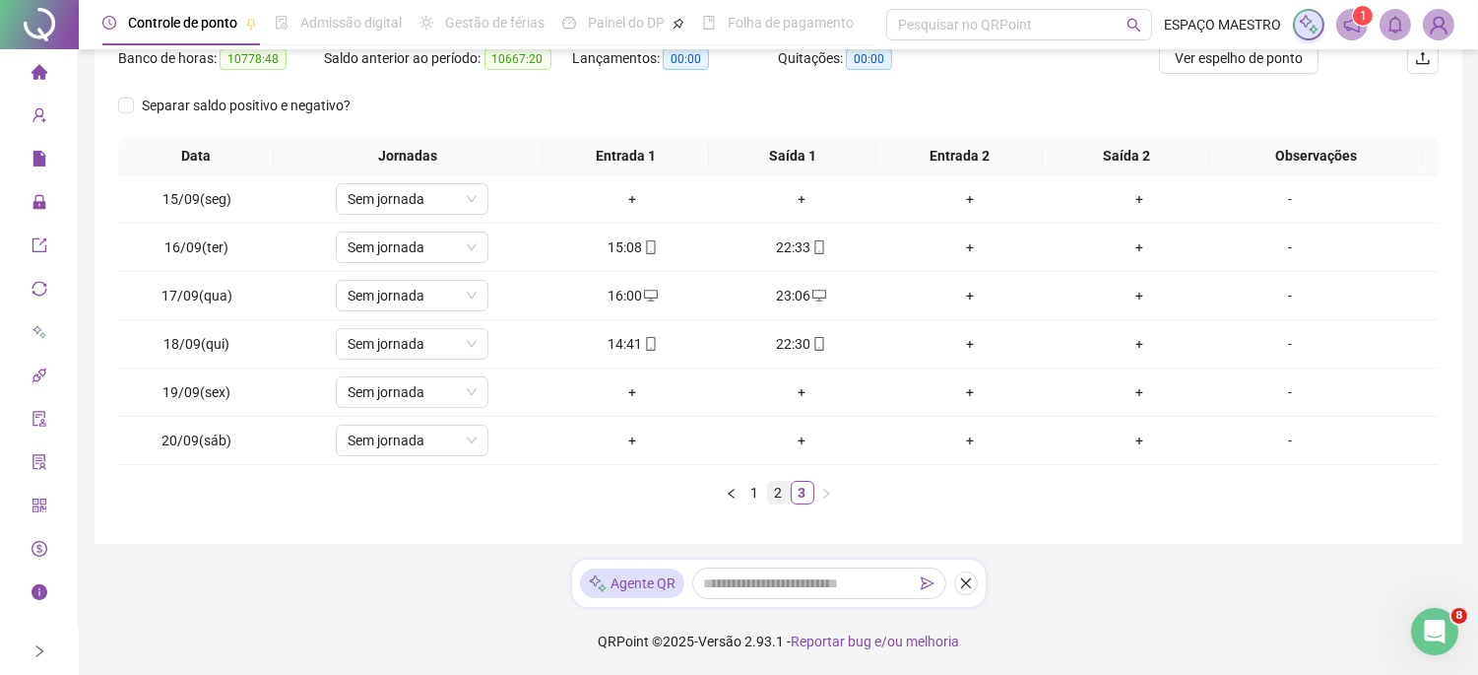
click at [776, 494] on link "2" at bounding box center [779, 493] width 22 height 22
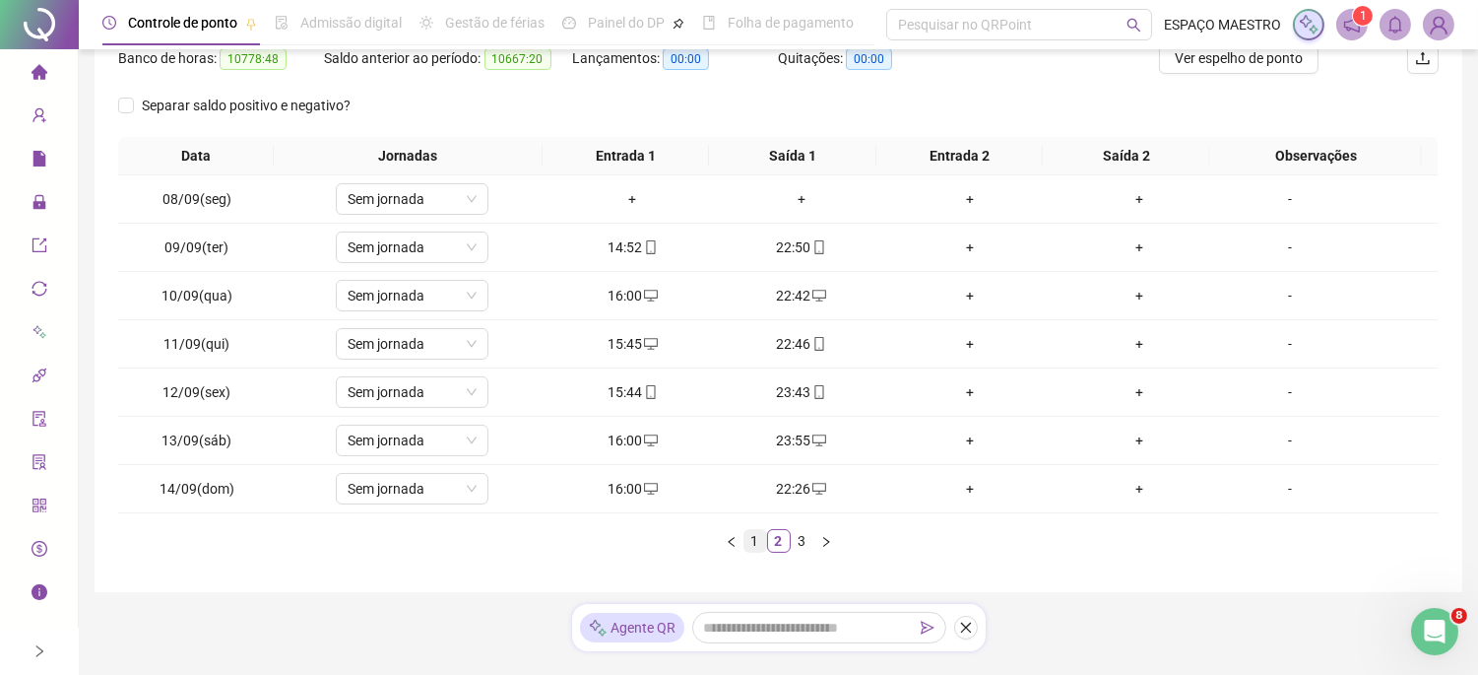
click at [758, 542] on link "1" at bounding box center [756, 541] width 22 height 22
click at [809, 546] on link "3" at bounding box center [803, 541] width 22 height 22
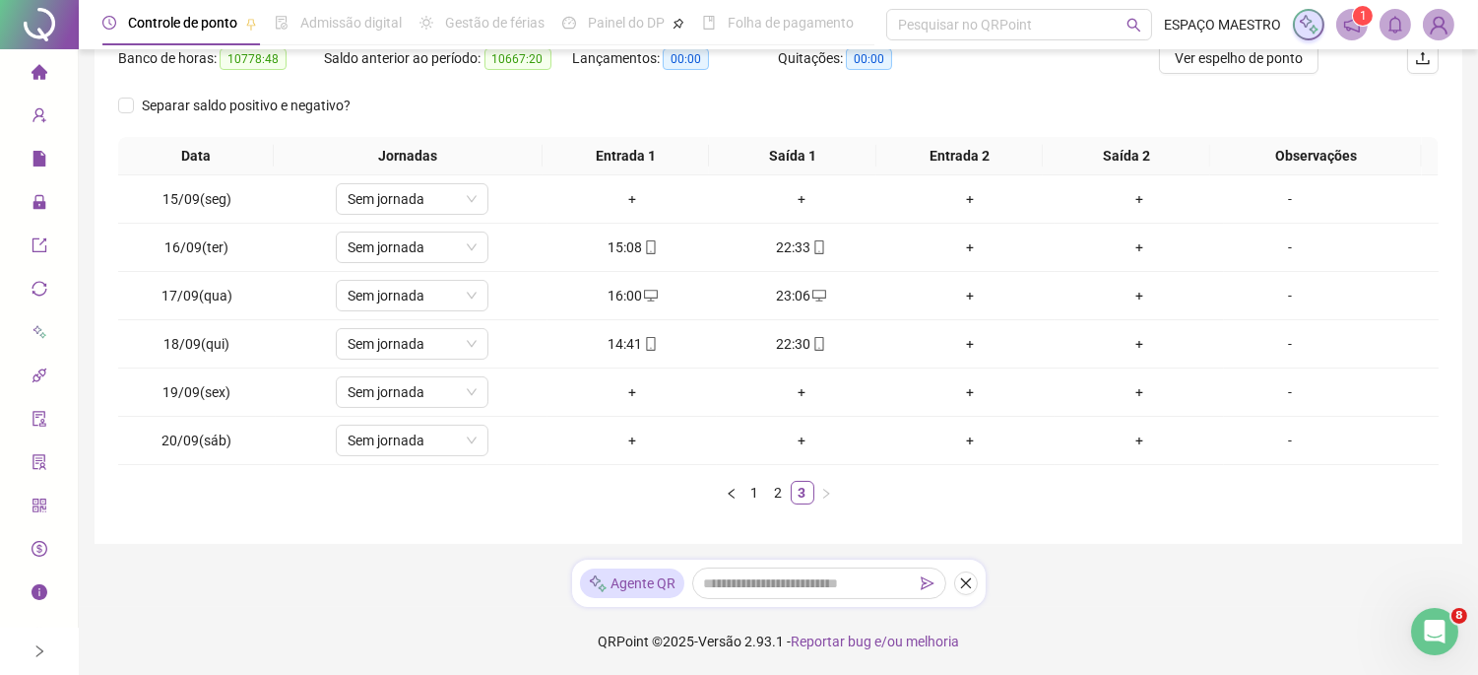
click at [576, 486] on ul "1 2 3" at bounding box center [778, 493] width 1321 height 24
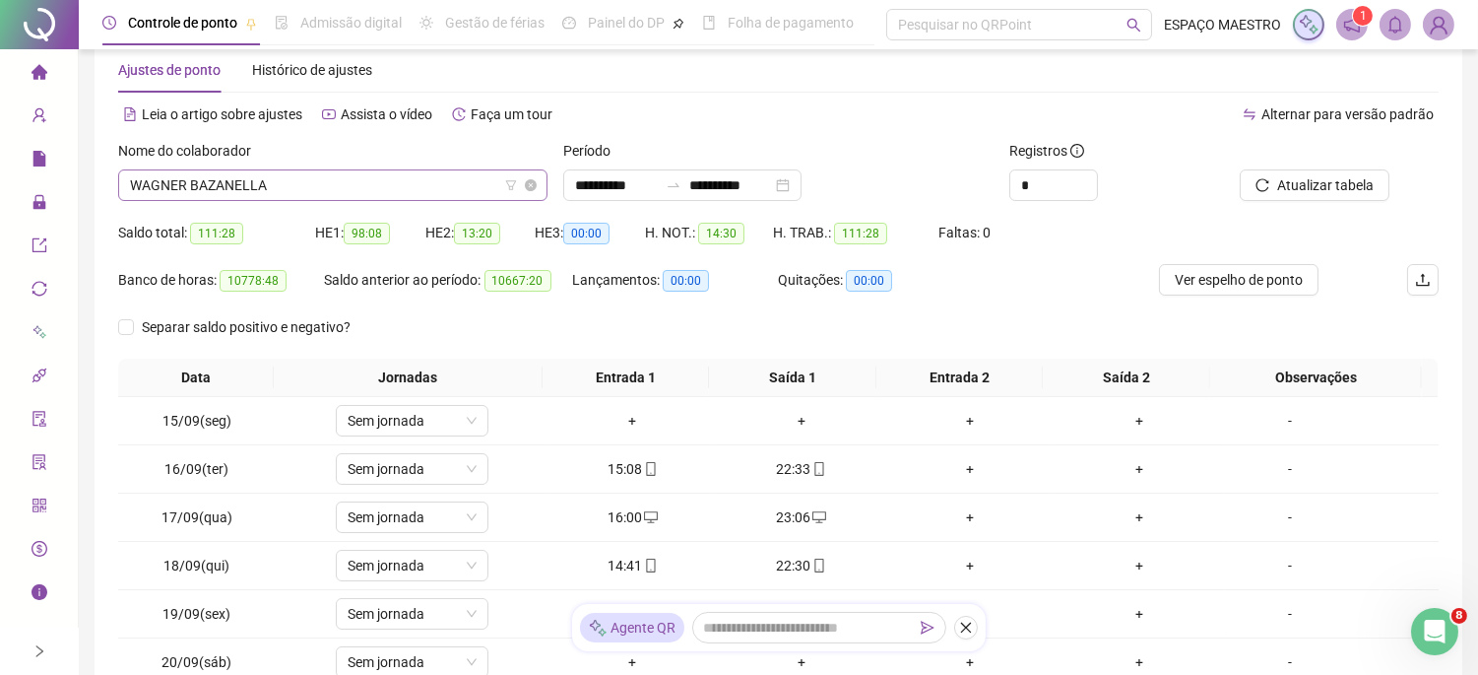
scroll to position [0, 0]
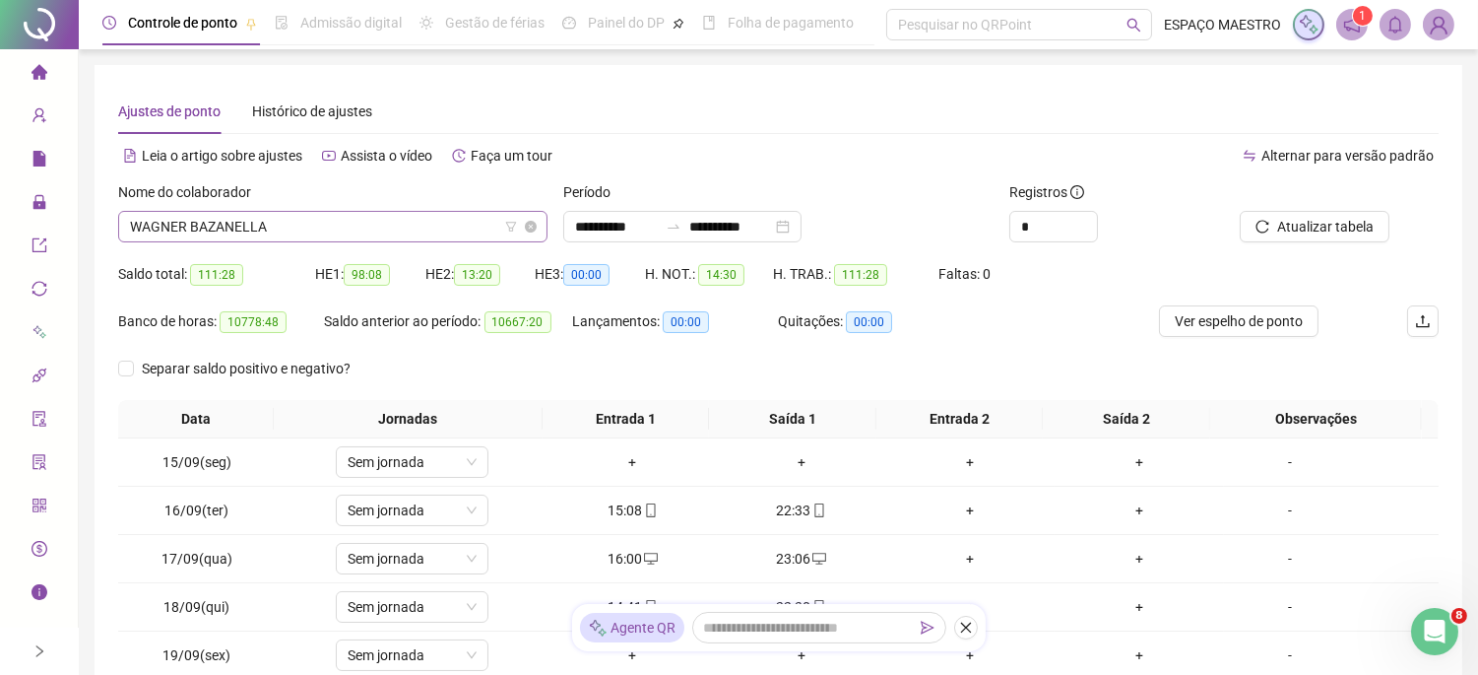
click at [292, 223] on span "WAGNER BAZANELLA" at bounding box center [333, 227] width 406 height 30
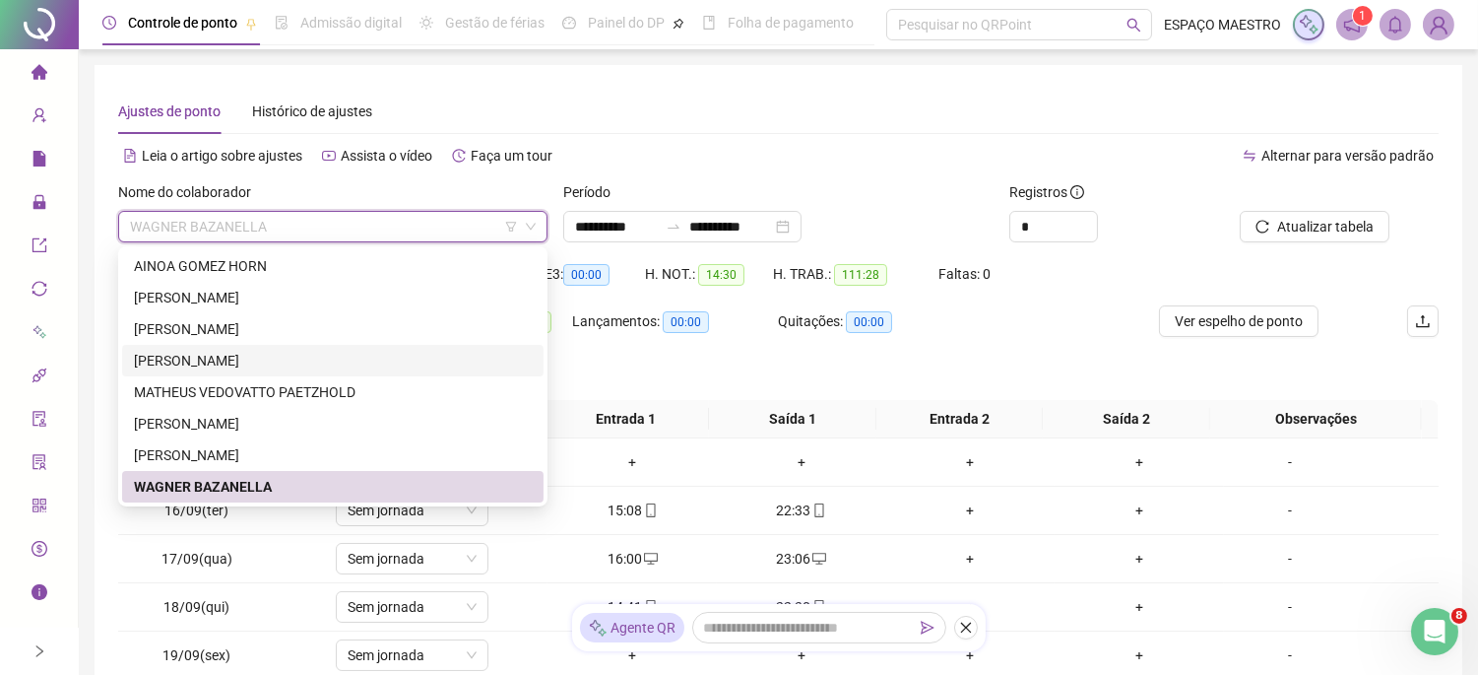
click at [229, 365] on div "[PERSON_NAME]" at bounding box center [333, 361] width 398 height 22
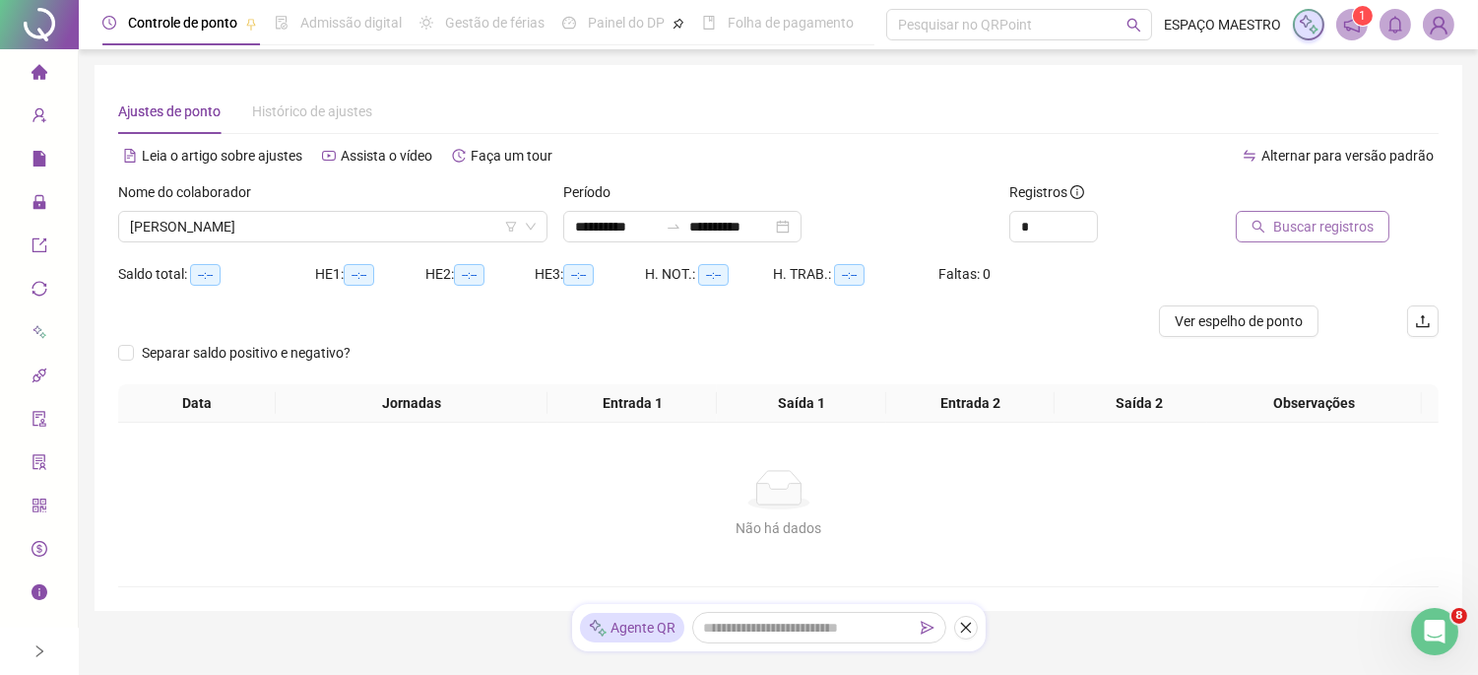
click at [1304, 223] on span "Buscar registros" at bounding box center [1323, 227] width 100 height 22
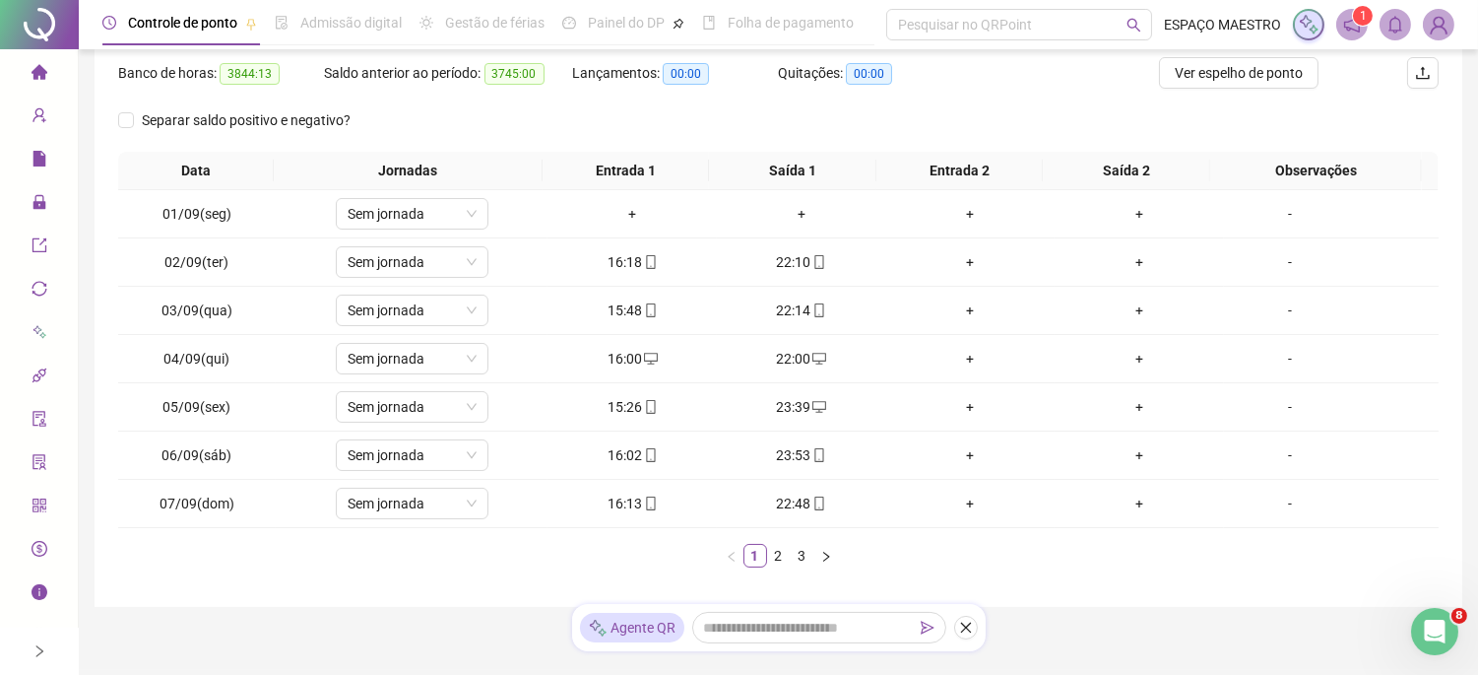
scroll to position [311, 0]
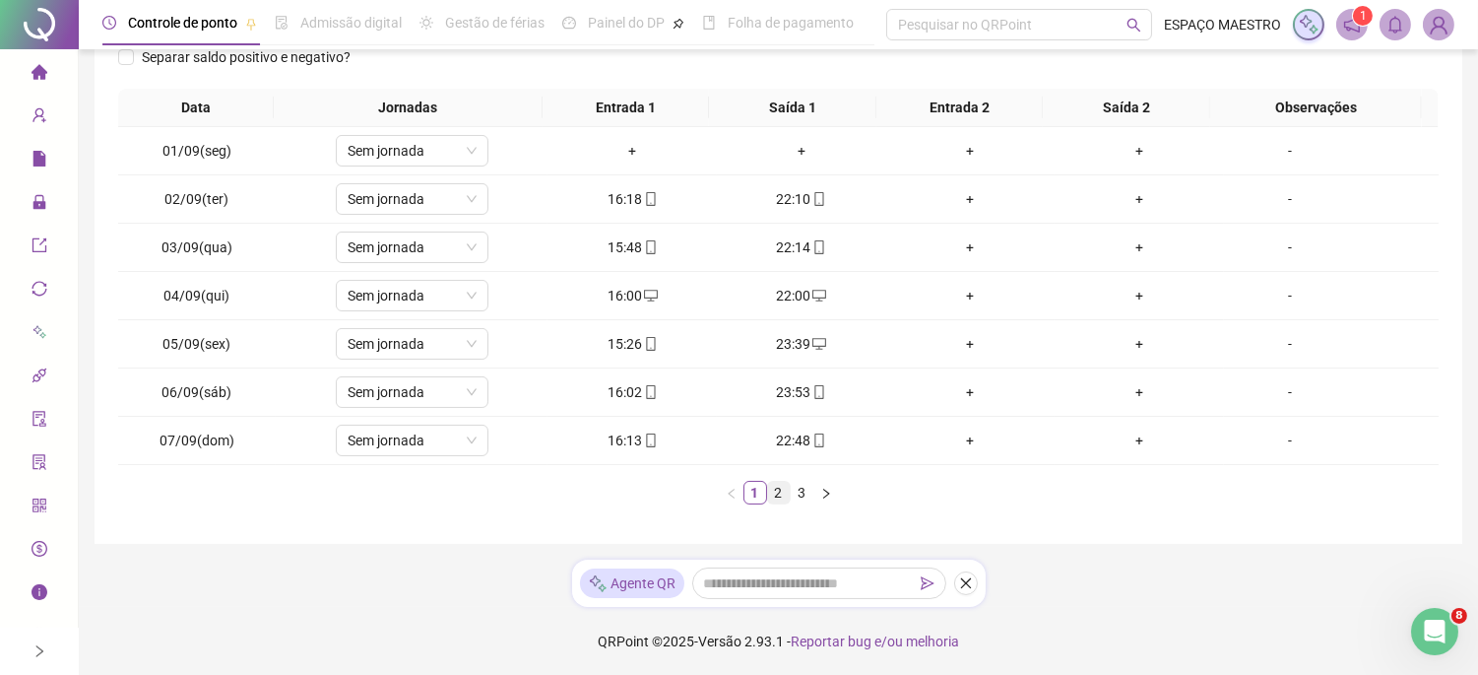
click at [776, 497] on link "2" at bounding box center [779, 493] width 22 height 22
click at [802, 495] on link "3" at bounding box center [803, 493] width 22 height 22
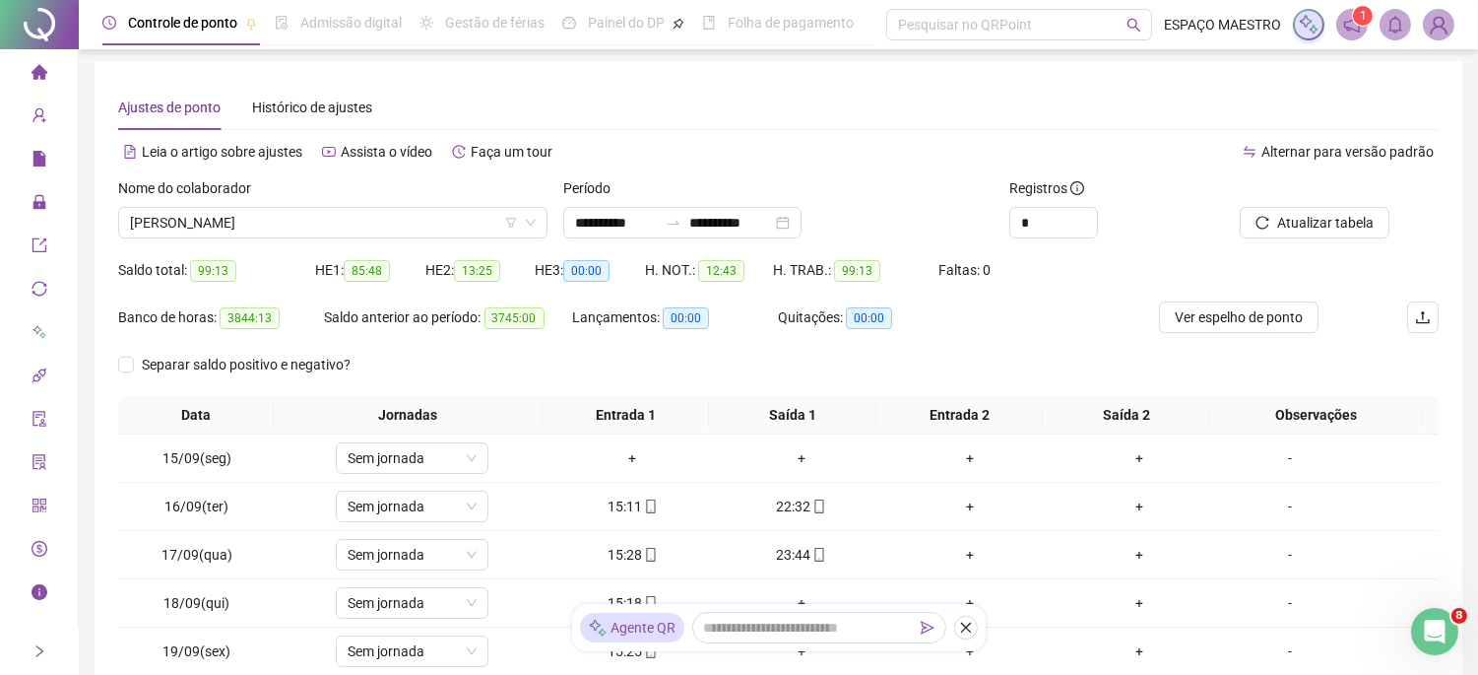
scroll to position [0, 0]
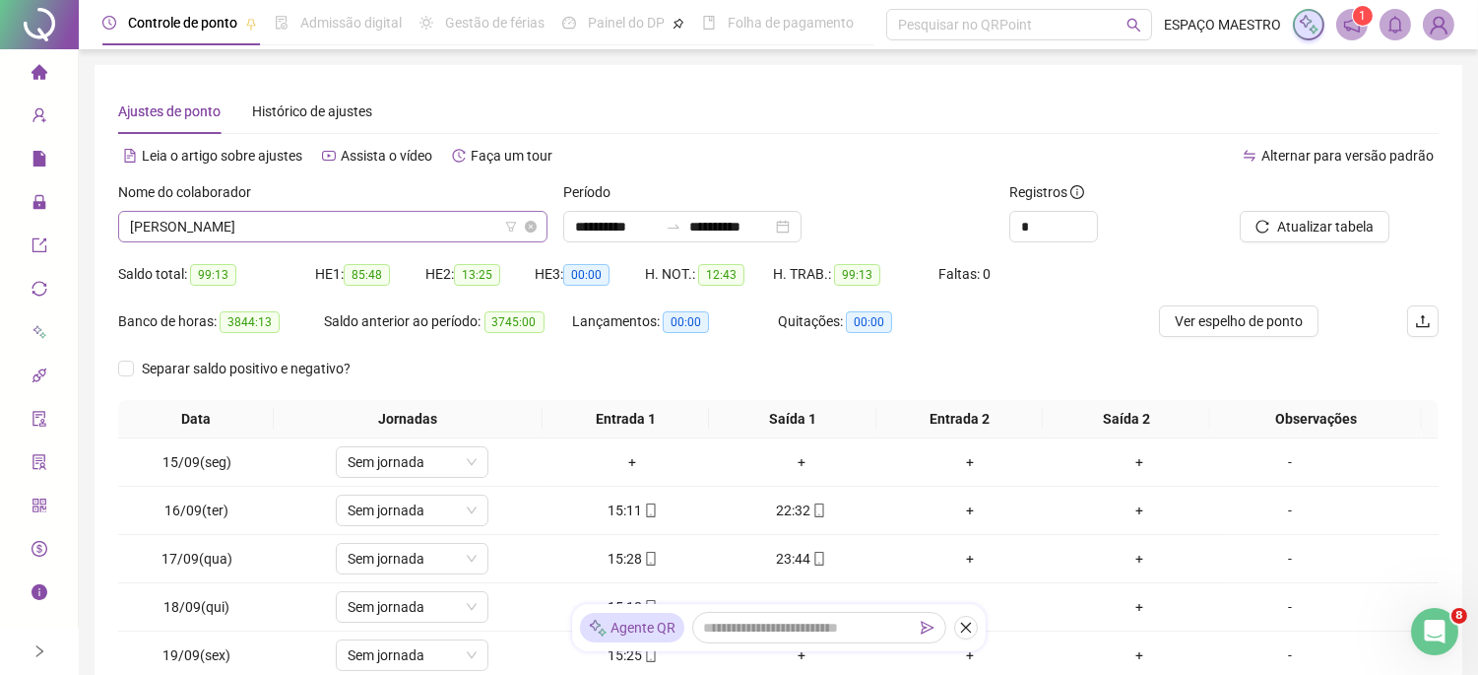
click at [348, 222] on span "[PERSON_NAME]" at bounding box center [333, 227] width 406 height 30
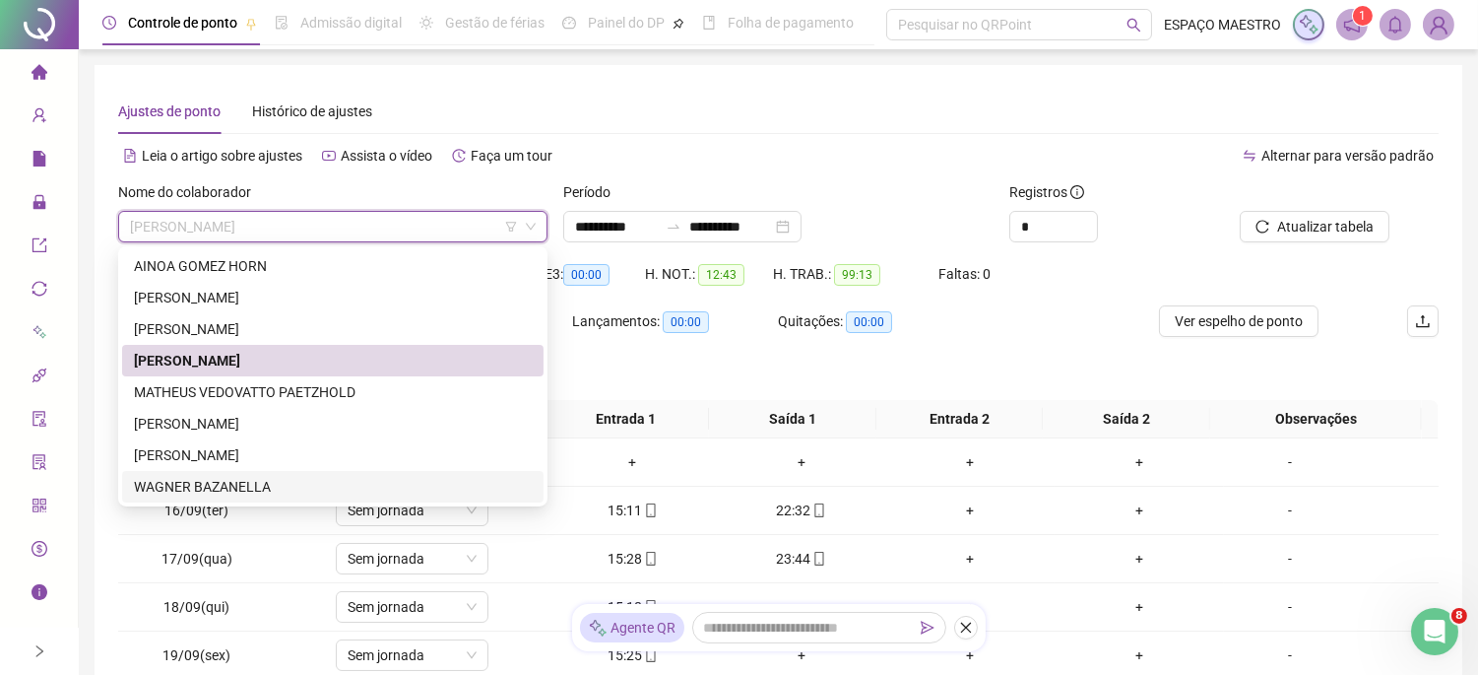
click at [238, 490] on div "WAGNER BAZANELLA" at bounding box center [333, 487] width 398 height 22
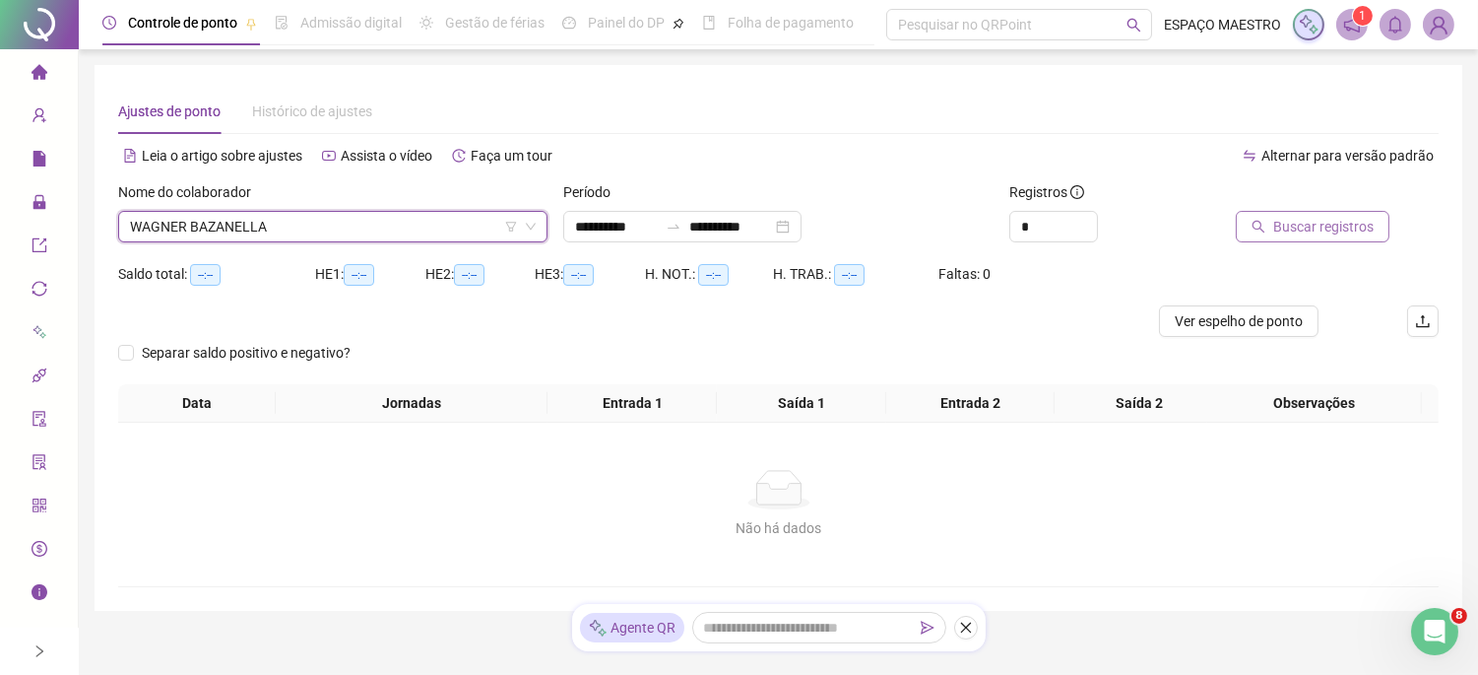
click at [1346, 224] on span "Buscar registros" at bounding box center [1323, 227] width 100 height 22
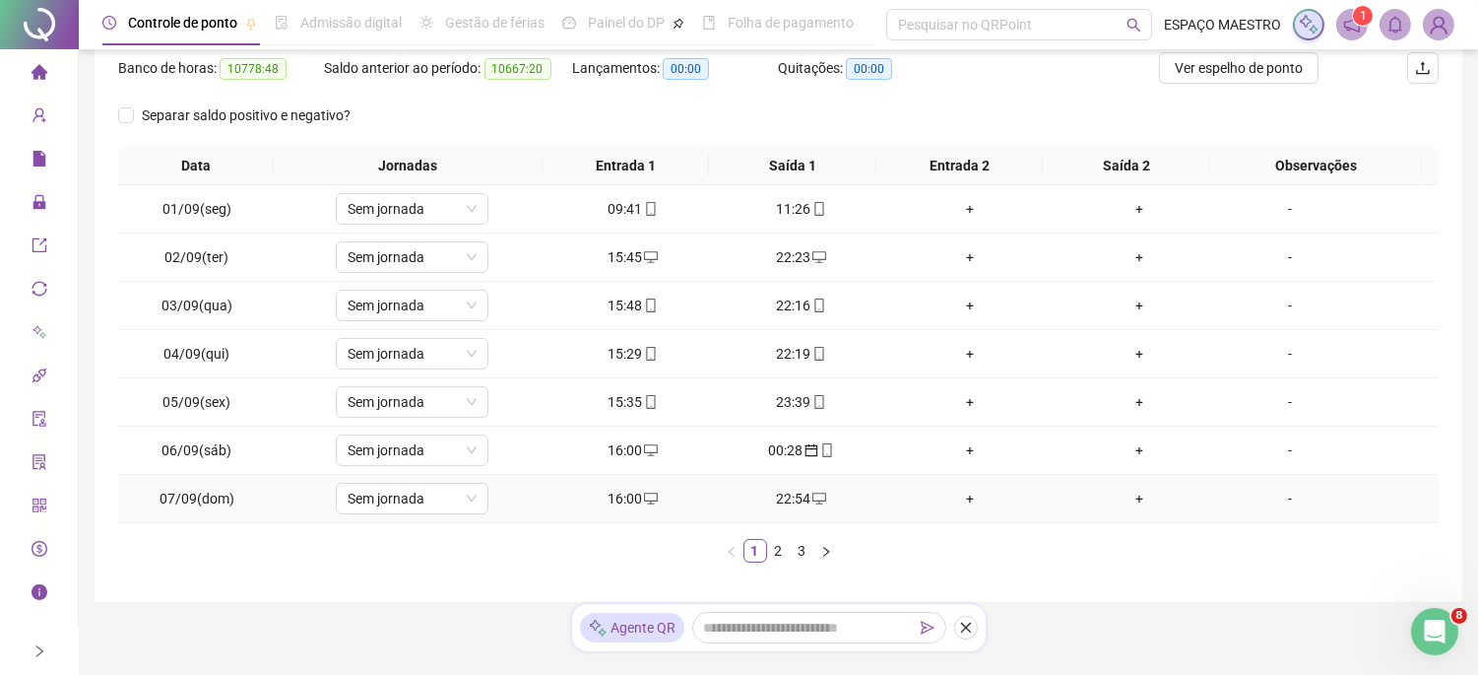
scroll to position [311, 0]
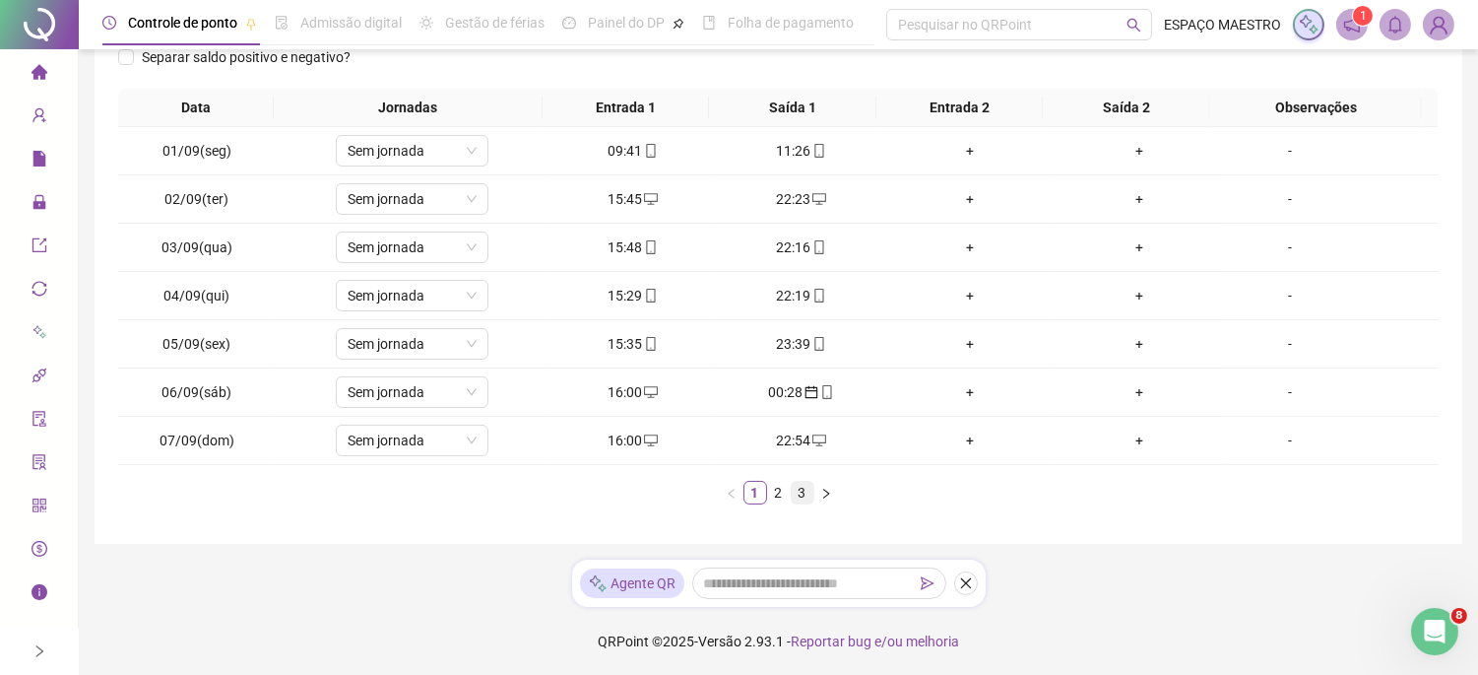
click at [801, 493] on link "3" at bounding box center [803, 493] width 22 height 22
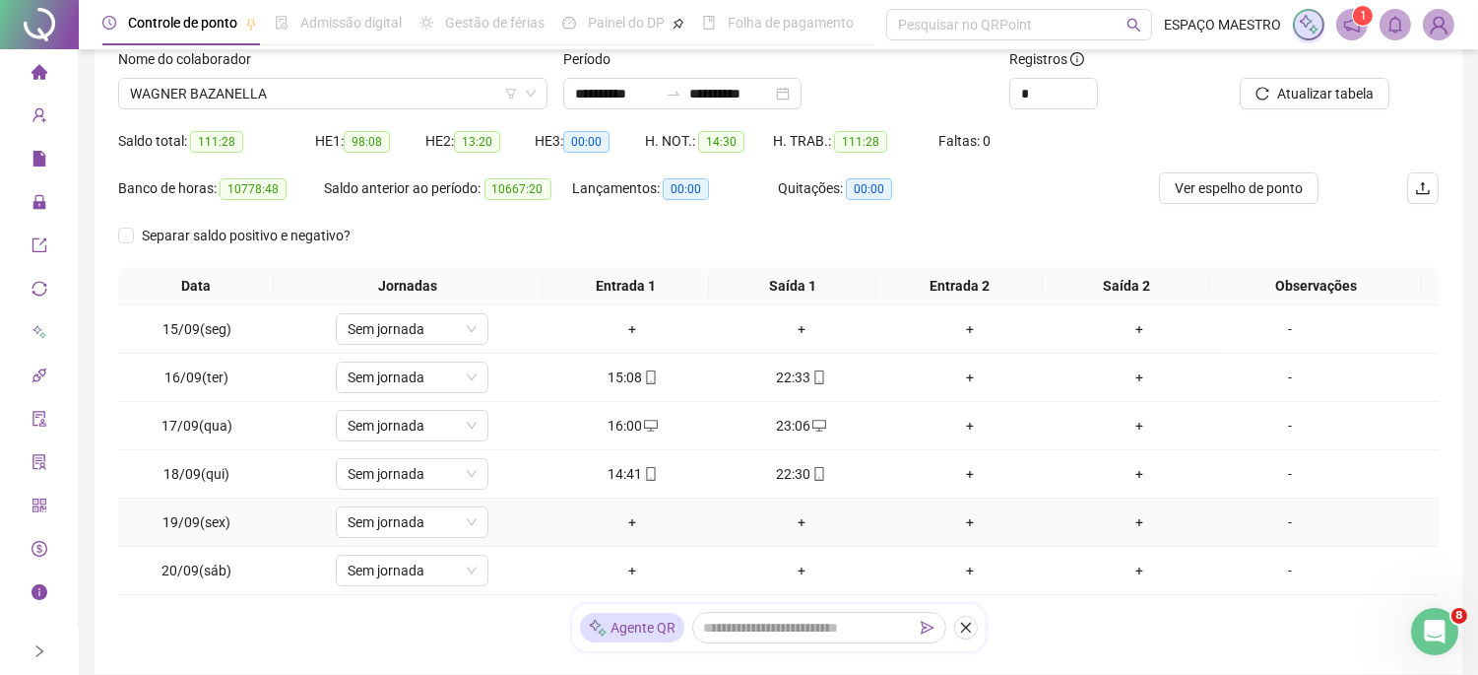
scroll to position [81, 0]
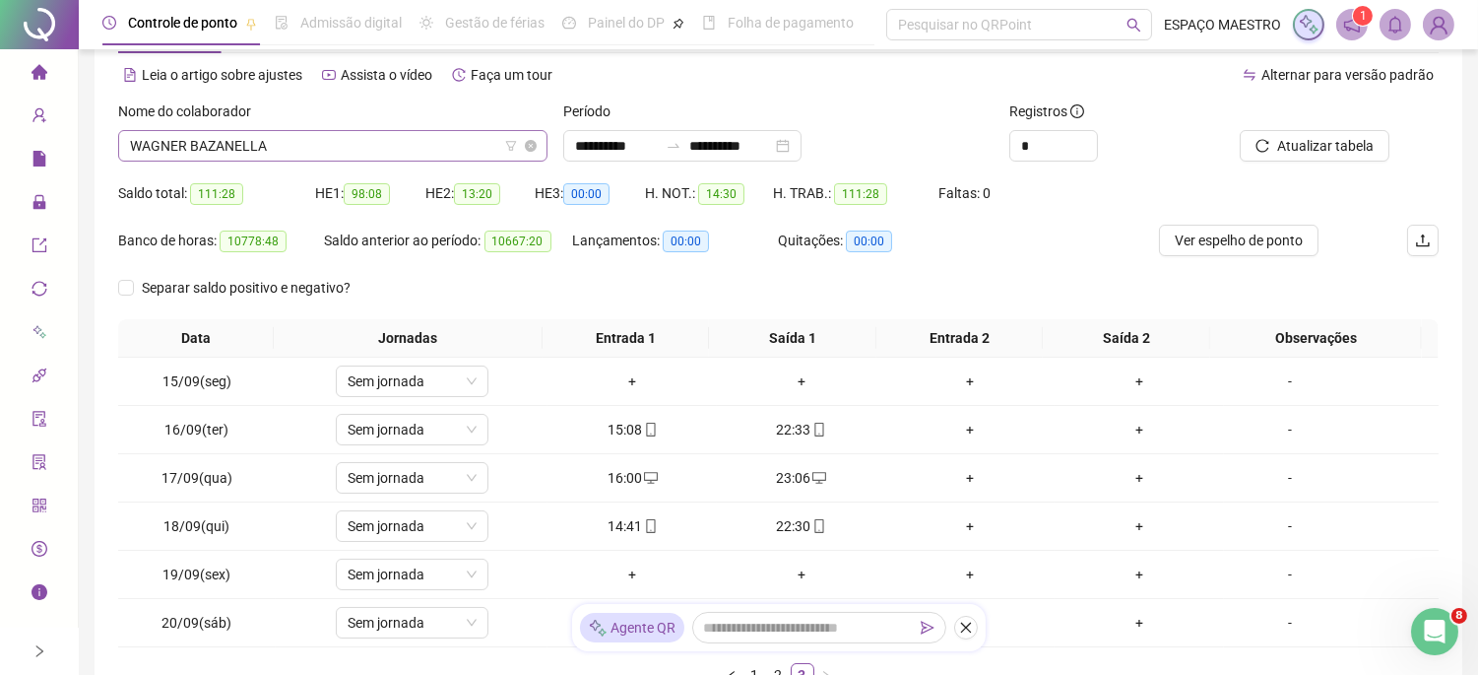
click at [359, 145] on span "WAGNER BAZANELLA" at bounding box center [333, 146] width 406 height 30
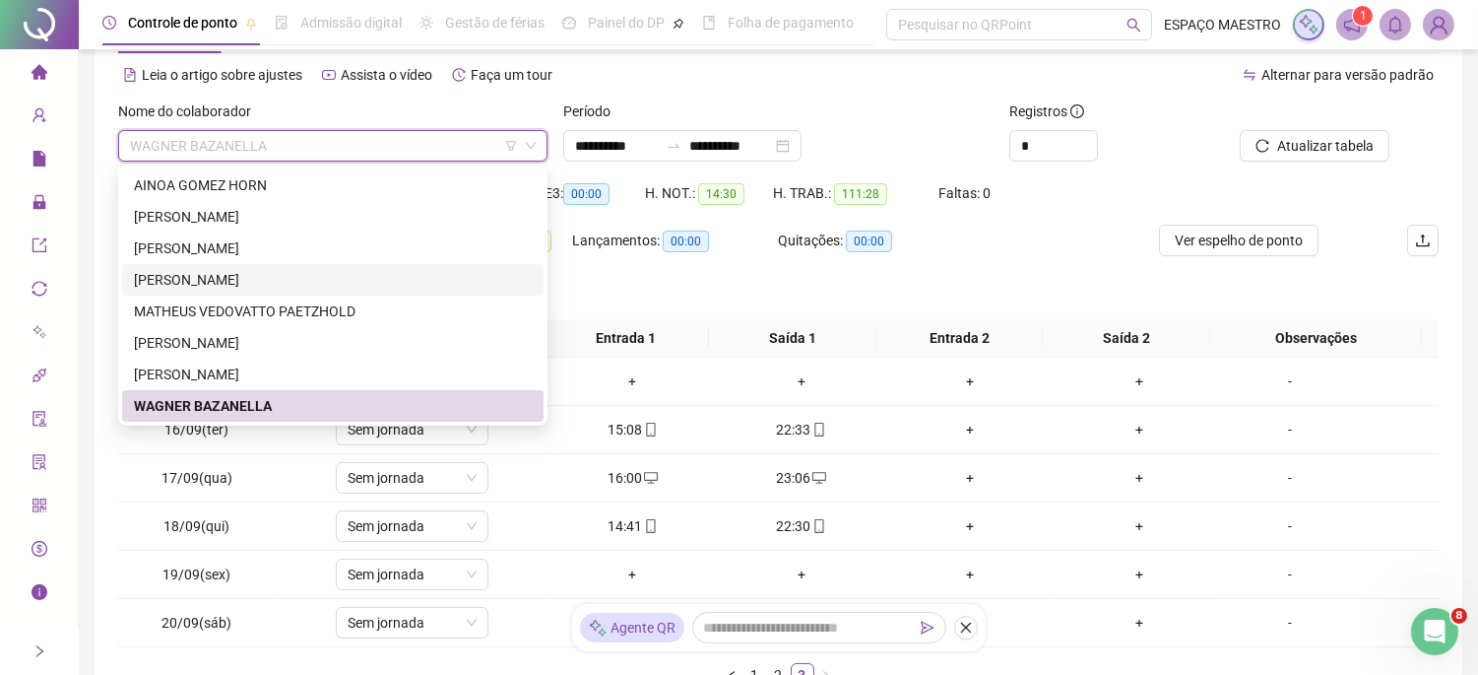
click at [279, 281] on div "[PERSON_NAME]" at bounding box center [333, 280] width 398 height 22
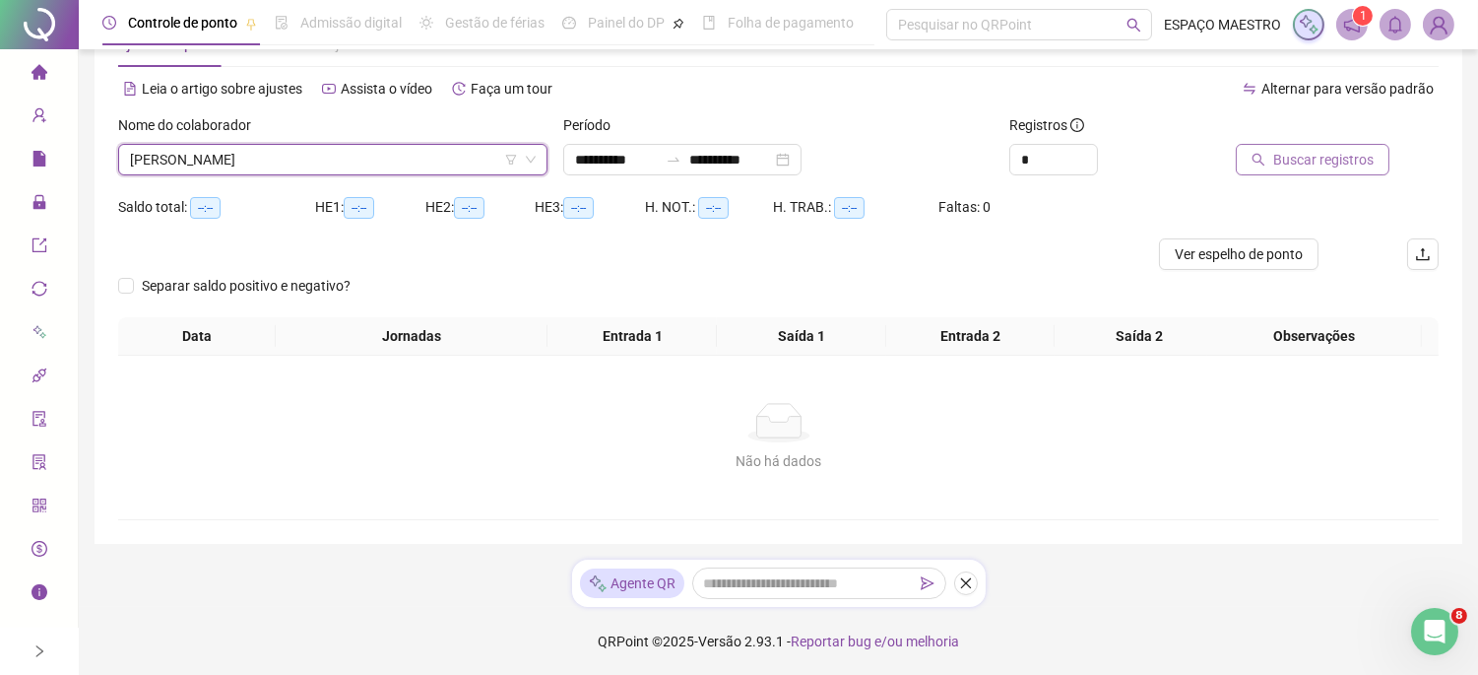
click at [1321, 144] on button "Buscar registros" at bounding box center [1313, 160] width 154 height 32
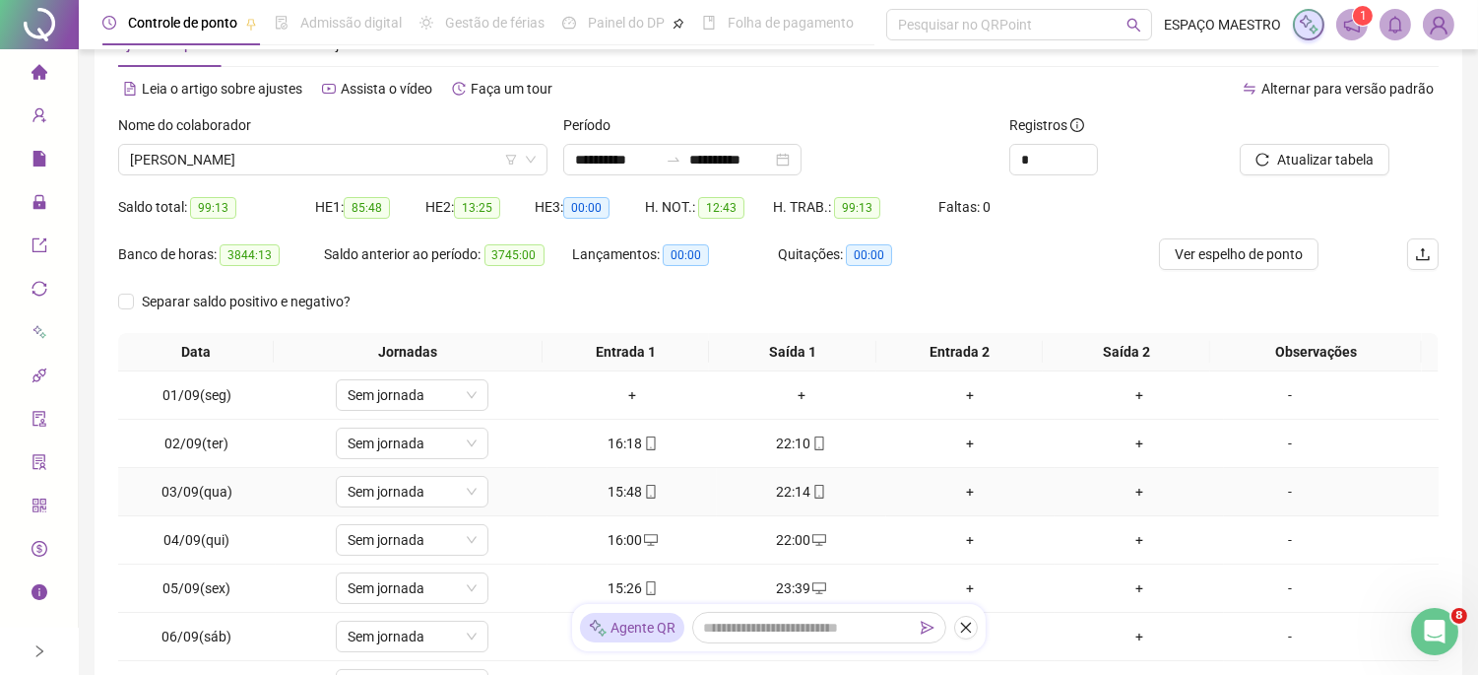
scroll to position [250, 0]
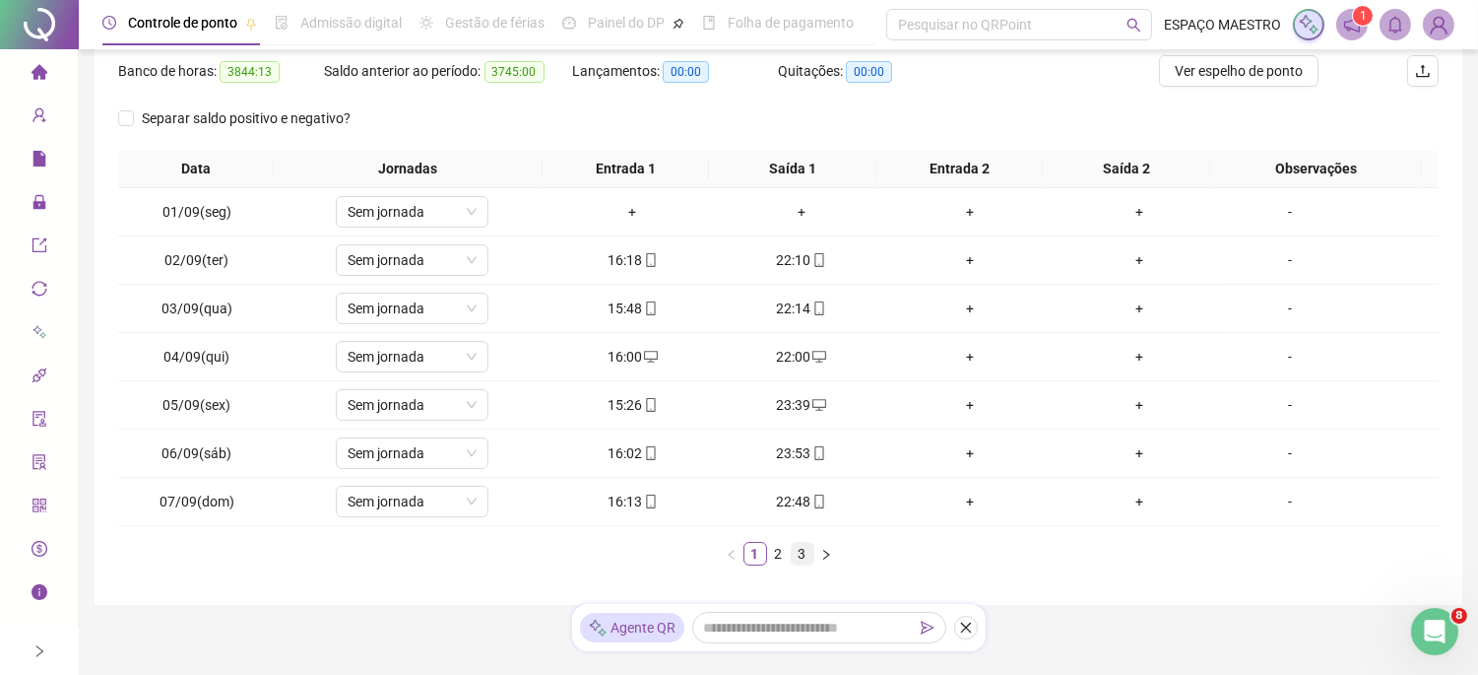
click at [800, 553] on link "3" at bounding box center [803, 554] width 22 height 22
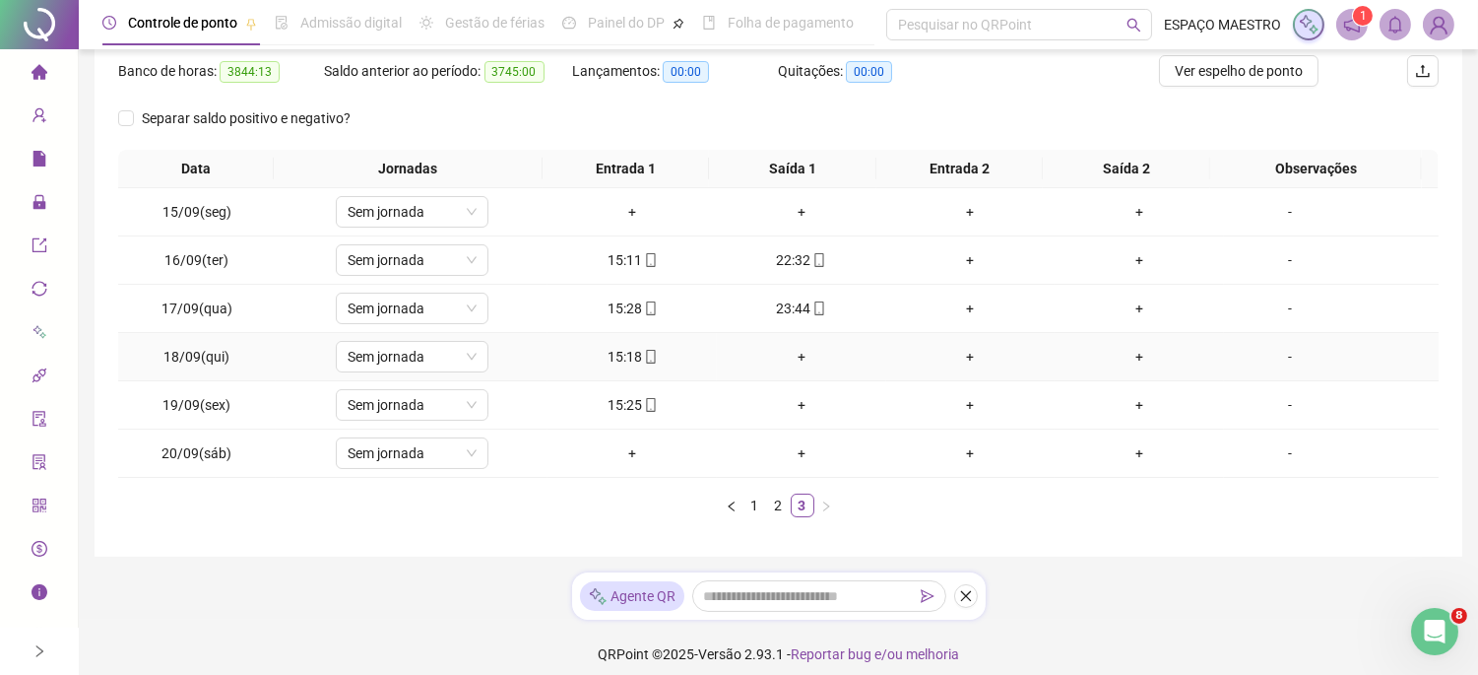
click at [795, 355] on div "+" at bounding box center [802, 357] width 154 height 22
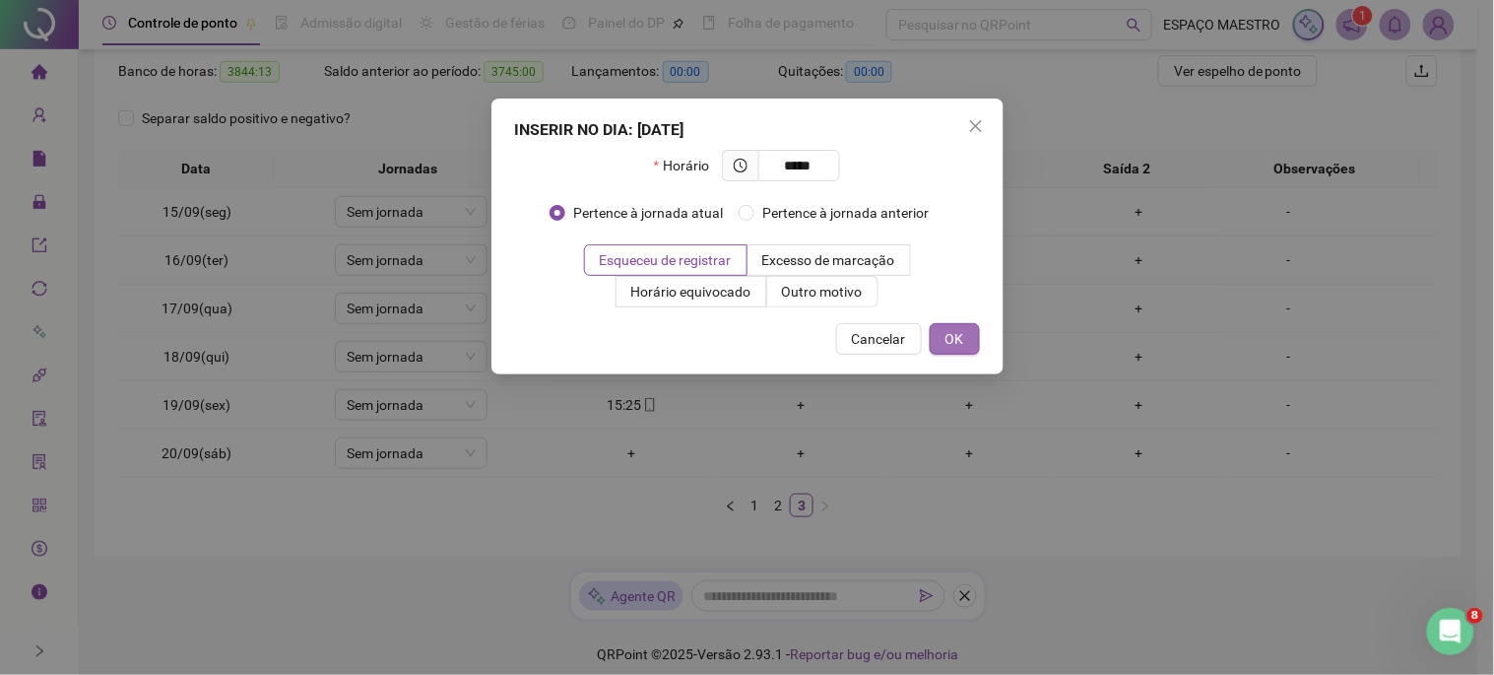
type input "*****"
click at [962, 343] on span "OK" at bounding box center [955, 339] width 19 height 22
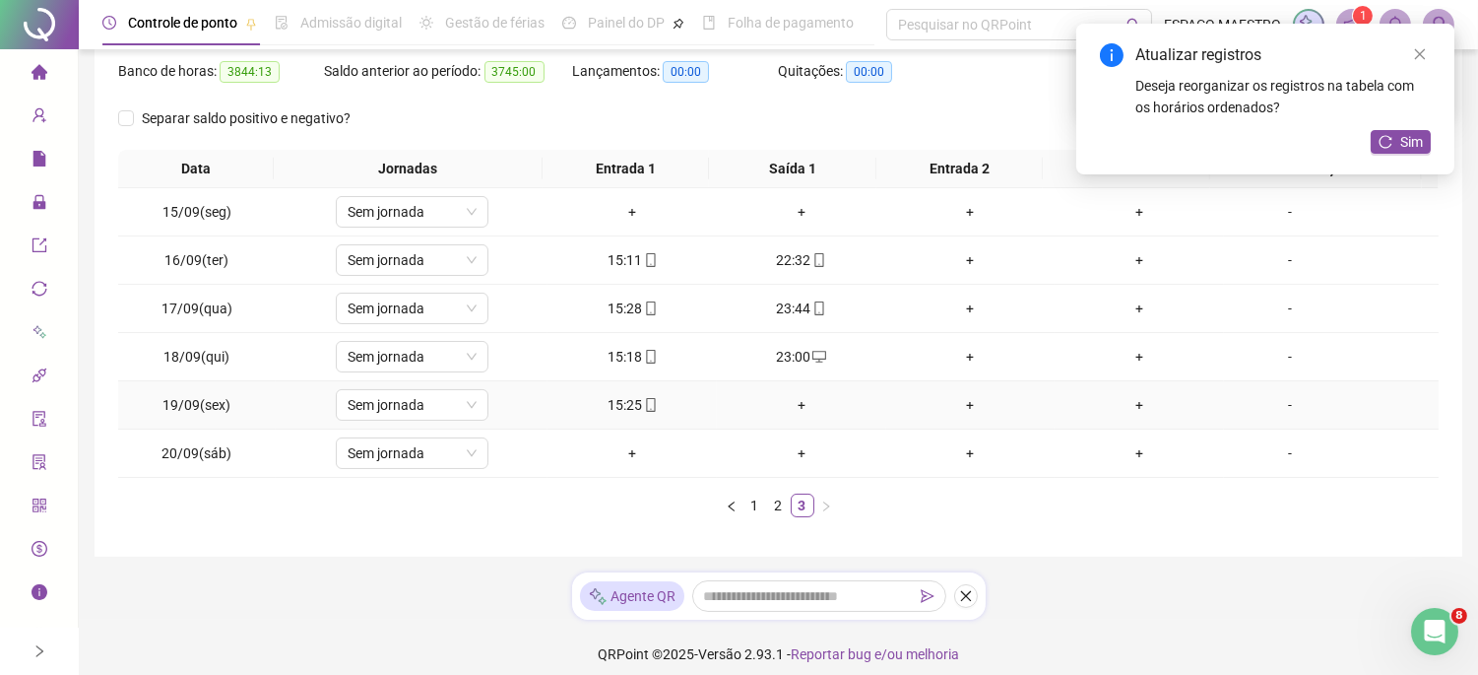
click at [792, 406] on div "+" at bounding box center [802, 405] width 154 height 22
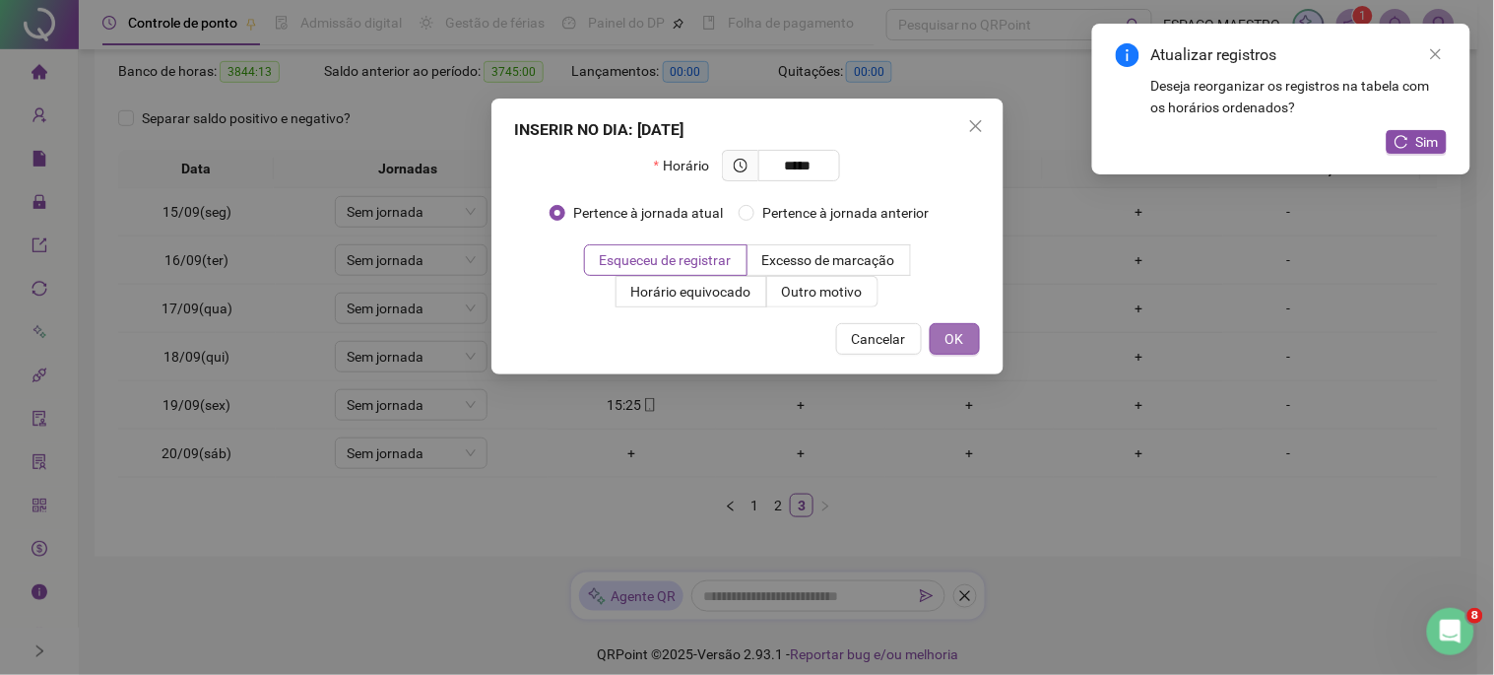
type input "*****"
click at [952, 342] on span "OK" at bounding box center [955, 339] width 19 height 22
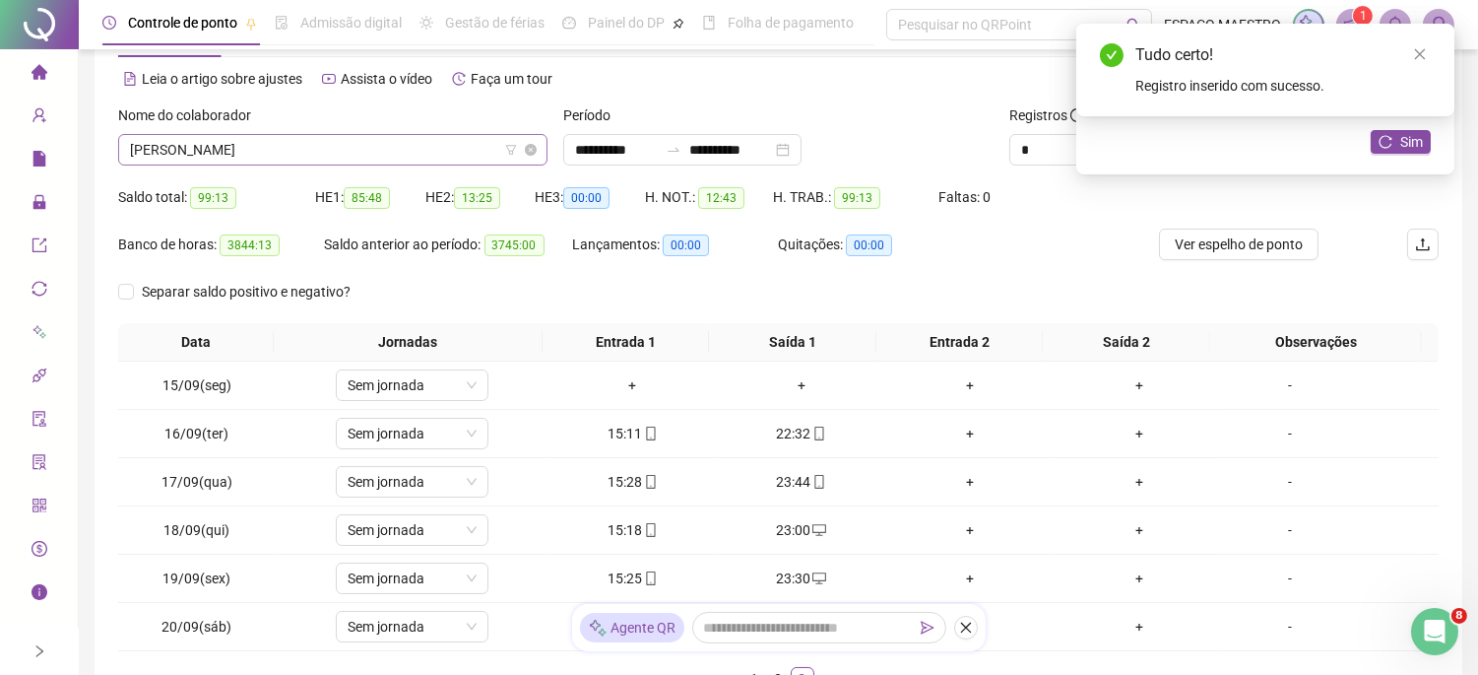
scroll to position [0, 0]
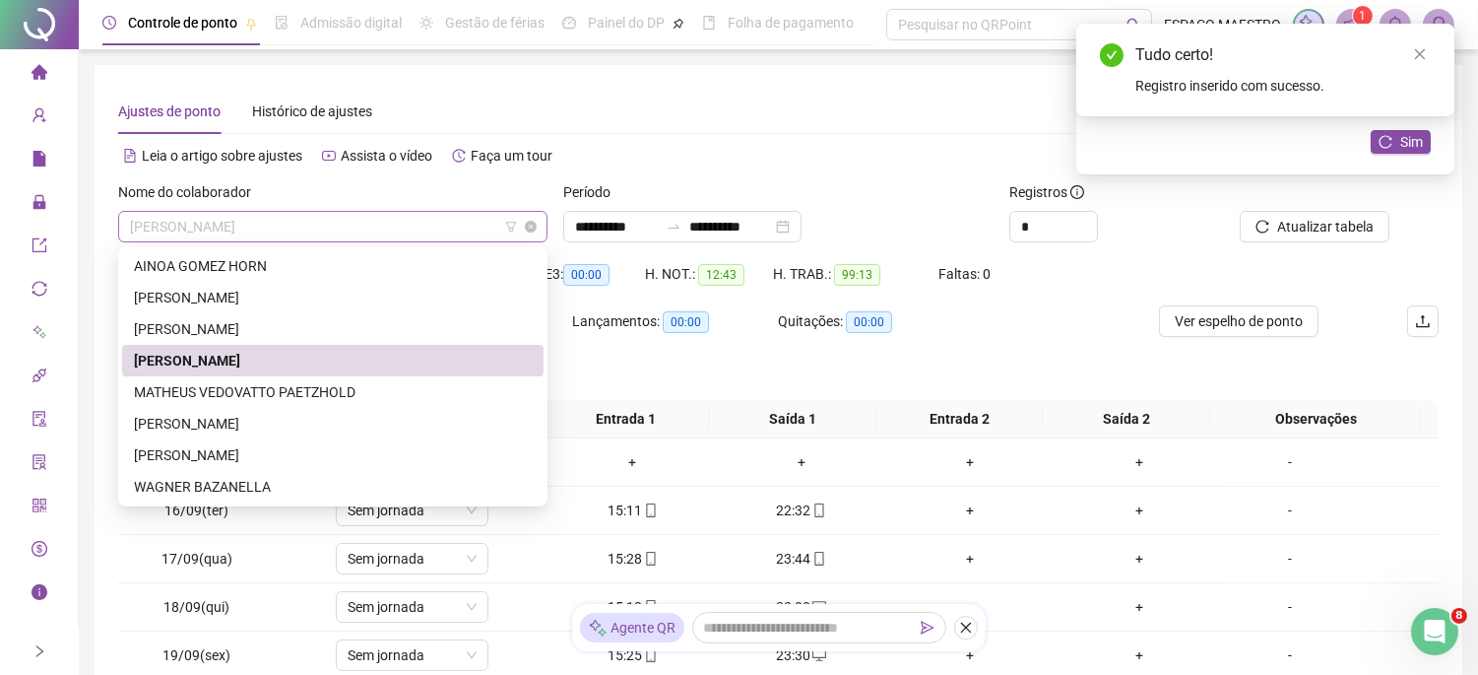
click at [303, 225] on span "[PERSON_NAME]" at bounding box center [333, 227] width 406 height 30
click at [205, 484] on div "WAGNER BAZANELLA" at bounding box center [333, 487] width 398 height 22
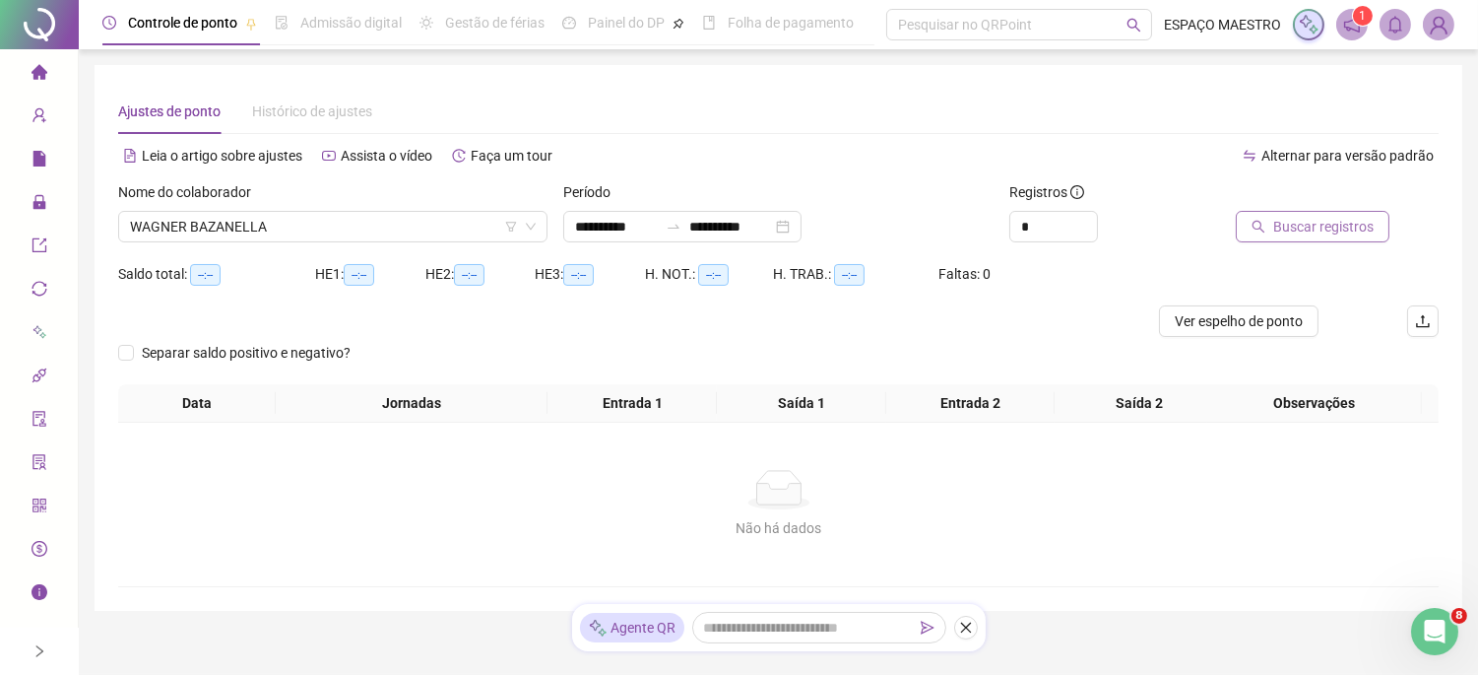
click at [1344, 237] on button "Buscar registros" at bounding box center [1313, 227] width 154 height 32
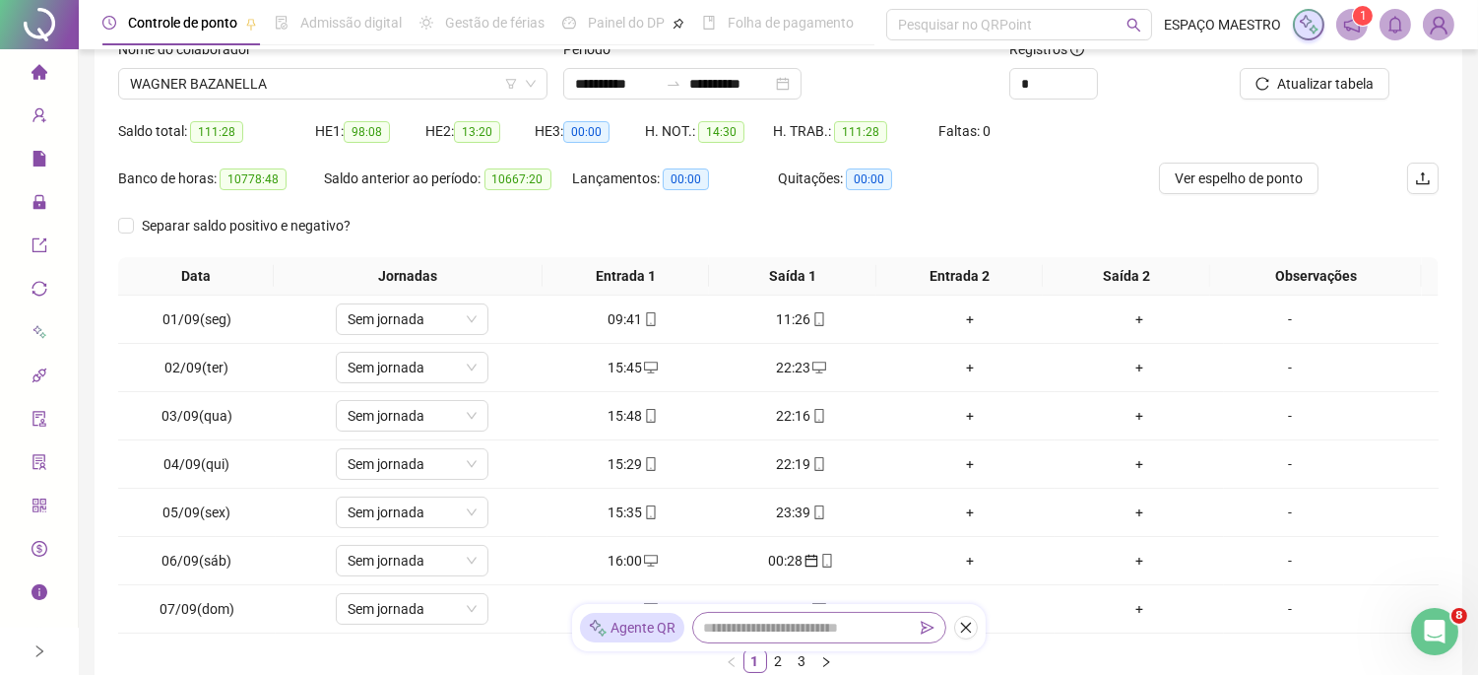
scroll to position [311, 0]
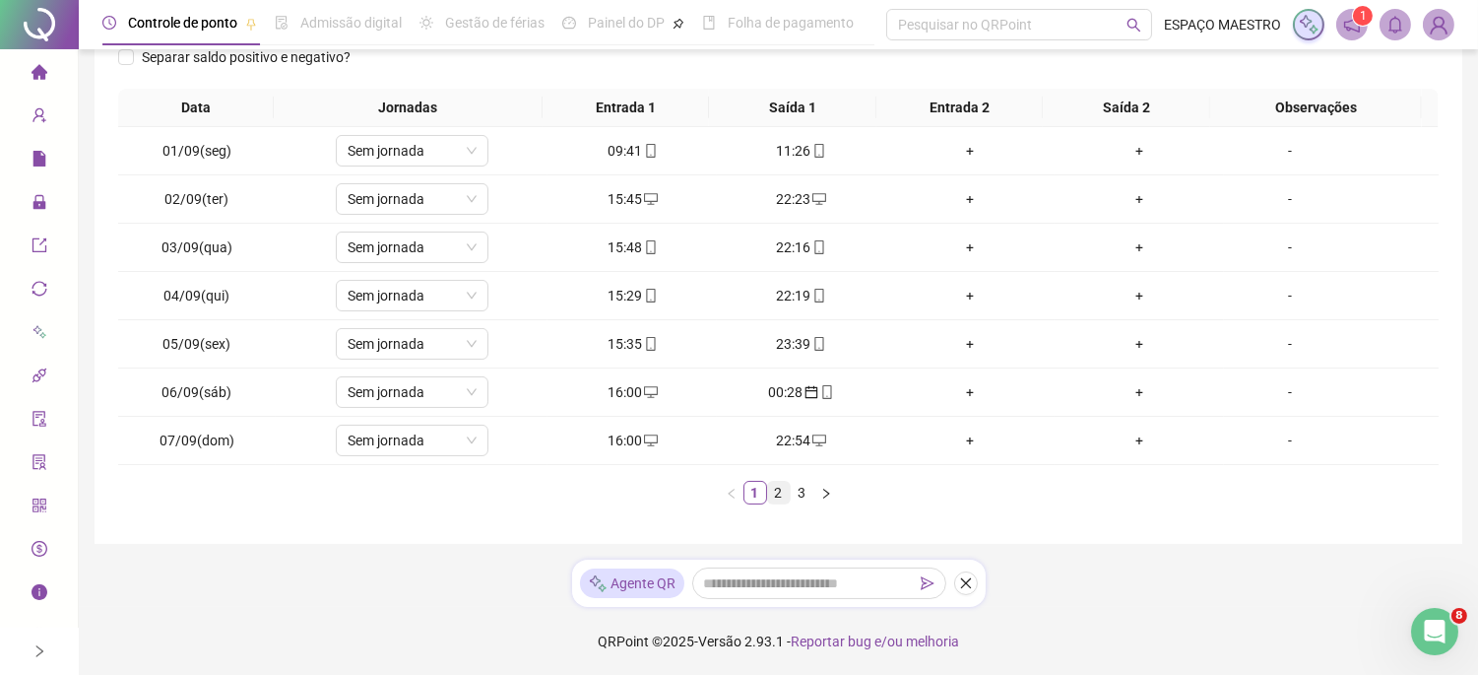
click at [782, 494] on link "2" at bounding box center [779, 493] width 22 height 22
click at [812, 493] on link "3" at bounding box center [803, 493] width 22 height 22
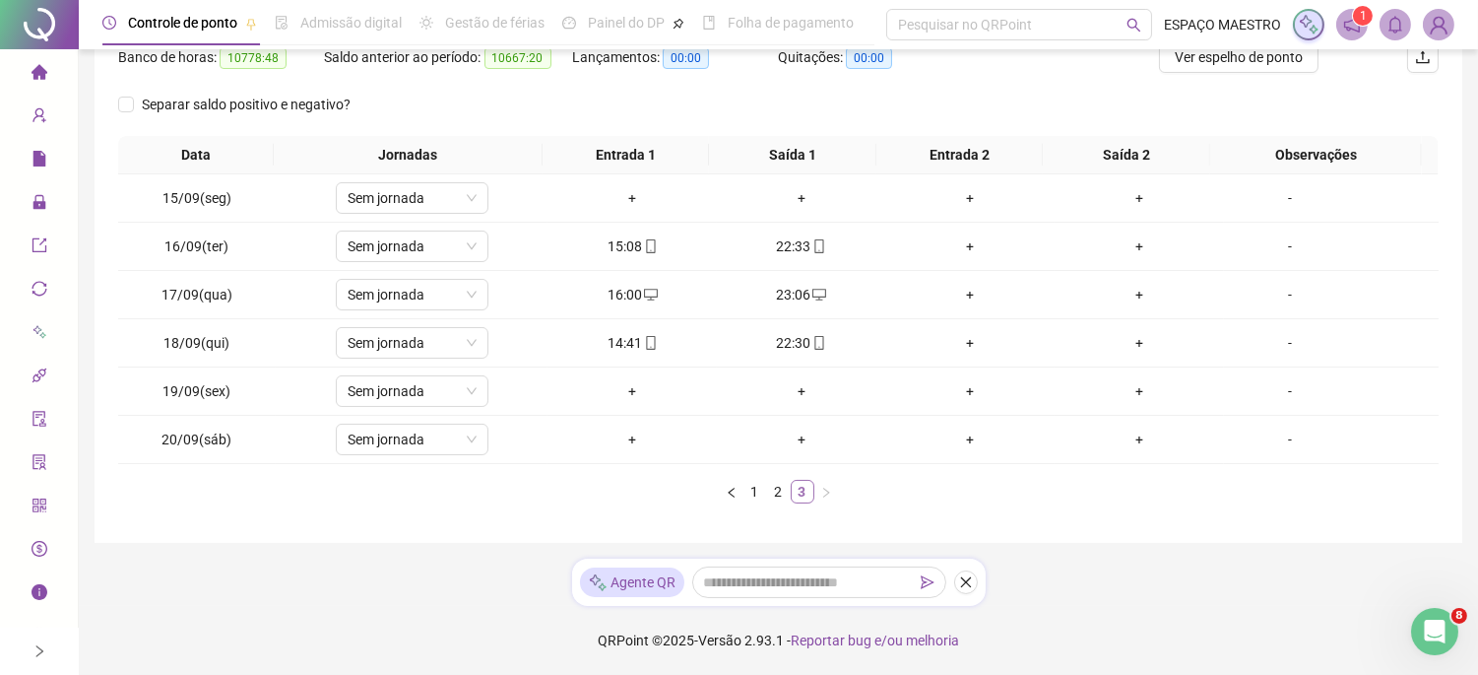
scroll to position [263, 0]
click at [627, 388] on div "+" at bounding box center [632, 392] width 154 height 22
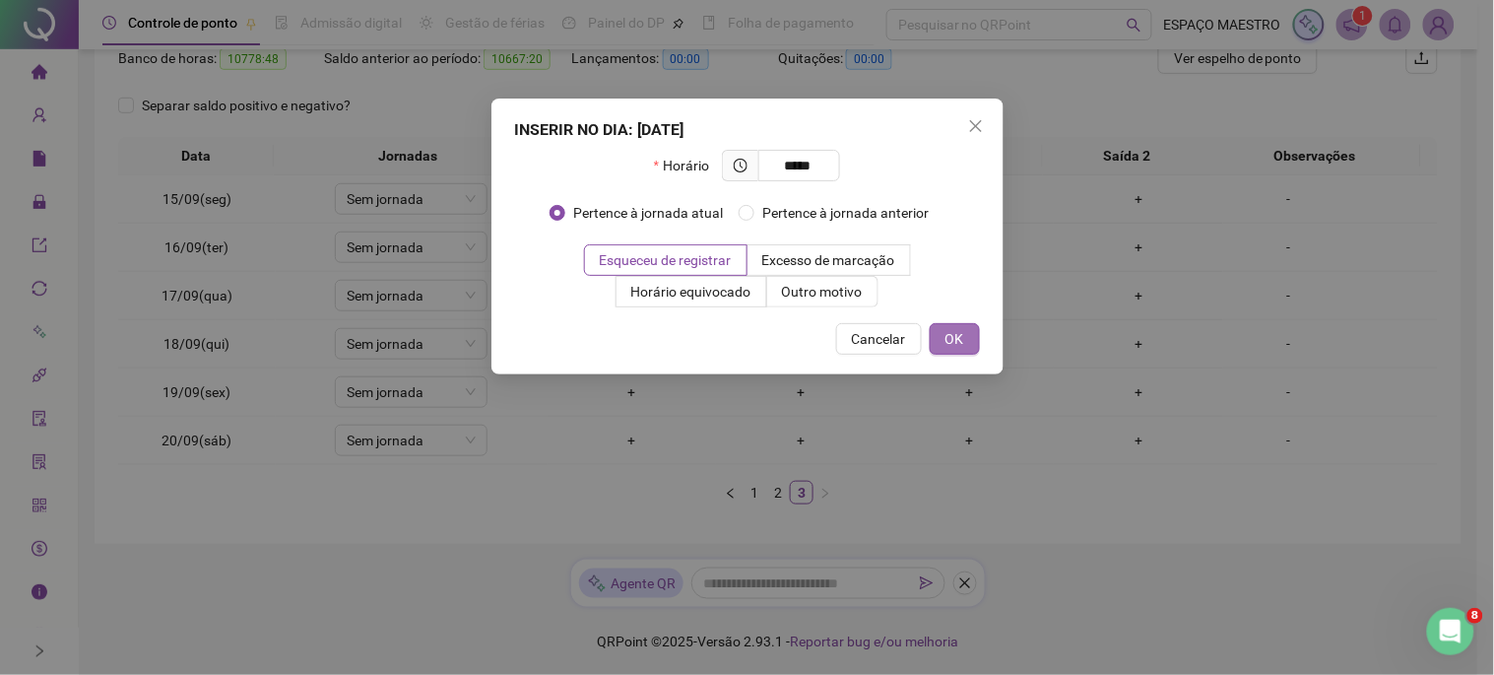
type input "*****"
click at [966, 337] on button "OK" at bounding box center [955, 339] width 50 height 32
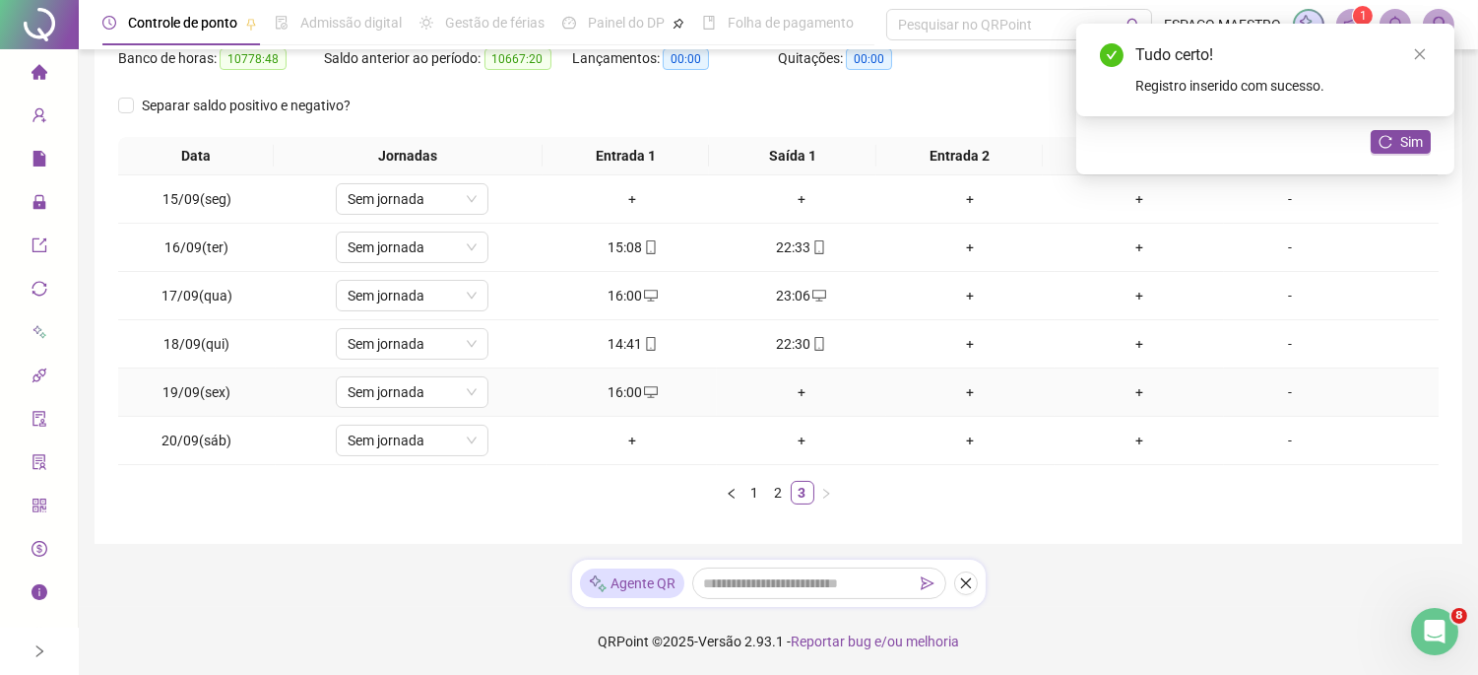
click at [799, 390] on div "+" at bounding box center [802, 392] width 154 height 22
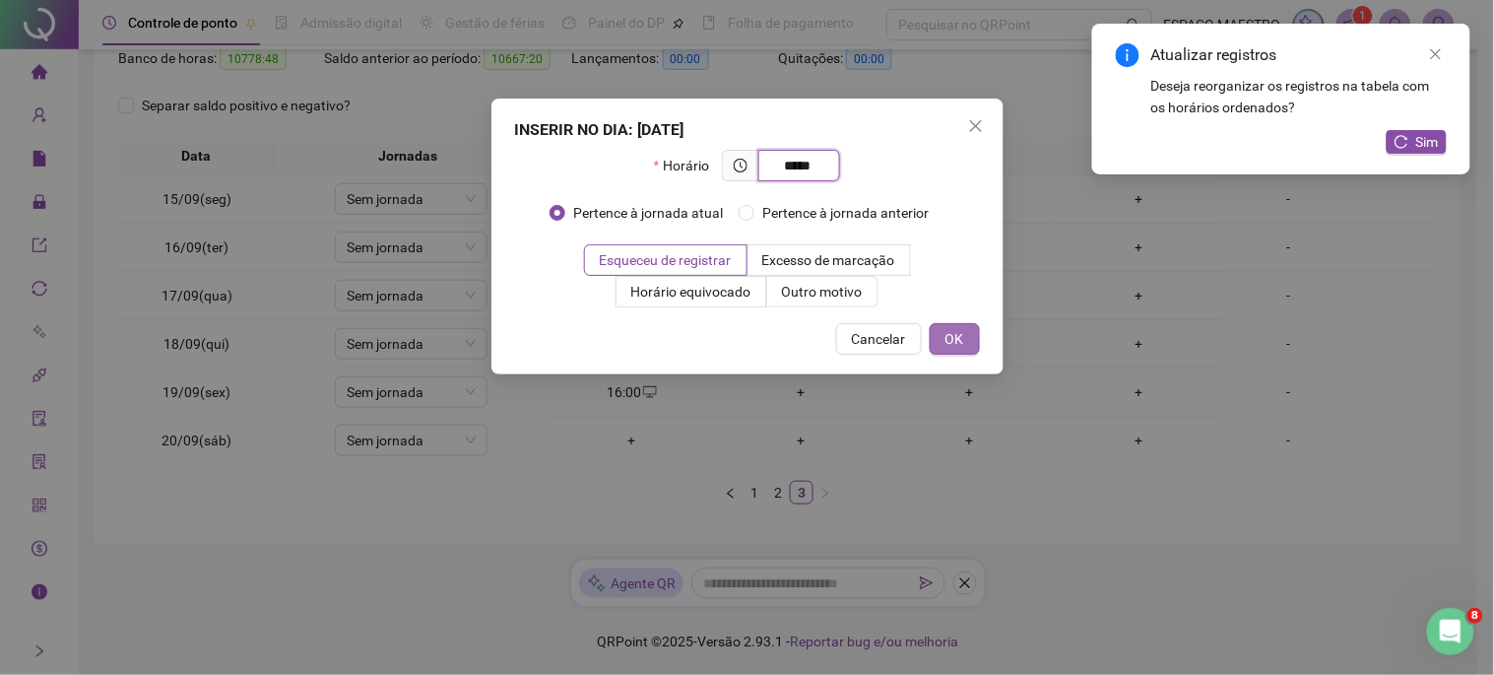
type input "*****"
click at [962, 340] on span "OK" at bounding box center [955, 339] width 19 height 22
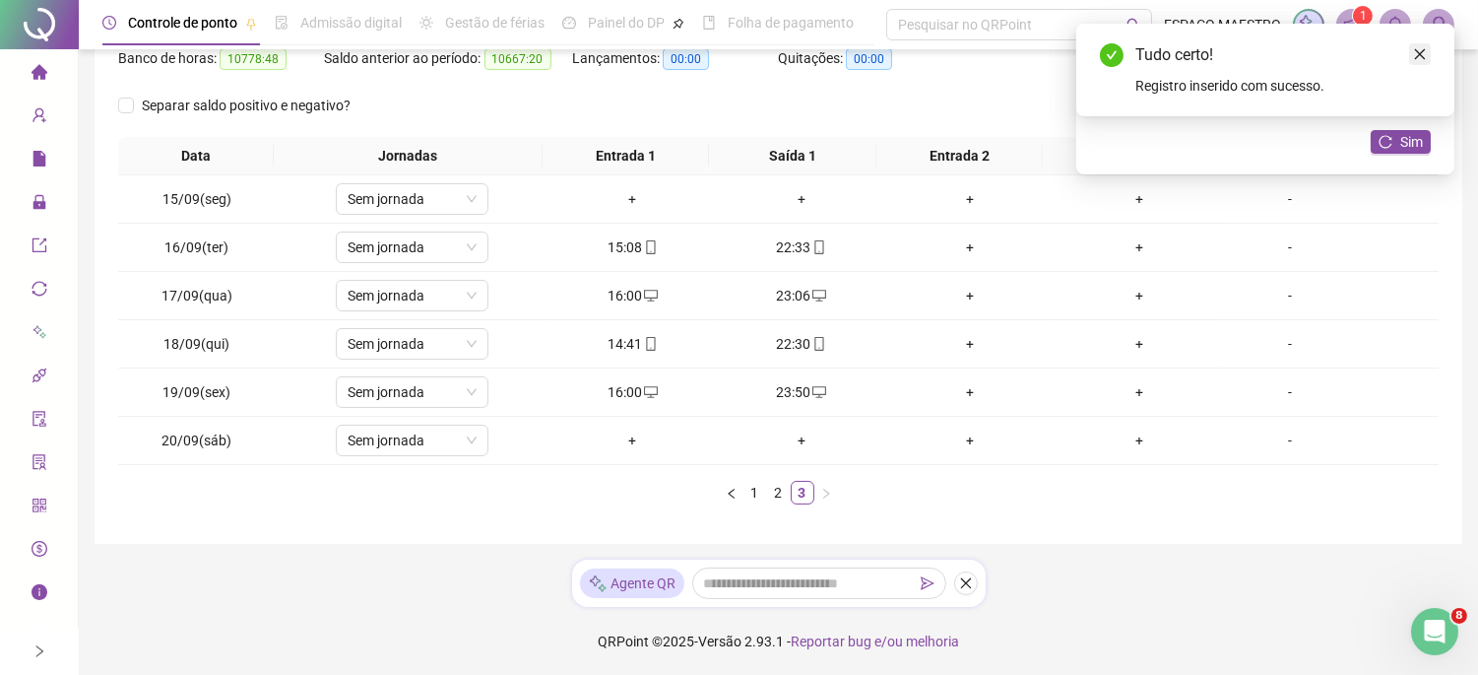
click at [1422, 52] on icon "close" at bounding box center [1420, 54] width 11 height 11
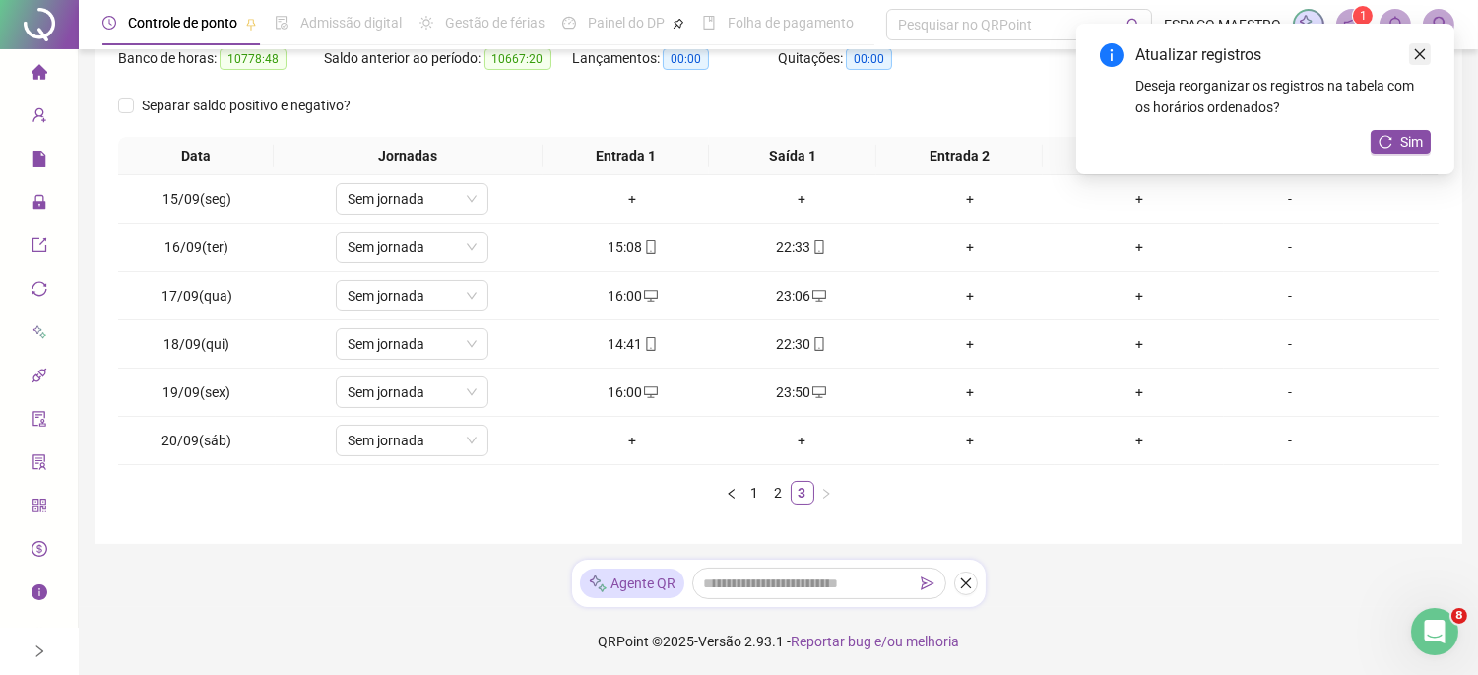
click at [1422, 50] on icon "close" at bounding box center [1420, 54] width 14 height 14
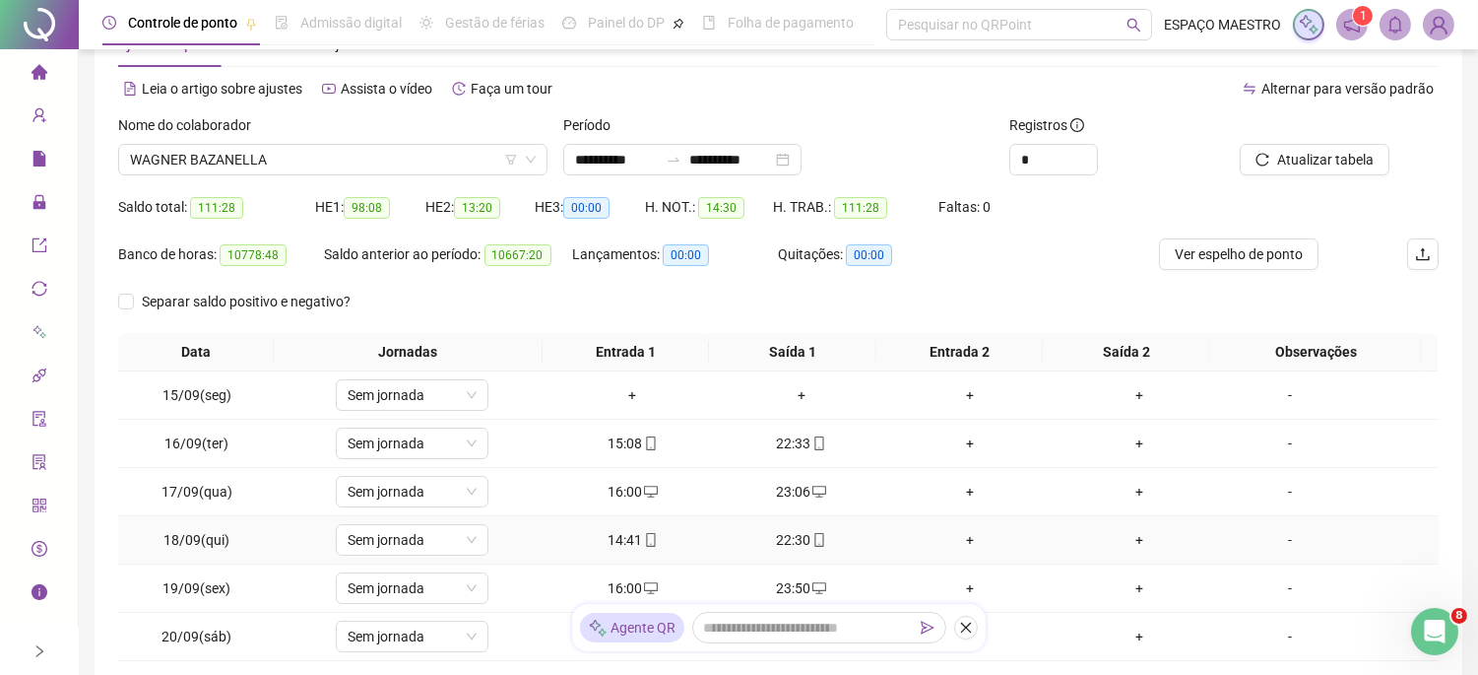
scroll to position [0, 0]
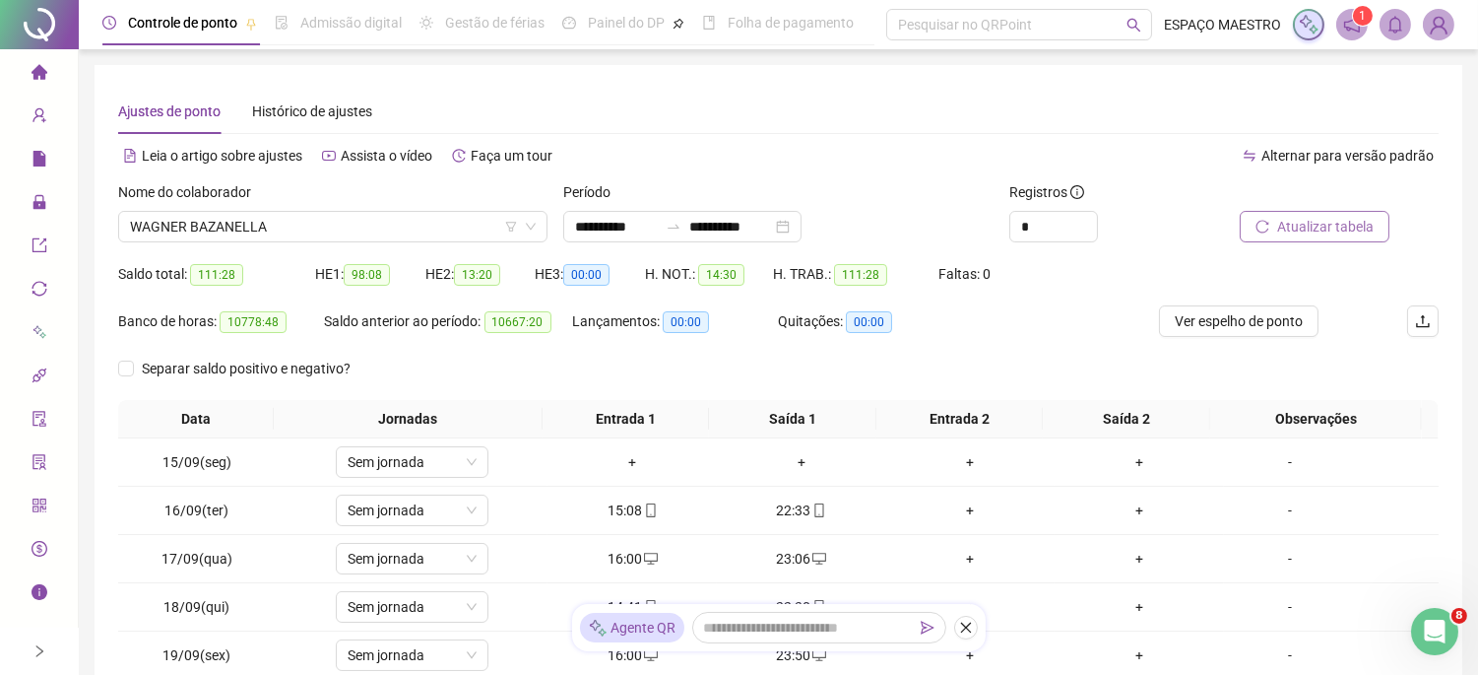
click at [1318, 237] on button "Atualizar tabela" at bounding box center [1315, 227] width 150 height 32
